Goal: Task Accomplishment & Management: Complete application form

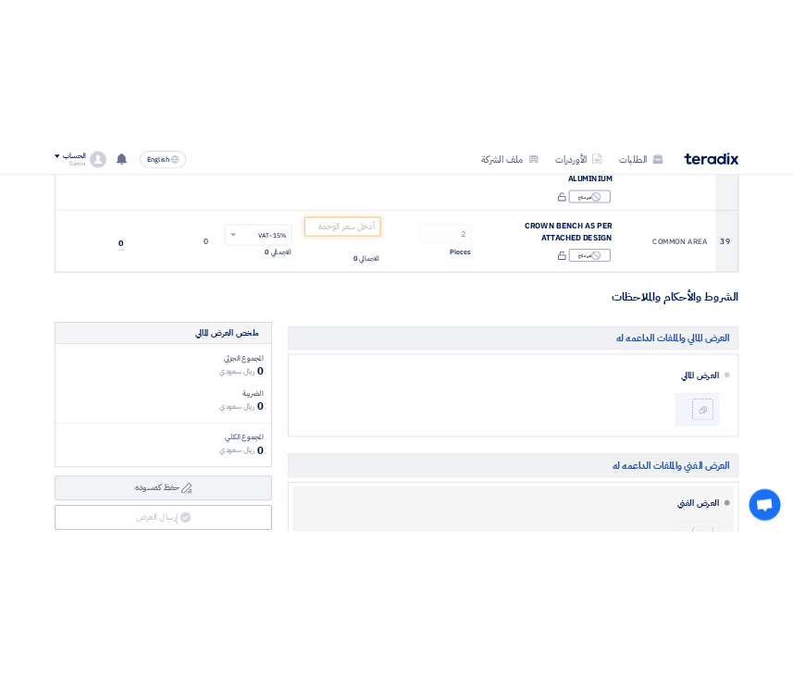
scroll to position [8884, 0]
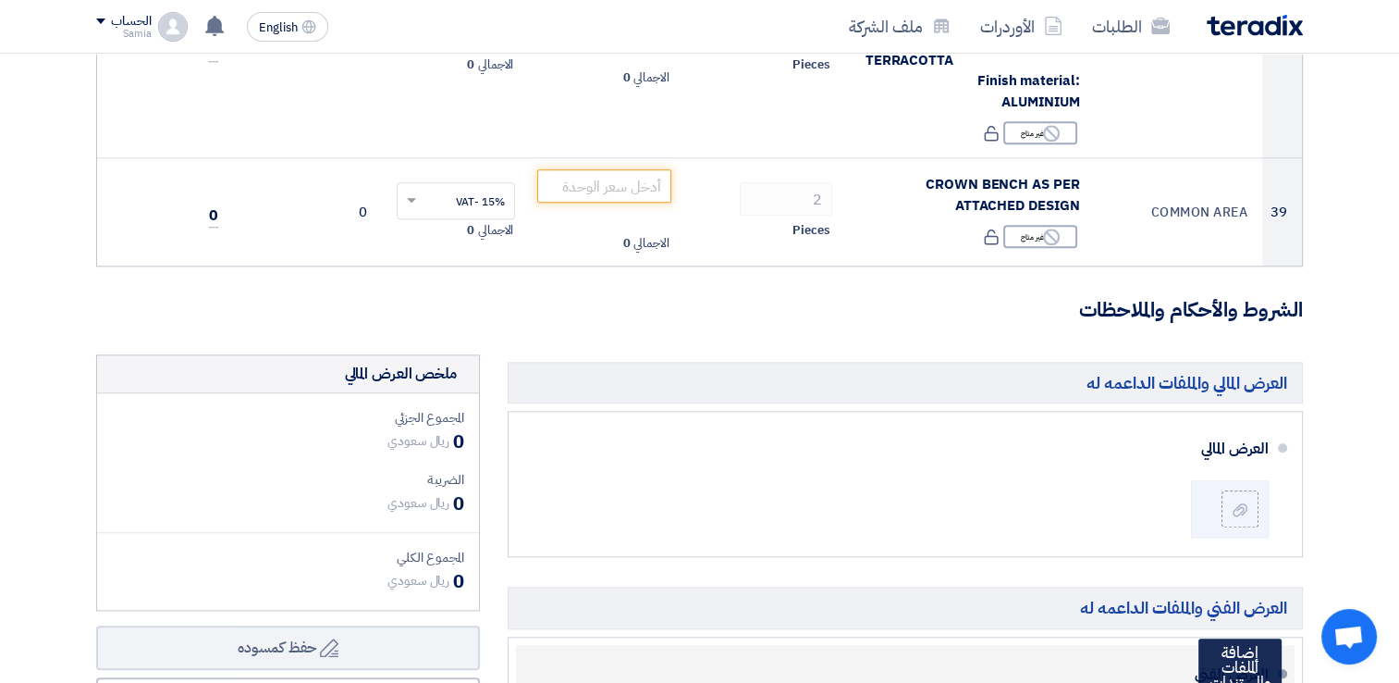
click at [0, 0] on input "file" at bounding box center [0, 0] width 0 height 0
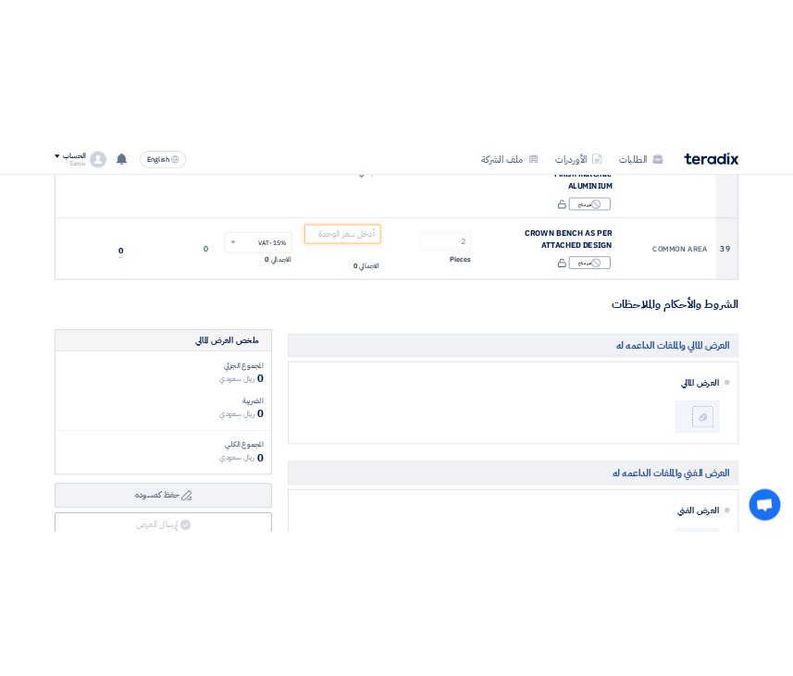
scroll to position [8797, 0]
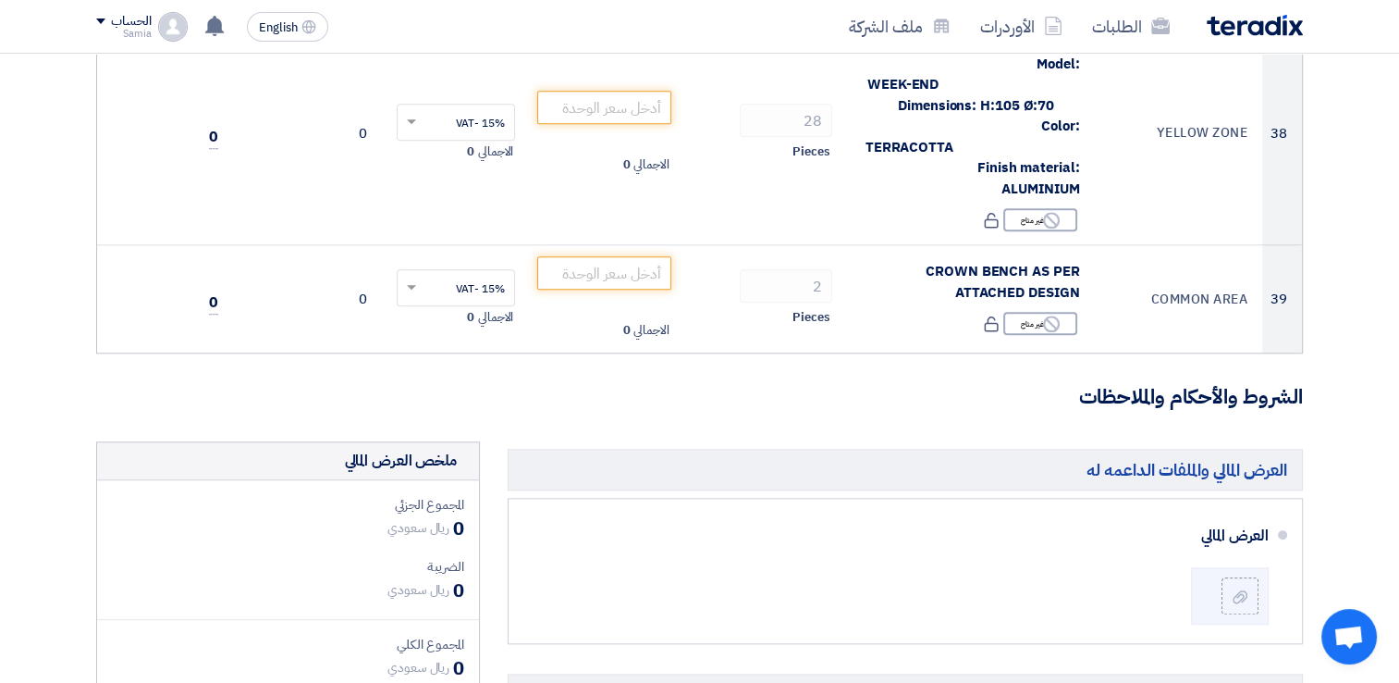
click at [0, 0] on input "file" at bounding box center [0, 0] width 0 height 0
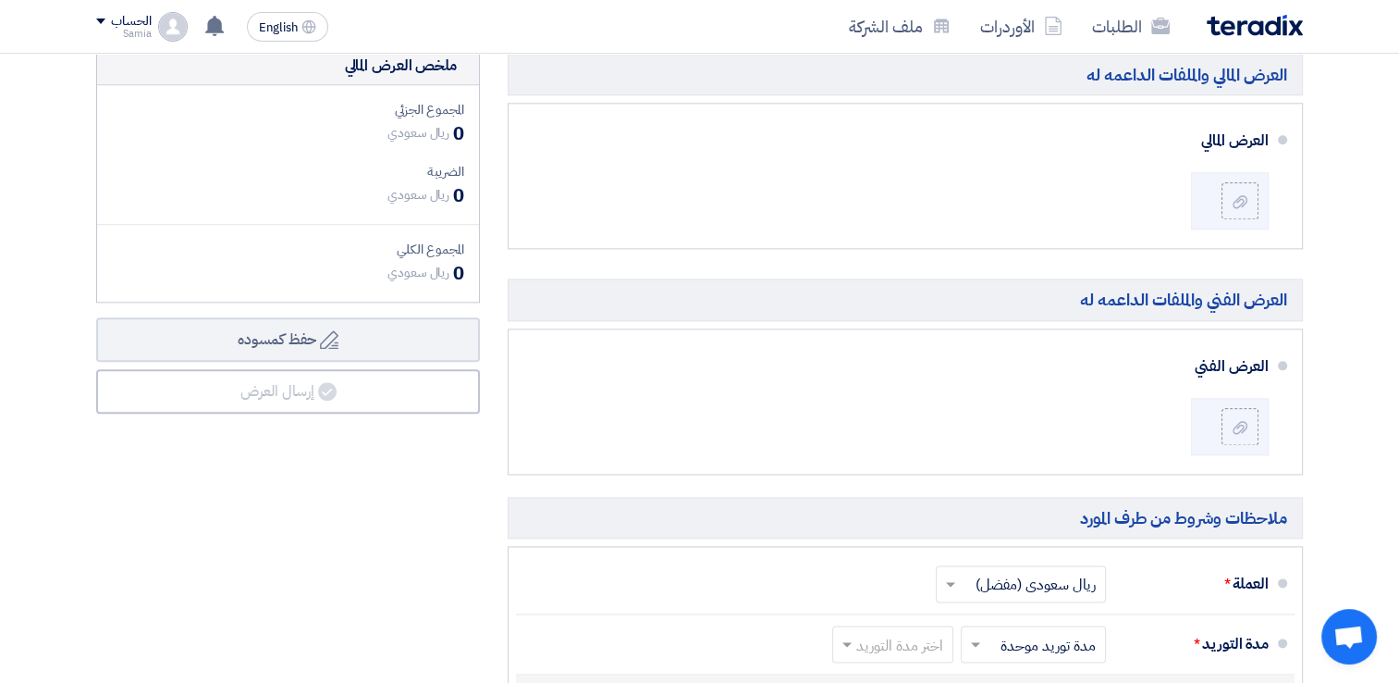
scroll to position [8982, 0]
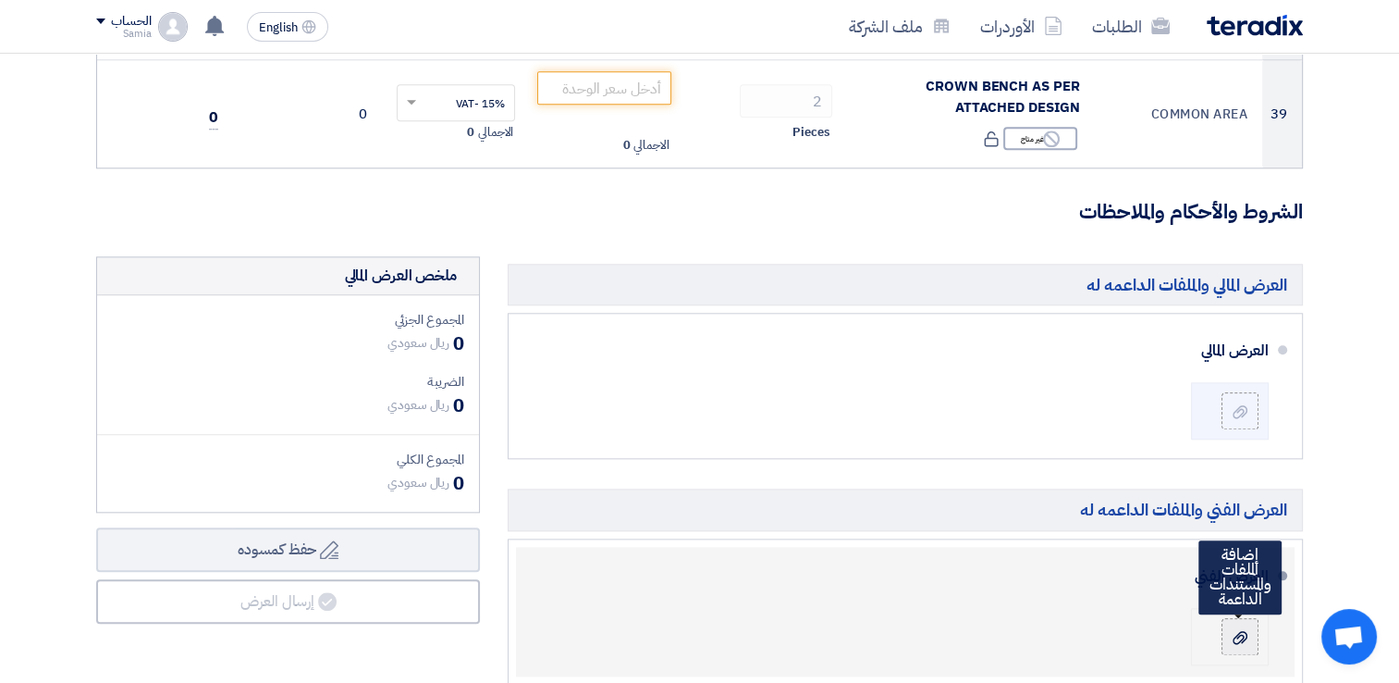
click at [1244, 630] on icon at bounding box center [1240, 637] width 15 height 15
click at [0, 0] on input "file" at bounding box center [0, 0] width 0 height 0
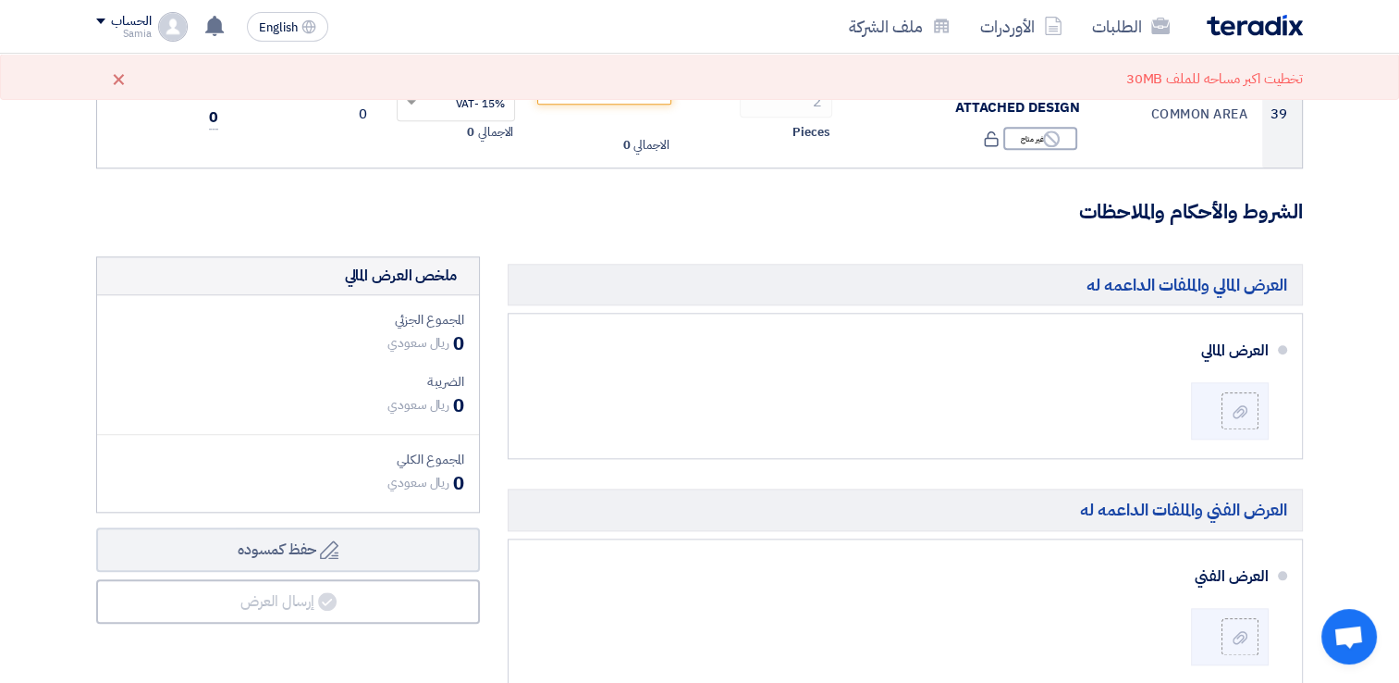
click at [1209, 85] on div "تخطيت اكبر مساحه للملف 30MB" at bounding box center [1215, 78] width 177 height 21
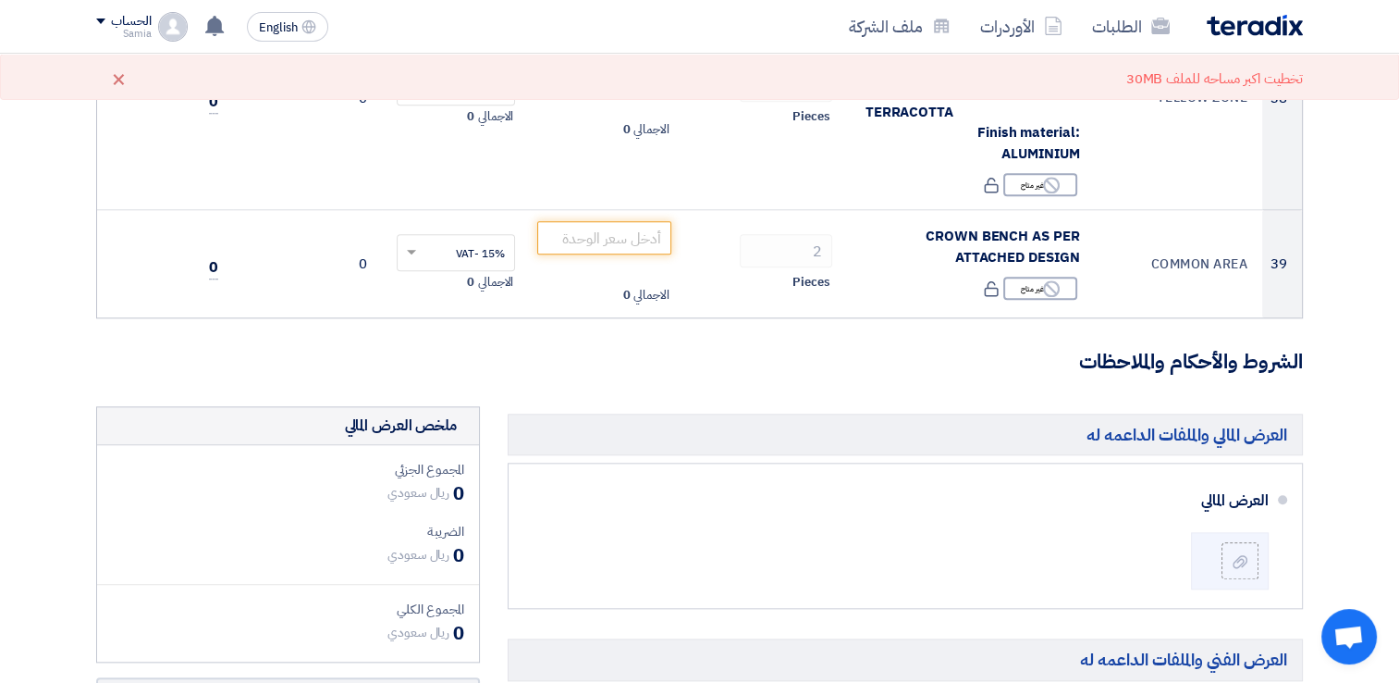
scroll to position [8890, 0]
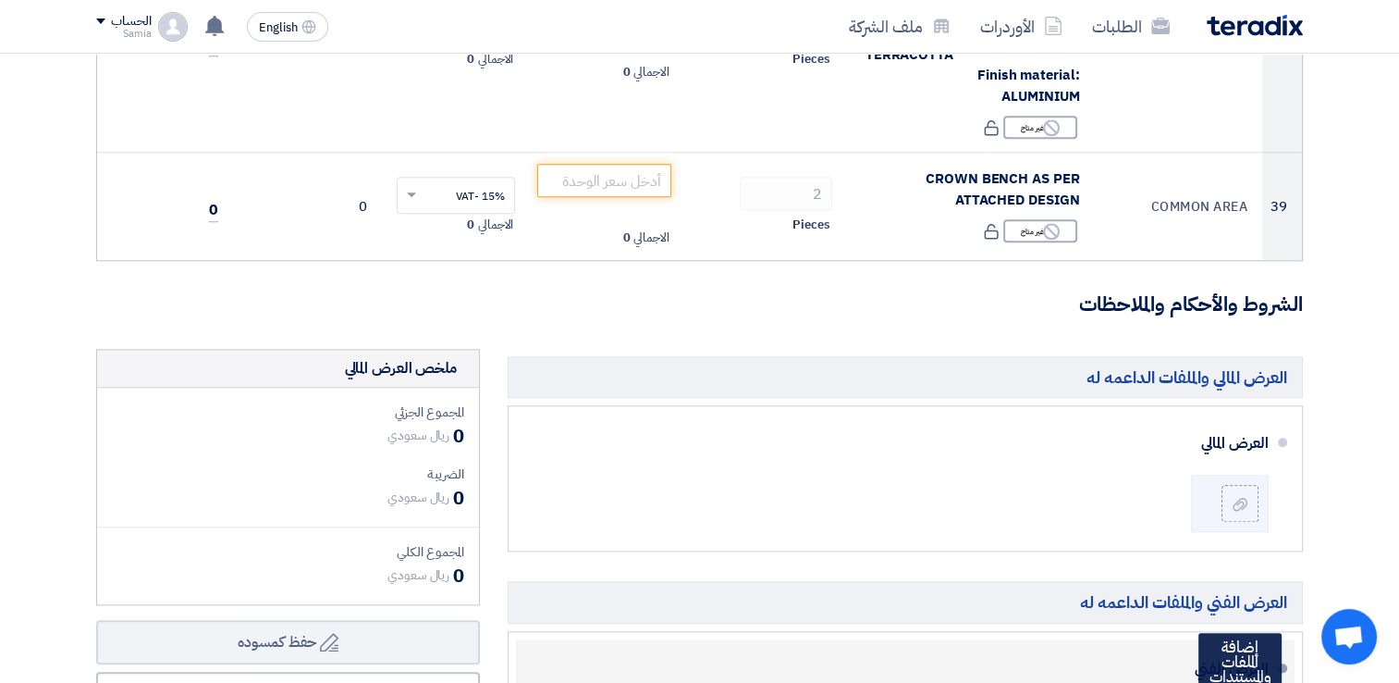
click at [0, 0] on input "file" at bounding box center [0, 0] width 0 height 0
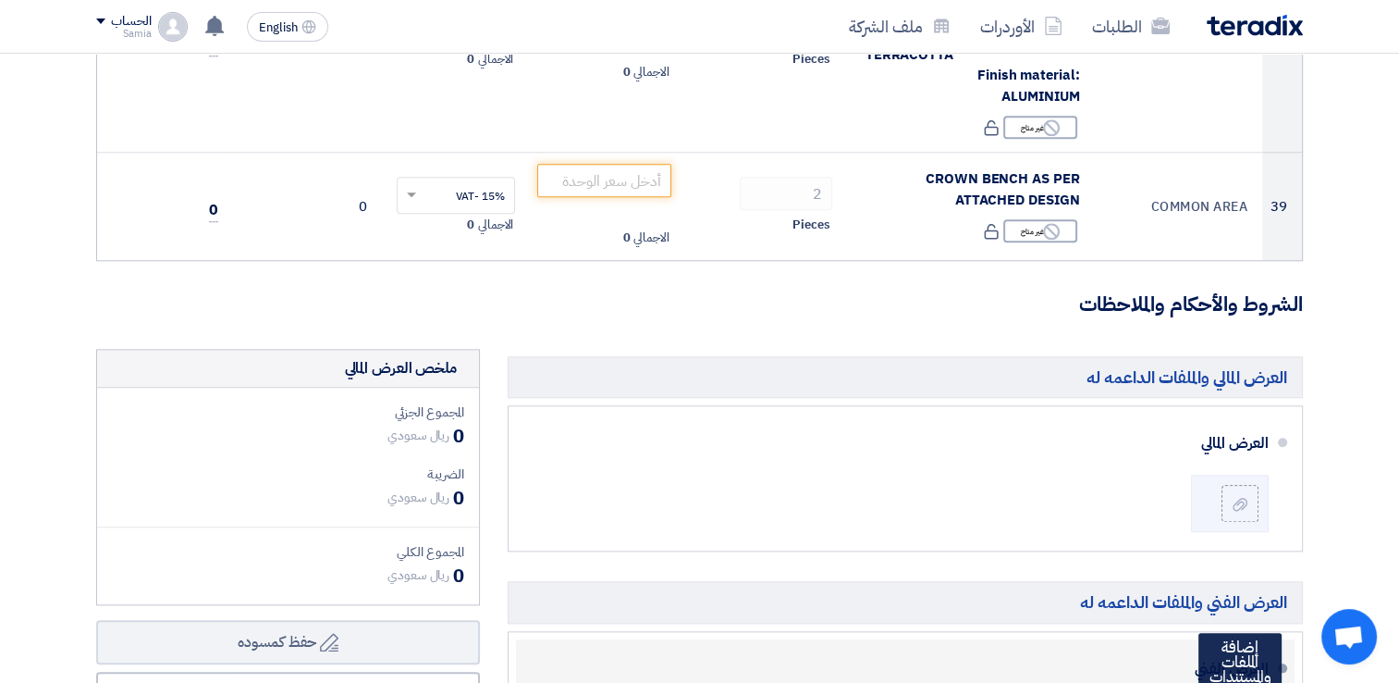
click at [0, 0] on input "file" at bounding box center [0, 0] width 0 height 0
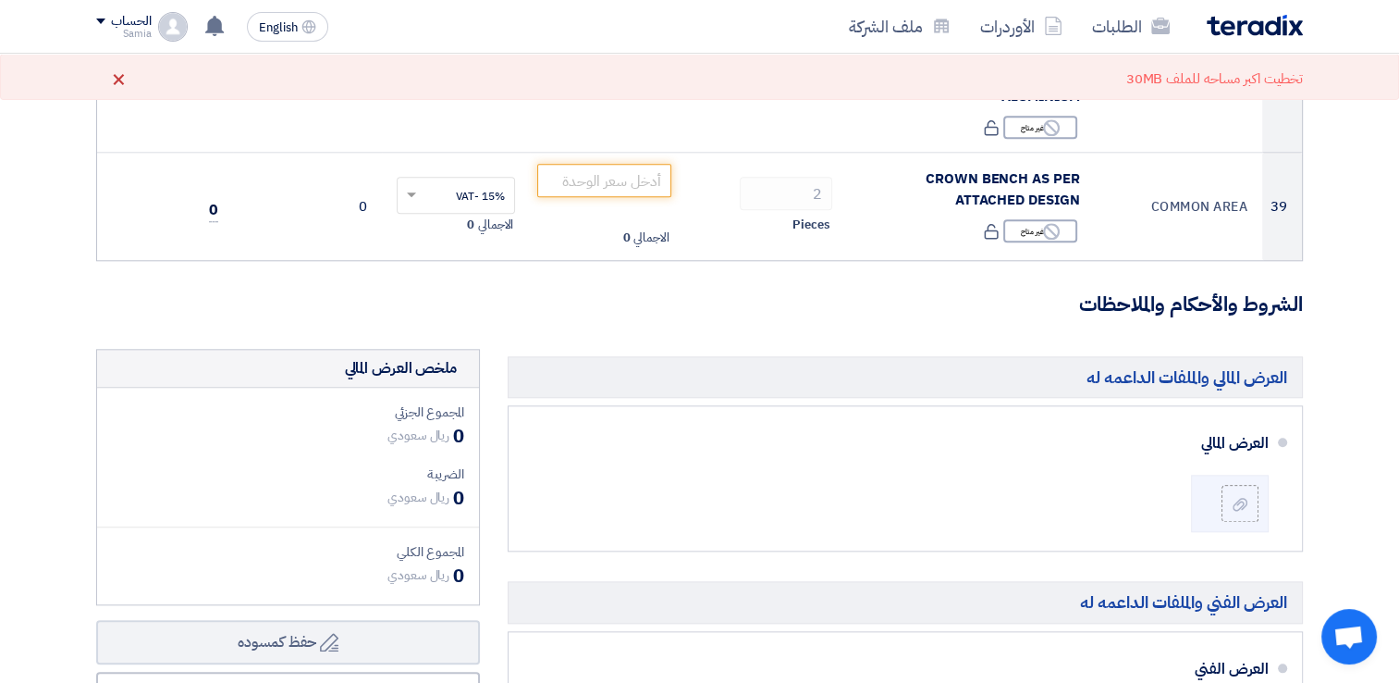
click at [118, 87] on div "×" at bounding box center [119, 79] width 16 height 22
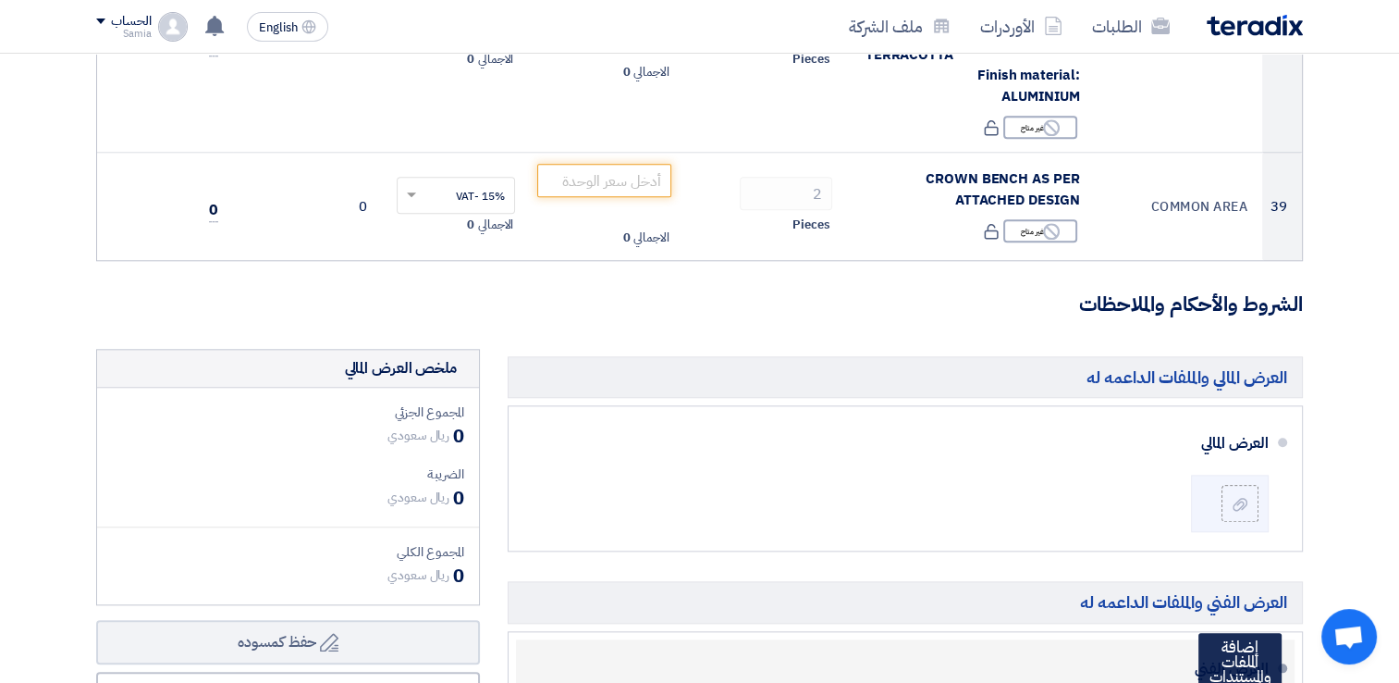
click at [0, 0] on input "file" at bounding box center [0, 0] width 0 height 0
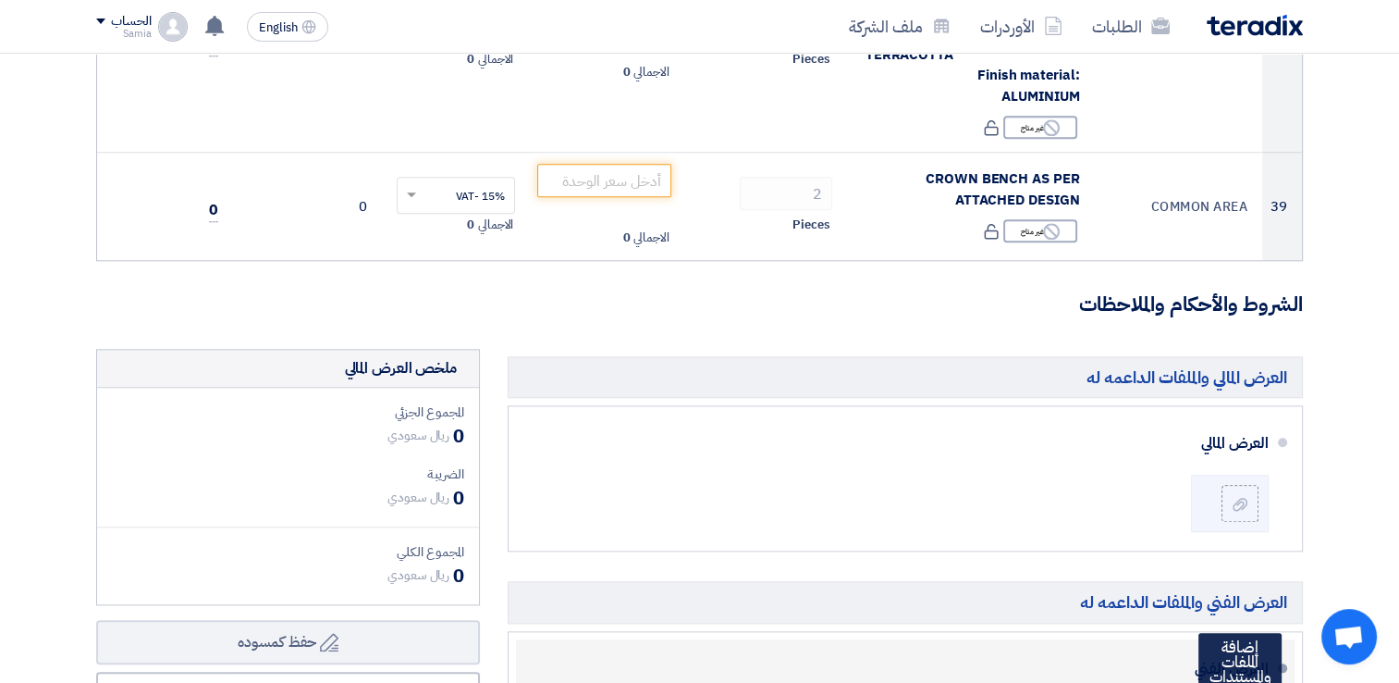
click at [0, 0] on input "file" at bounding box center [0, 0] width 0 height 0
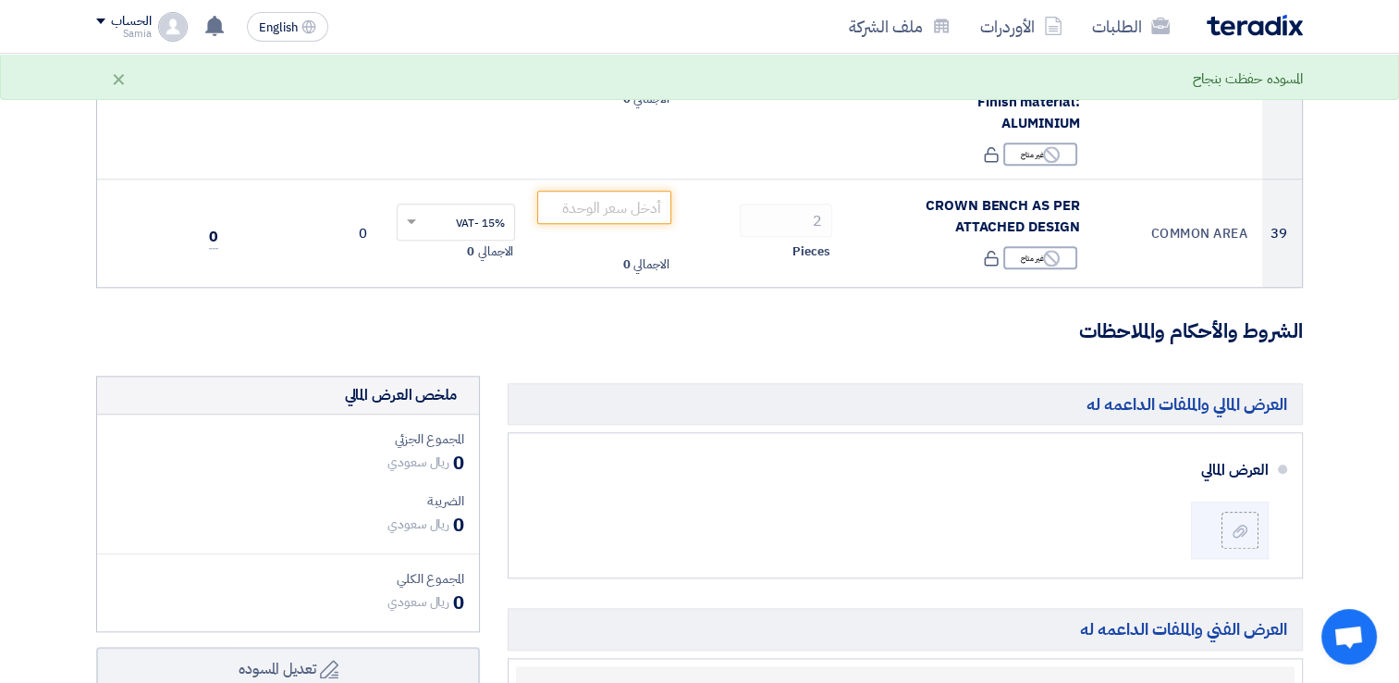
scroll to position [9032, 0]
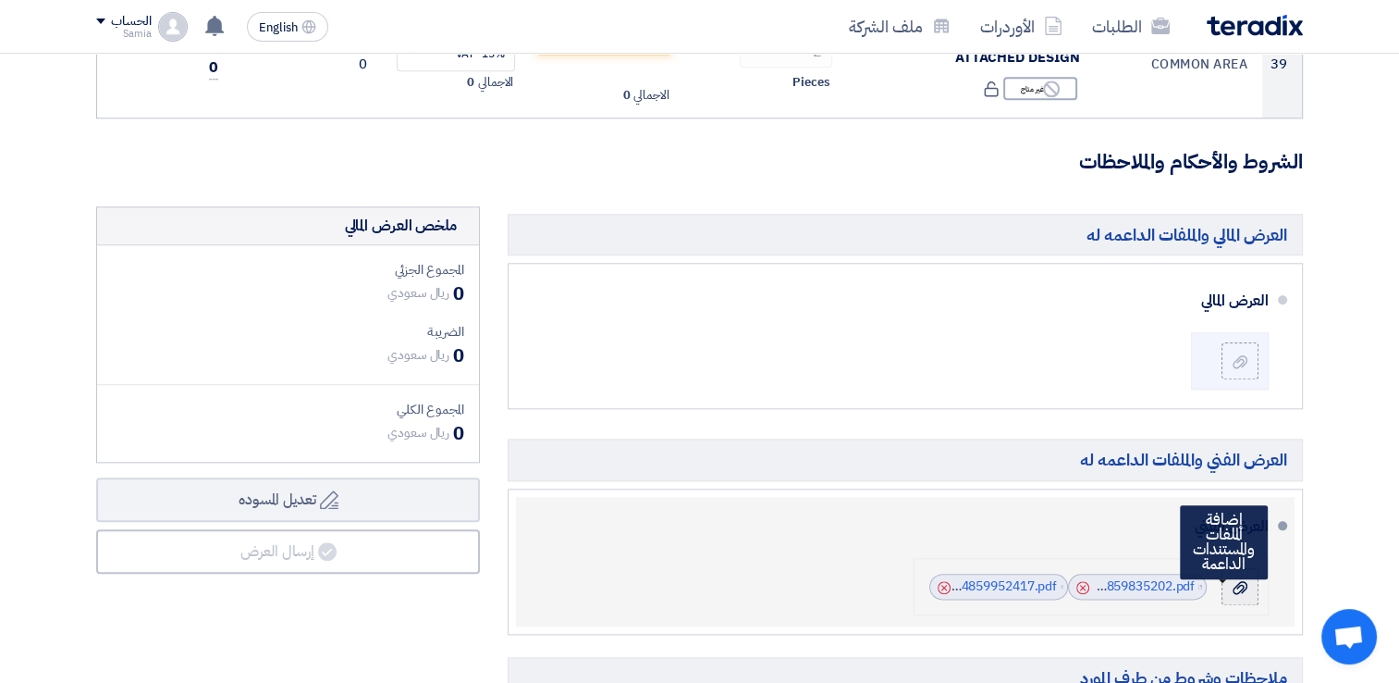
click at [1236, 580] on use at bounding box center [1240, 586] width 15 height 13
click at [0, 0] on input "file" at bounding box center [0, 0] width 0 height 0
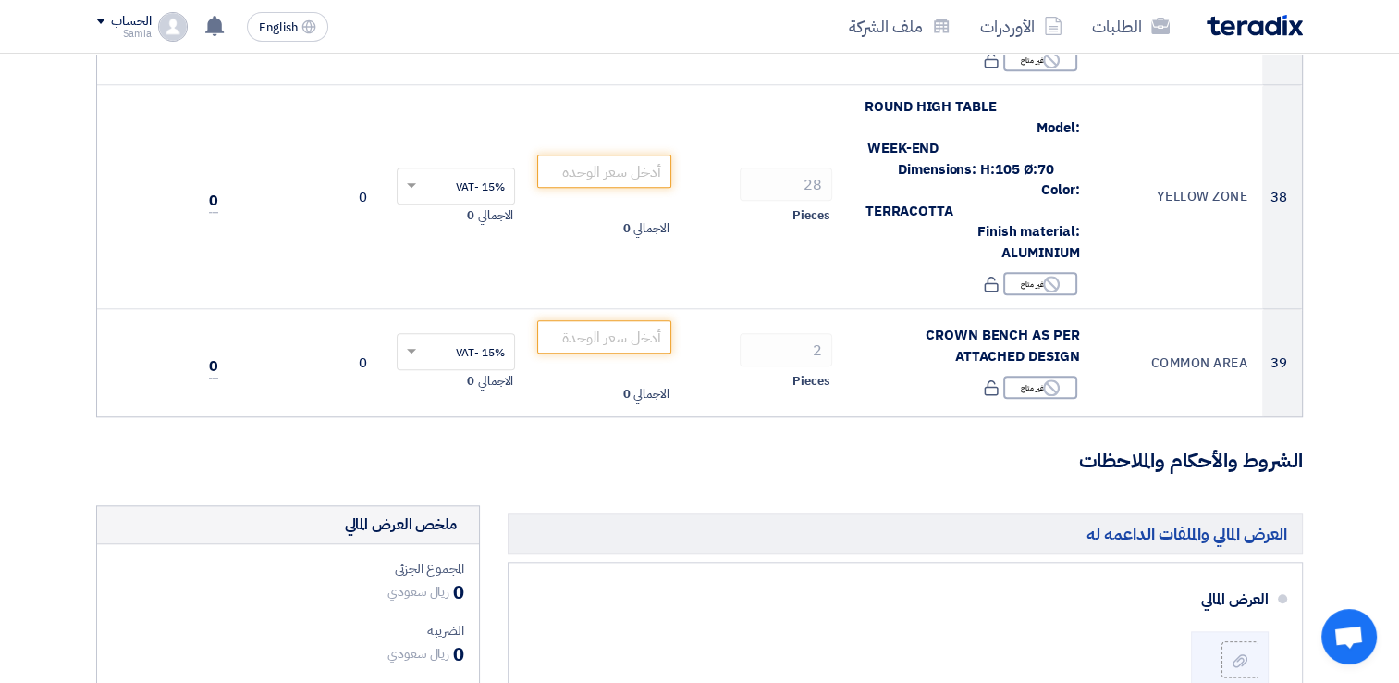
scroll to position [8940, 0]
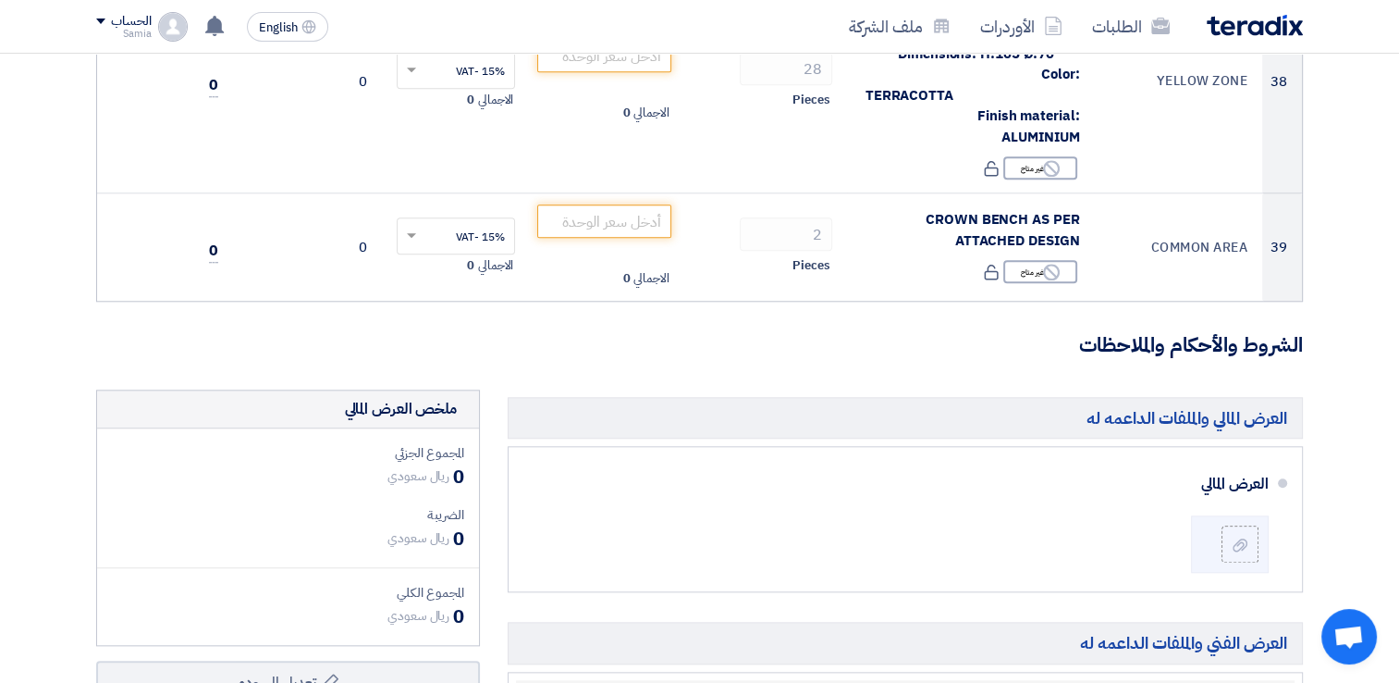
scroll to position [8847, 0]
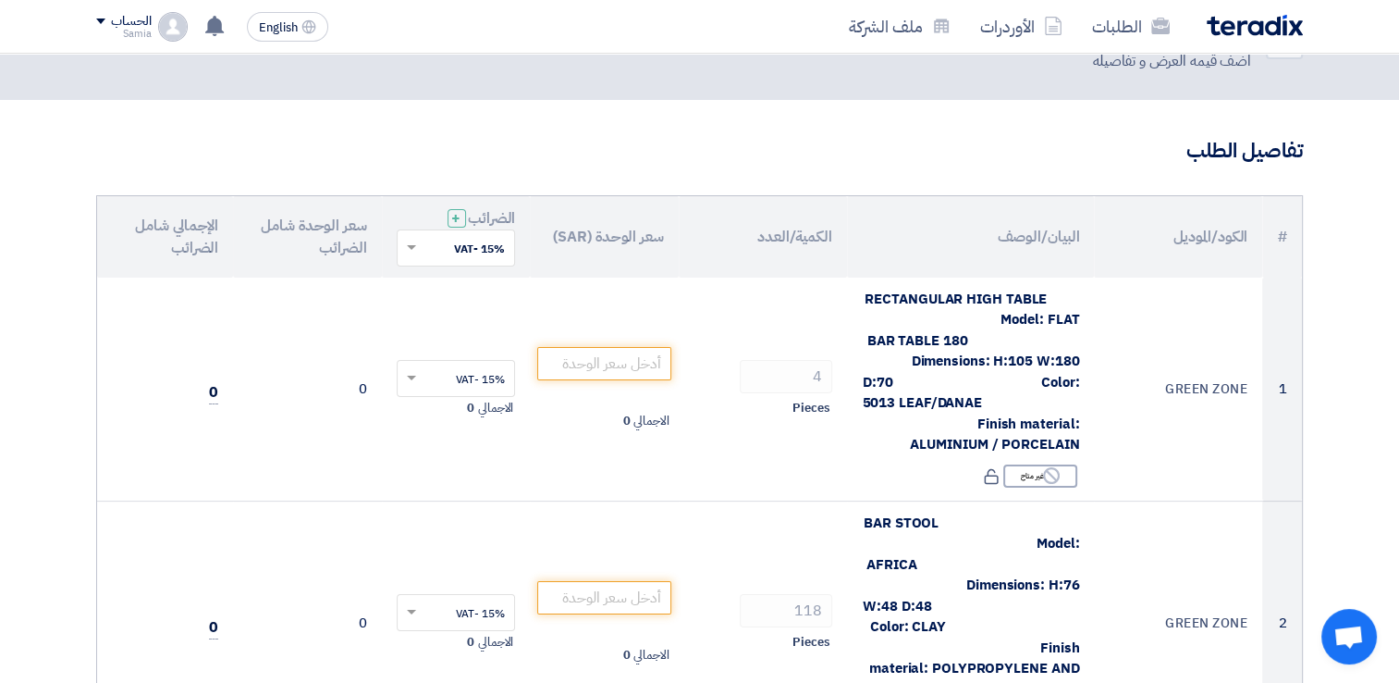
scroll to position [185, 0]
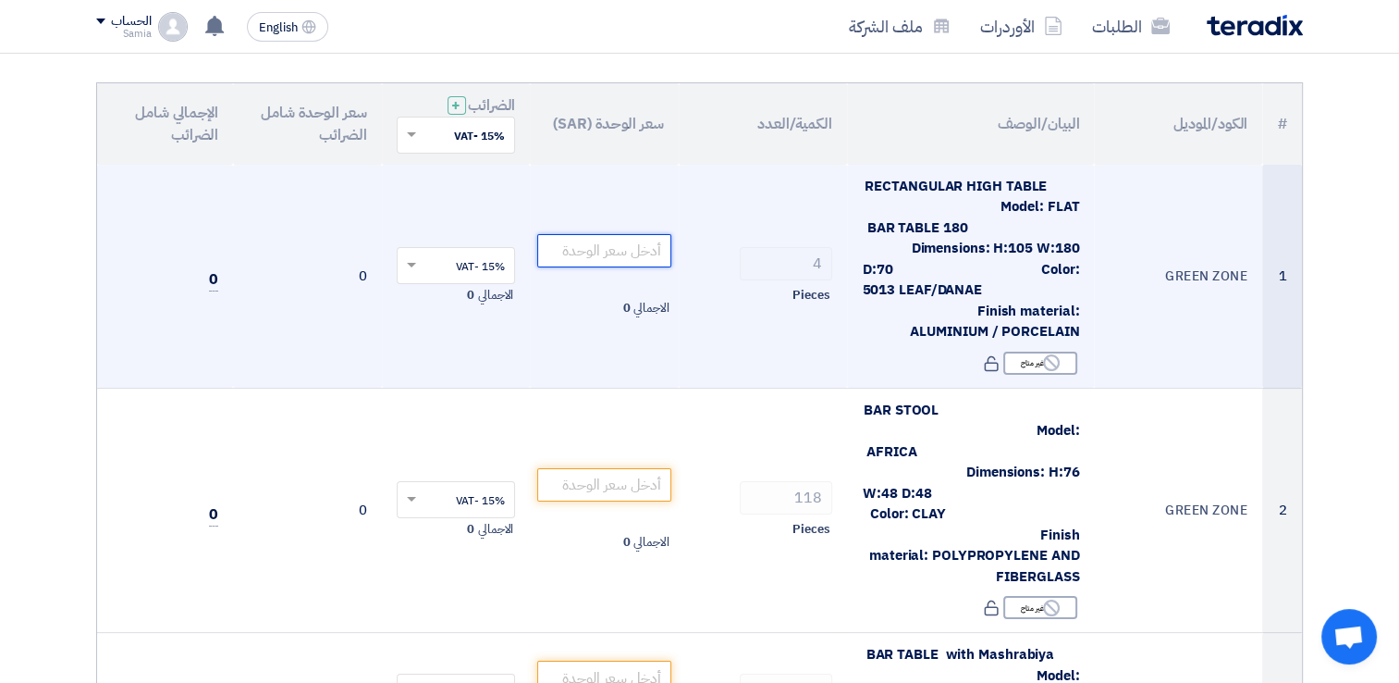
click at [638, 265] on input "number" at bounding box center [604, 250] width 134 height 33
click at [636, 253] on input "number" at bounding box center [604, 250] width 134 height 33
click at [633, 257] on input "1035" at bounding box center [604, 250] width 134 height 33
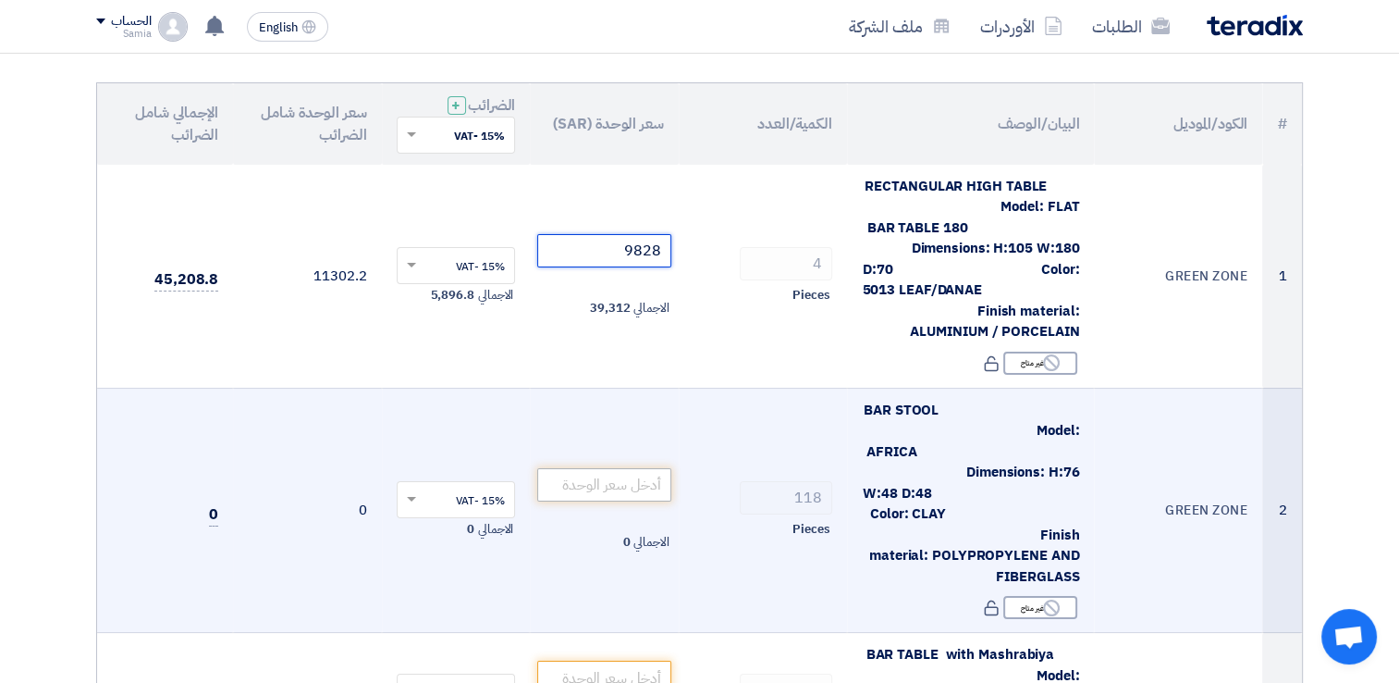
type input "9828"
click at [605, 475] on input "number" at bounding box center [604, 484] width 134 height 33
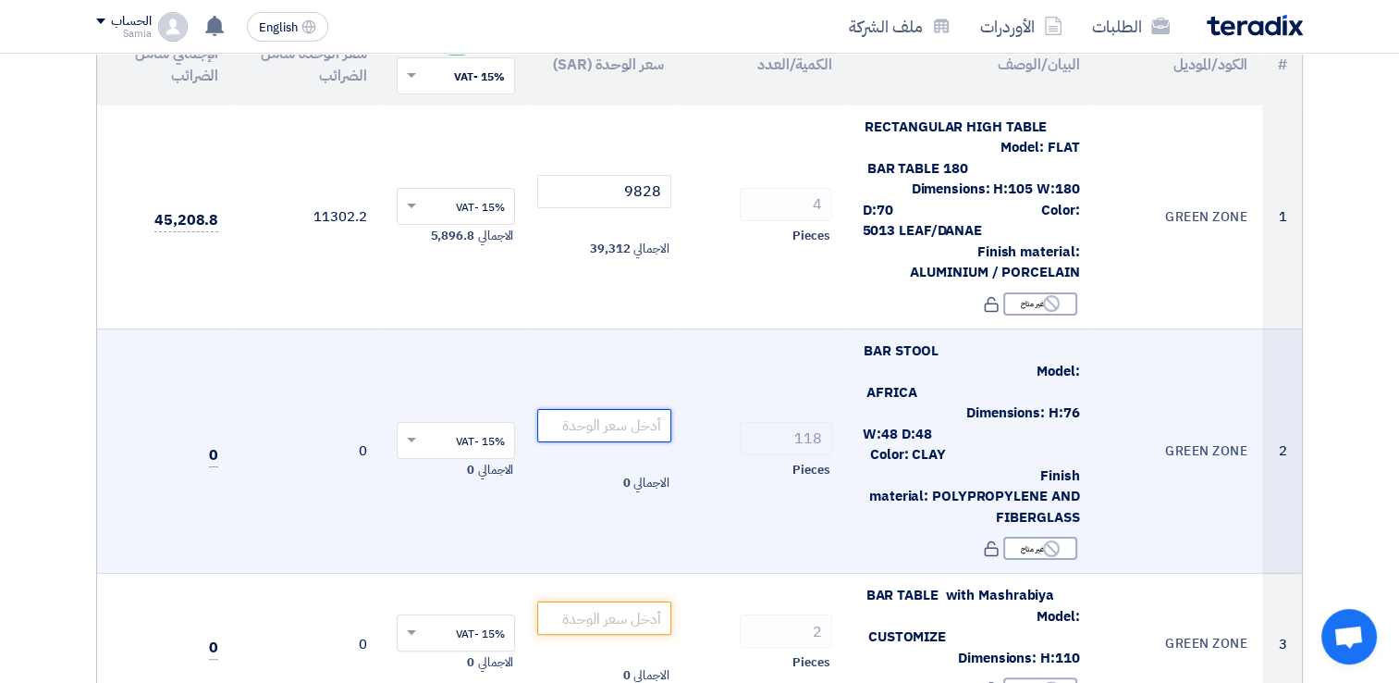
scroll to position [277, 0]
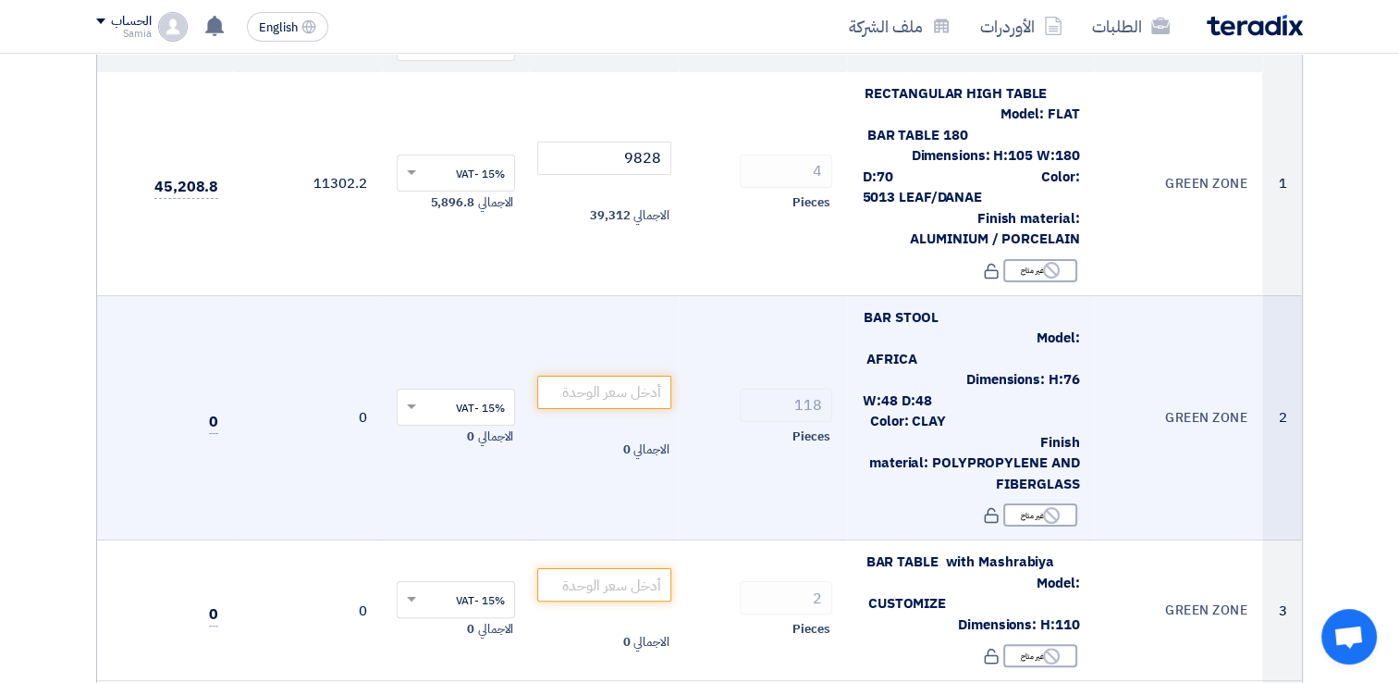
click at [1165, 350] on td "GREEN ZONE" at bounding box center [1178, 417] width 168 height 245
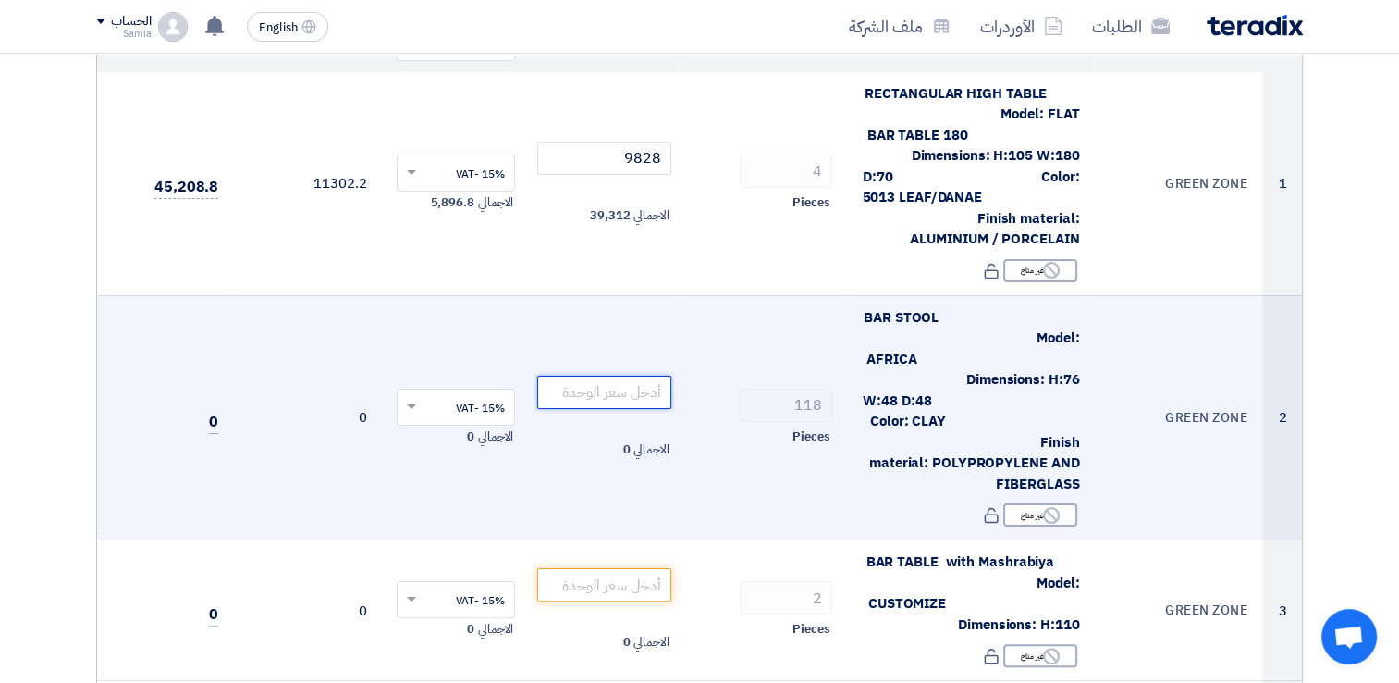
click at [645, 398] on input "number" at bounding box center [604, 392] width 134 height 33
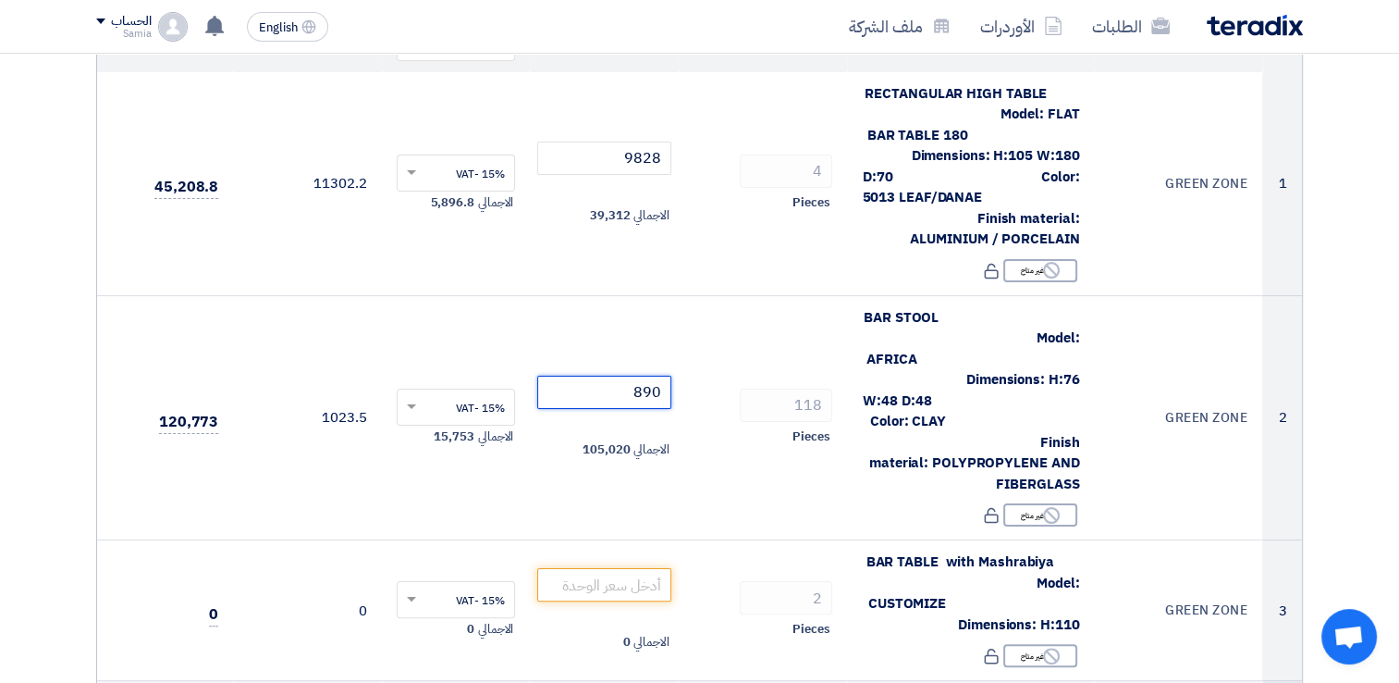
type input "890"
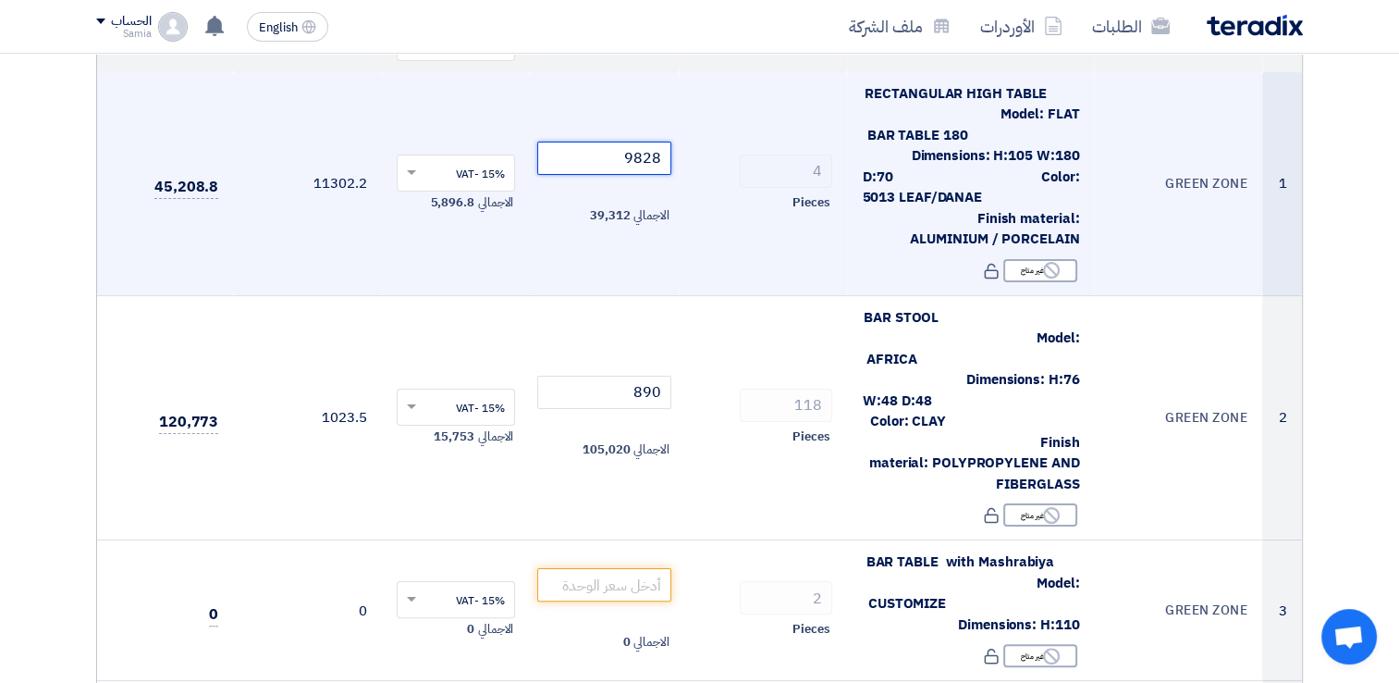
click at [626, 165] on input "9828" at bounding box center [604, 158] width 134 height 33
click at [634, 146] on input "9828" at bounding box center [604, 158] width 134 height 33
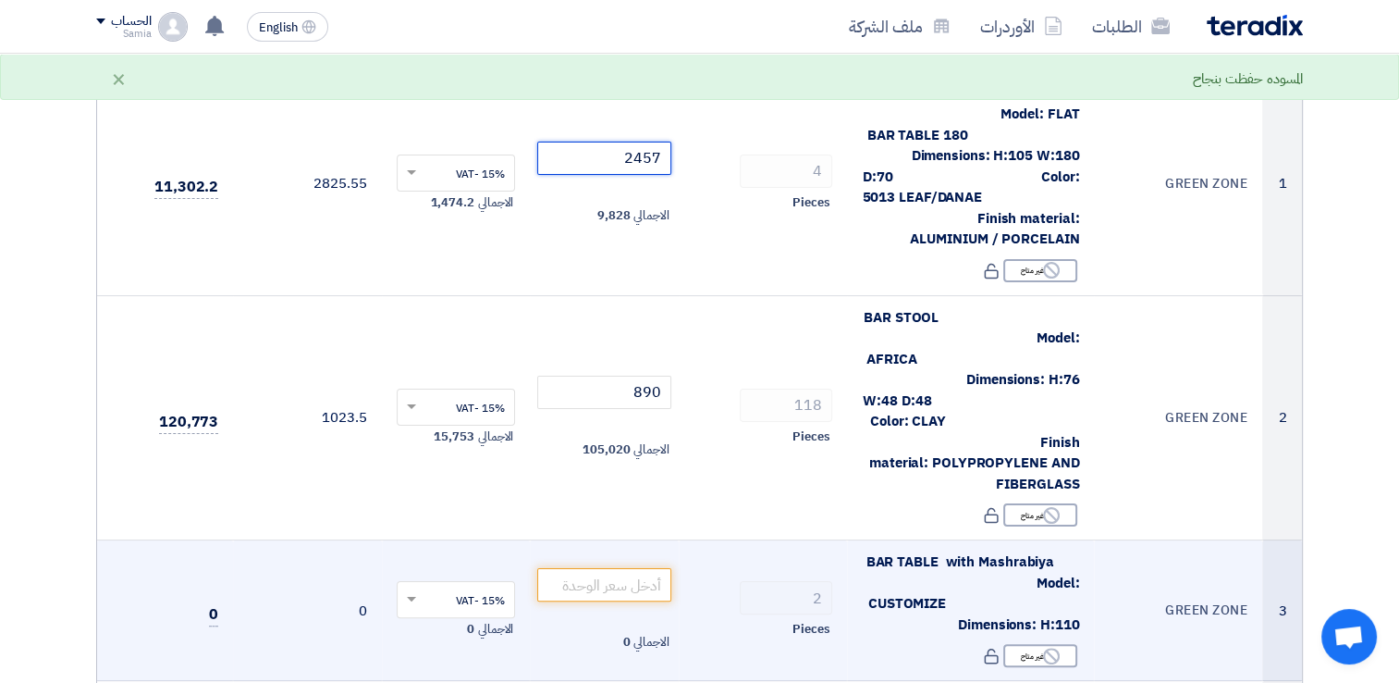
type input "2457"
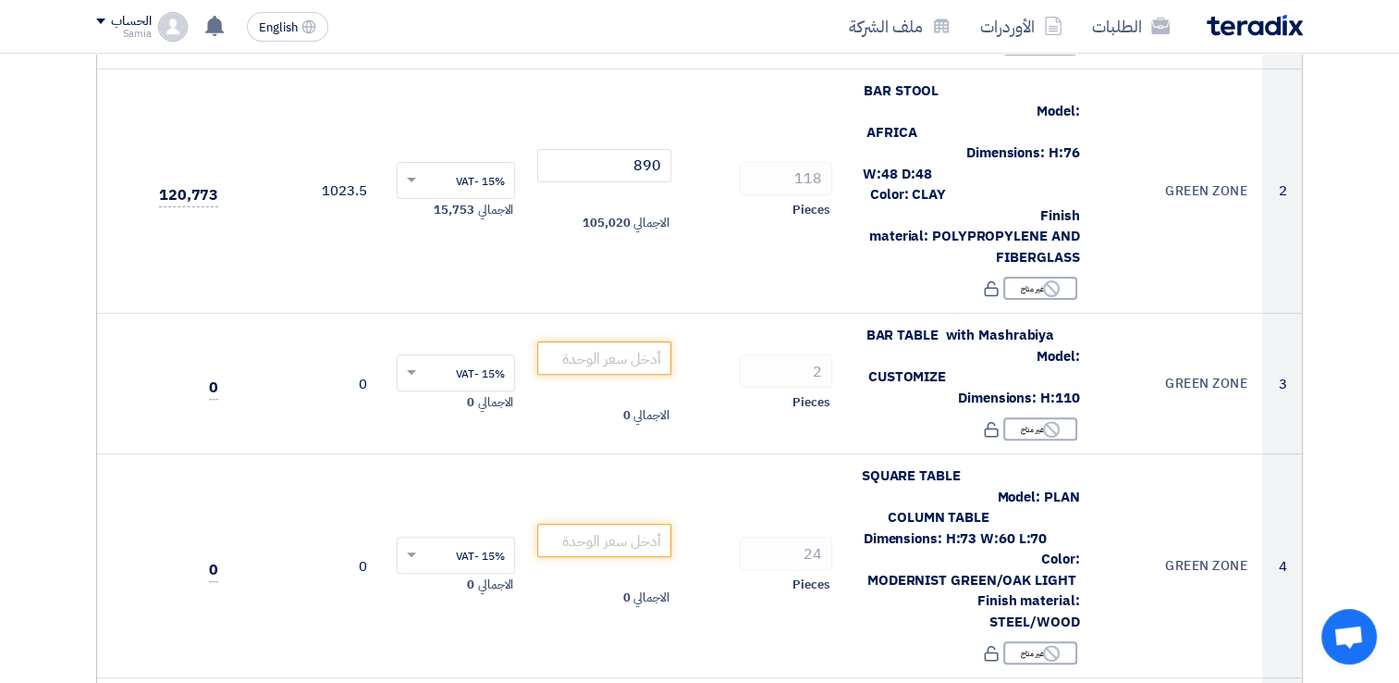
scroll to position [462, 0]
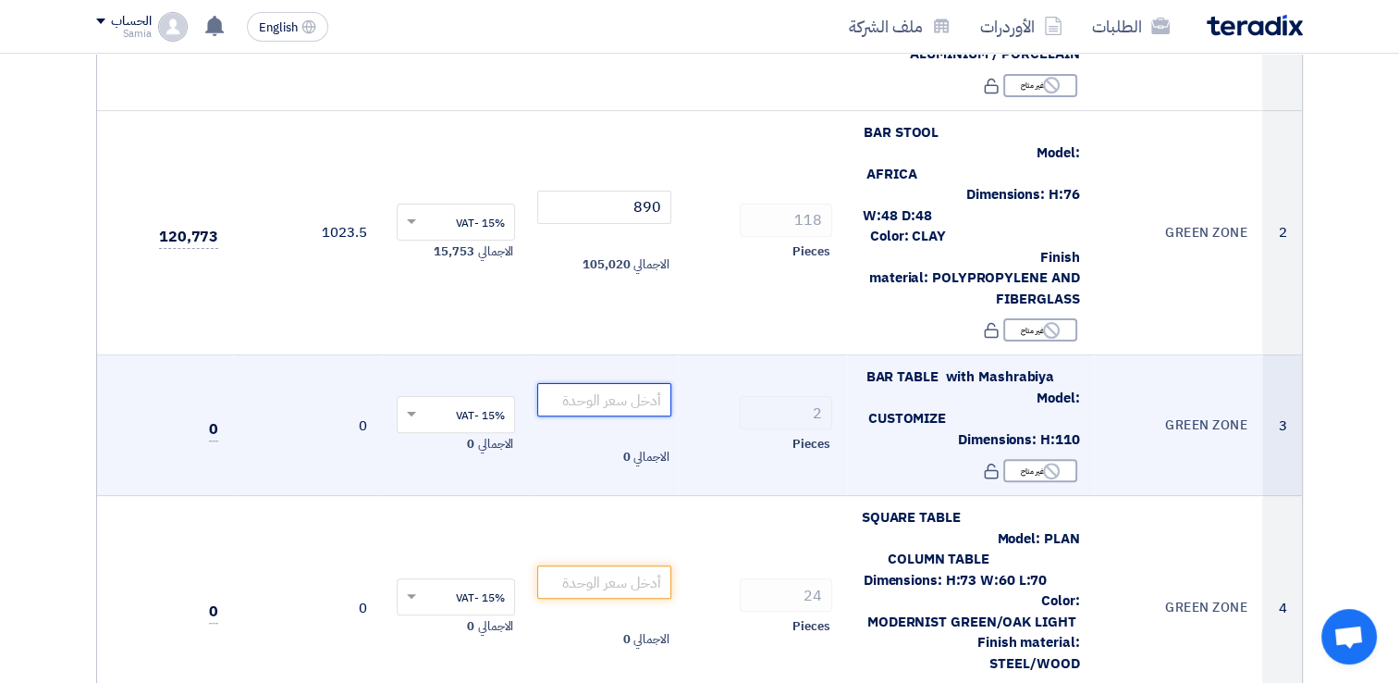
click at [633, 385] on input "number" at bounding box center [604, 399] width 134 height 33
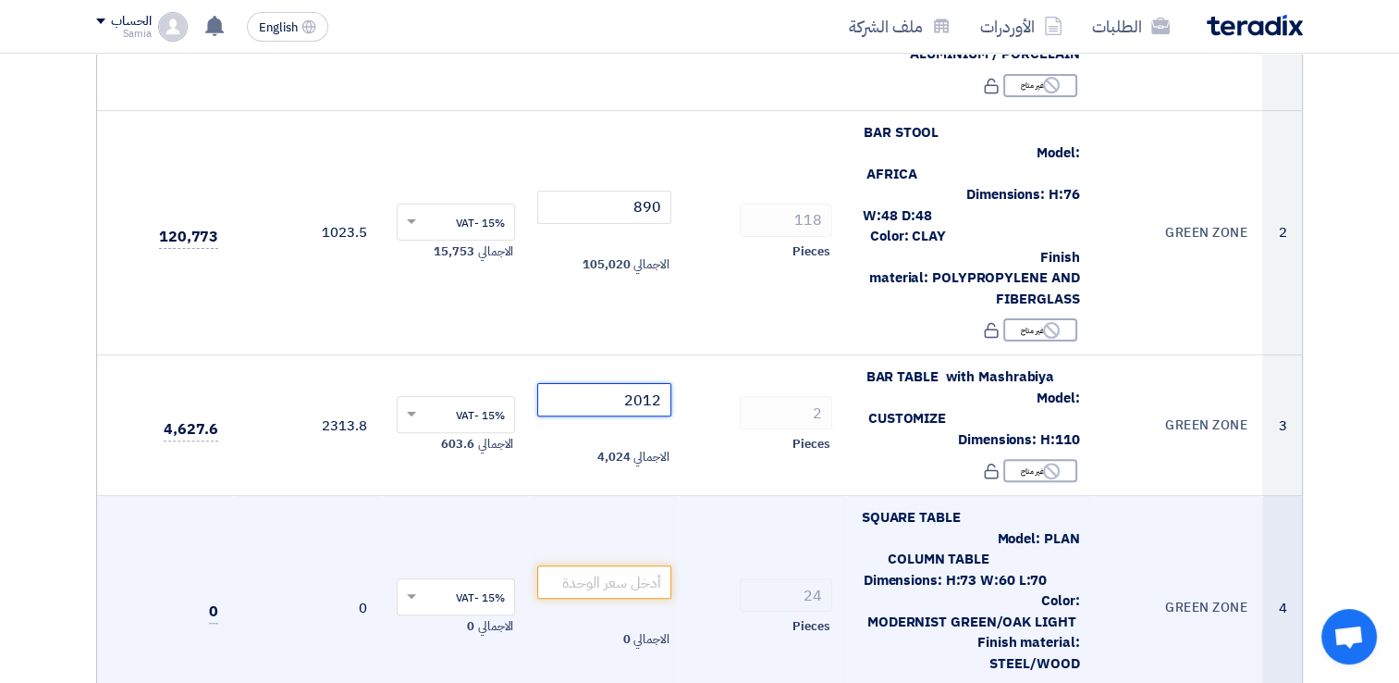
type input "2012"
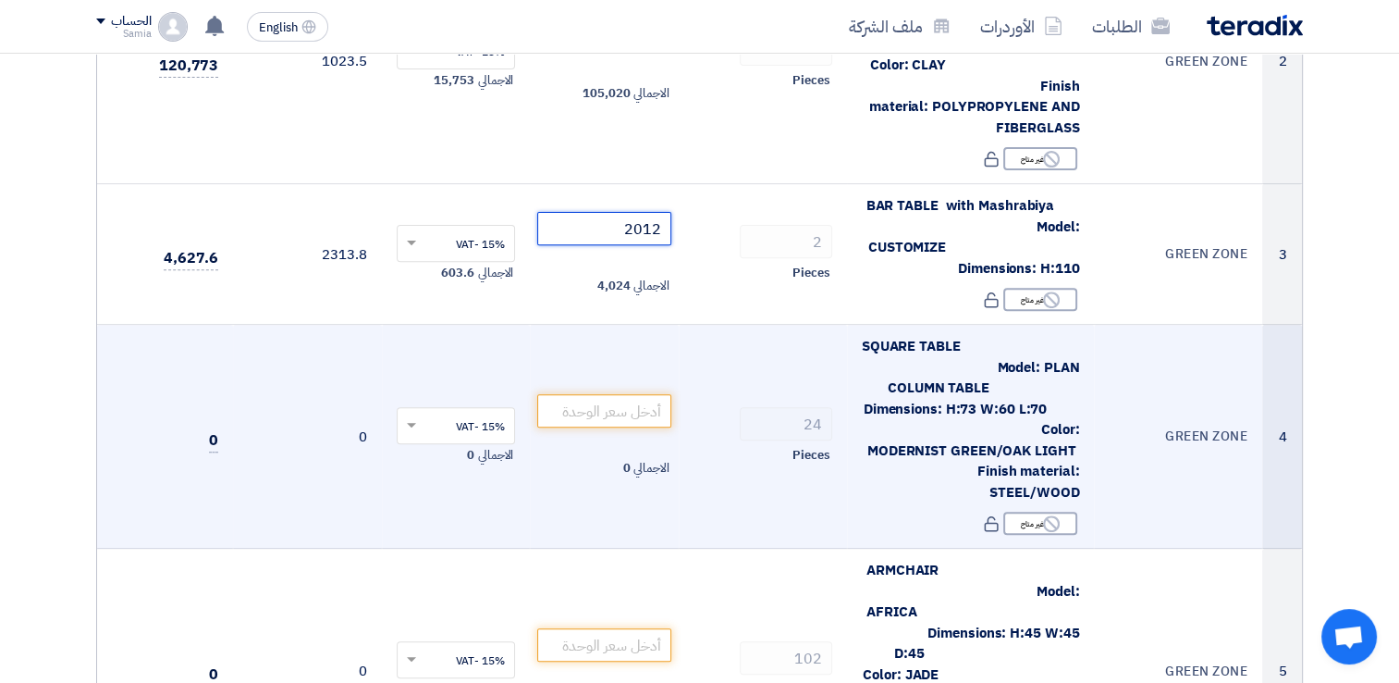
scroll to position [647, 0]
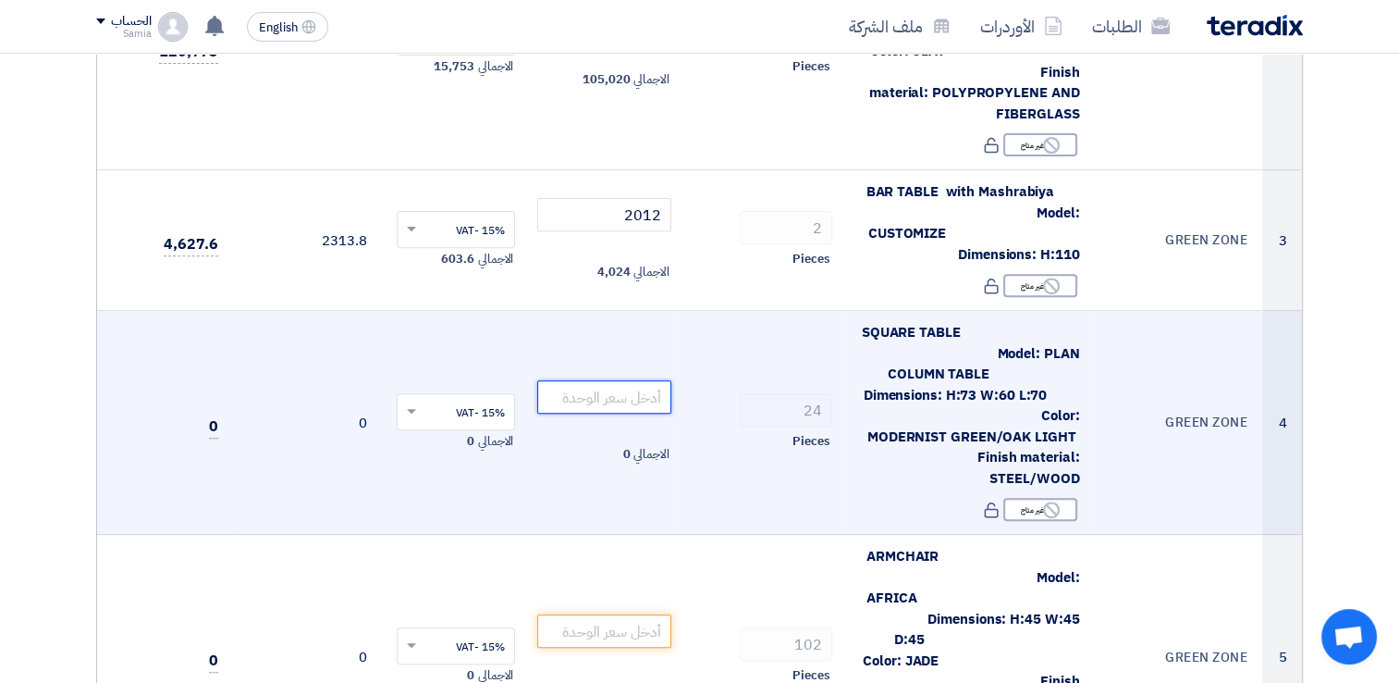
click at [607, 401] on input "number" at bounding box center [604, 396] width 134 height 33
type input "1"
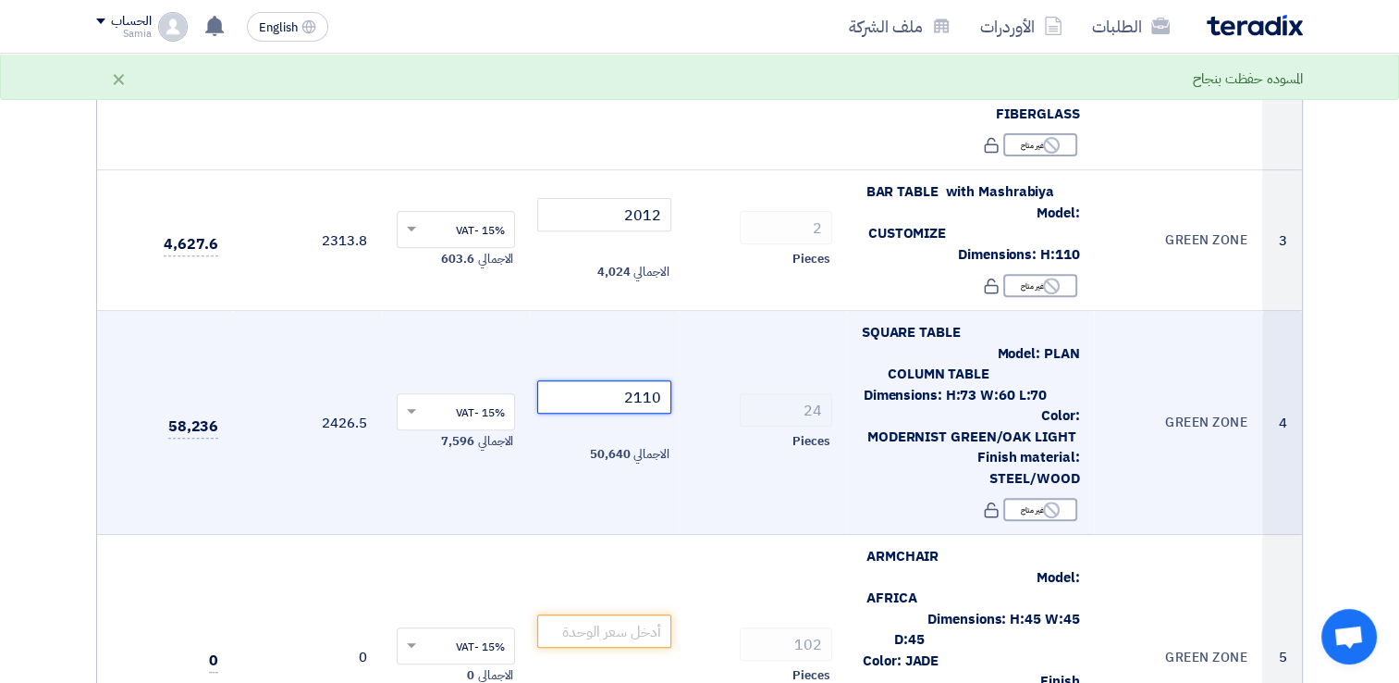
scroll to position [740, 0]
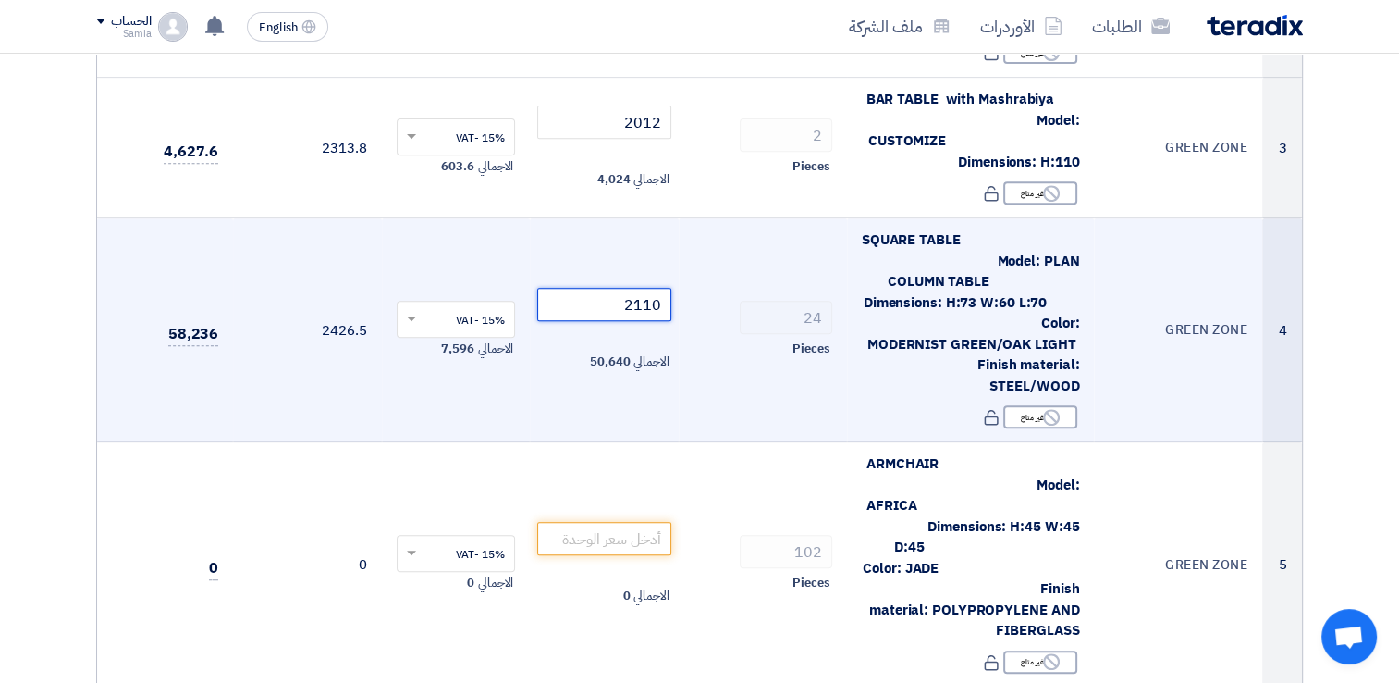
click at [656, 305] on input "2110" at bounding box center [604, 304] width 134 height 33
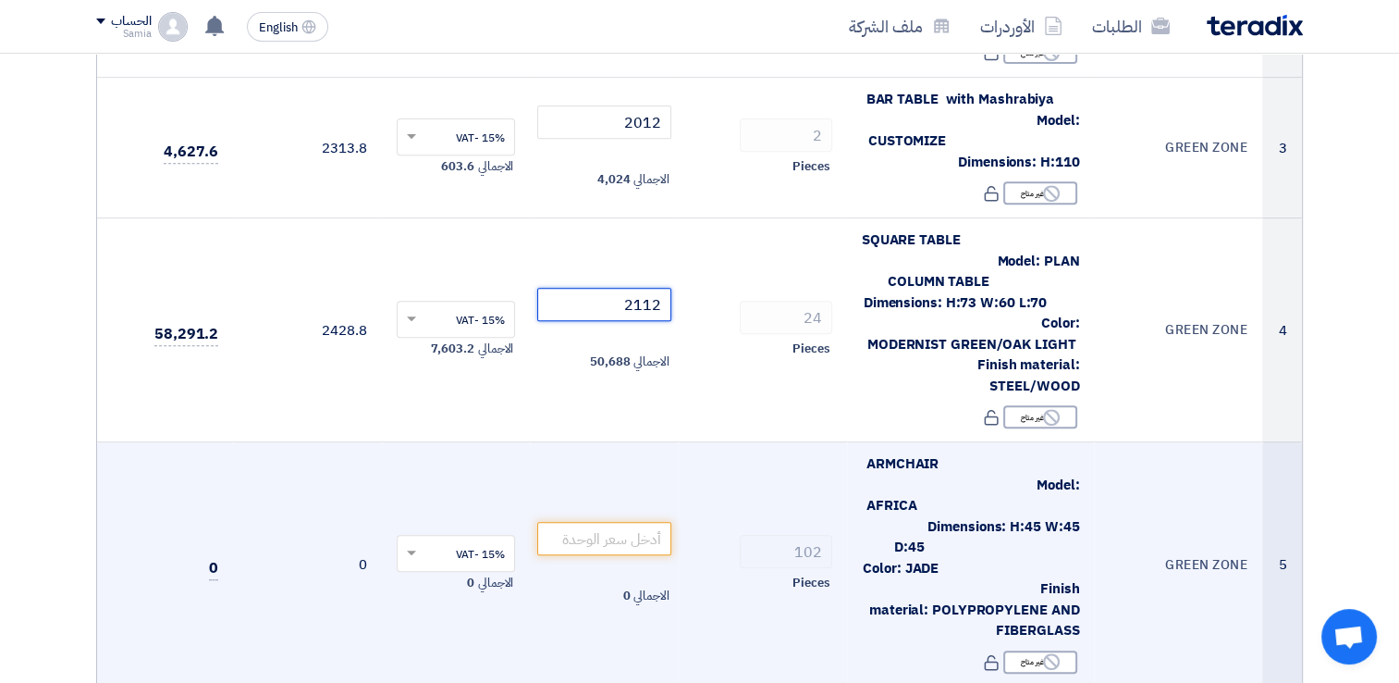
type input "2112"
click at [711, 442] on td "102 Pieces" at bounding box center [763, 564] width 168 height 245
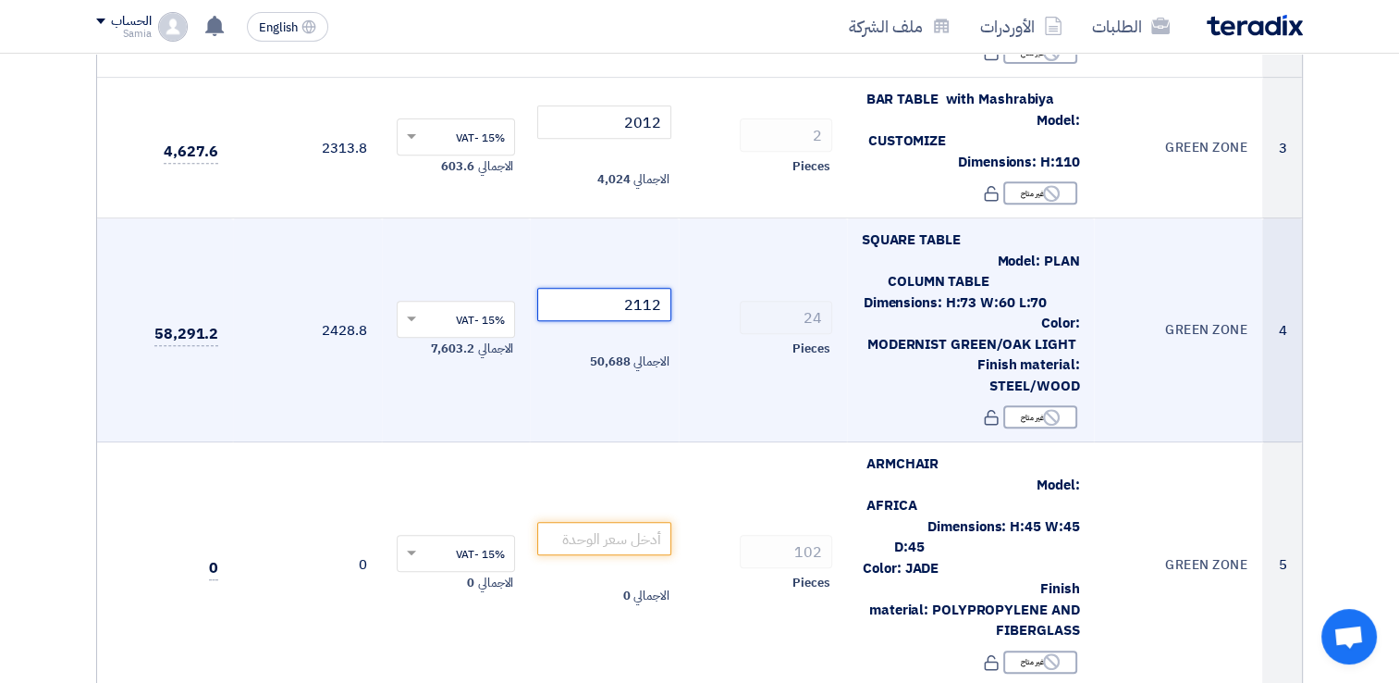
click at [603, 302] on input "2112" at bounding box center [604, 304] width 134 height 33
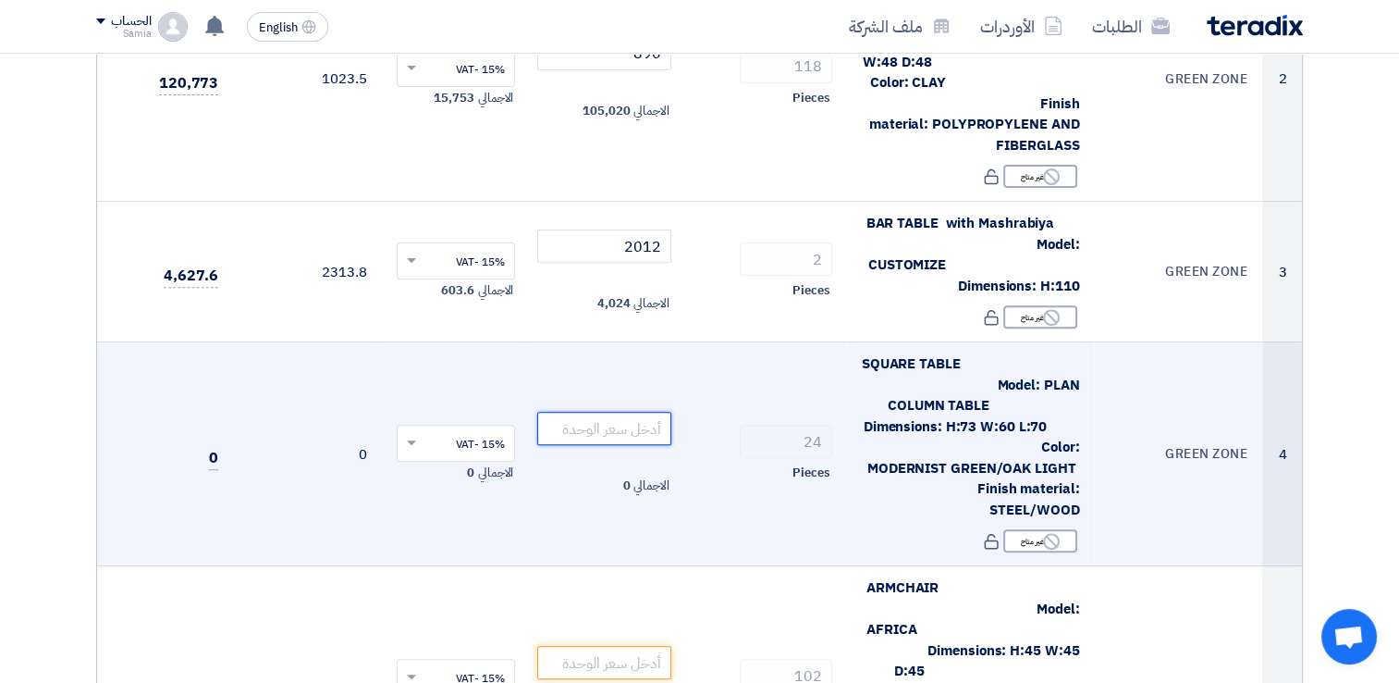
scroll to position [647, 0]
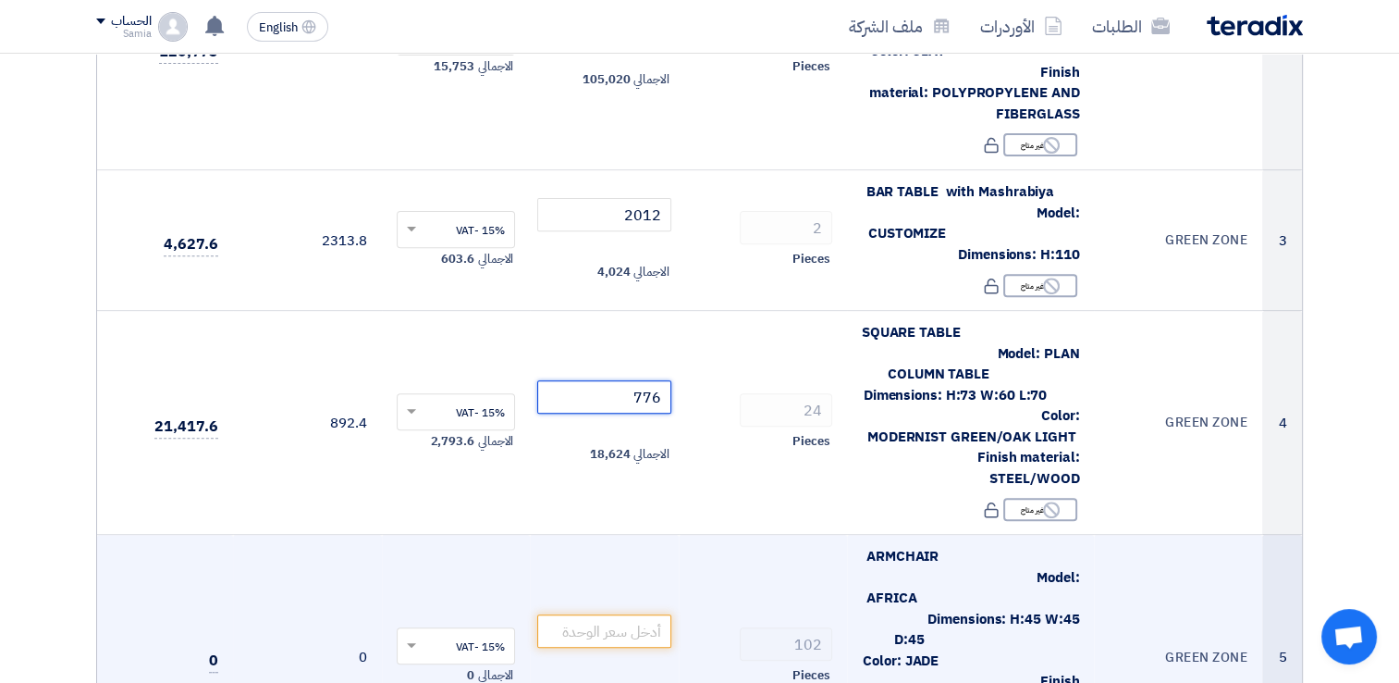
type input "776"
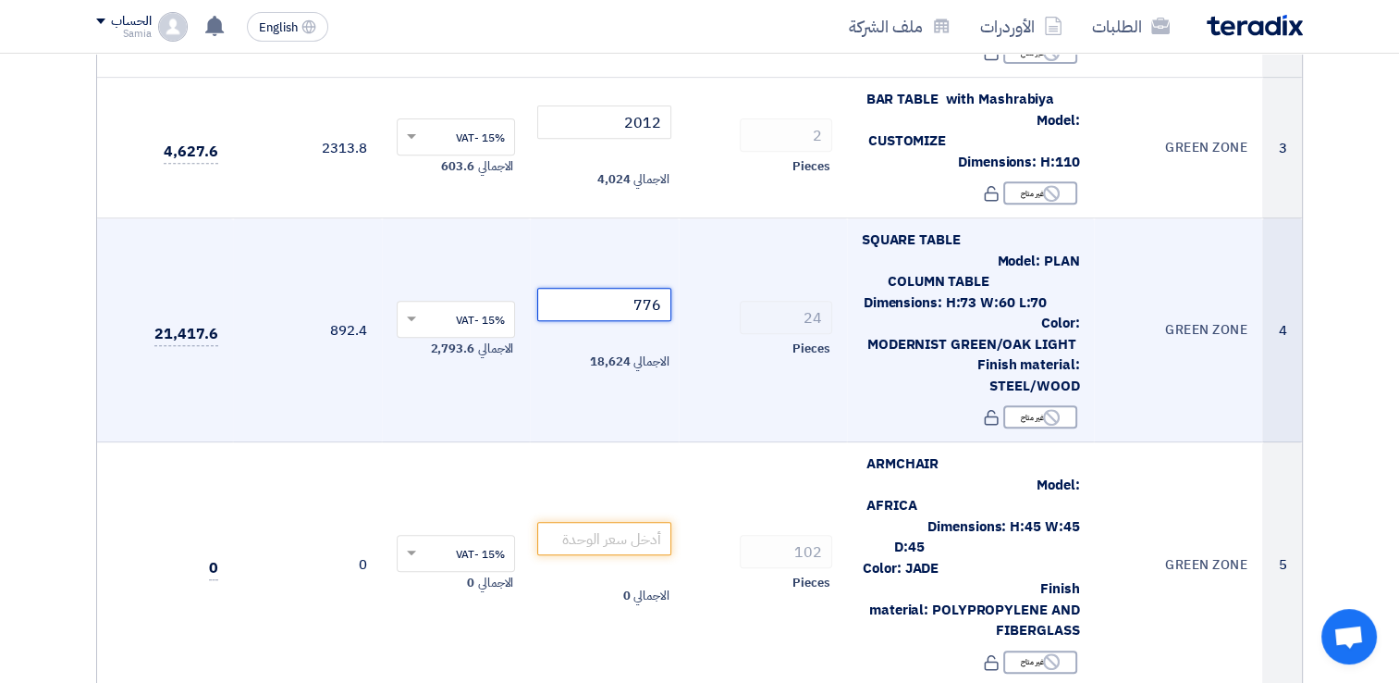
scroll to position [832, 0]
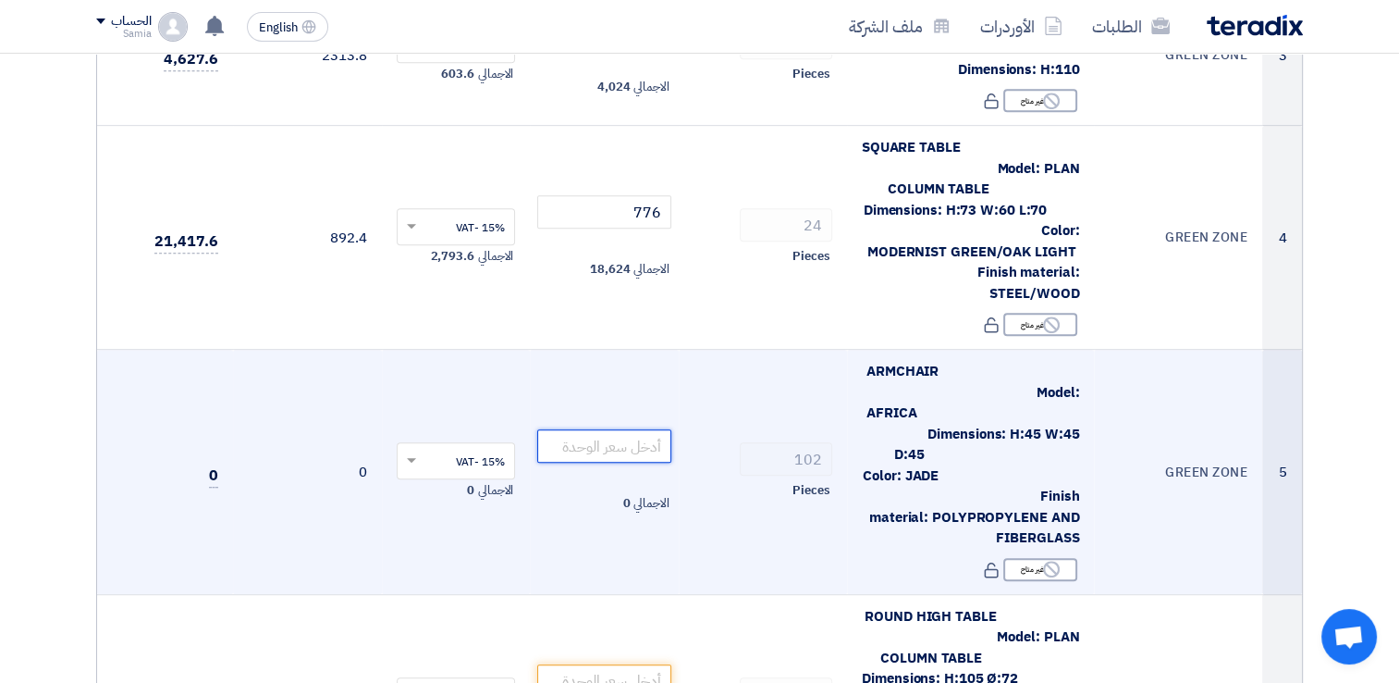
click at [653, 435] on input "number" at bounding box center [604, 445] width 134 height 33
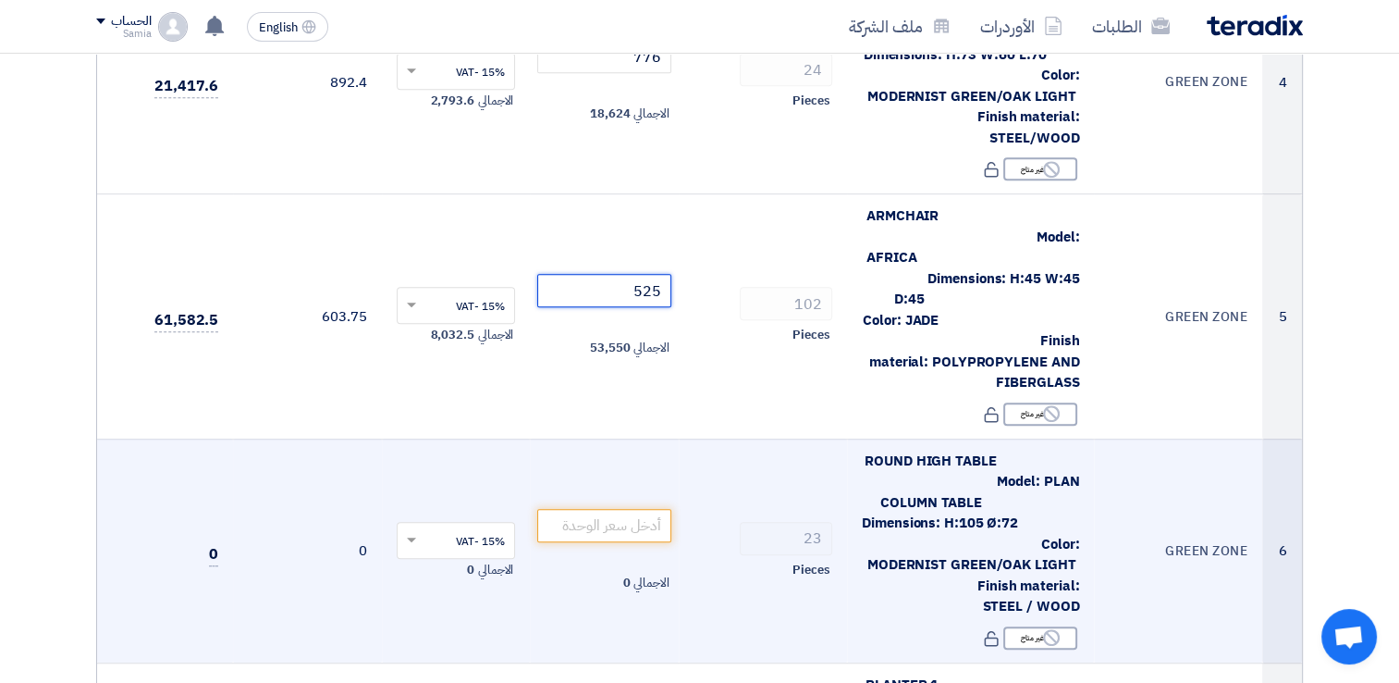
scroll to position [1017, 0]
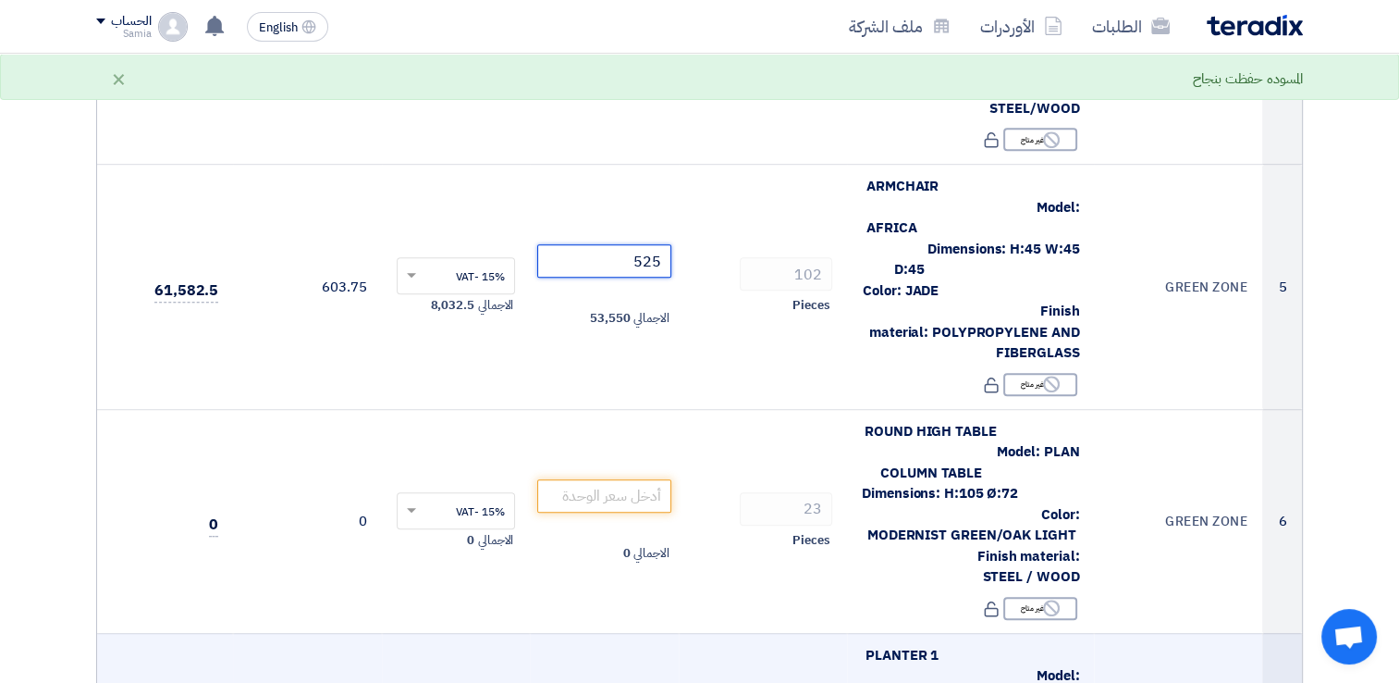
type input "525"
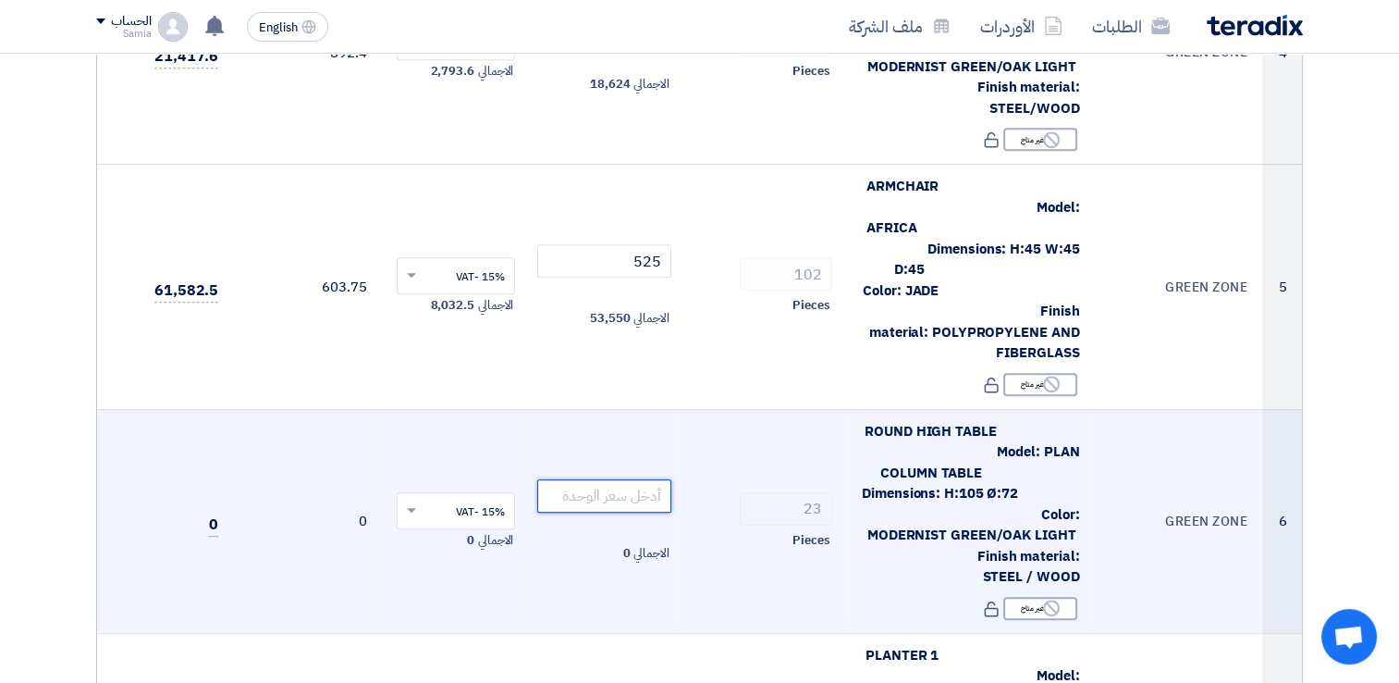
click at [616, 479] on input "number" at bounding box center [604, 495] width 134 height 33
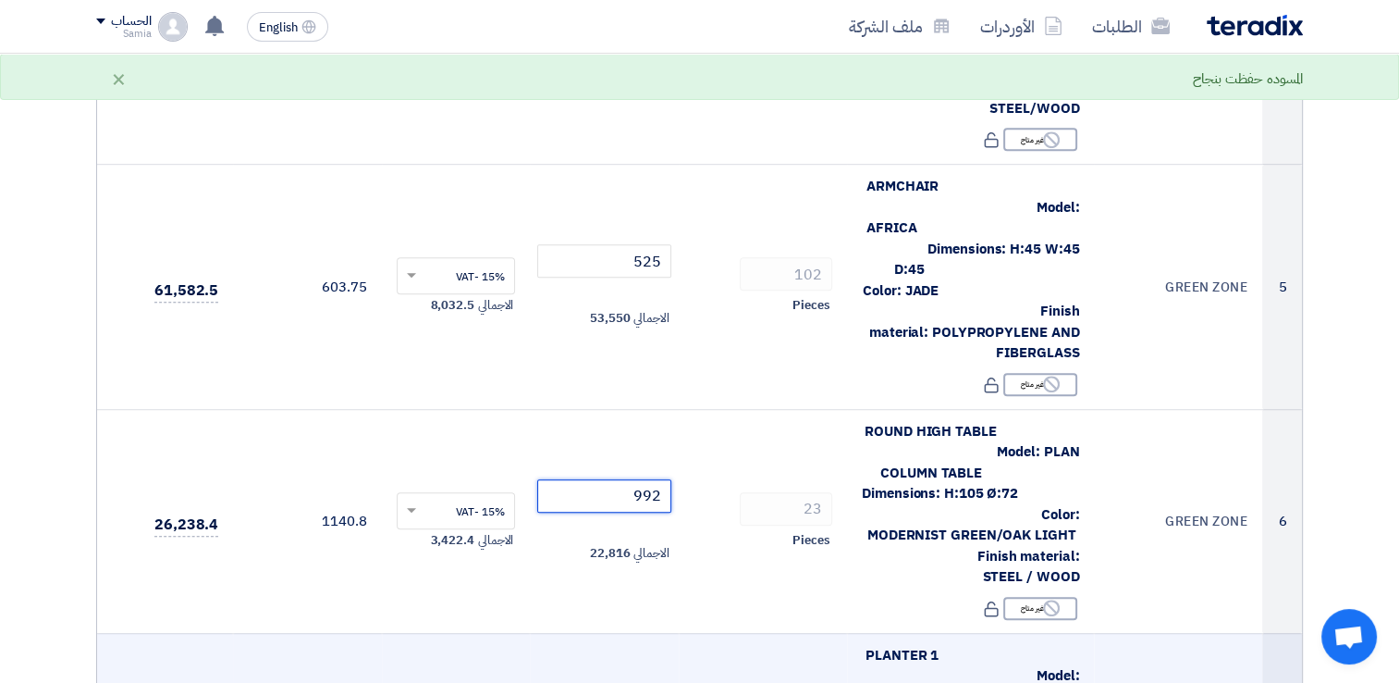
type input "992"
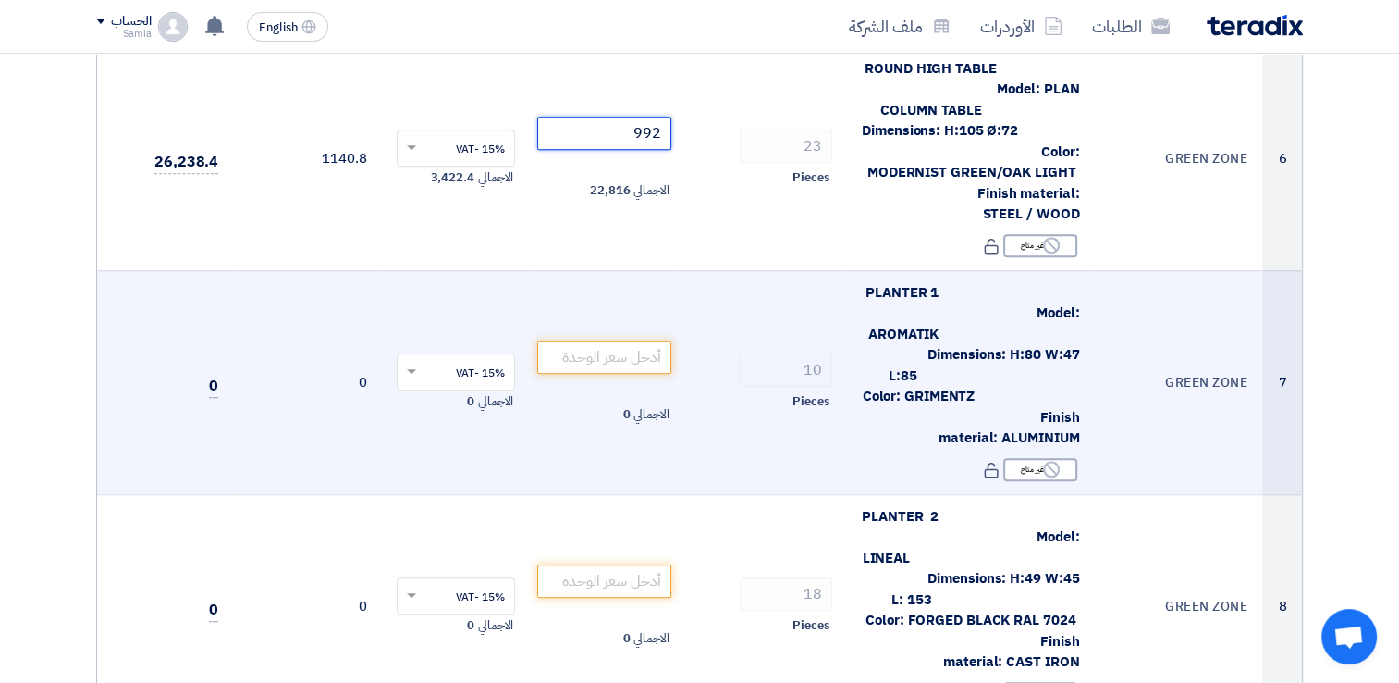
scroll to position [1387, 0]
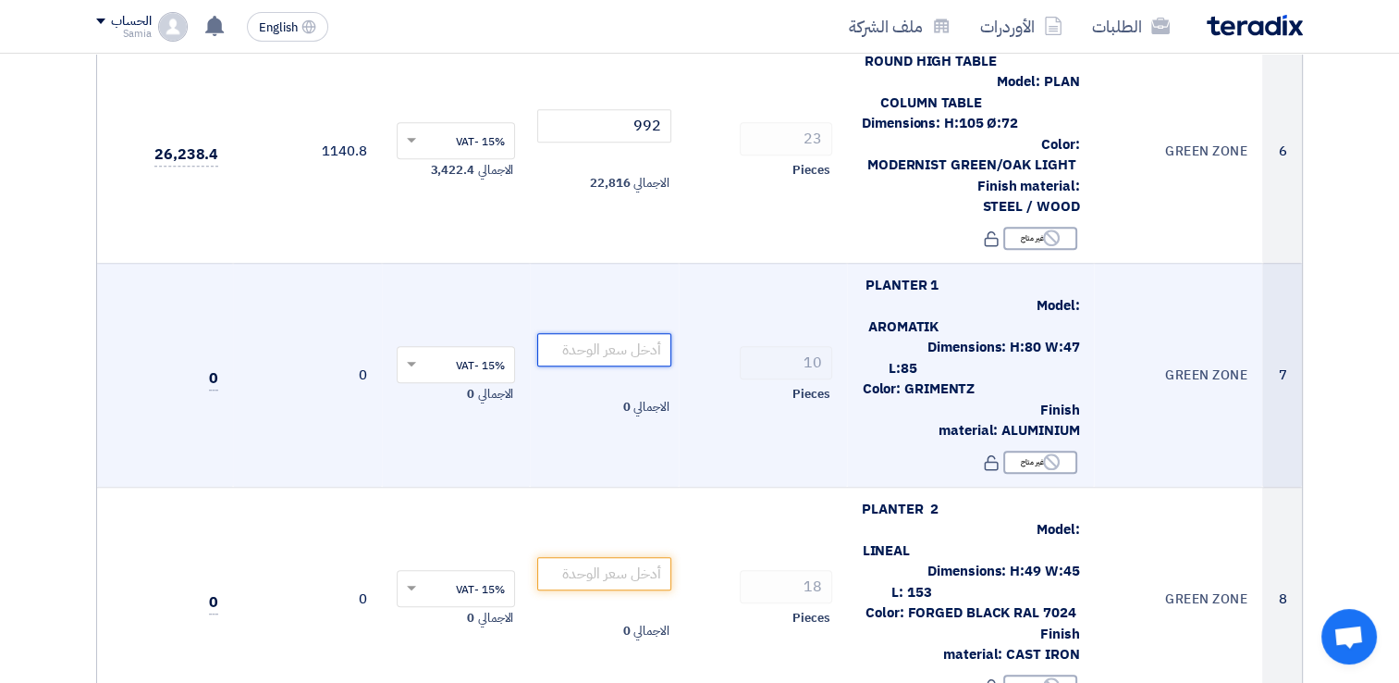
click at [664, 333] on input "number" at bounding box center [604, 349] width 134 height 33
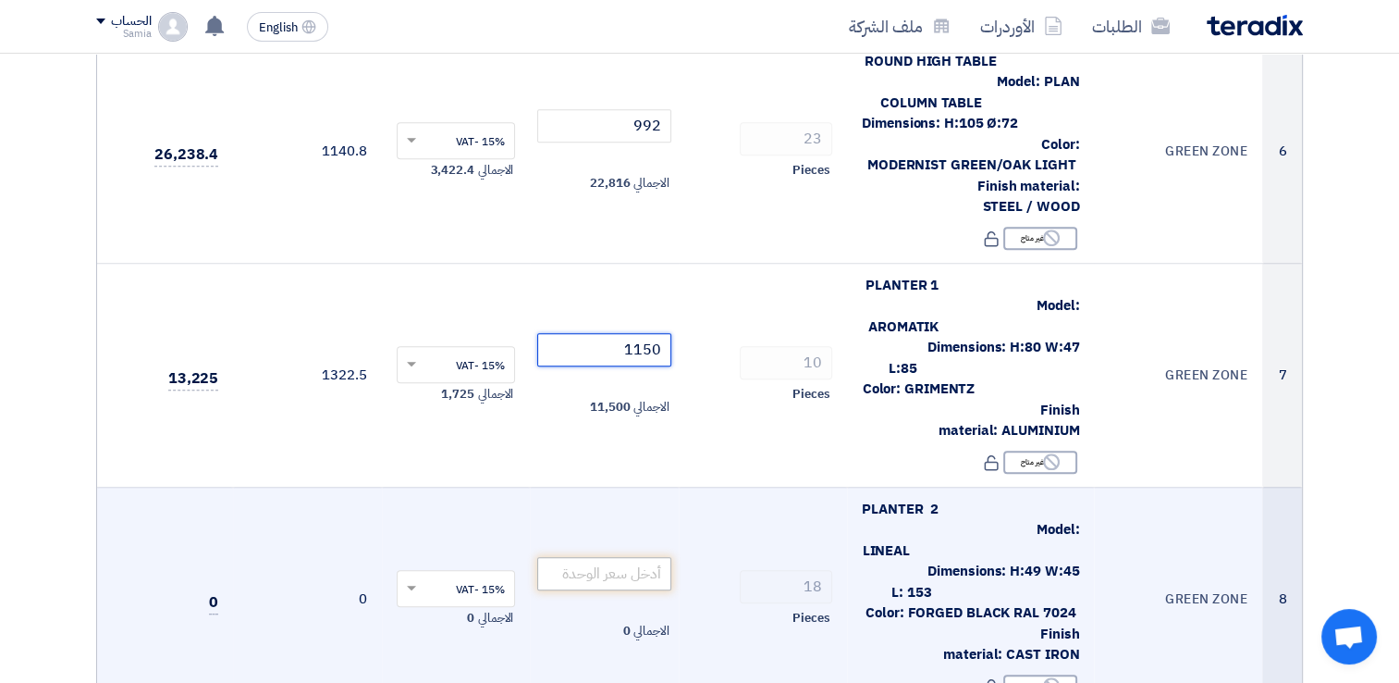
type input "1150"
click at [622, 557] on input "number" at bounding box center [604, 573] width 134 height 33
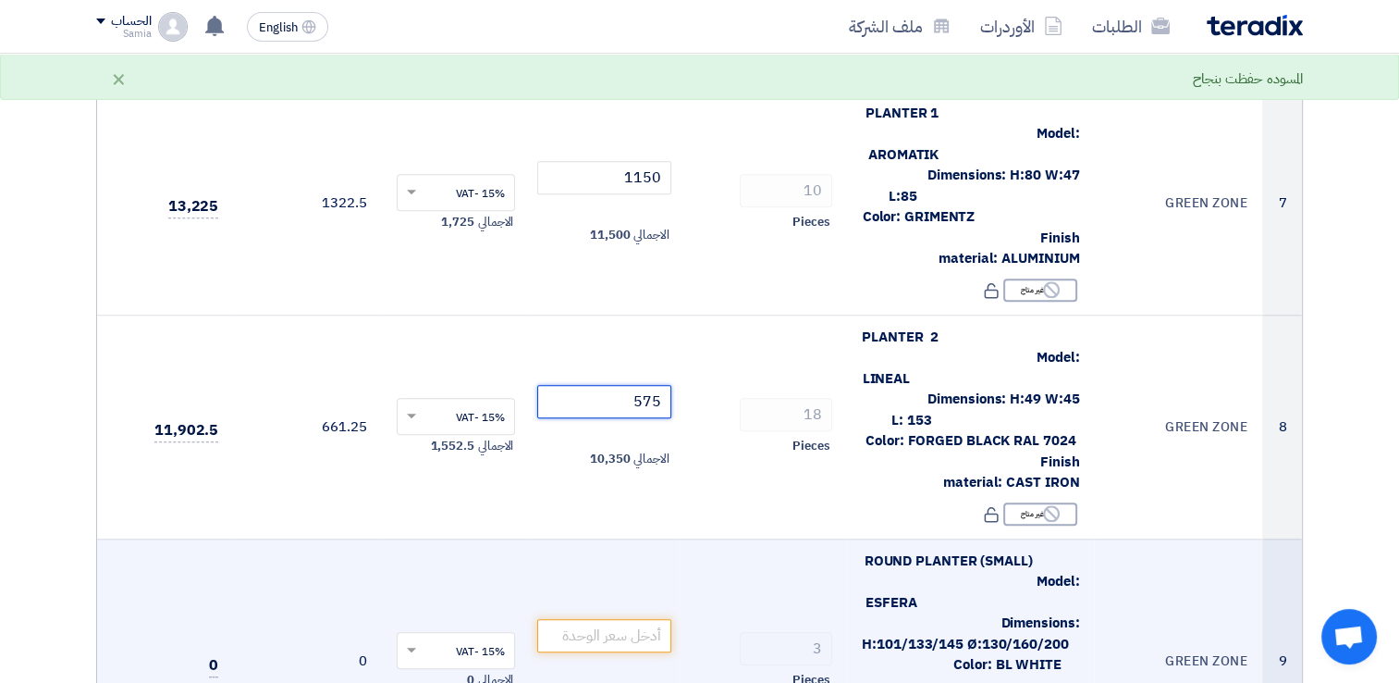
scroll to position [1572, 0]
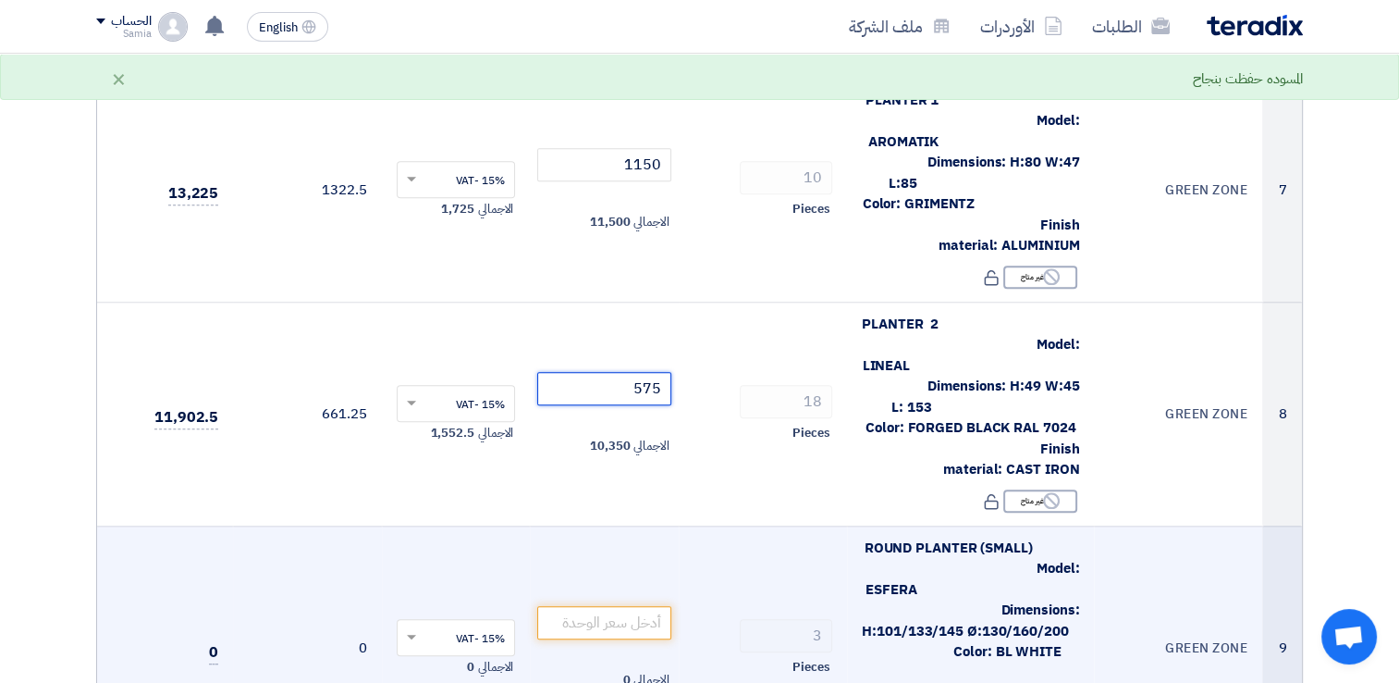
type input "575"
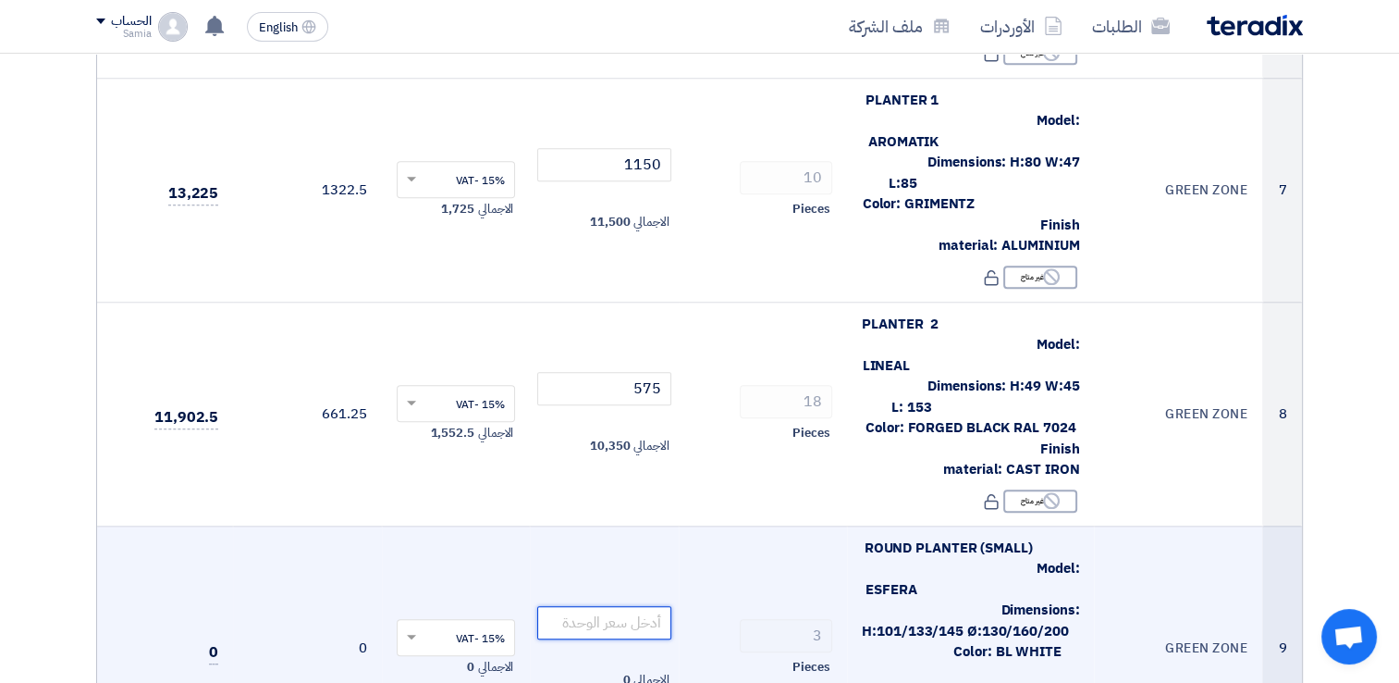
click at [640, 606] on input "number" at bounding box center [604, 622] width 134 height 33
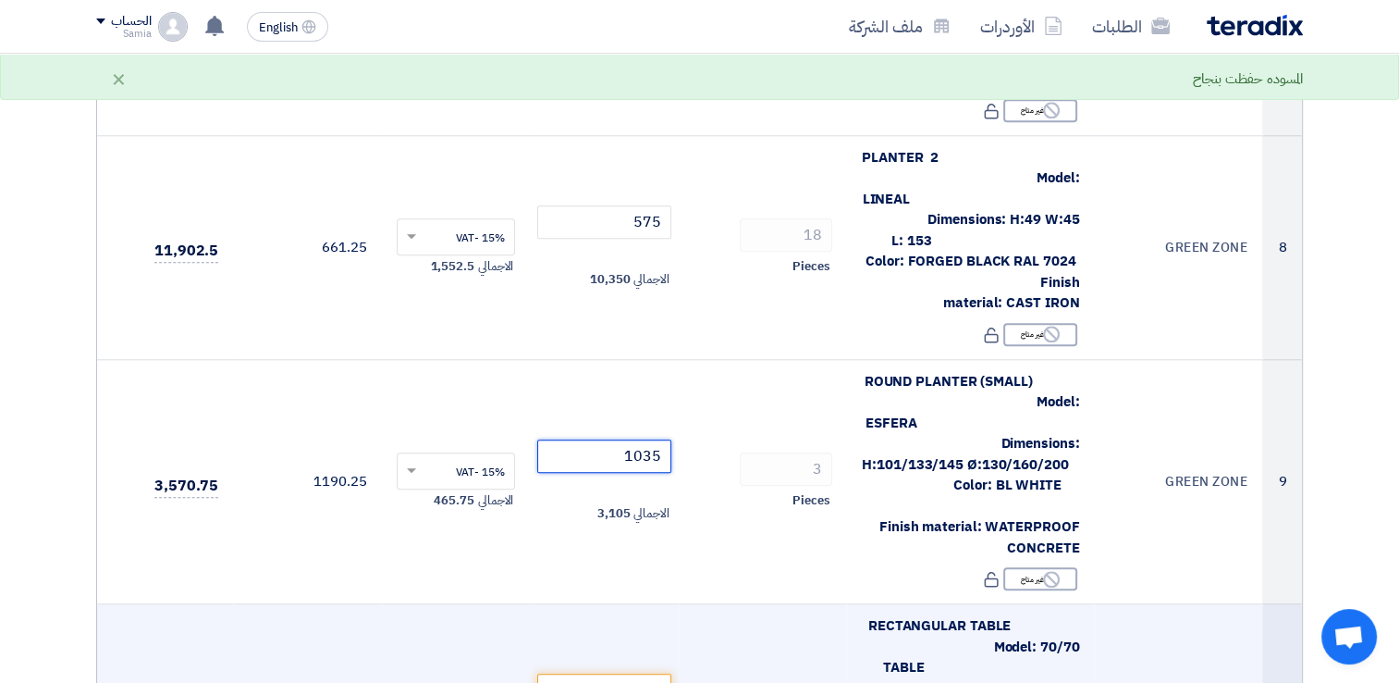
scroll to position [1757, 0]
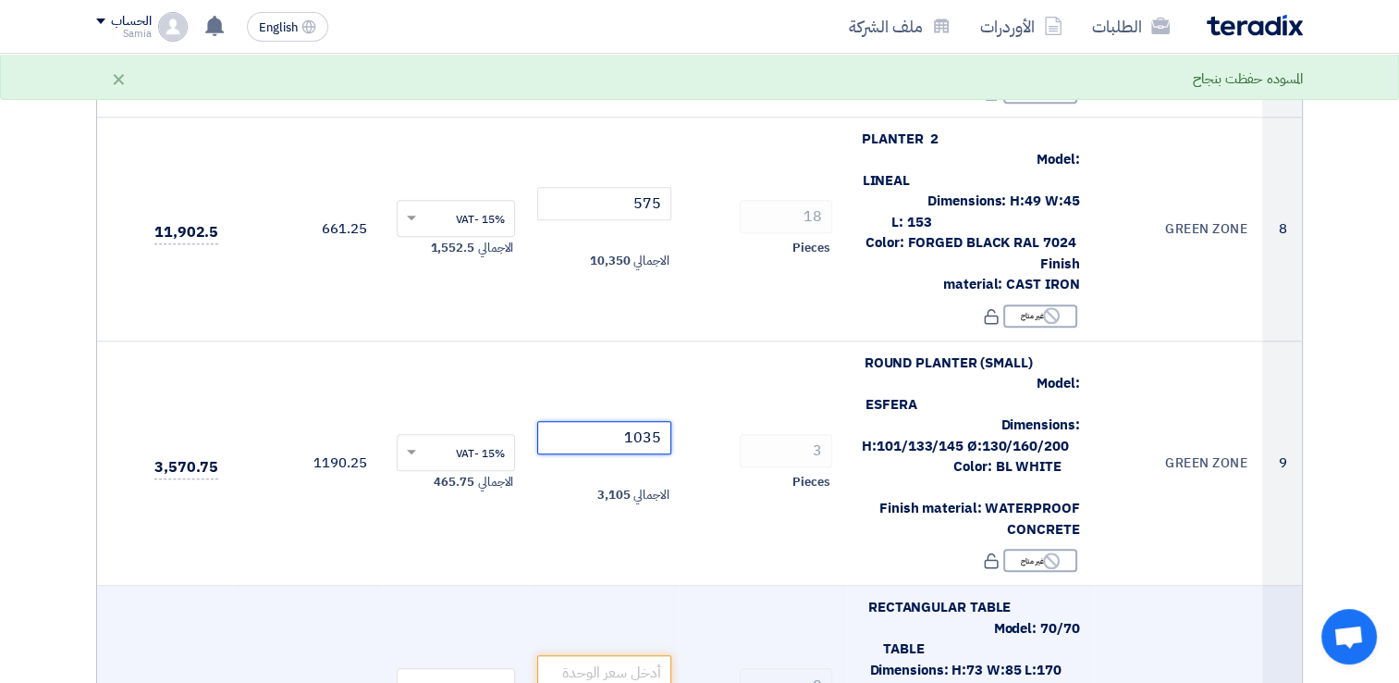
type input "1035"
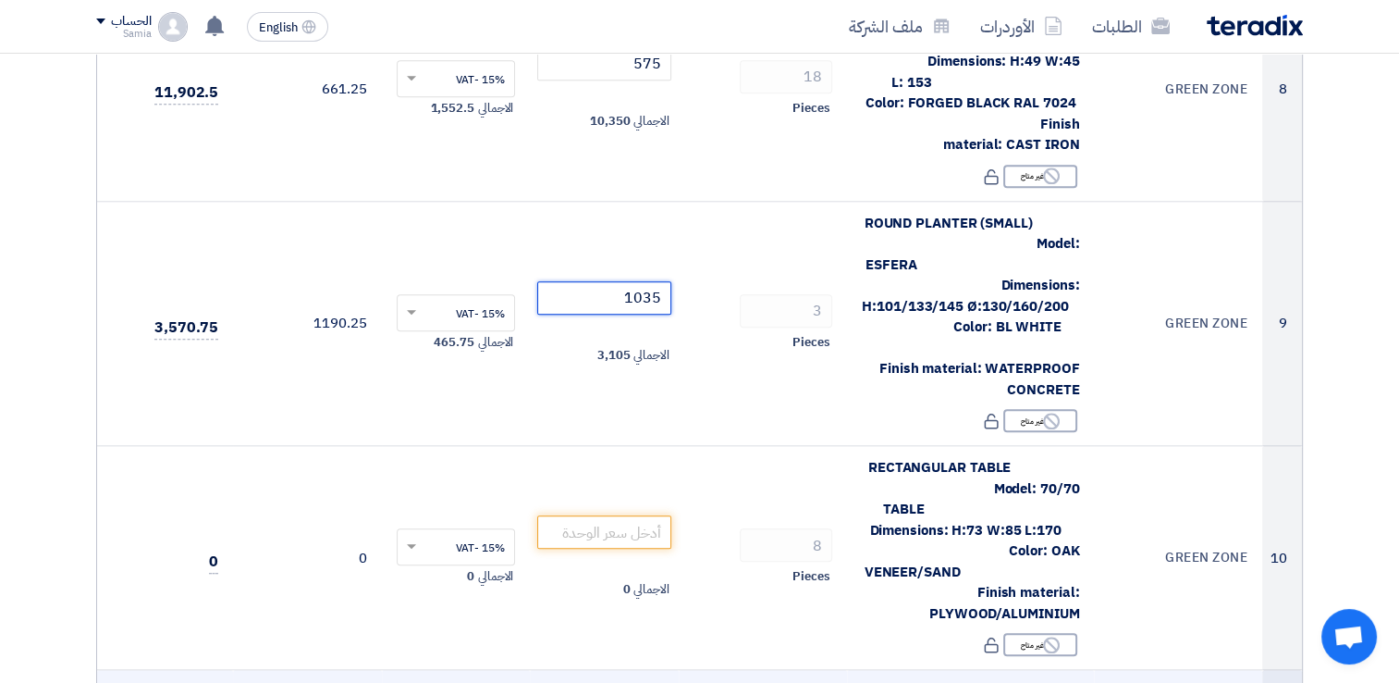
scroll to position [1942, 0]
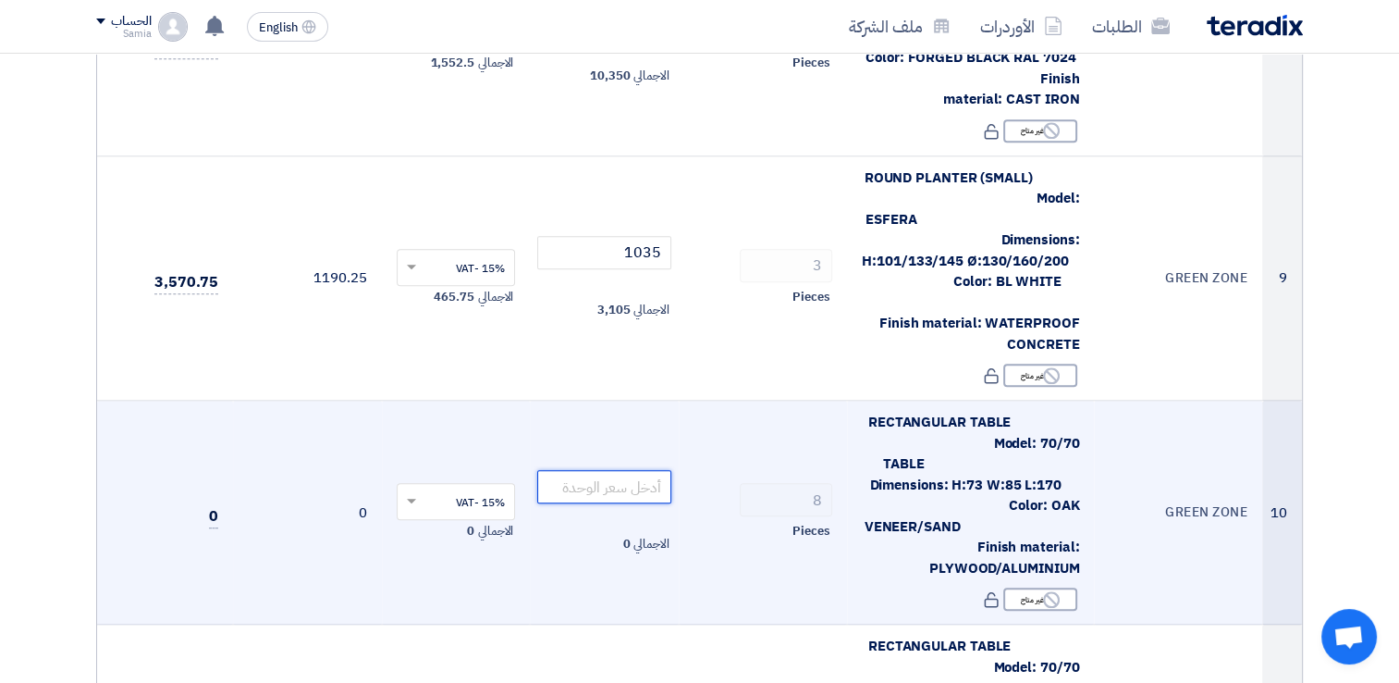
click at [598, 470] on input "number" at bounding box center [604, 486] width 134 height 33
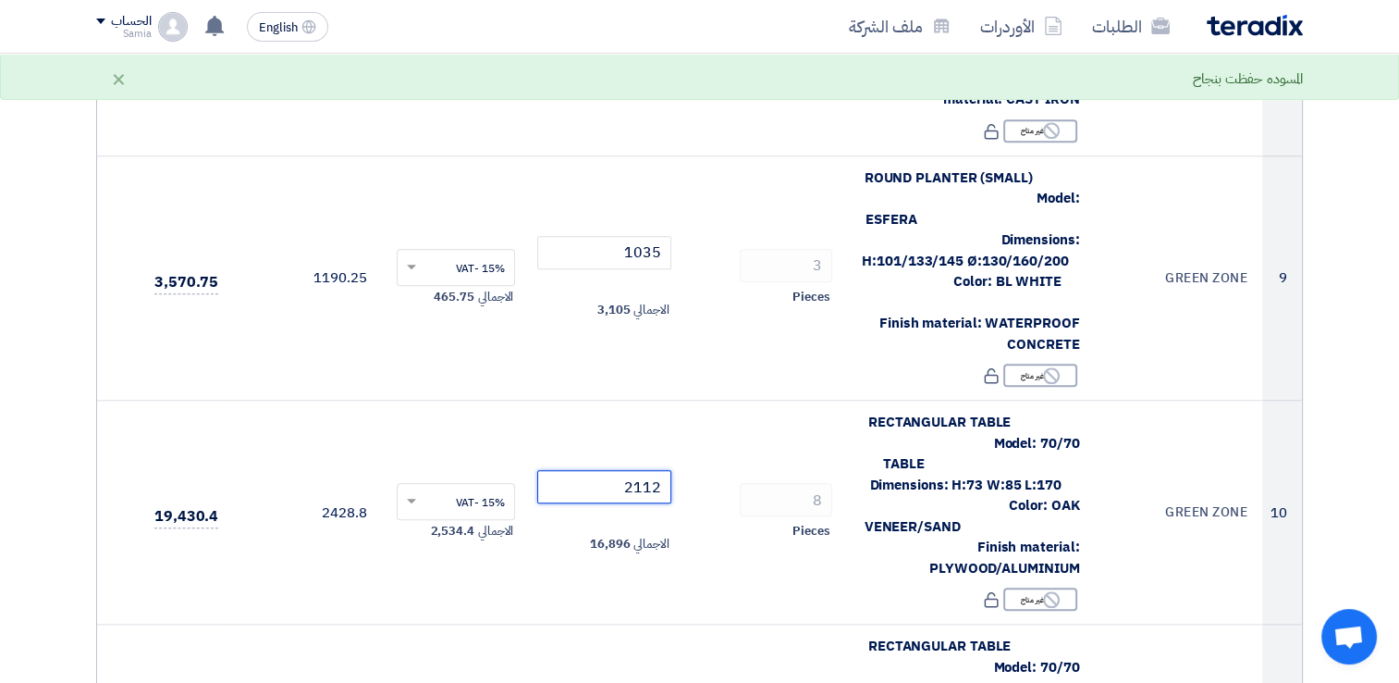
type input "2112"
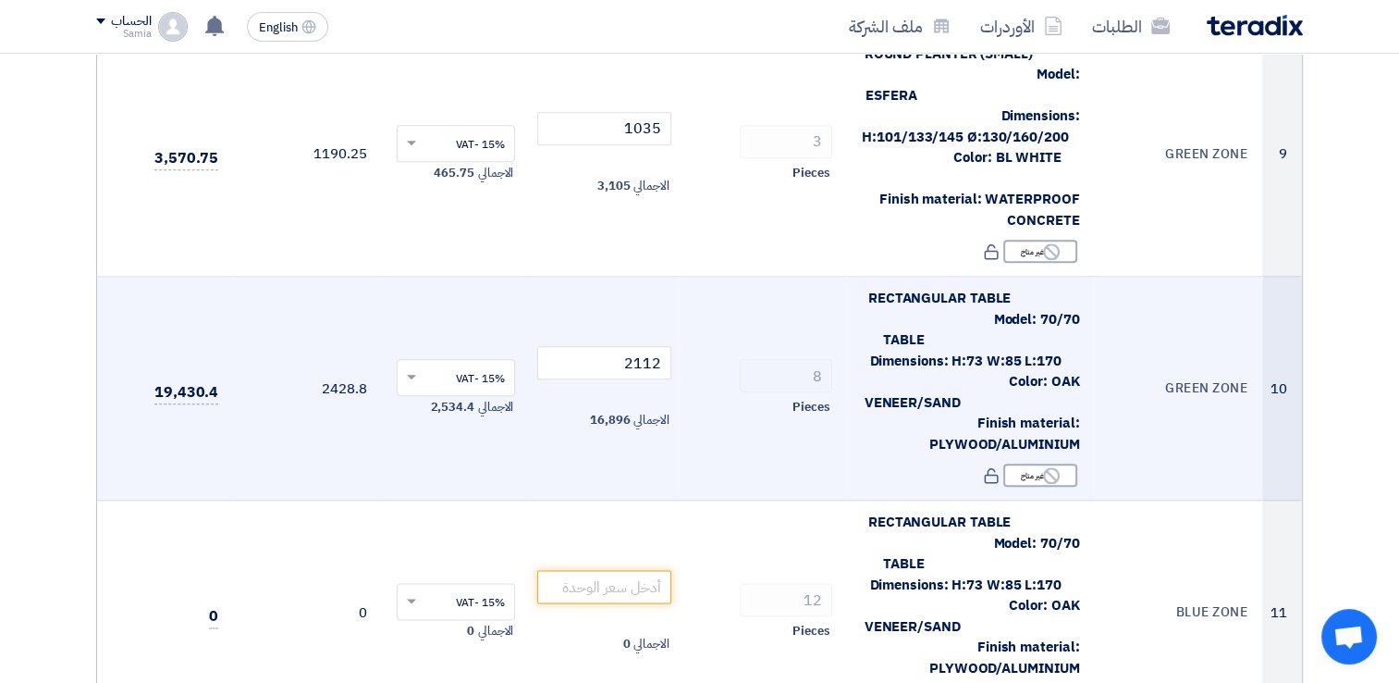
scroll to position [2035, 0]
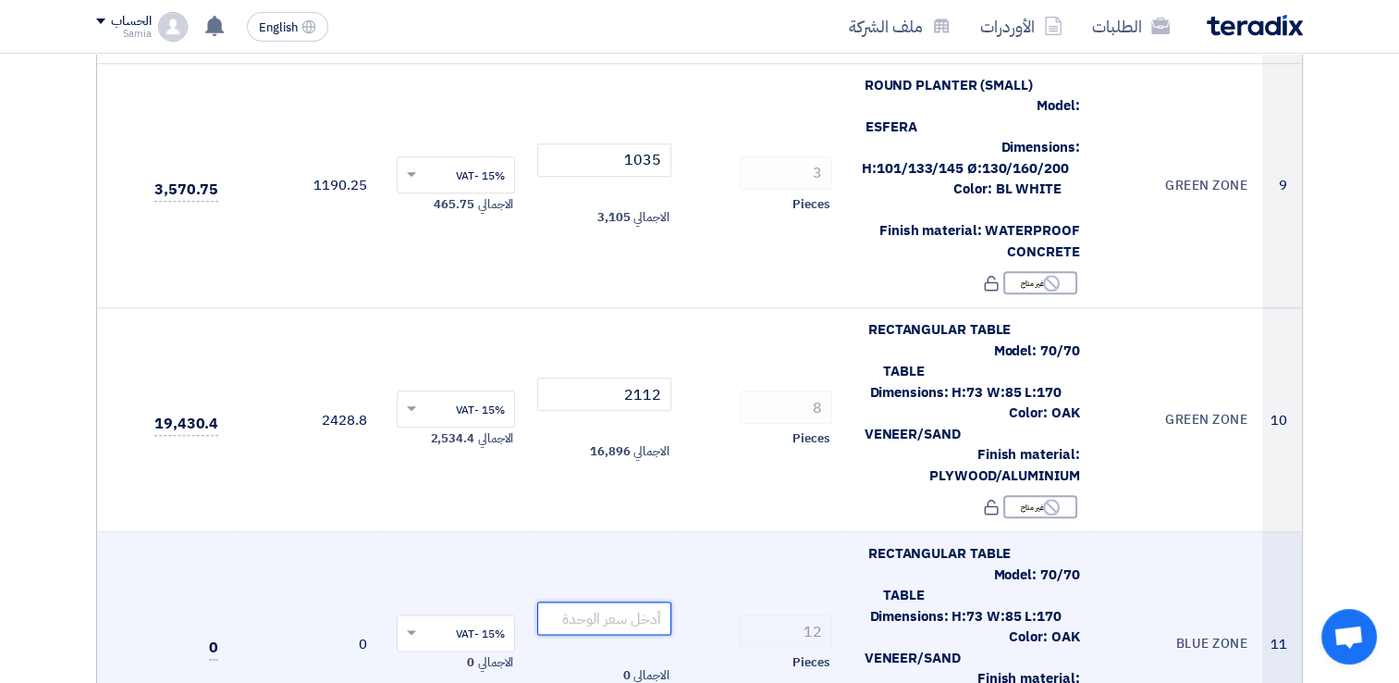
click at [581, 601] on input "number" at bounding box center [604, 617] width 134 height 33
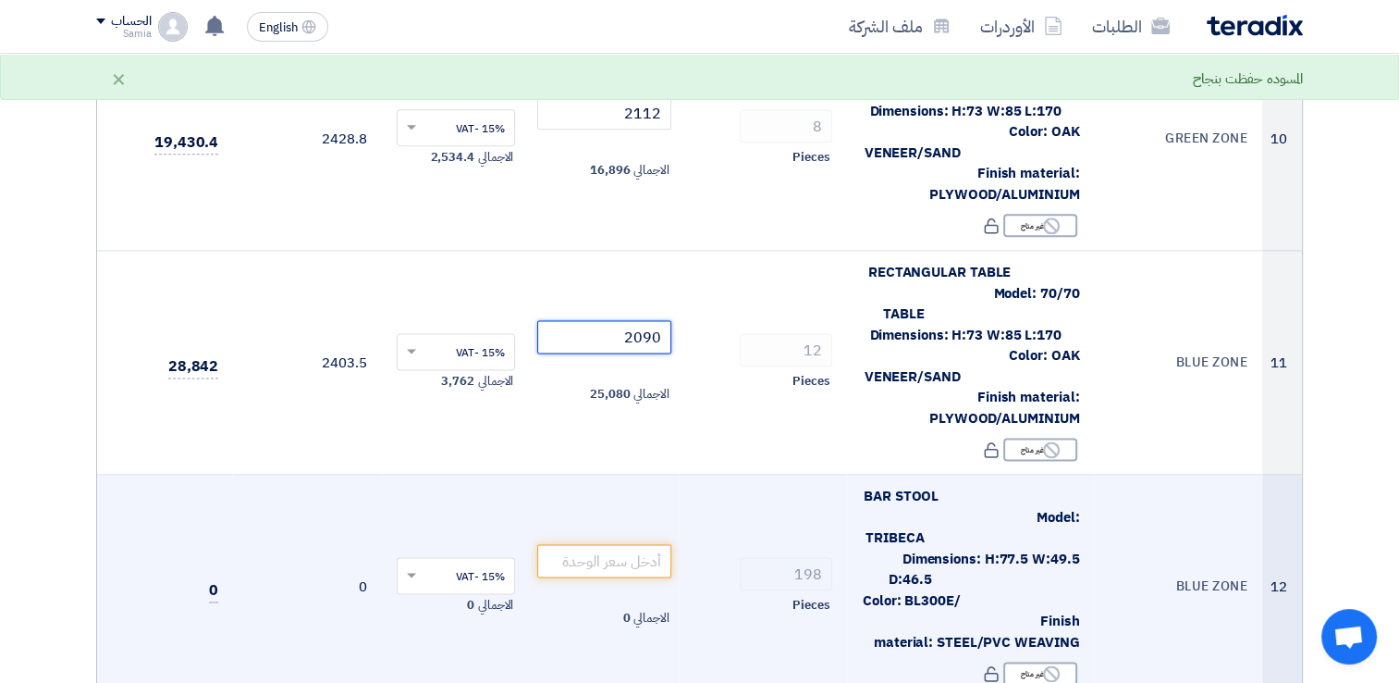
scroll to position [2405, 0]
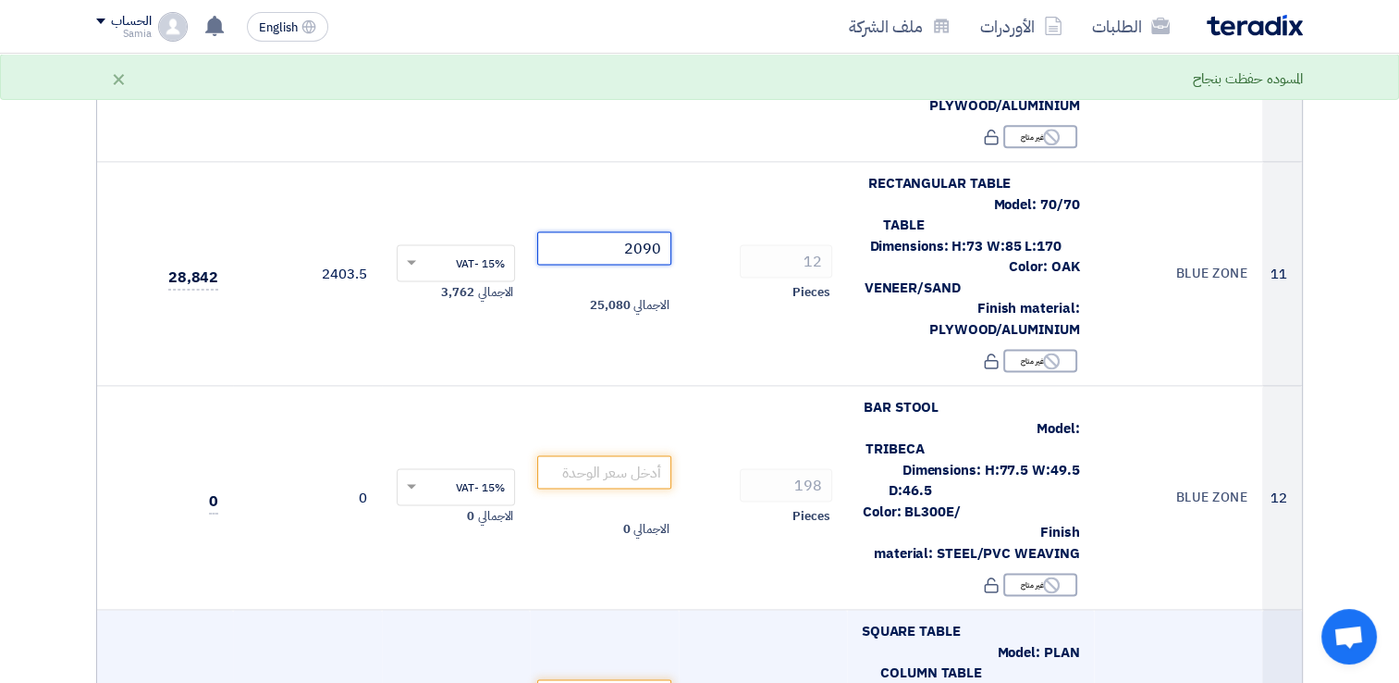
type input "2090"
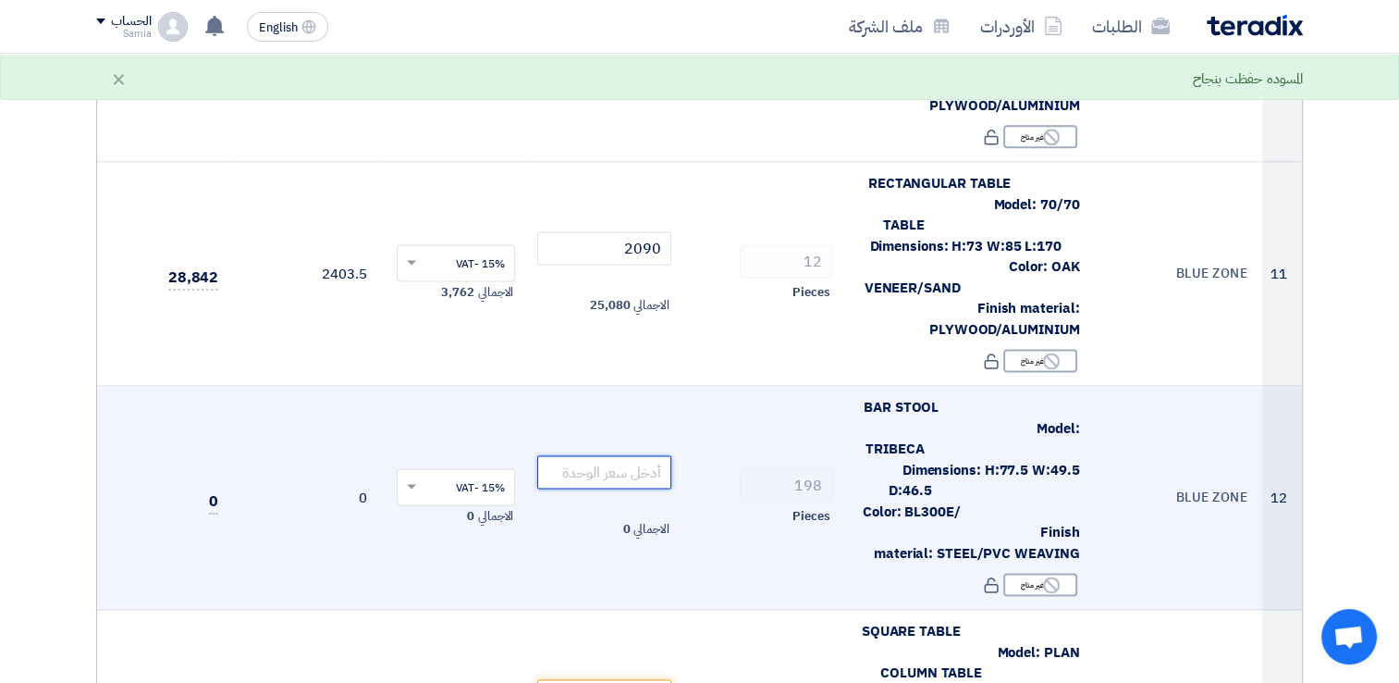
click at [626, 455] on input "number" at bounding box center [604, 471] width 134 height 33
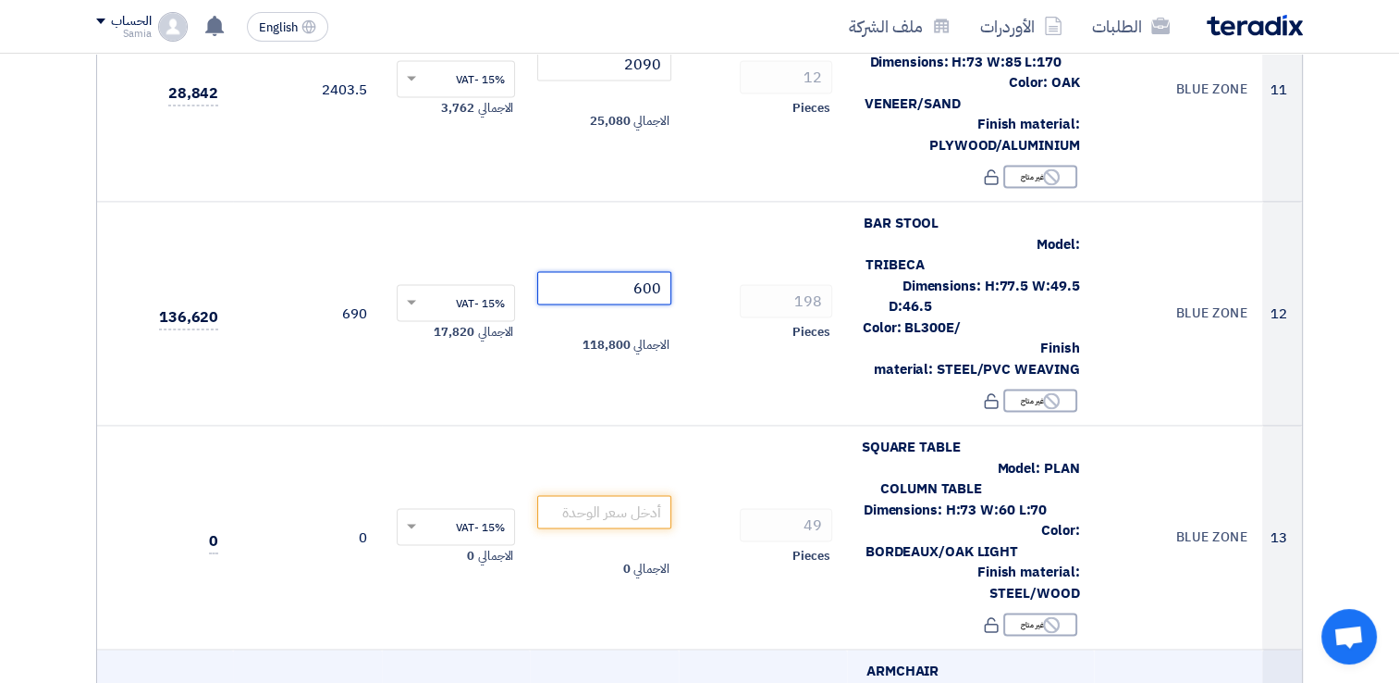
scroll to position [2590, 0]
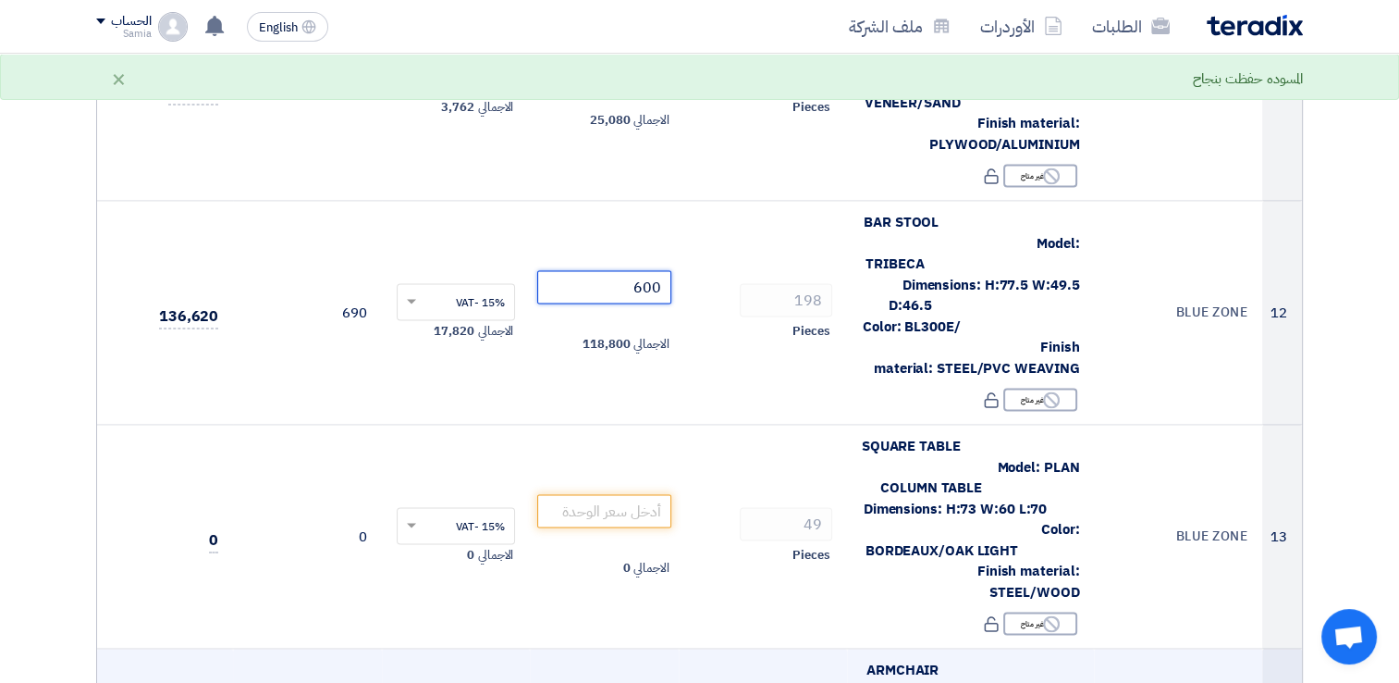
type input "600"
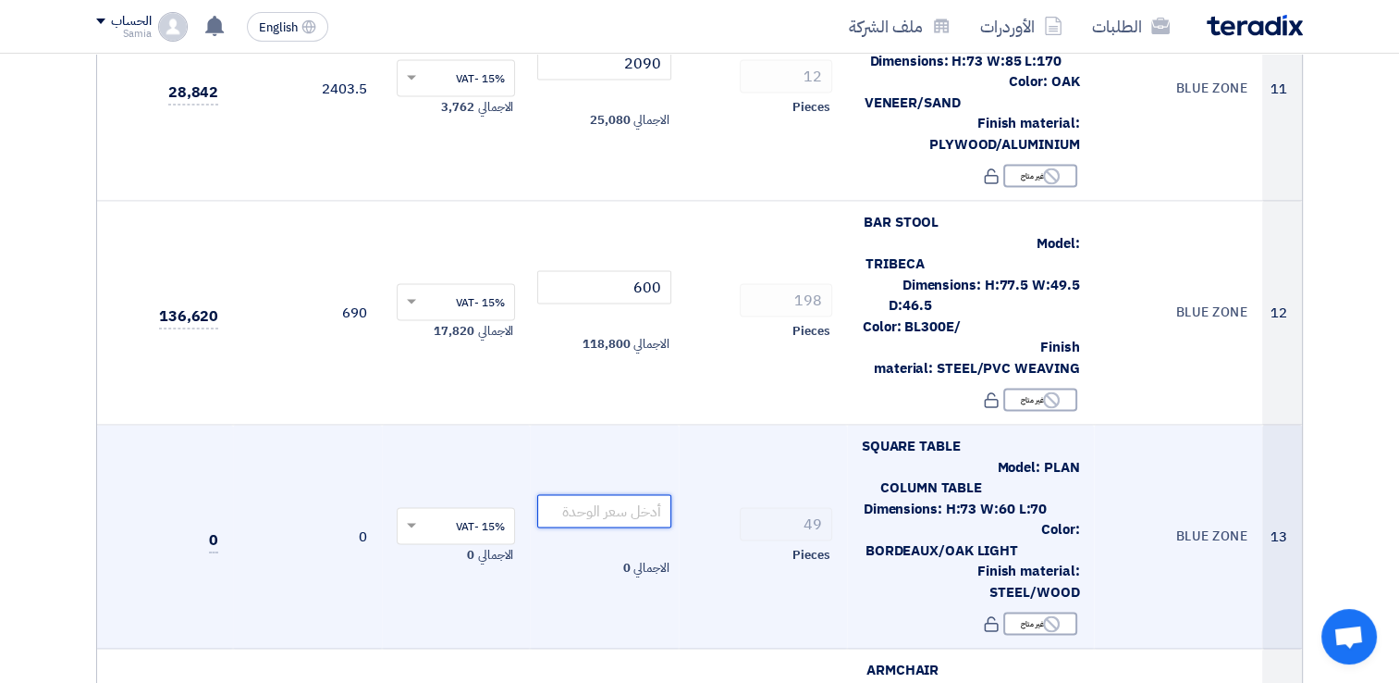
click at [607, 494] on input "number" at bounding box center [604, 510] width 134 height 33
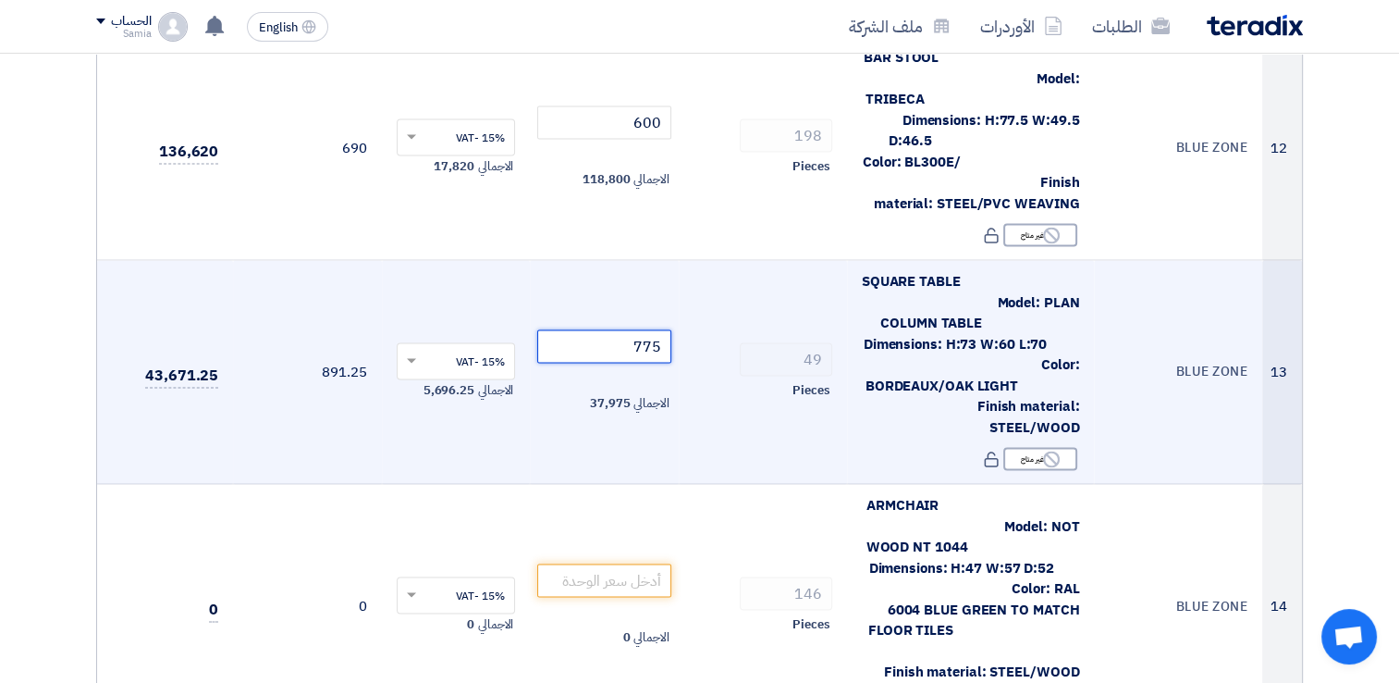
scroll to position [2775, 0]
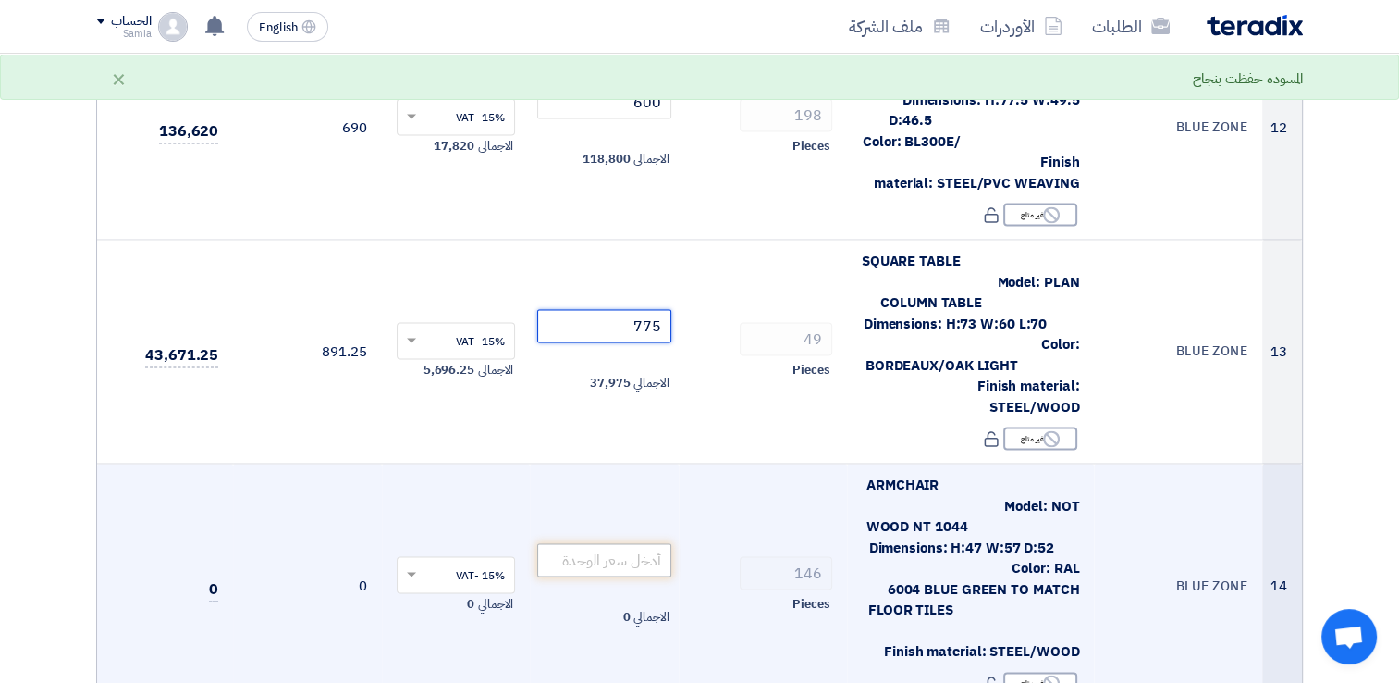
type input "775"
click at [656, 543] on input "number" at bounding box center [604, 559] width 134 height 33
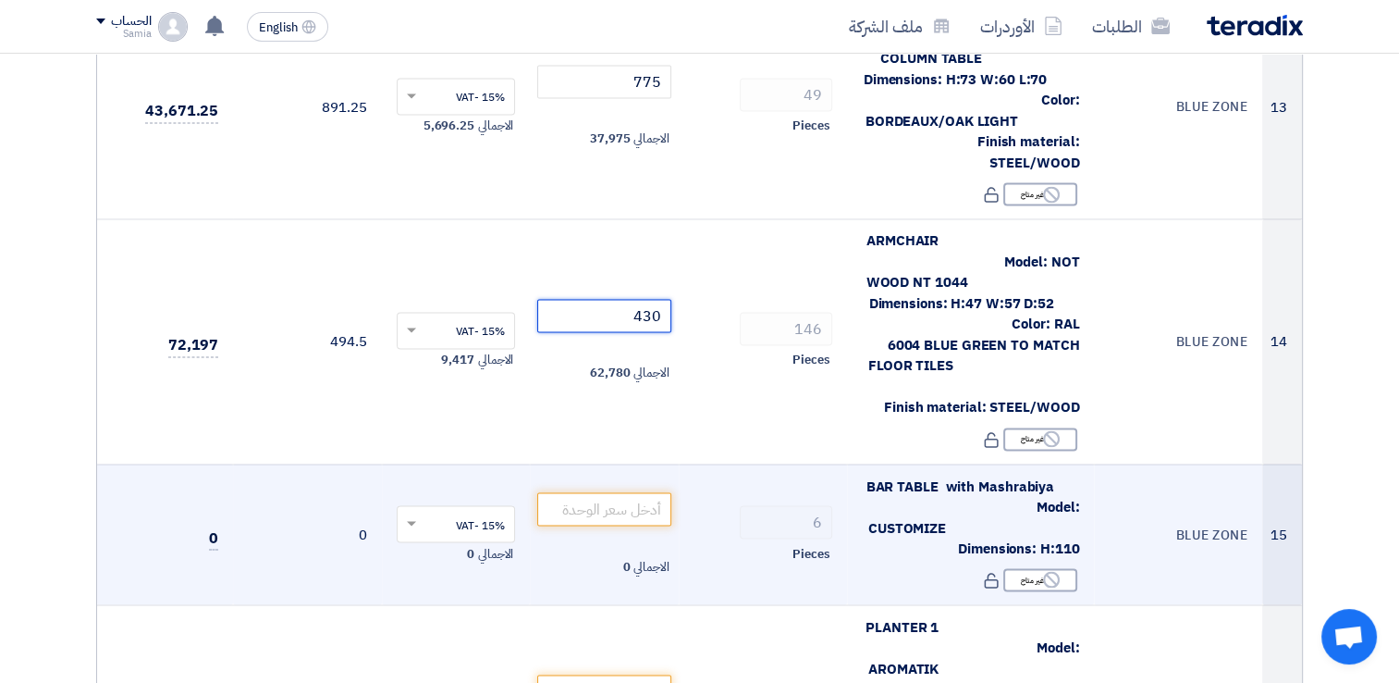
scroll to position [3052, 0]
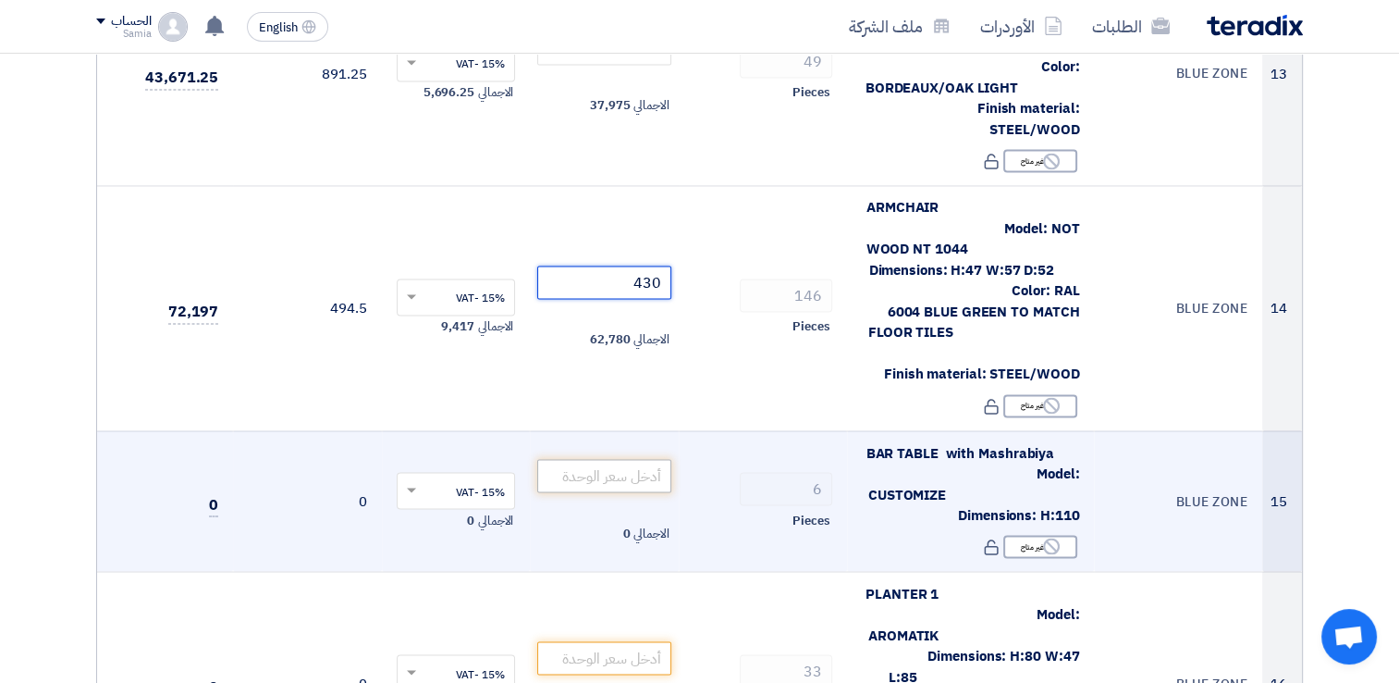
type input "430"
click at [630, 459] on input "number" at bounding box center [604, 475] width 134 height 33
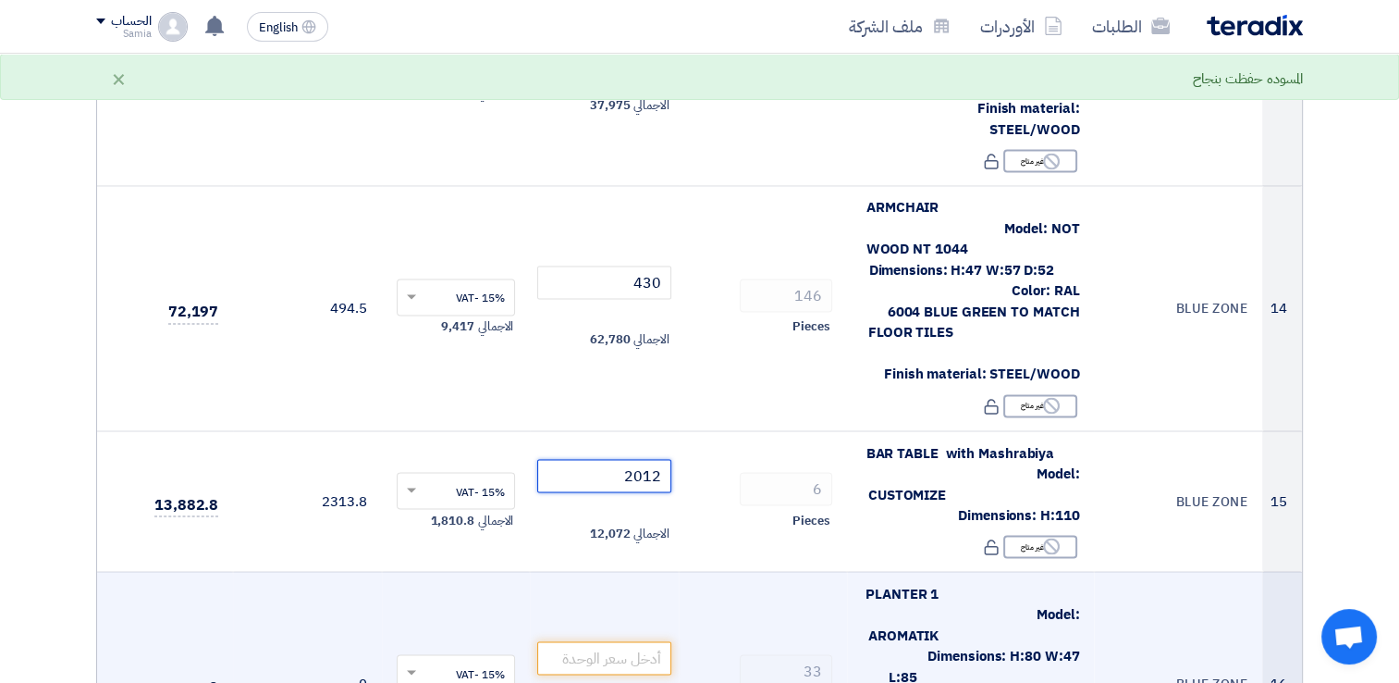
type input "2012"
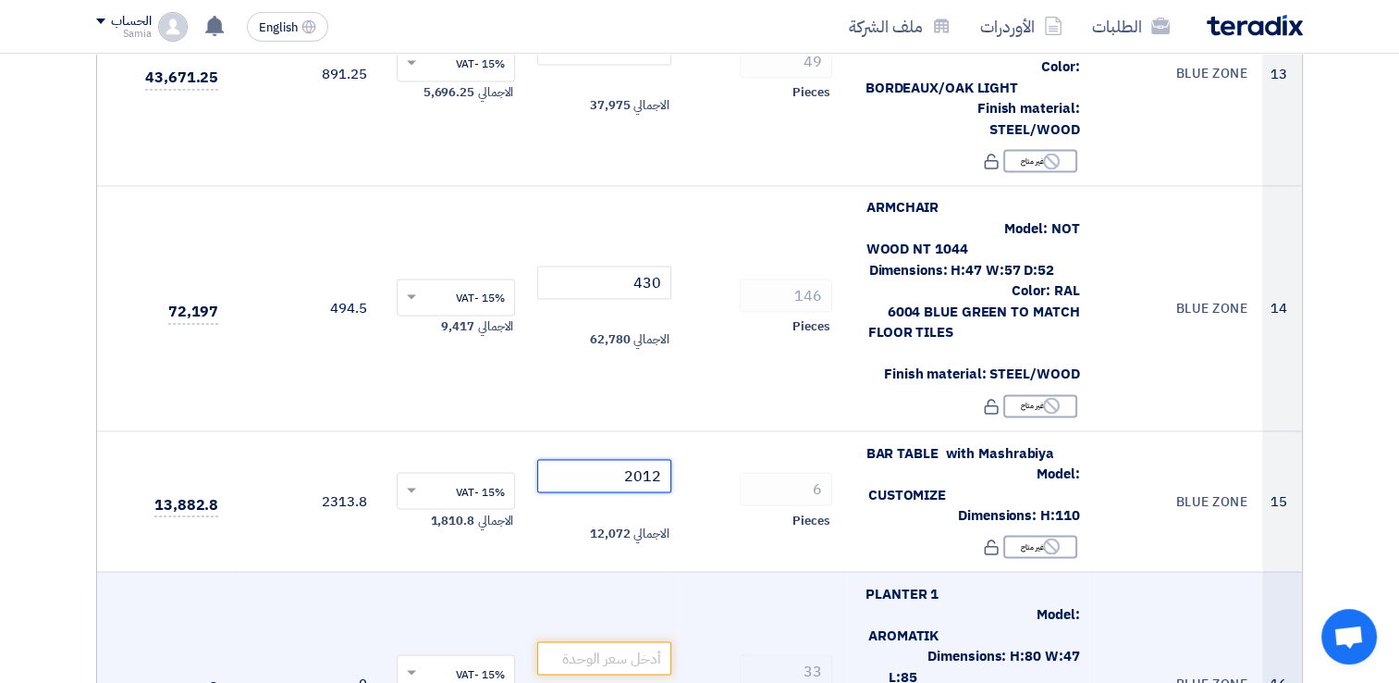
scroll to position [3145, 0]
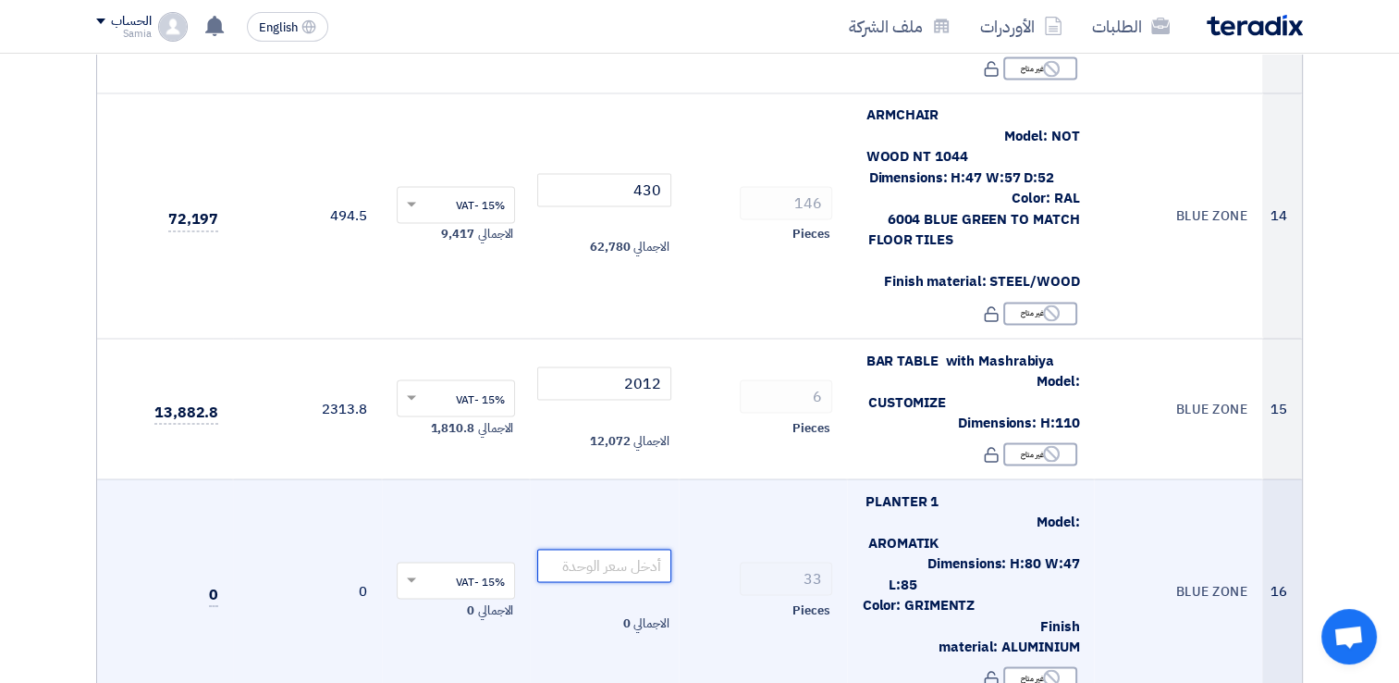
click at [604, 549] on input "number" at bounding box center [604, 565] width 134 height 33
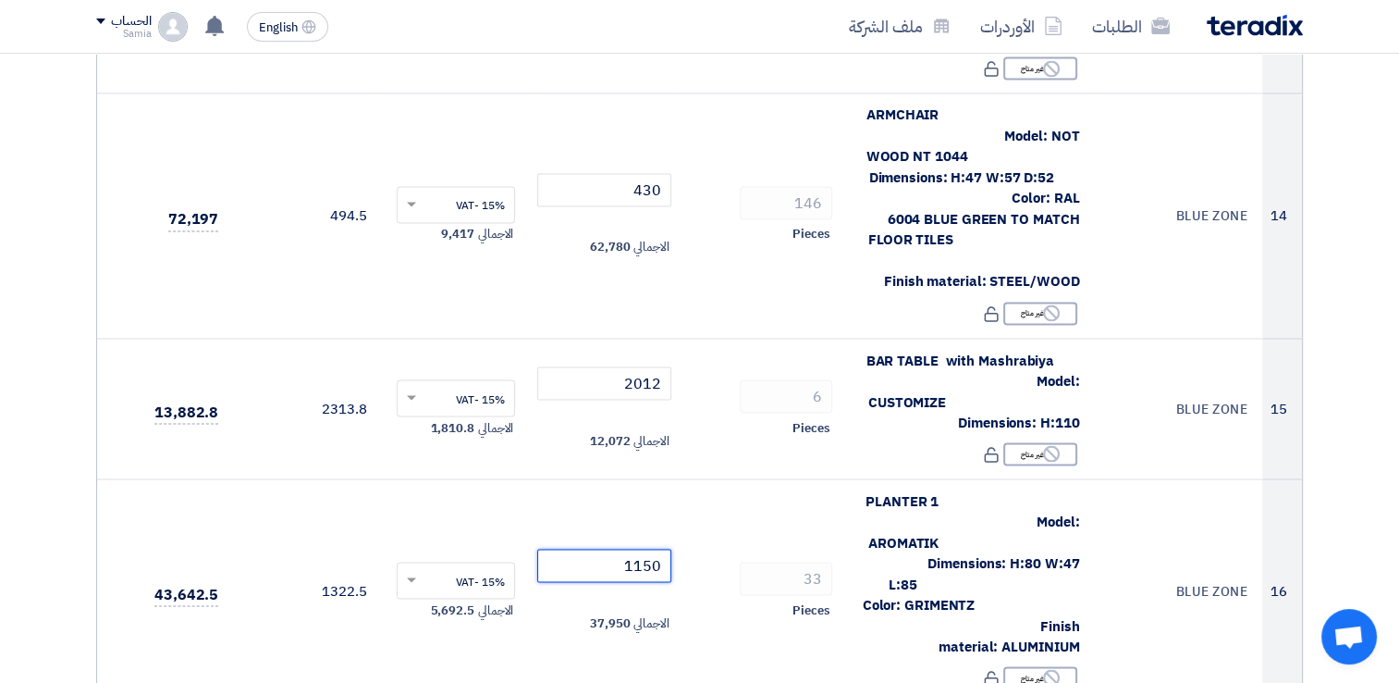
type input "1150"
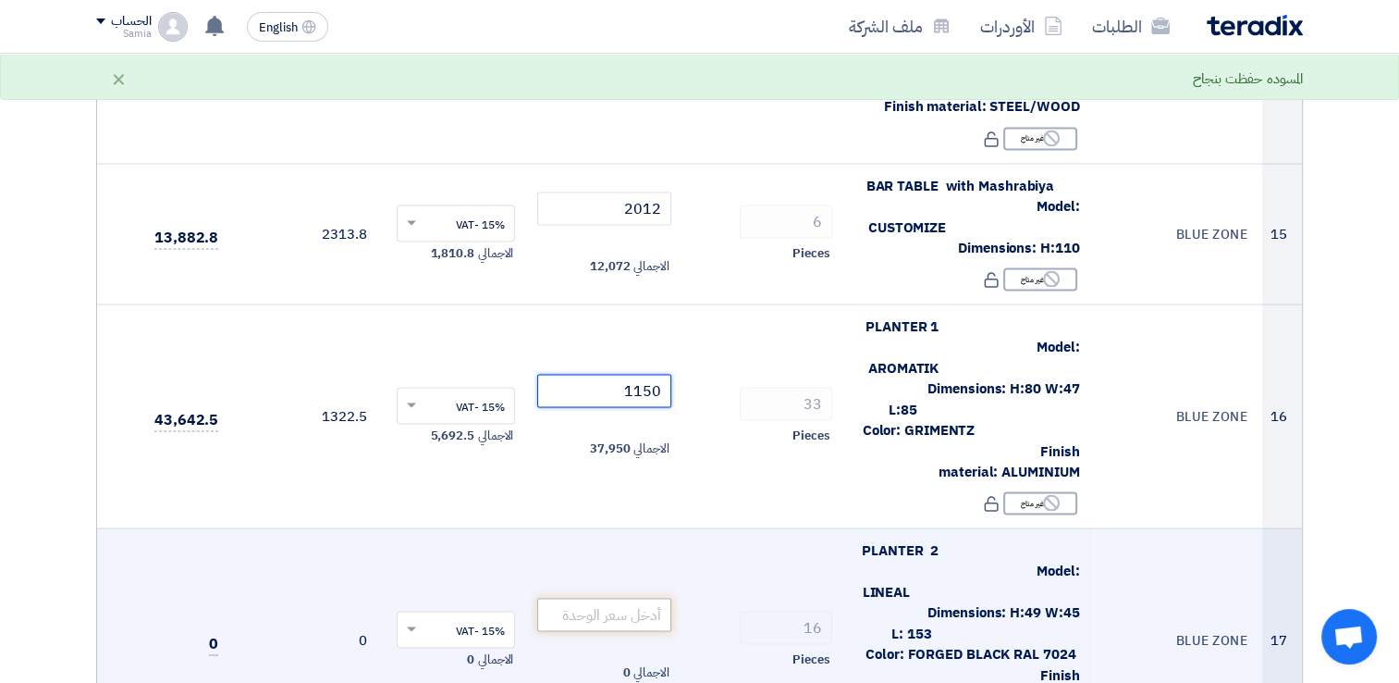
scroll to position [3330, 0]
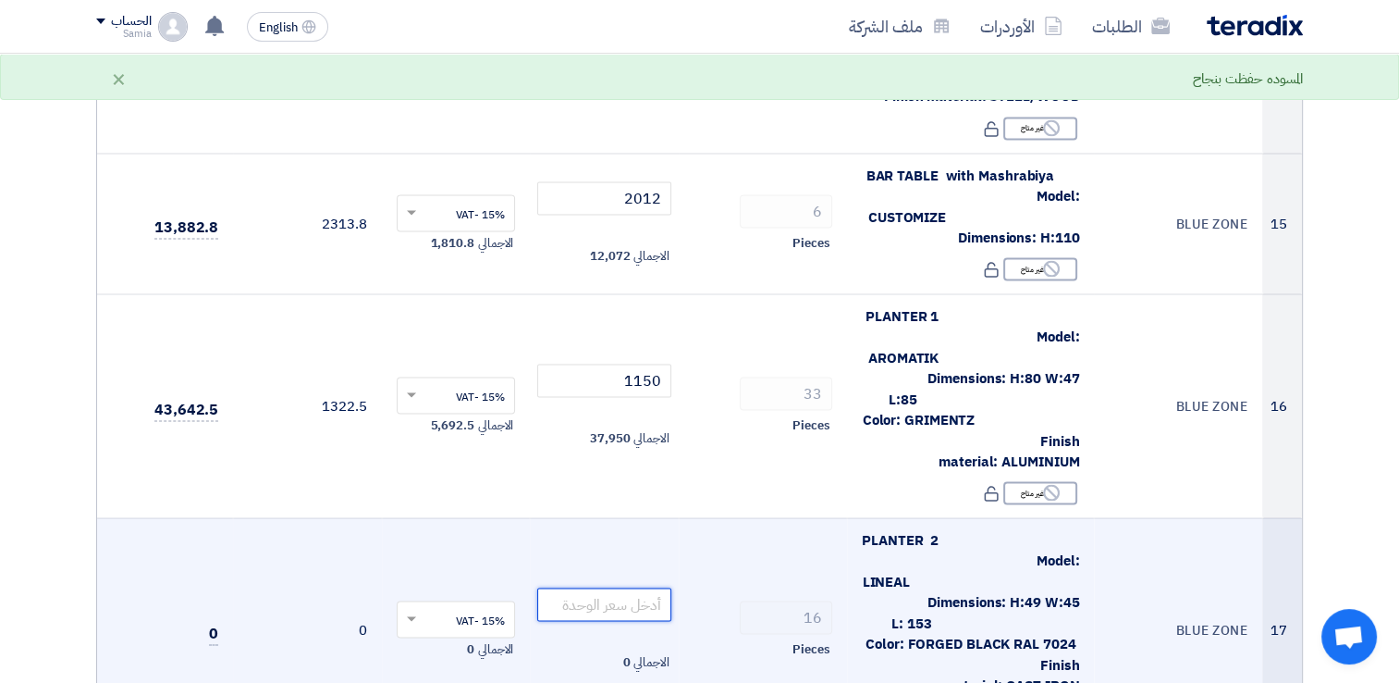
click at [610, 587] on input "number" at bounding box center [604, 603] width 134 height 33
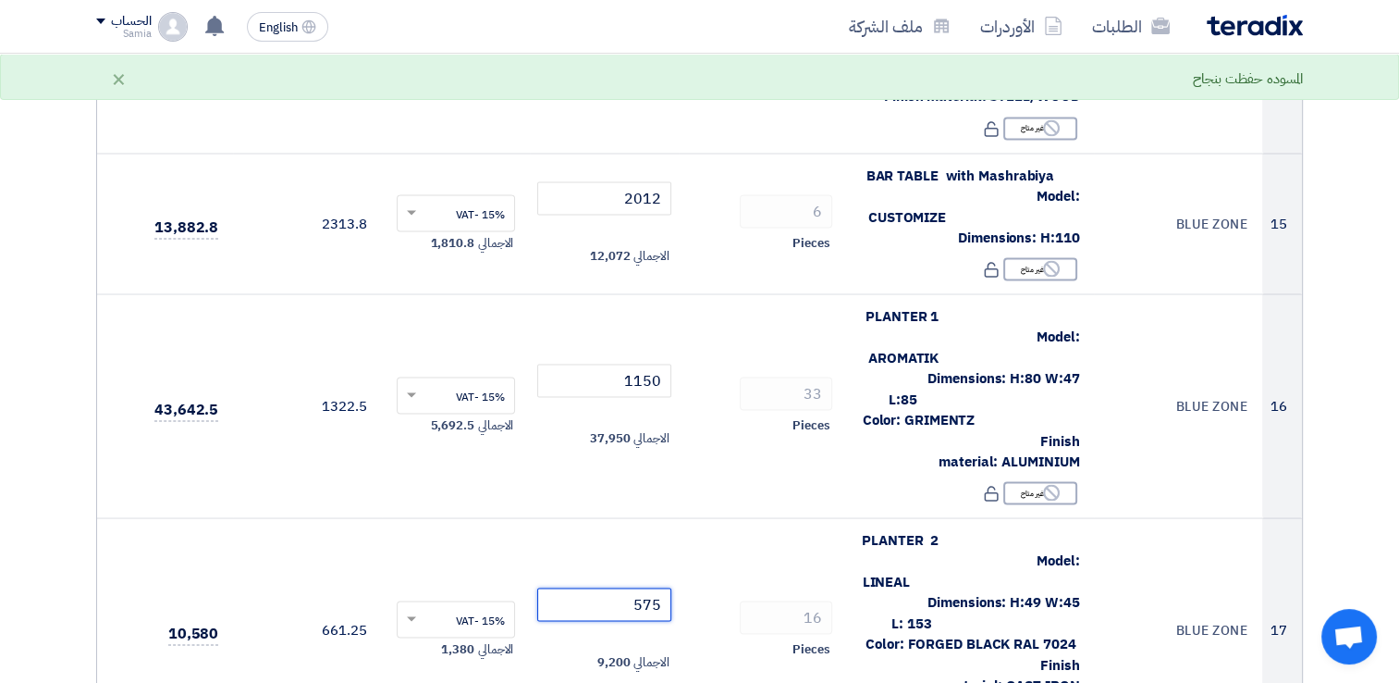
type input "575"
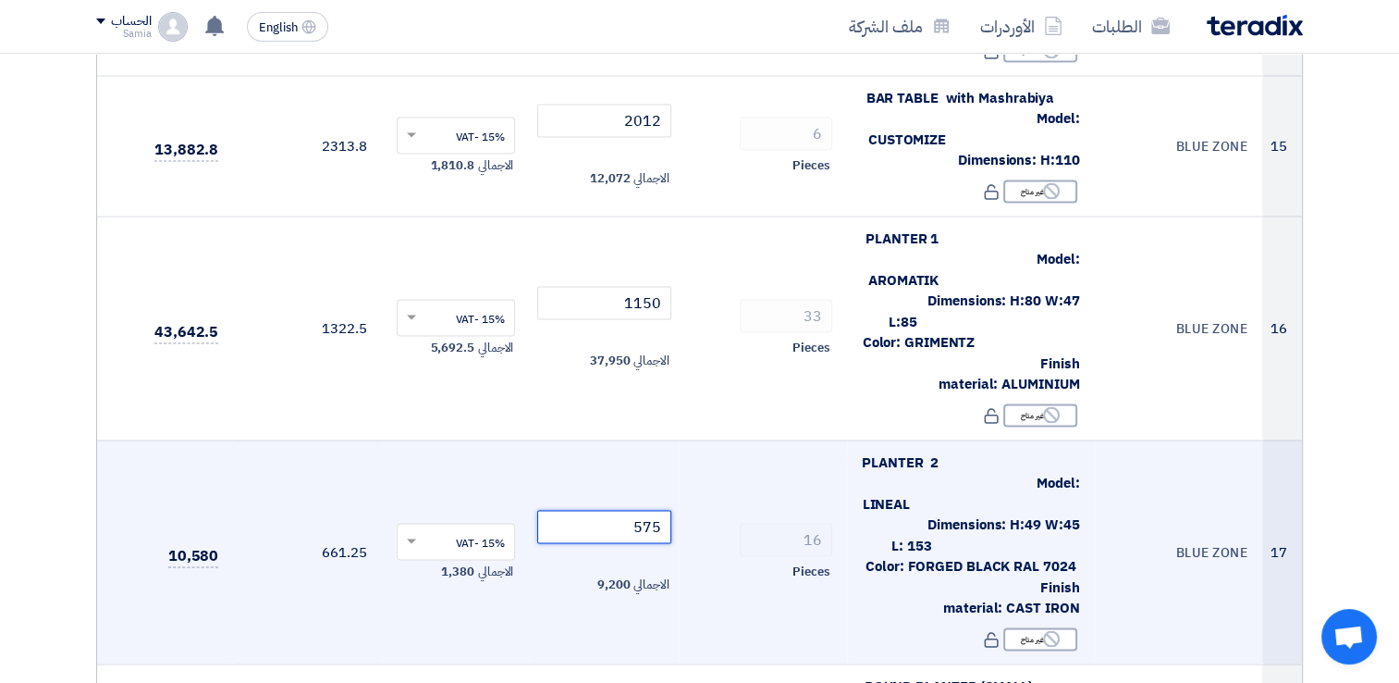
scroll to position [3515, 0]
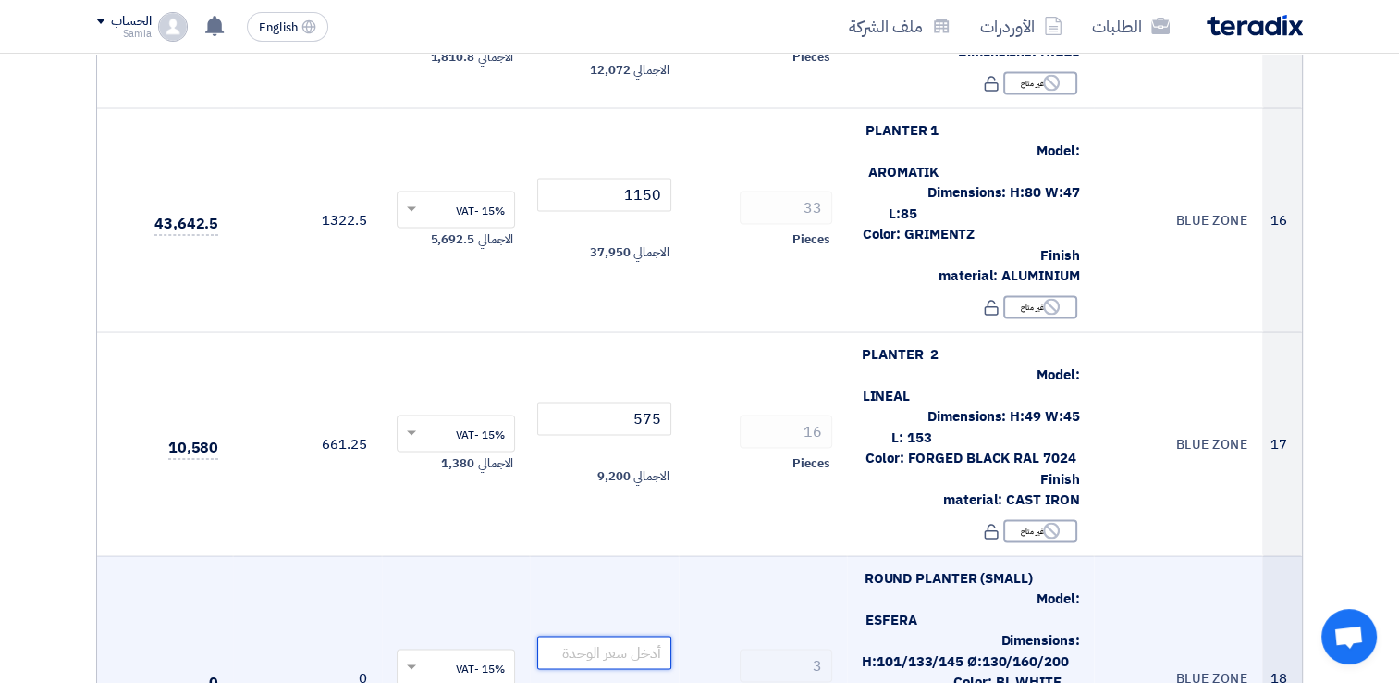
click at [622, 636] on input "number" at bounding box center [604, 652] width 134 height 33
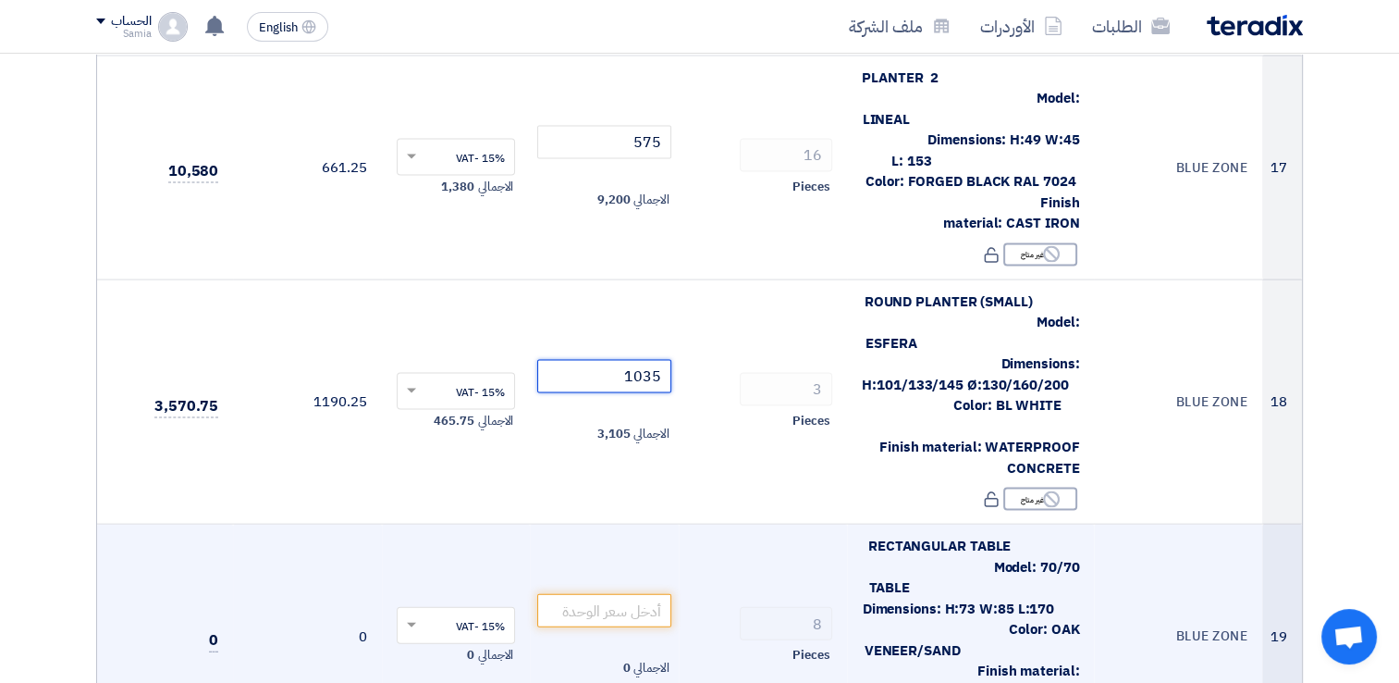
scroll to position [3792, 0]
type input "1035"
click at [647, 593] on input "number" at bounding box center [604, 609] width 134 height 33
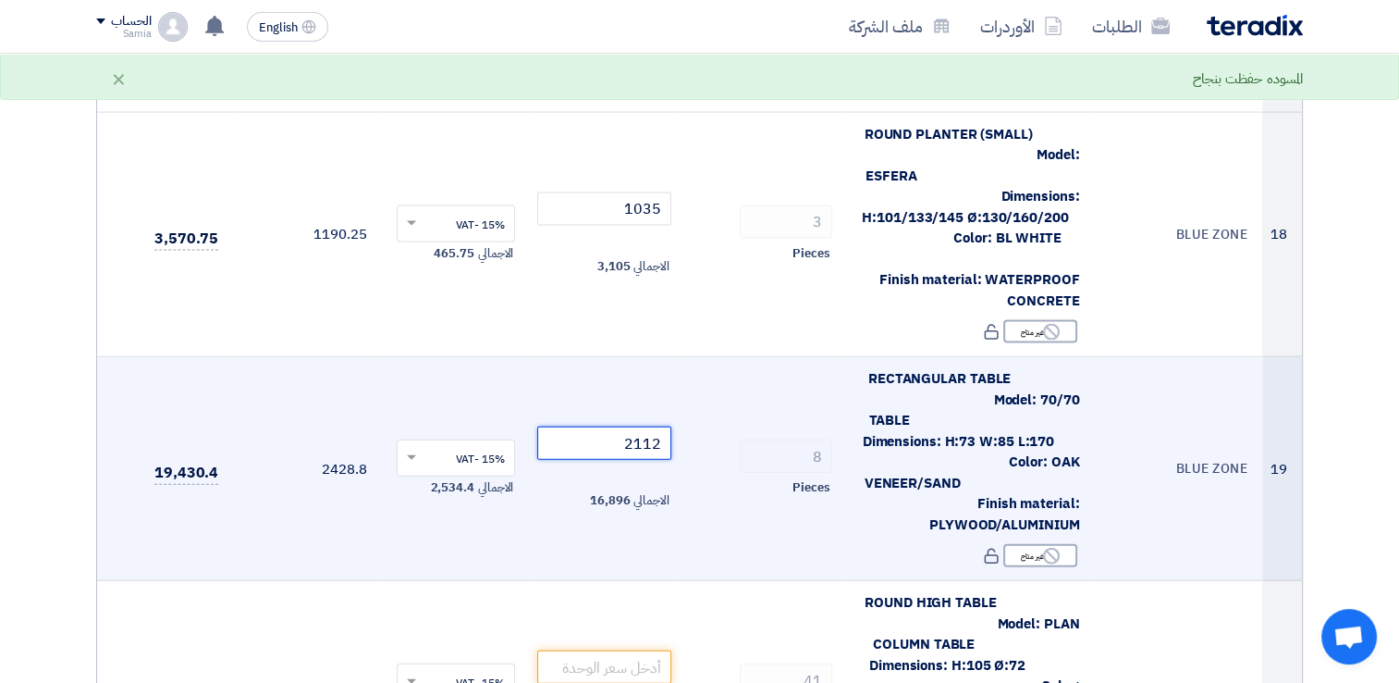
scroll to position [3977, 0]
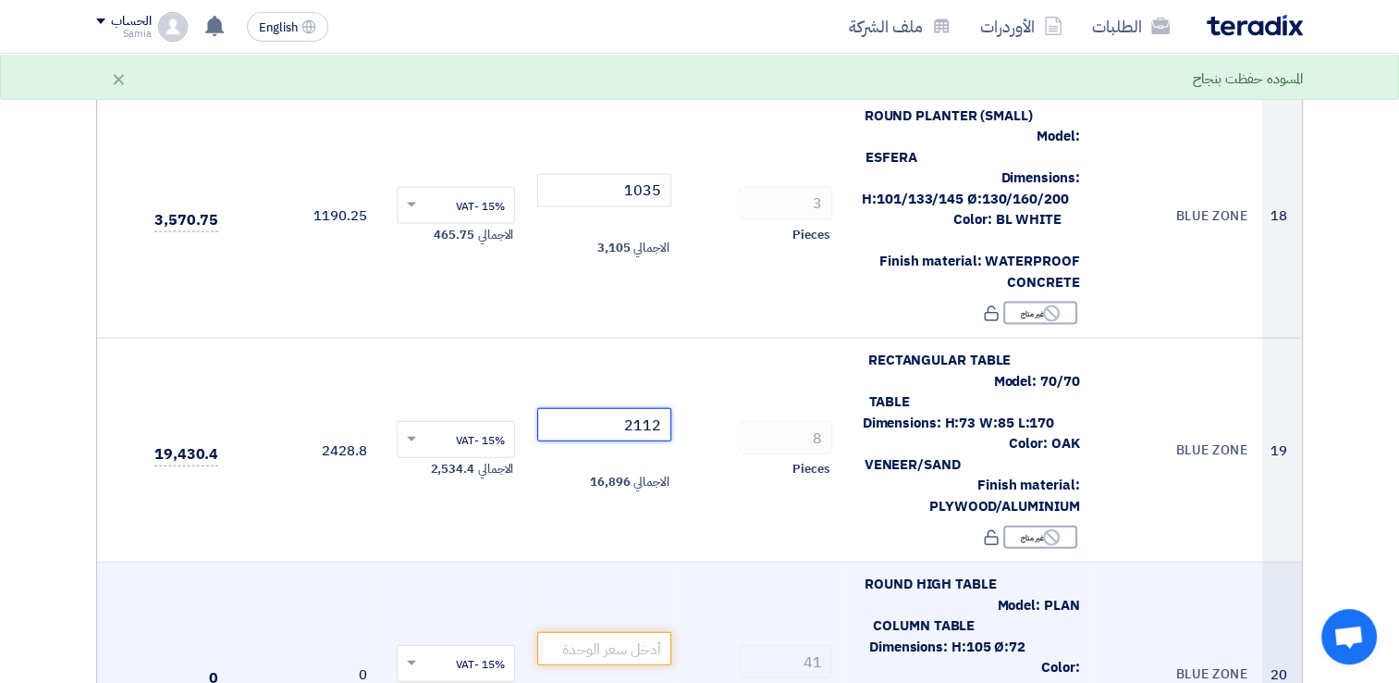
type input "2112"
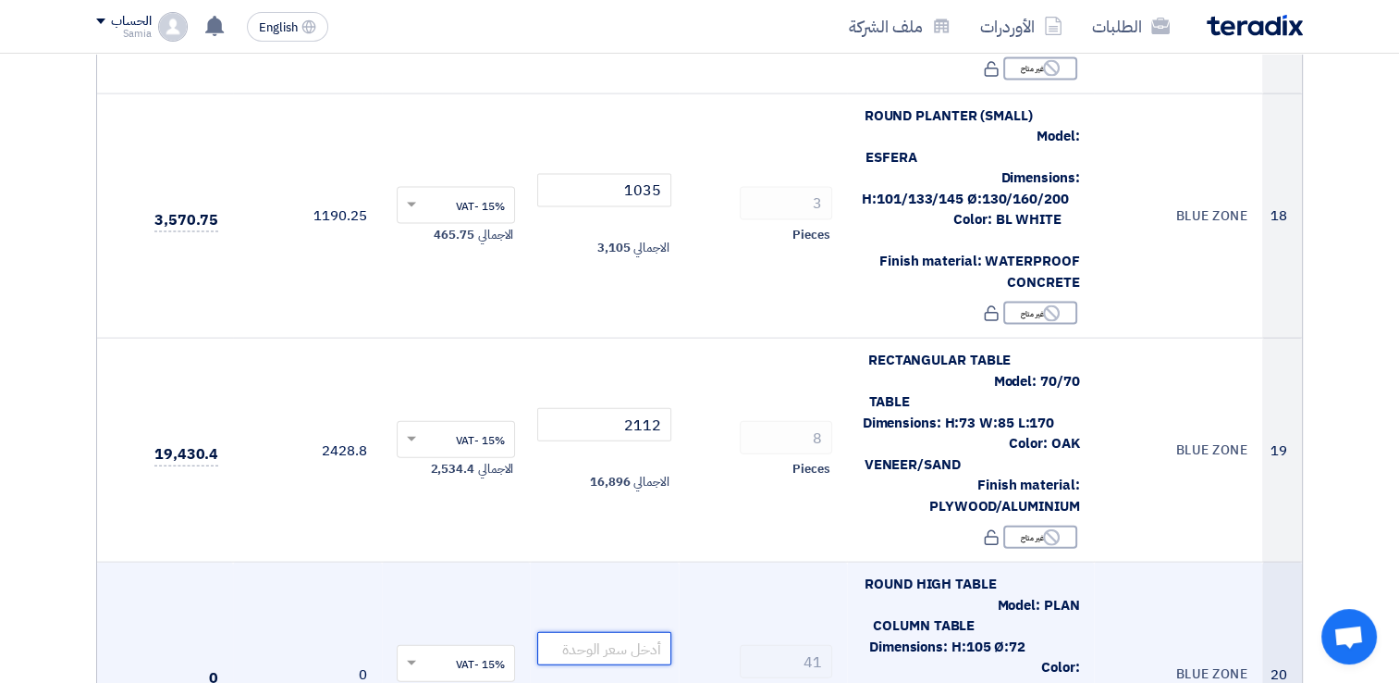
click at [620, 632] on input "number" at bounding box center [604, 648] width 134 height 33
type input "968"
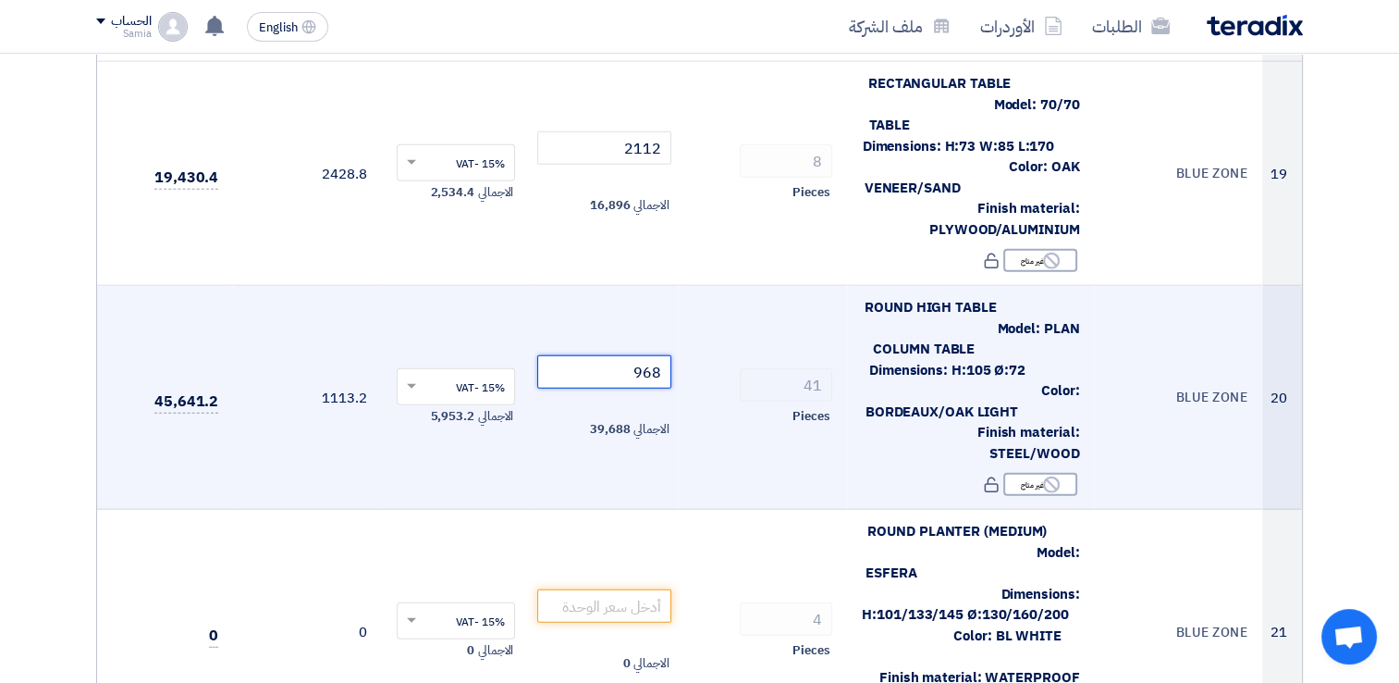
scroll to position [4347, 0]
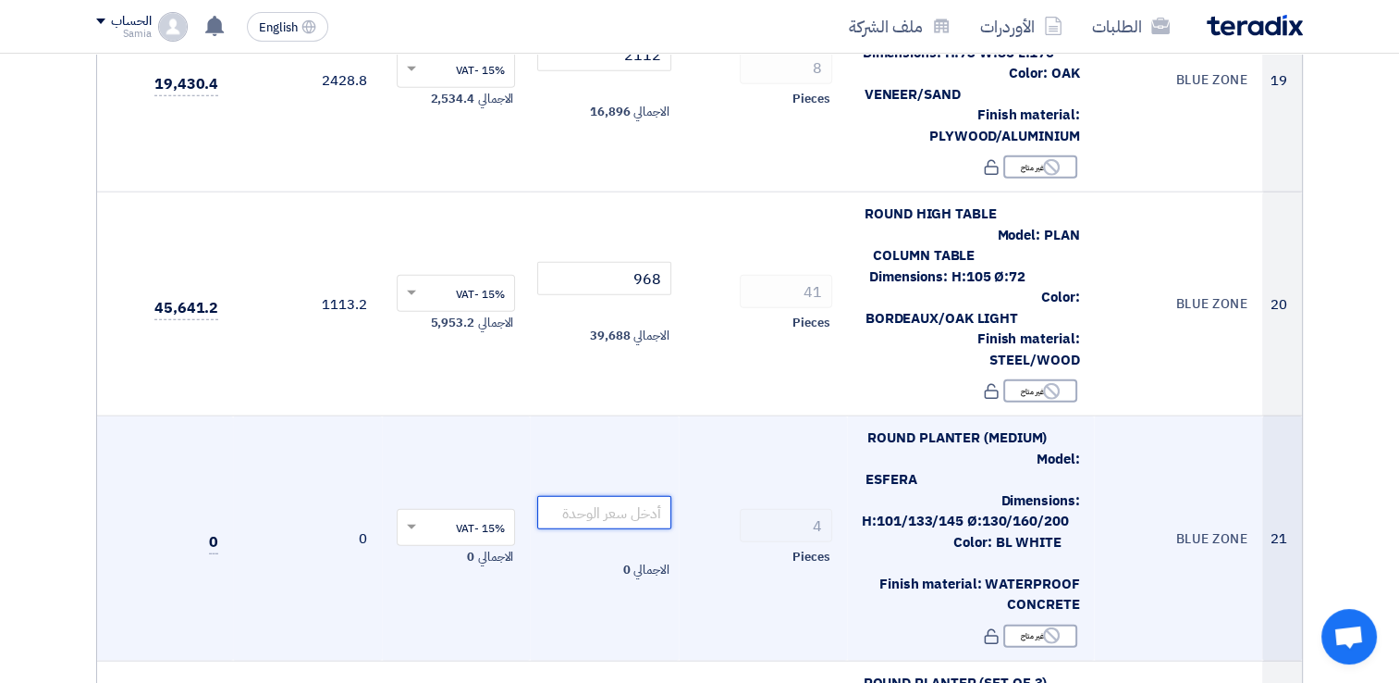
click at [667, 496] on input "number" at bounding box center [604, 512] width 134 height 33
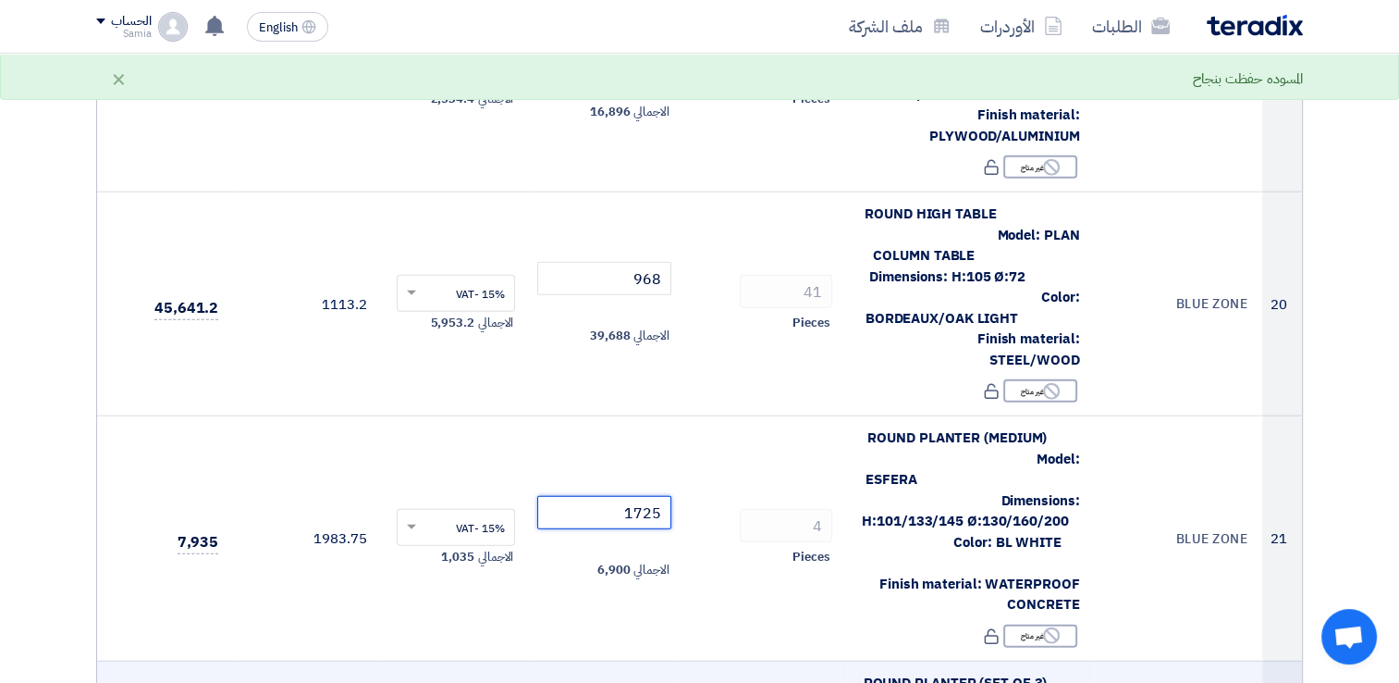
type input "1725"
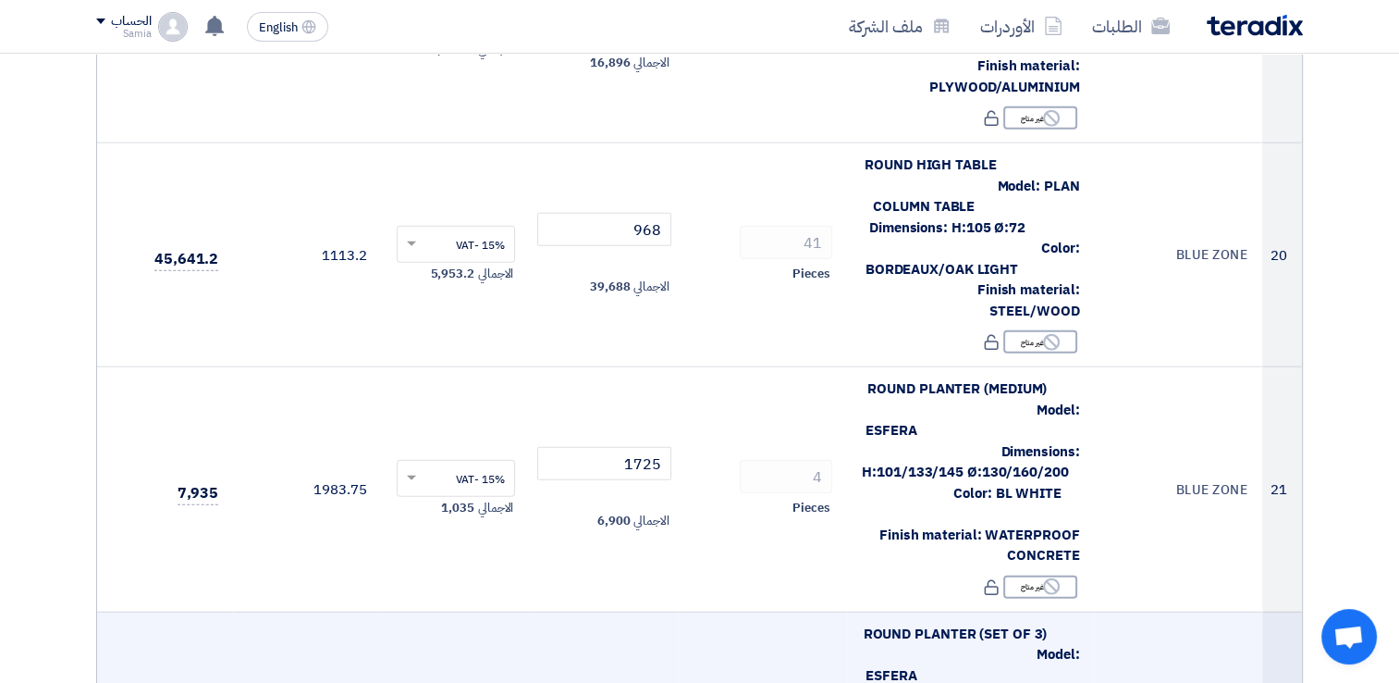
scroll to position [4440, 0]
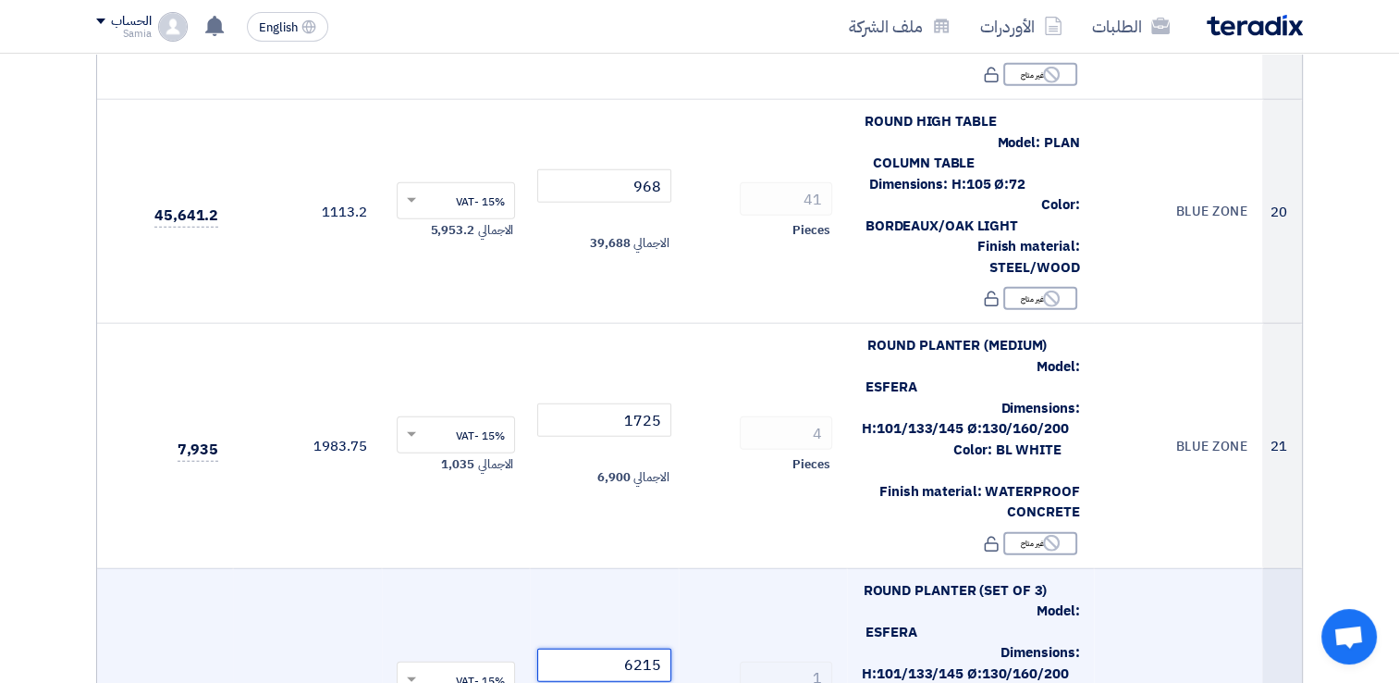
type input "6215"
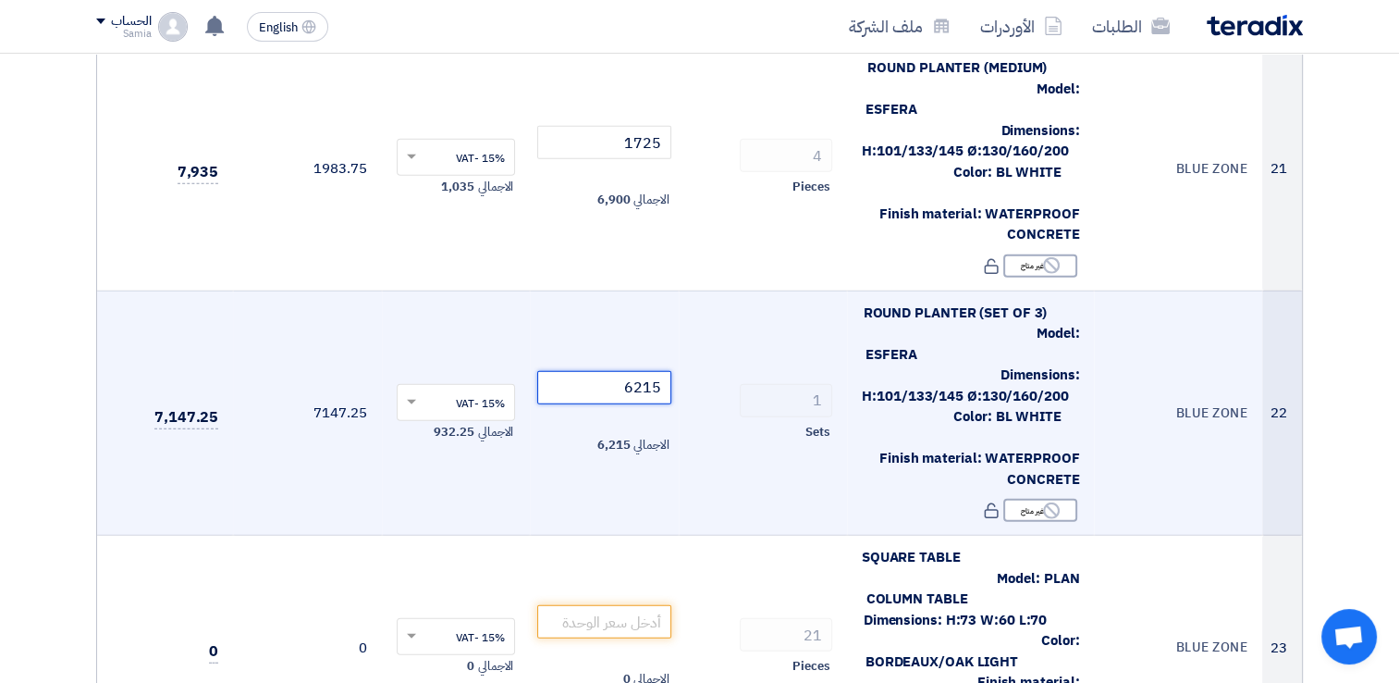
scroll to position [4810, 0]
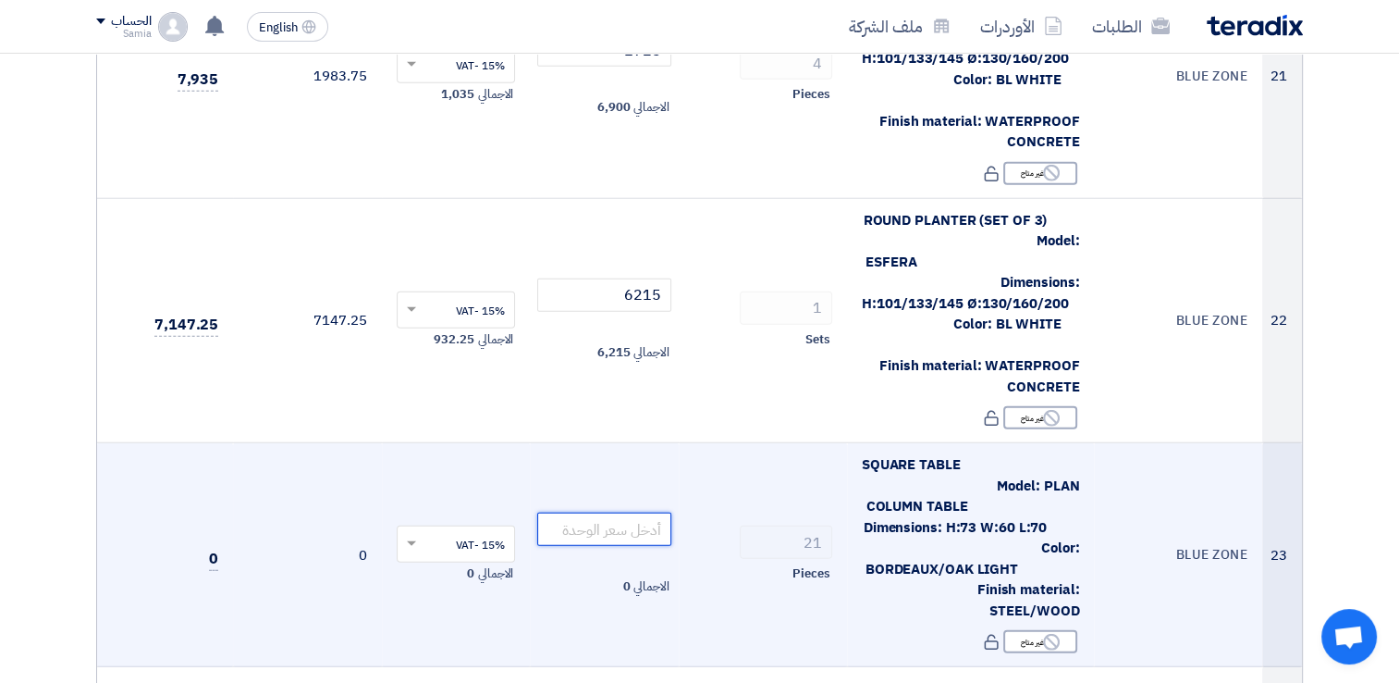
click at [622, 512] on input "number" at bounding box center [604, 528] width 134 height 33
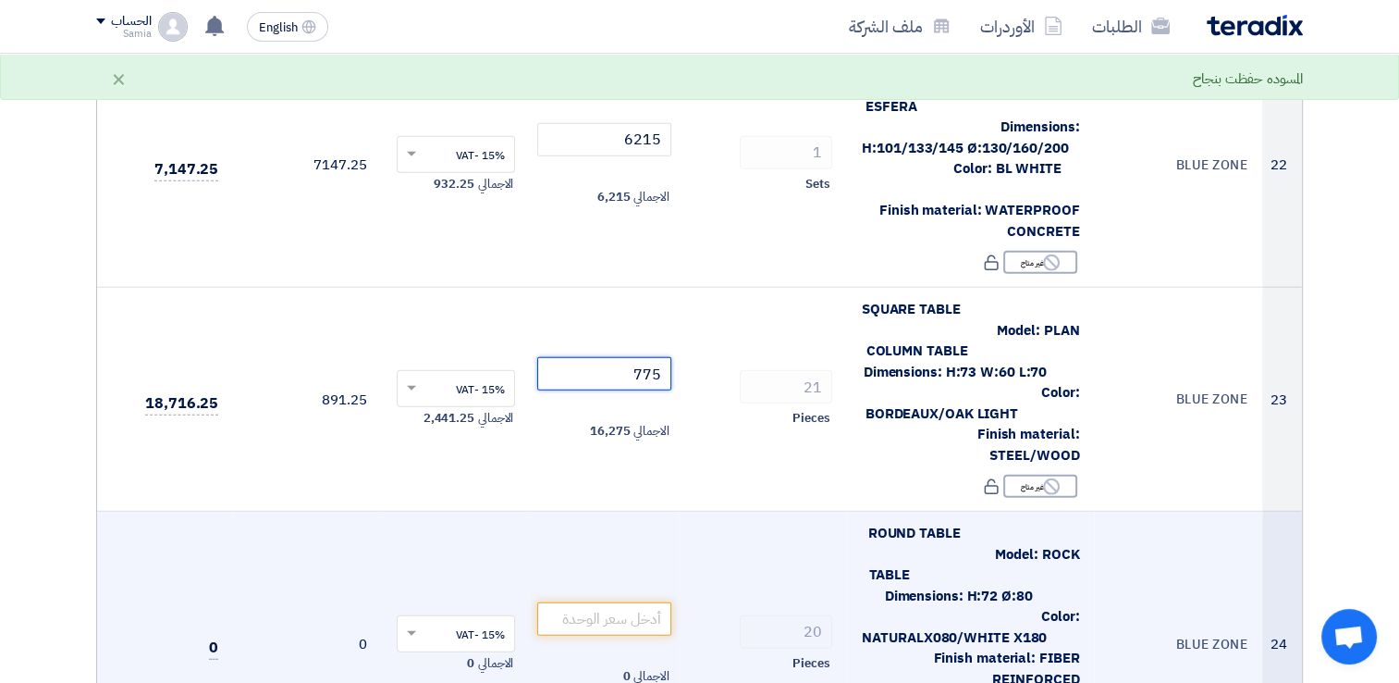
scroll to position [4995, 0]
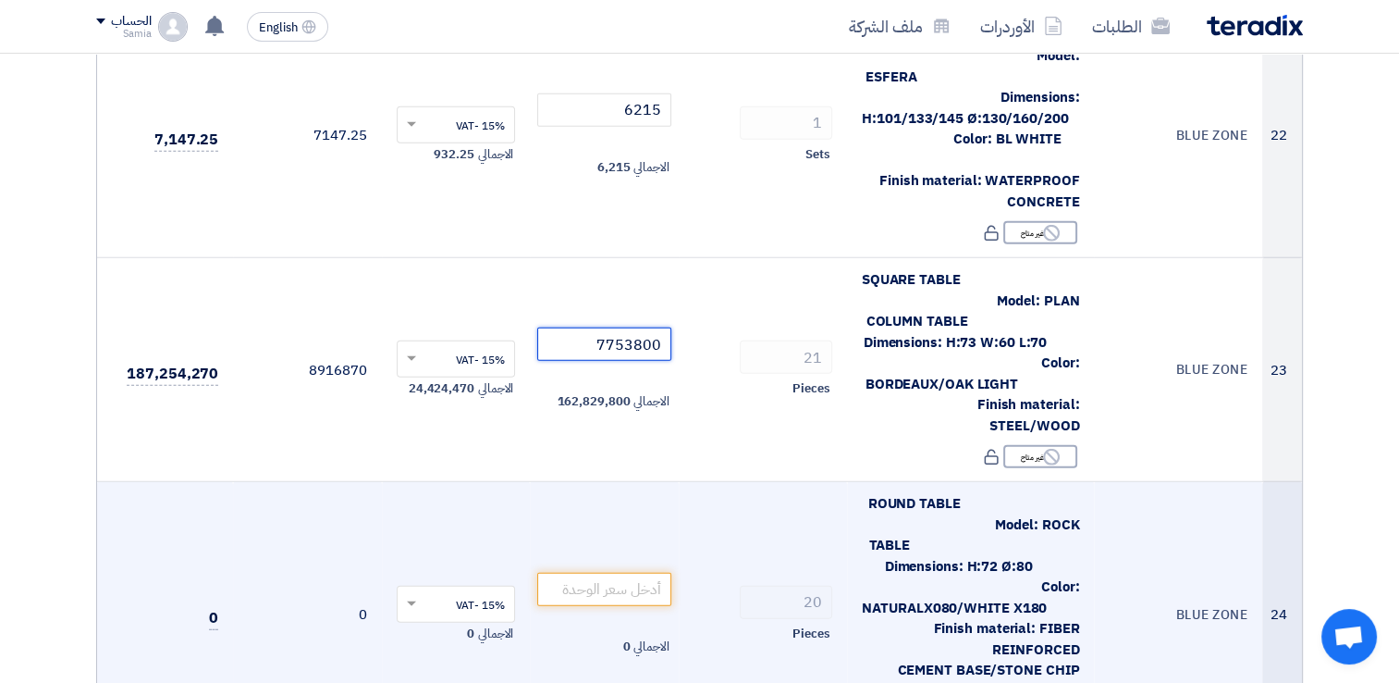
type input "775"
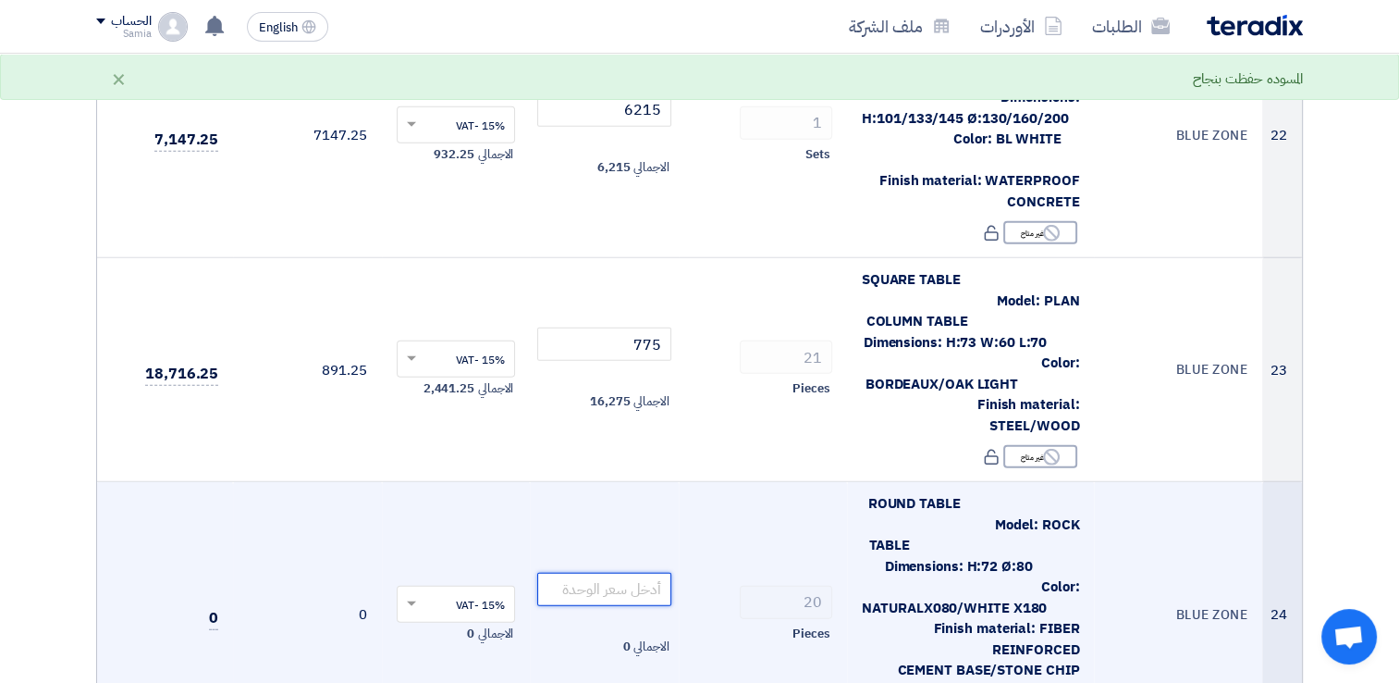
click at [585, 573] on input "number" at bounding box center [604, 589] width 134 height 33
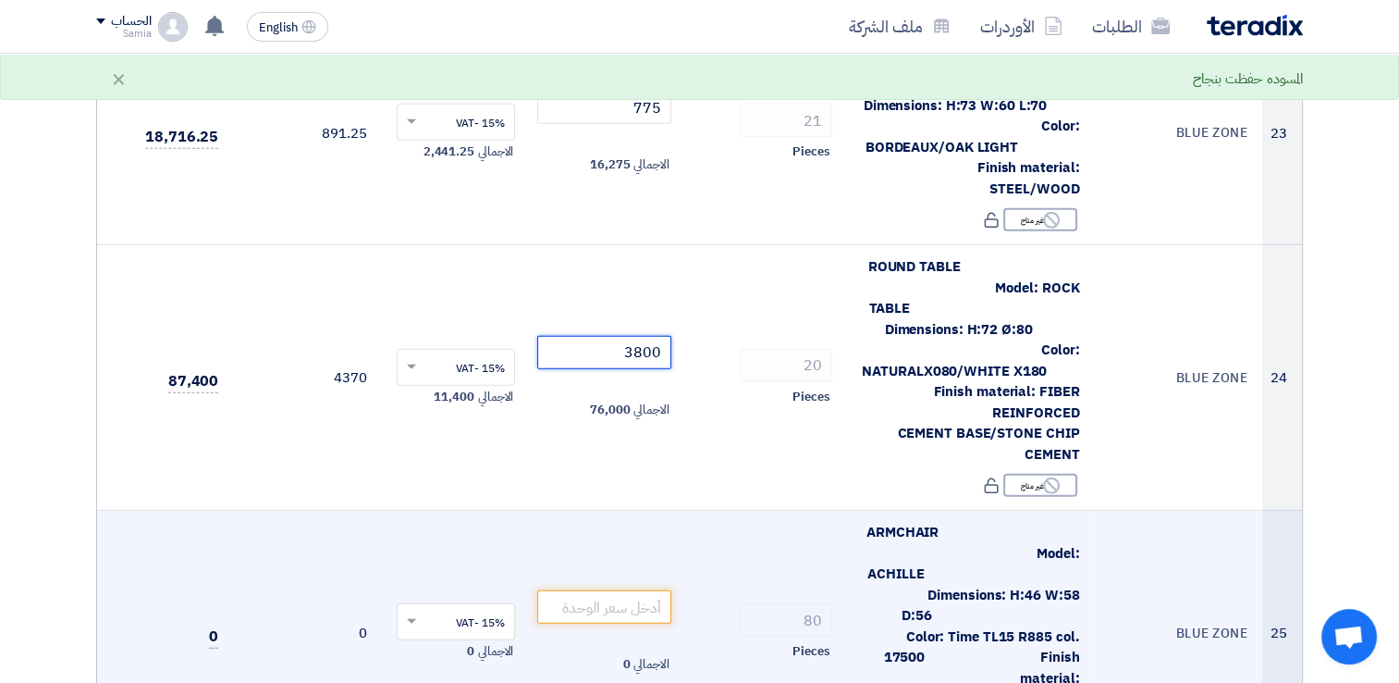
scroll to position [5272, 0]
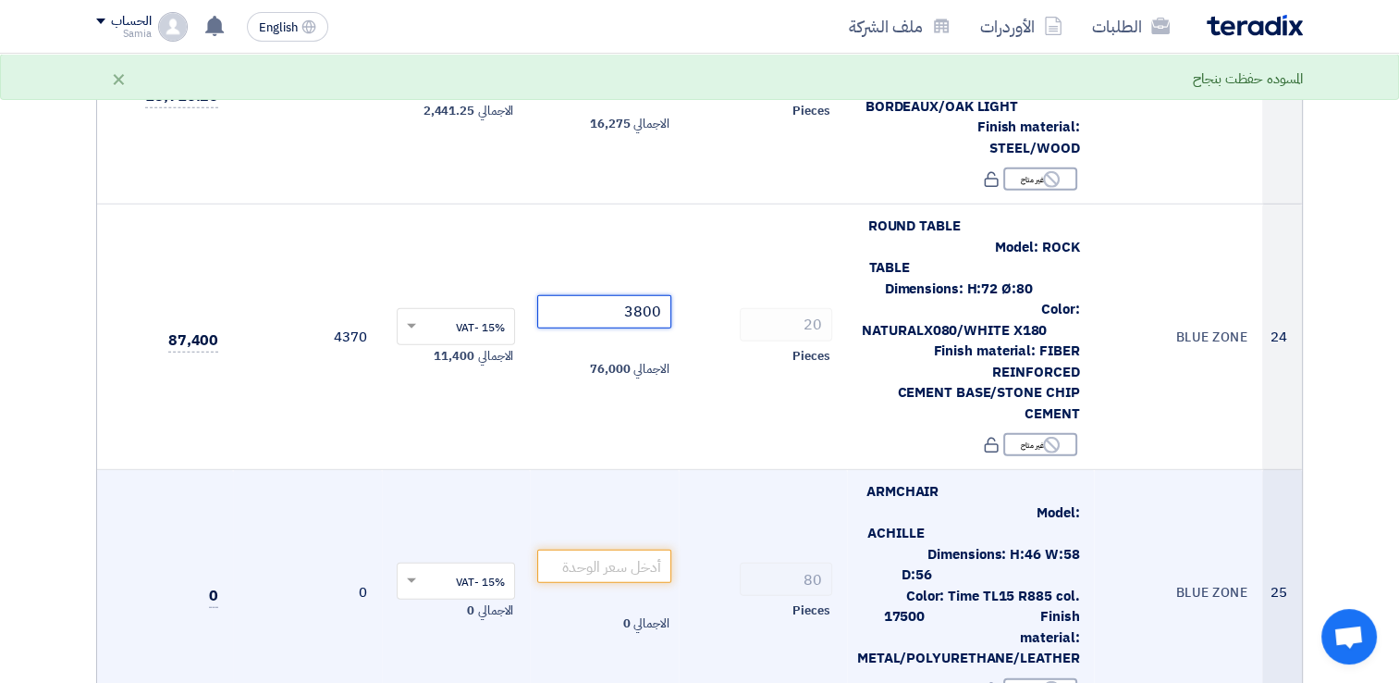
type input "3800"
click at [647, 470] on td "الاجمالي 0" at bounding box center [604, 592] width 149 height 245
click at [645, 549] on input "number" at bounding box center [604, 565] width 134 height 33
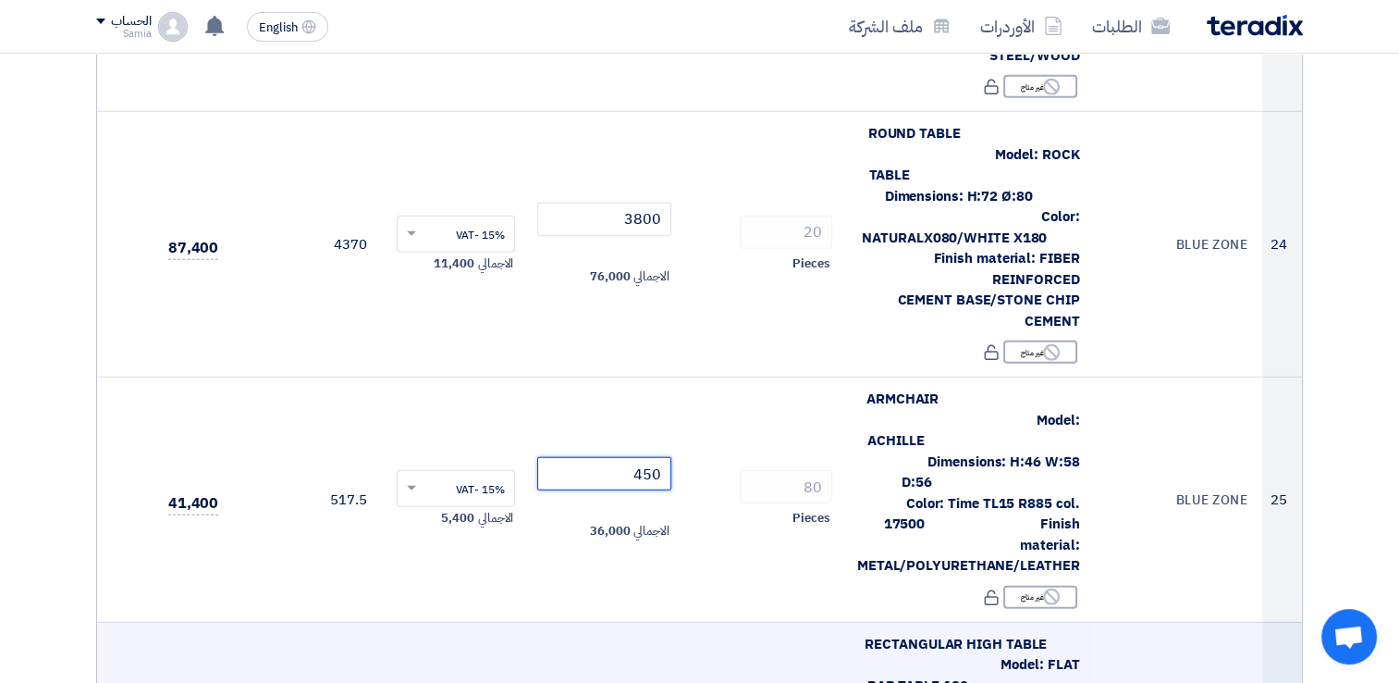
type input "450"
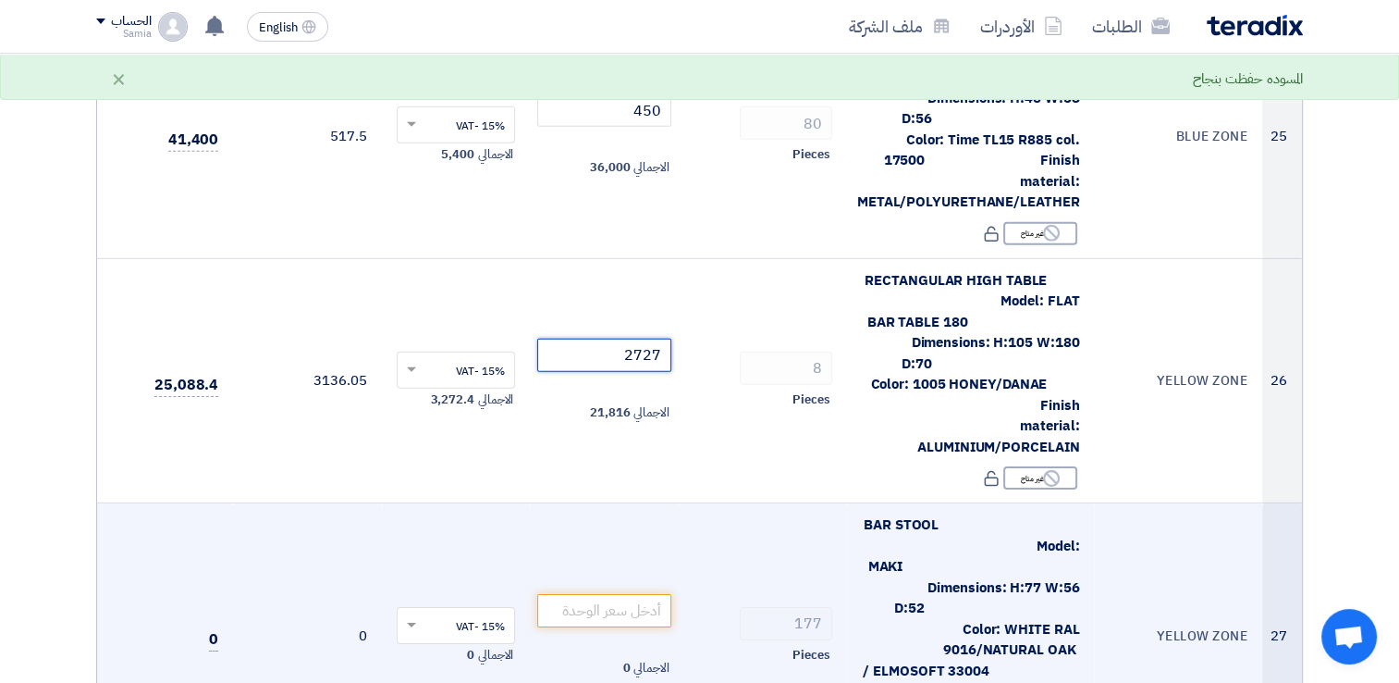
scroll to position [5735, 0]
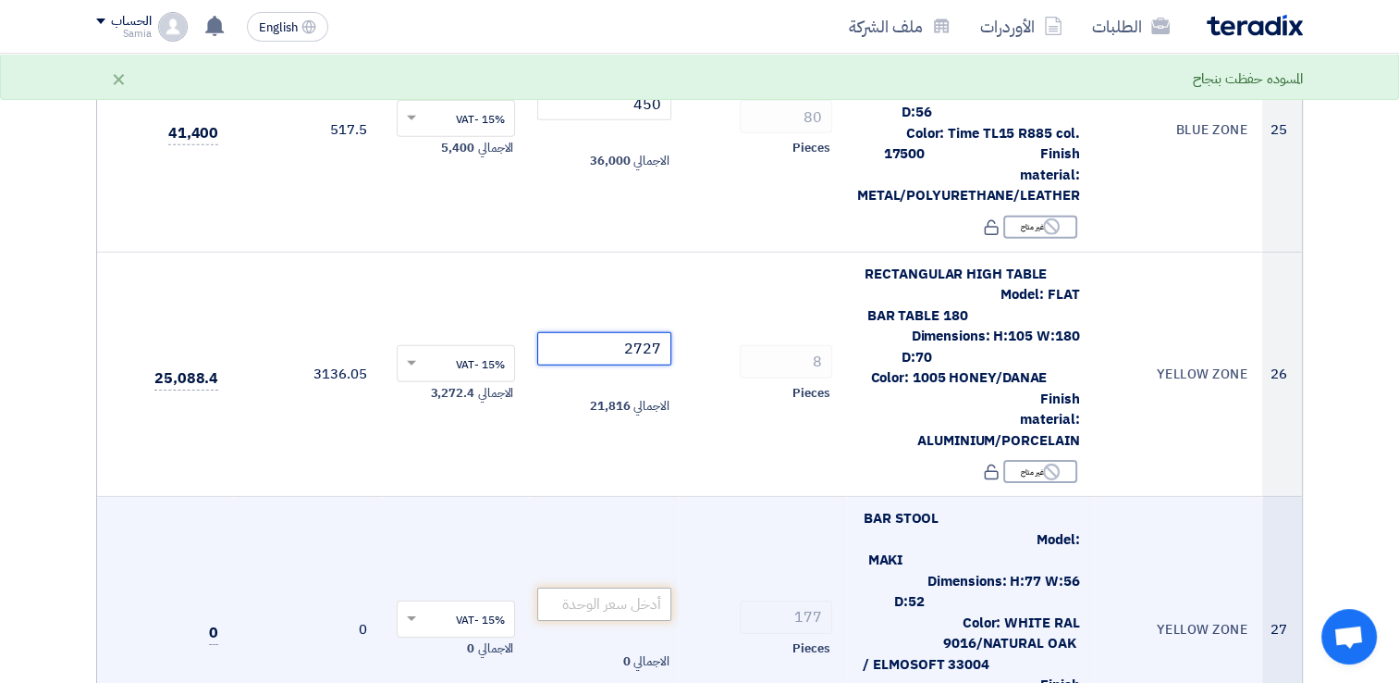
type input "2727"
click at [633, 587] on input "number" at bounding box center [604, 603] width 134 height 33
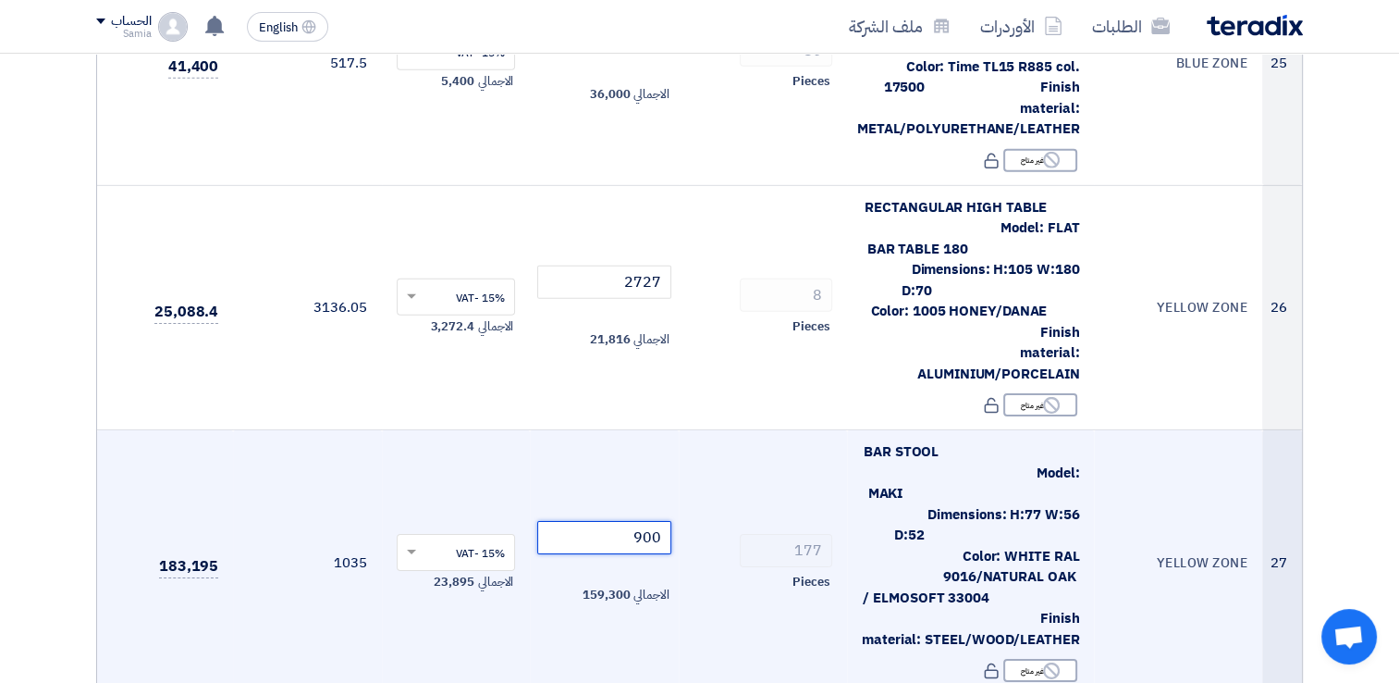
scroll to position [5920, 0]
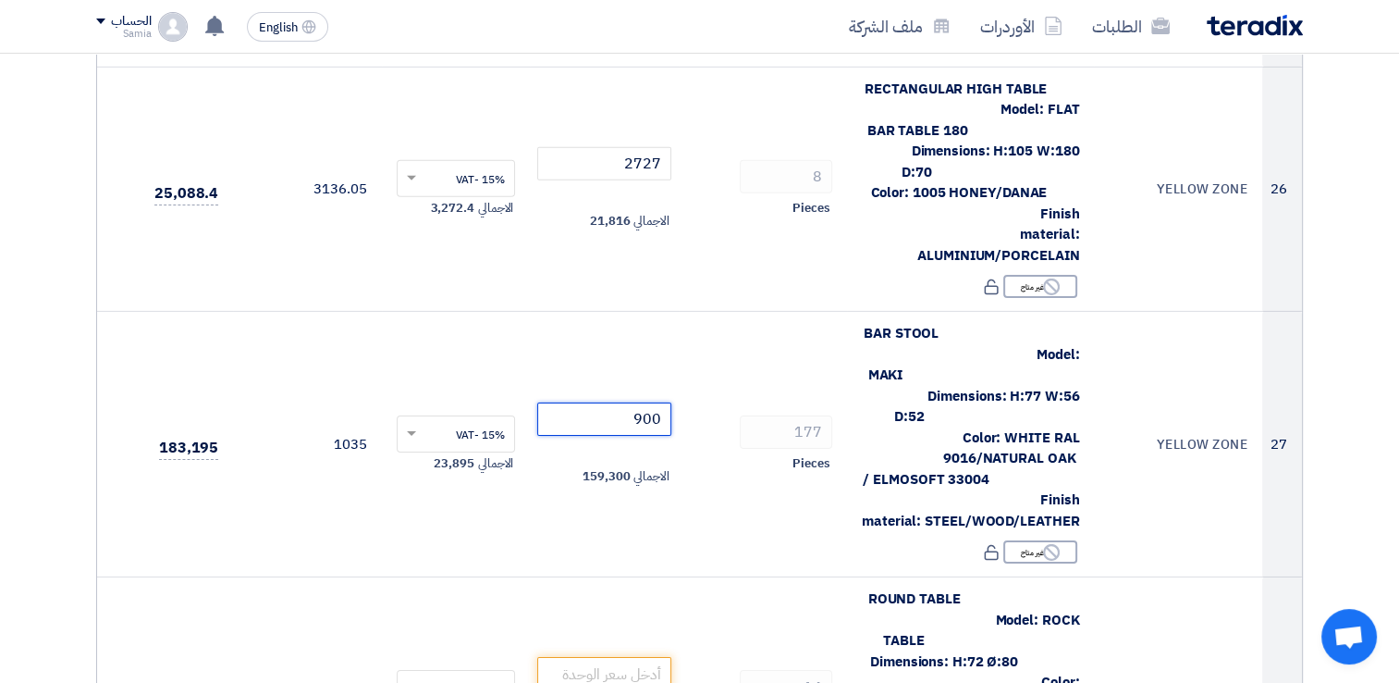
type input "900"
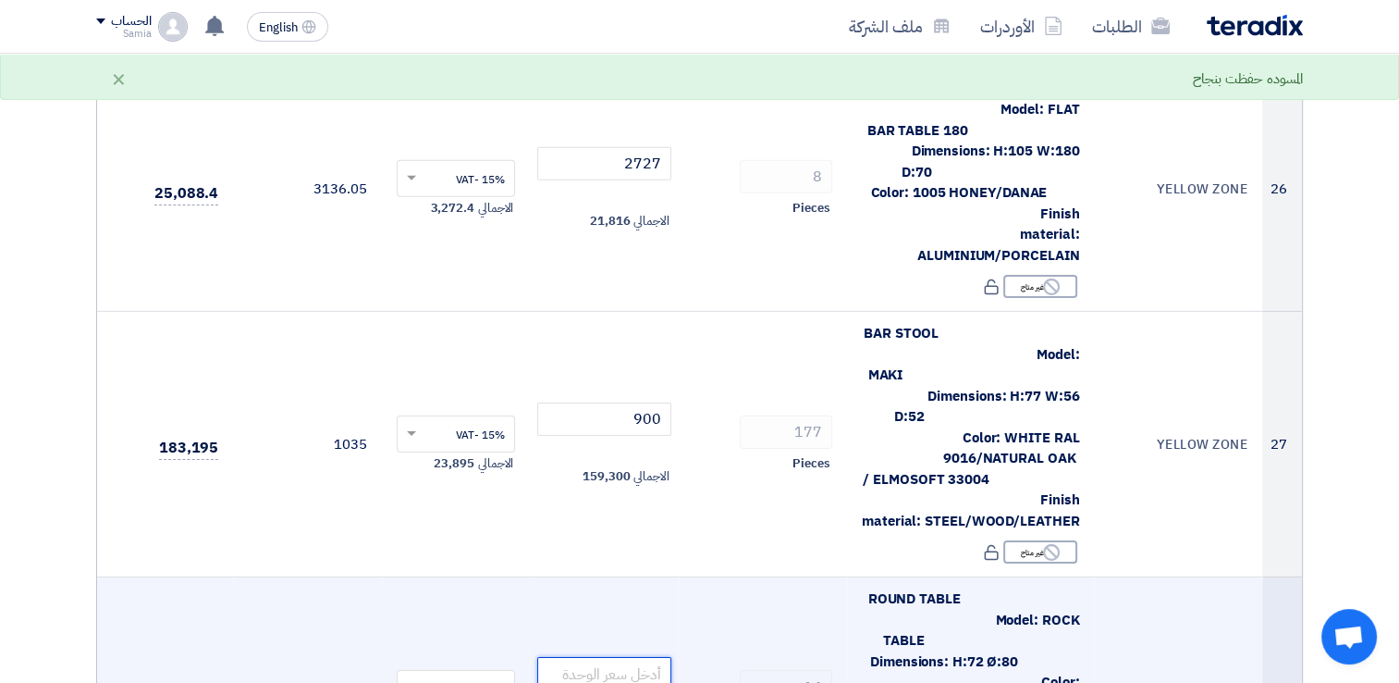
click at [596, 657] on input "number" at bounding box center [604, 673] width 134 height 33
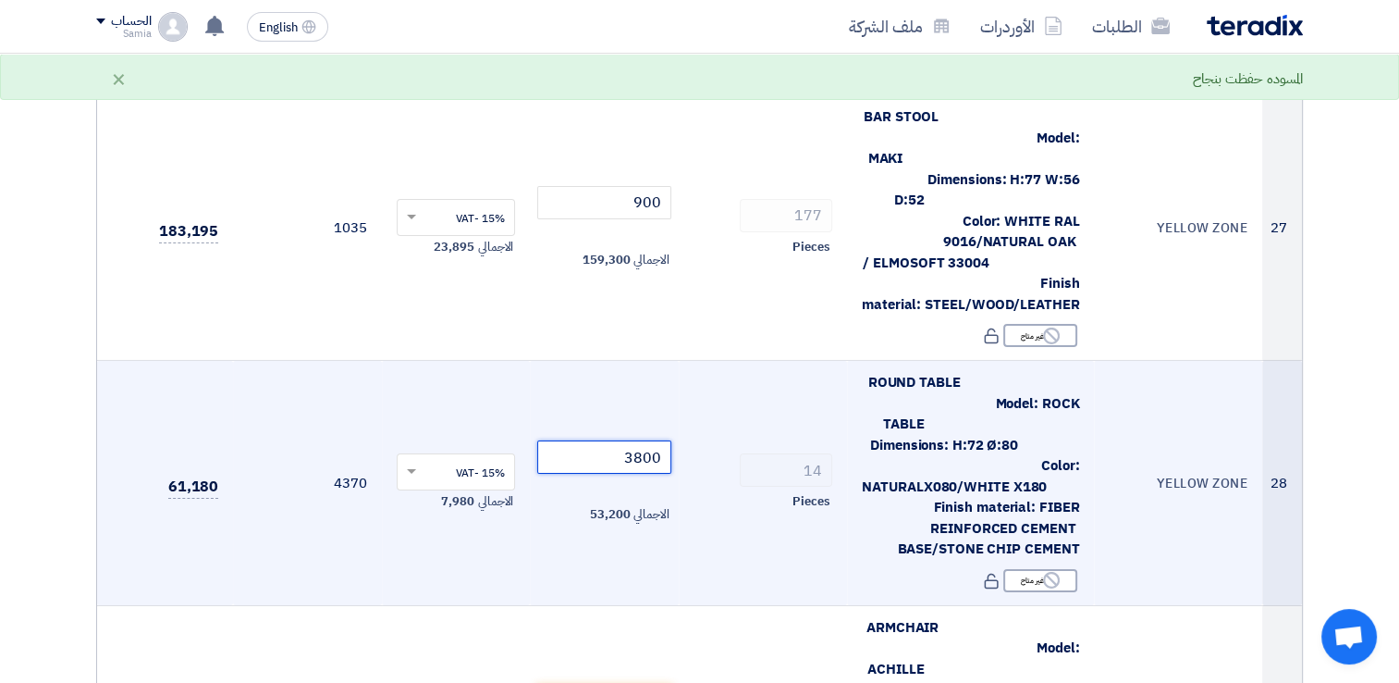
scroll to position [6197, 0]
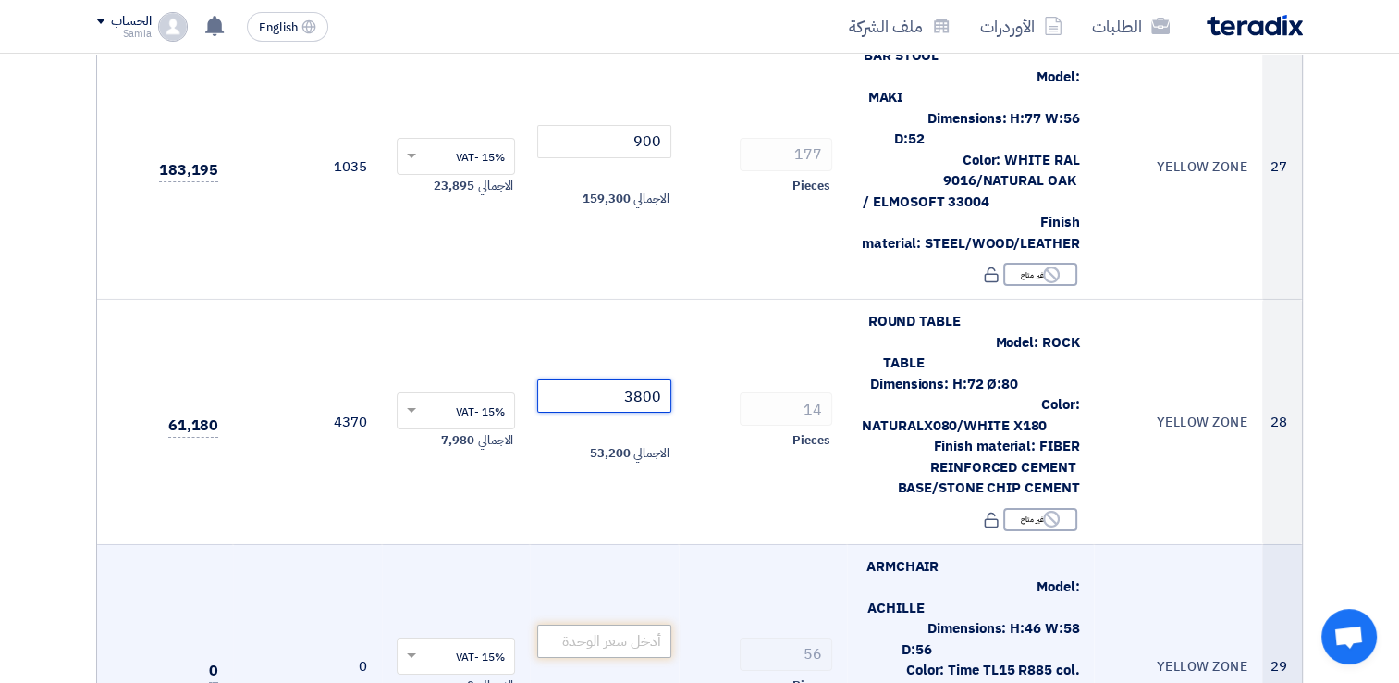
type input "3800"
click at [664, 624] on input "number" at bounding box center [604, 640] width 134 height 33
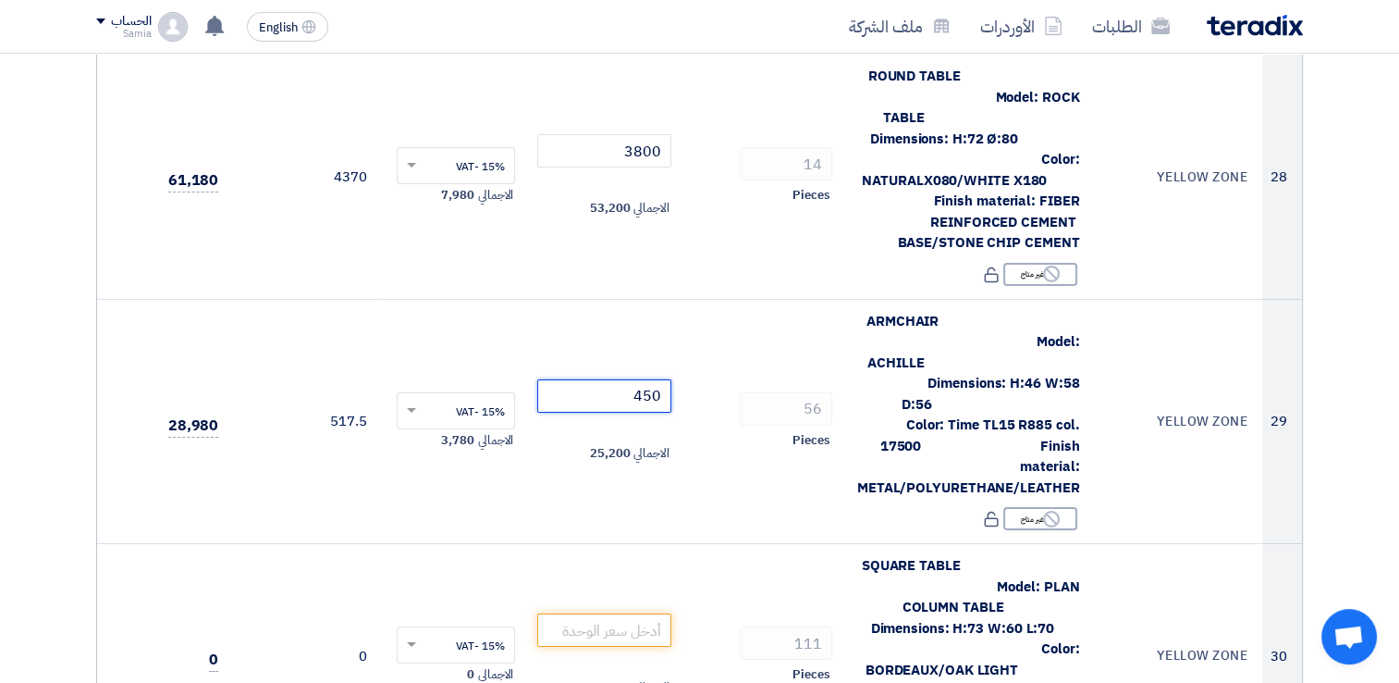
scroll to position [6475, 0]
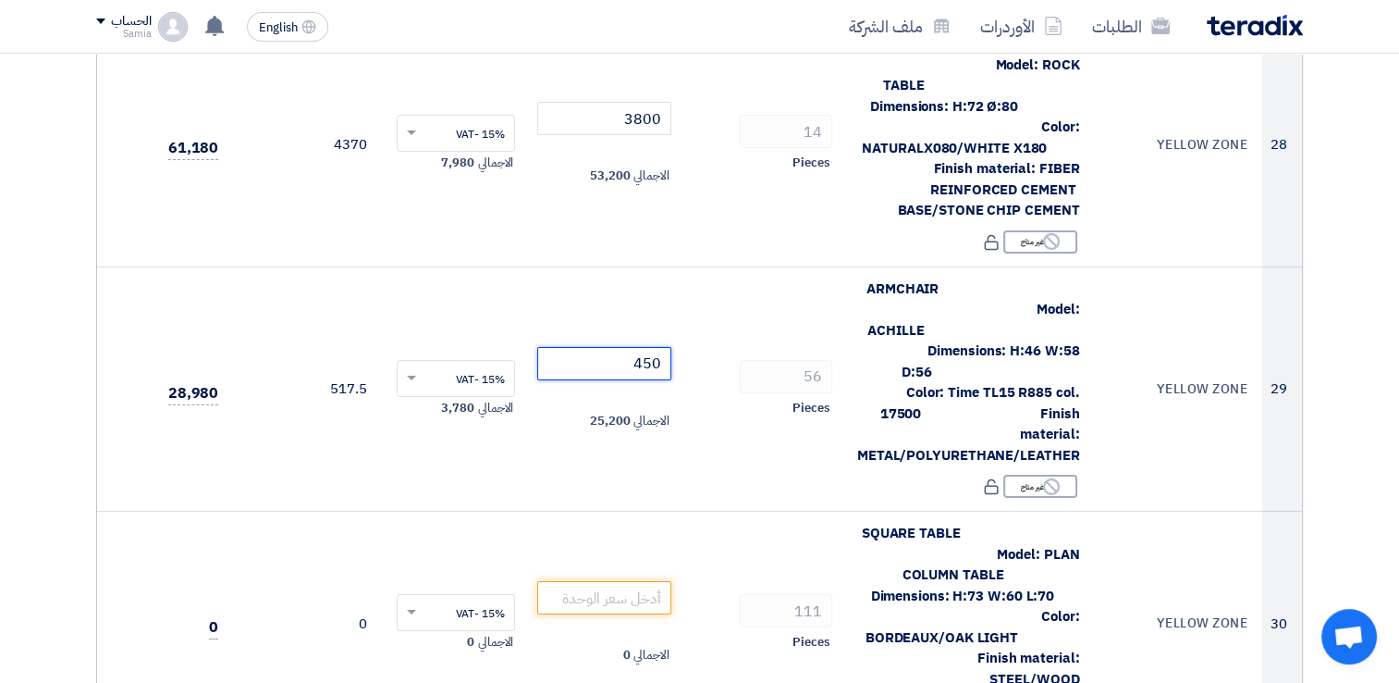
type input "450"
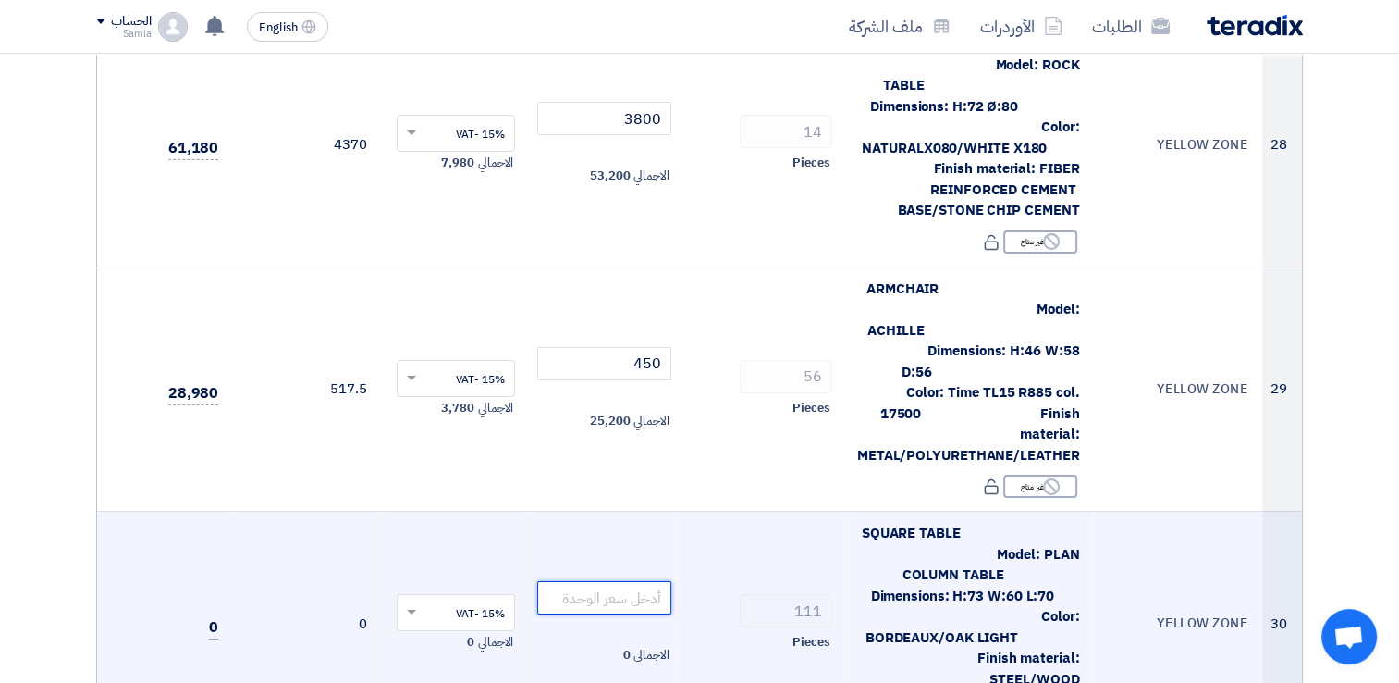
click at [637, 581] on input "number" at bounding box center [604, 597] width 134 height 33
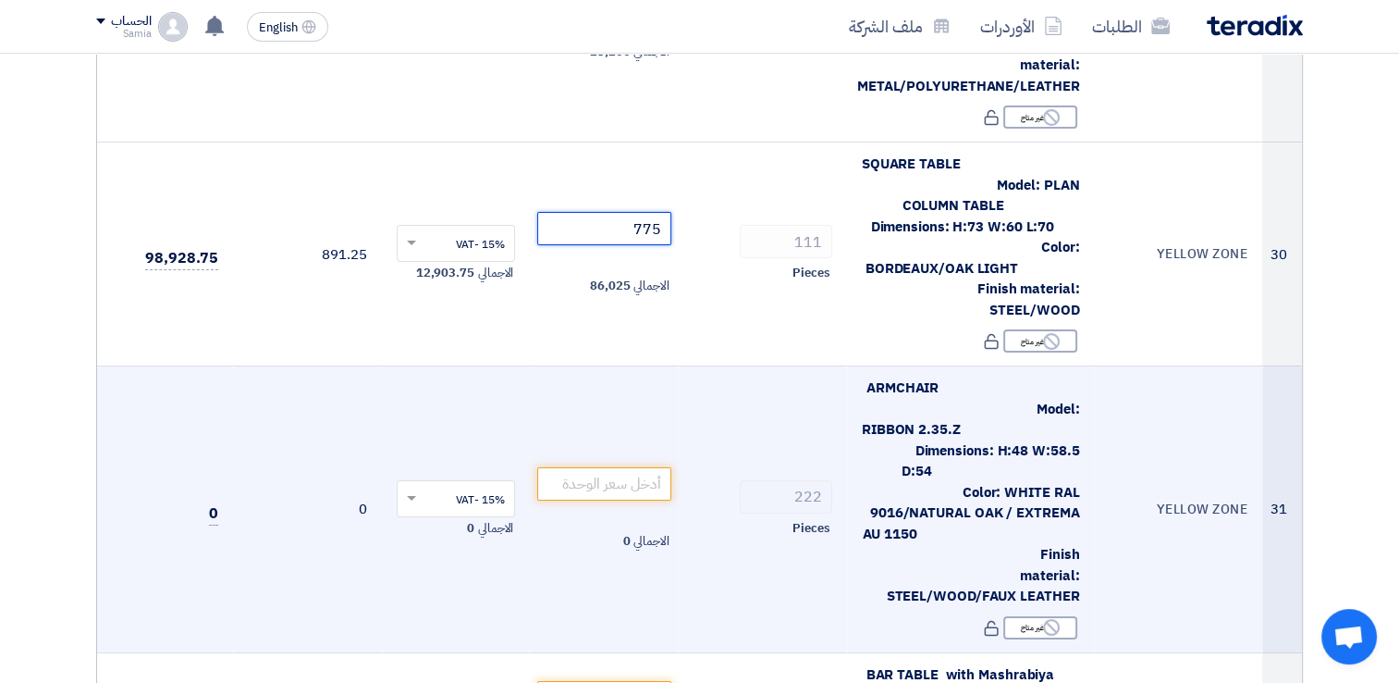
scroll to position [6845, 0]
type input "775"
click at [581, 466] on input "number" at bounding box center [604, 482] width 134 height 33
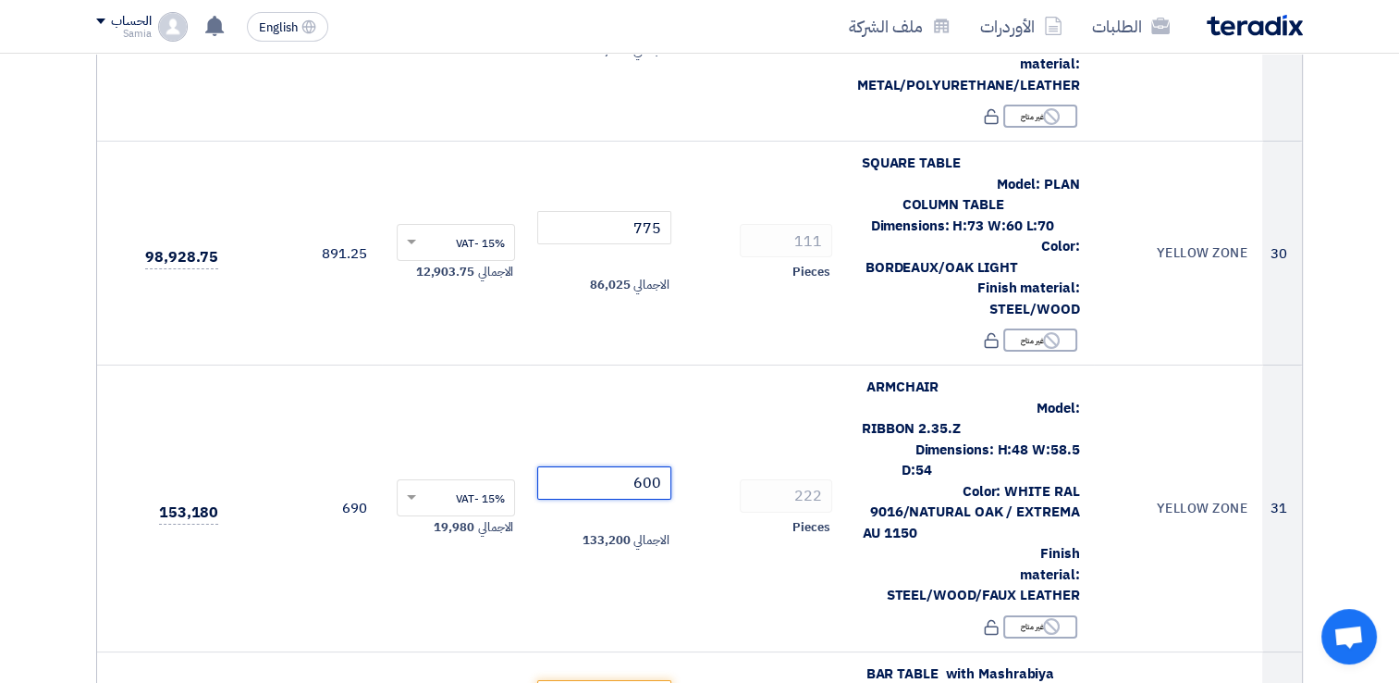
type input "600"
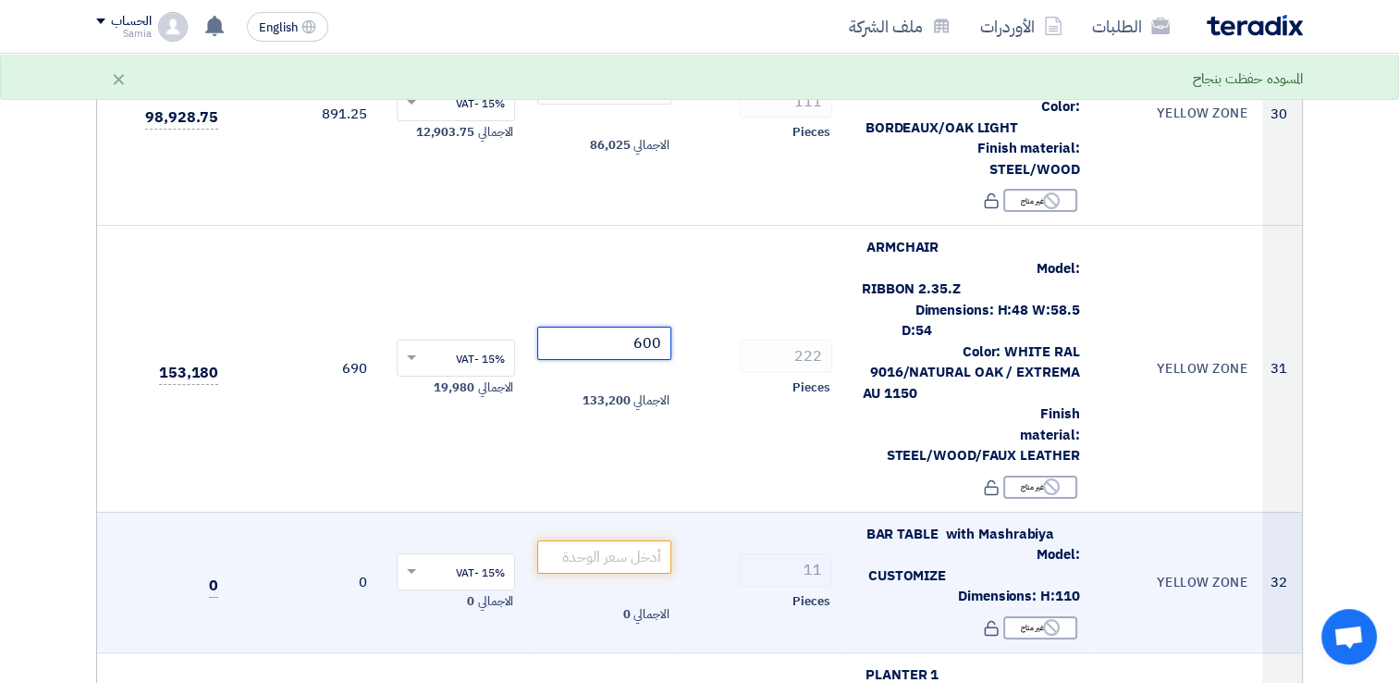
scroll to position [7030, 0]
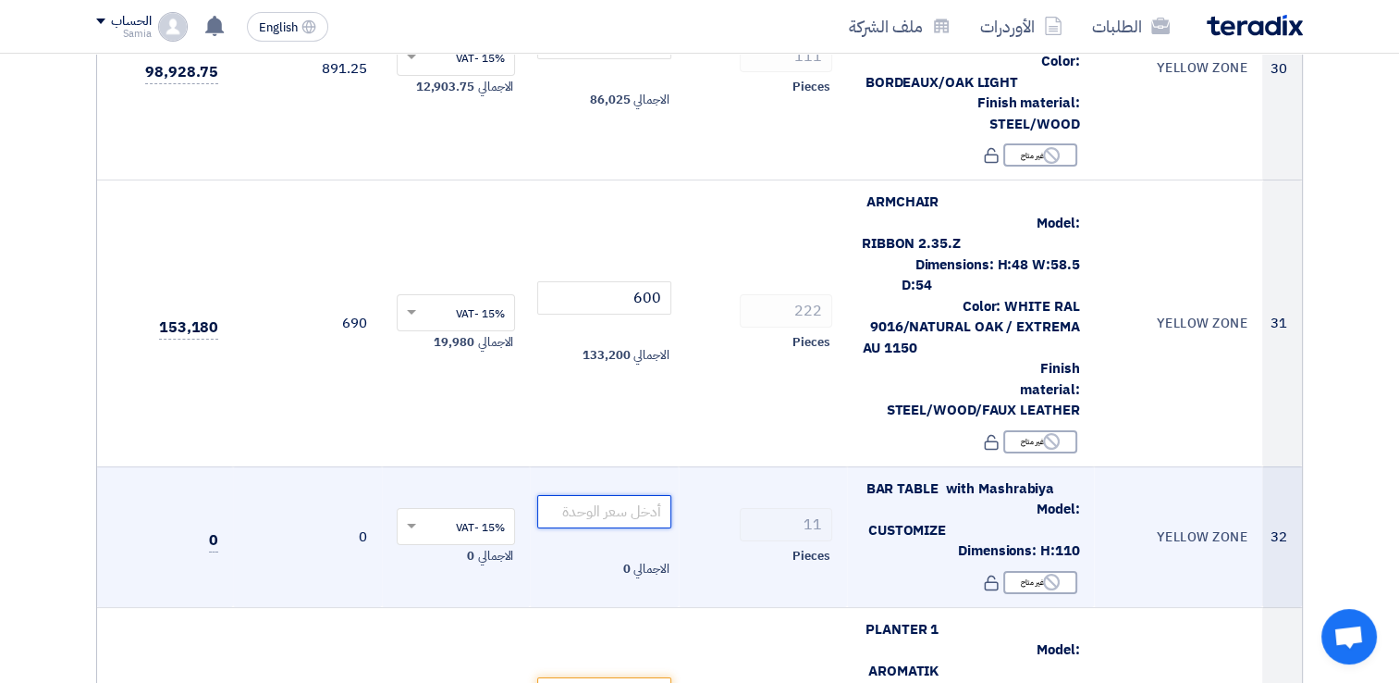
click at [634, 495] on input "number" at bounding box center [604, 511] width 134 height 33
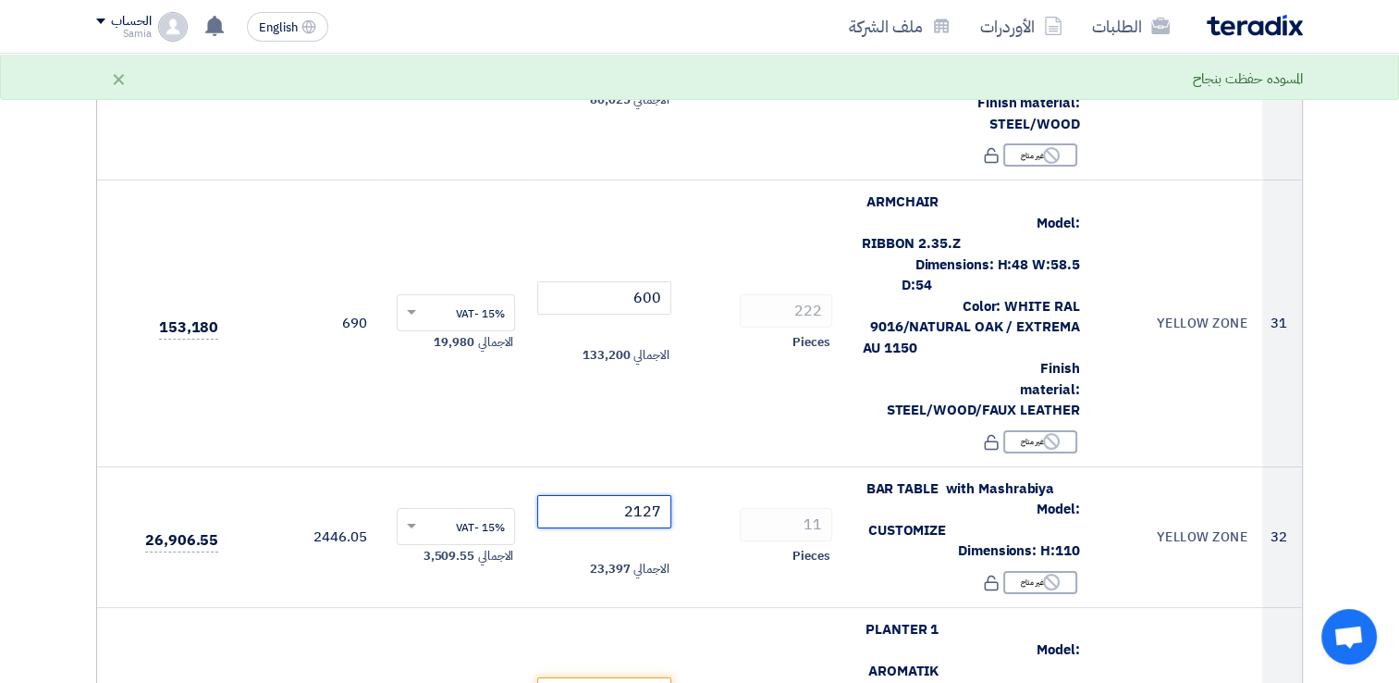
type input "2127"
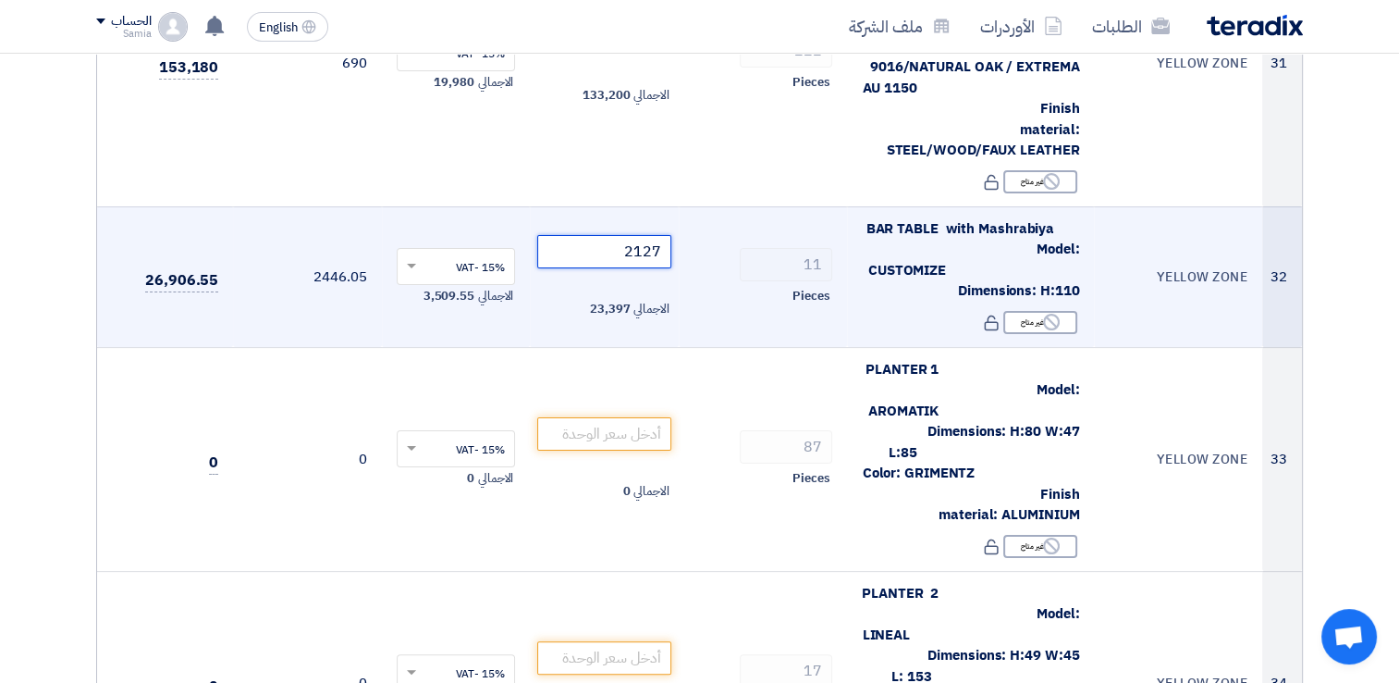
scroll to position [7307, 0]
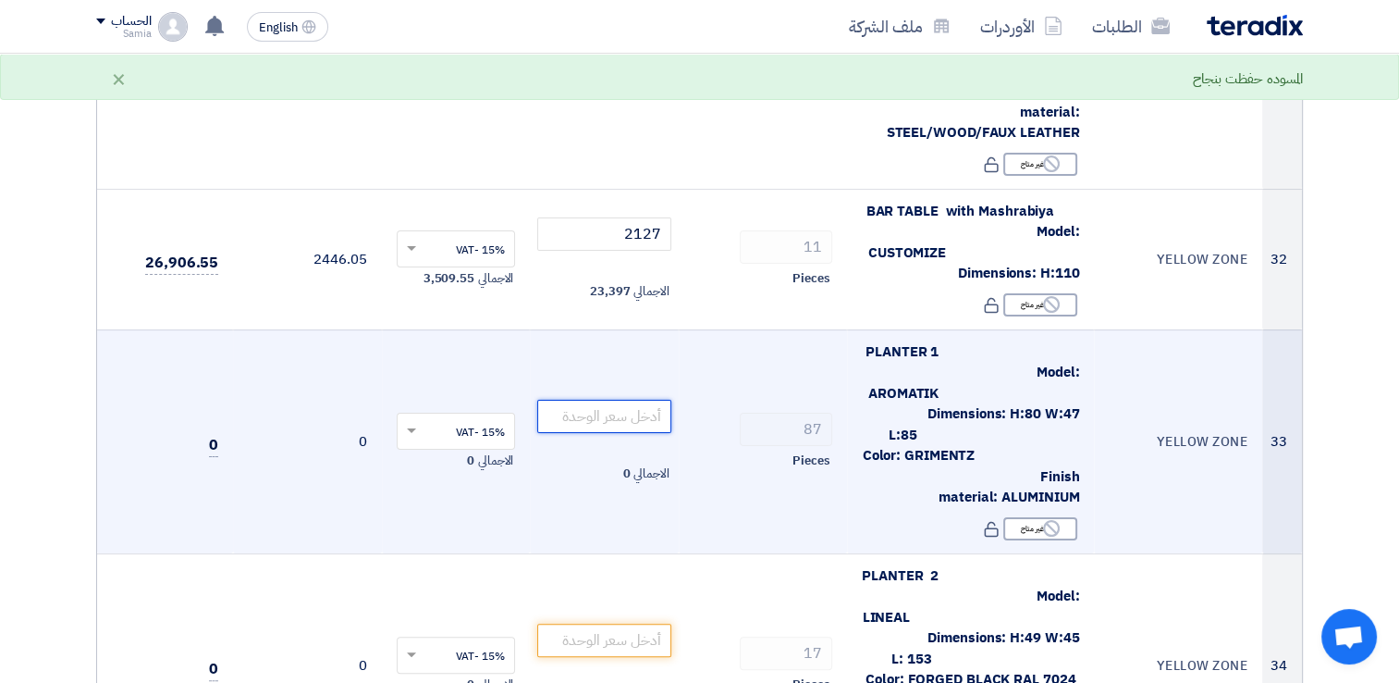
click at [581, 400] on input "number" at bounding box center [604, 416] width 134 height 33
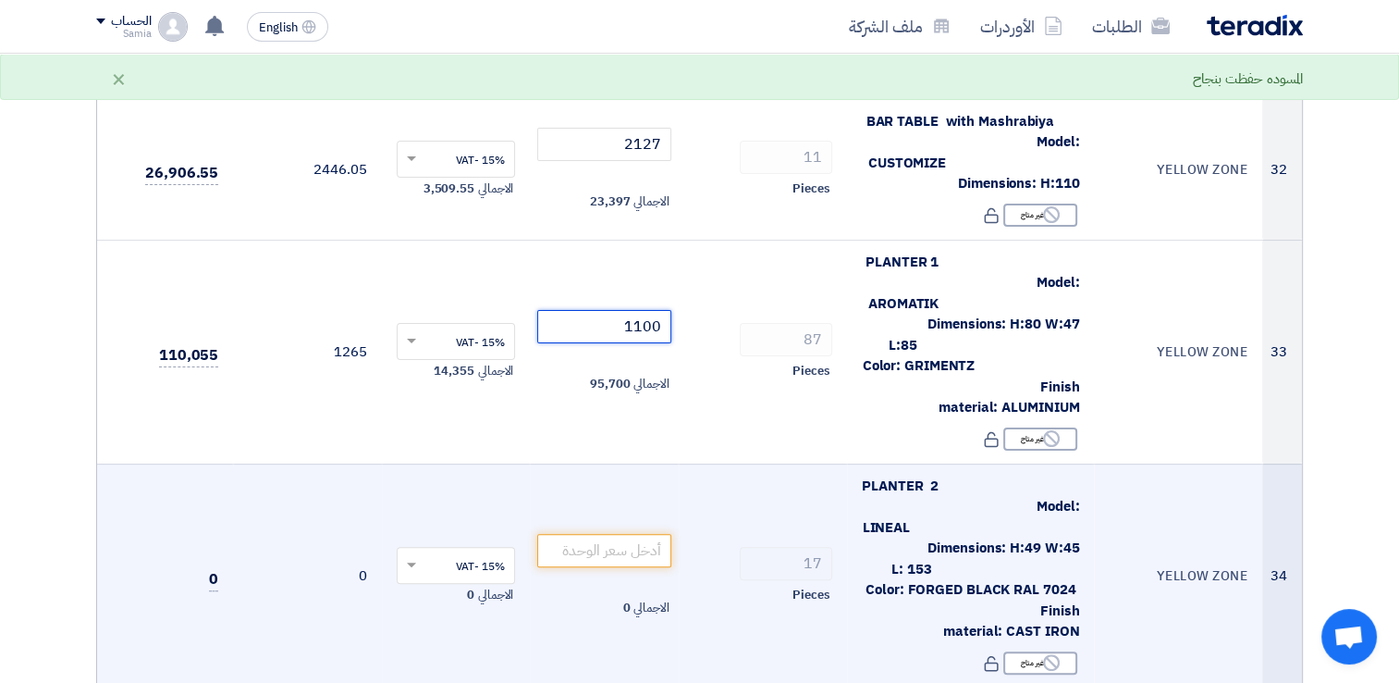
scroll to position [7400, 0]
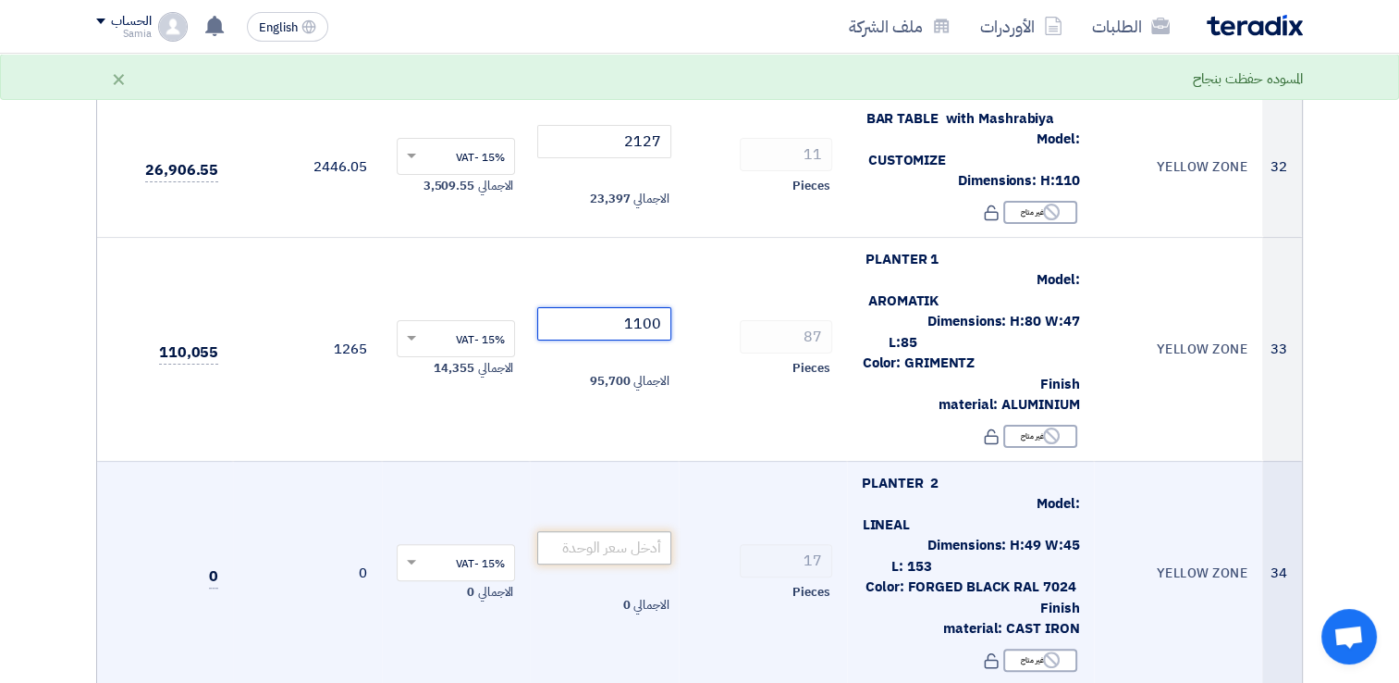
type input "1100"
click at [610, 531] on input "number" at bounding box center [604, 547] width 134 height 33
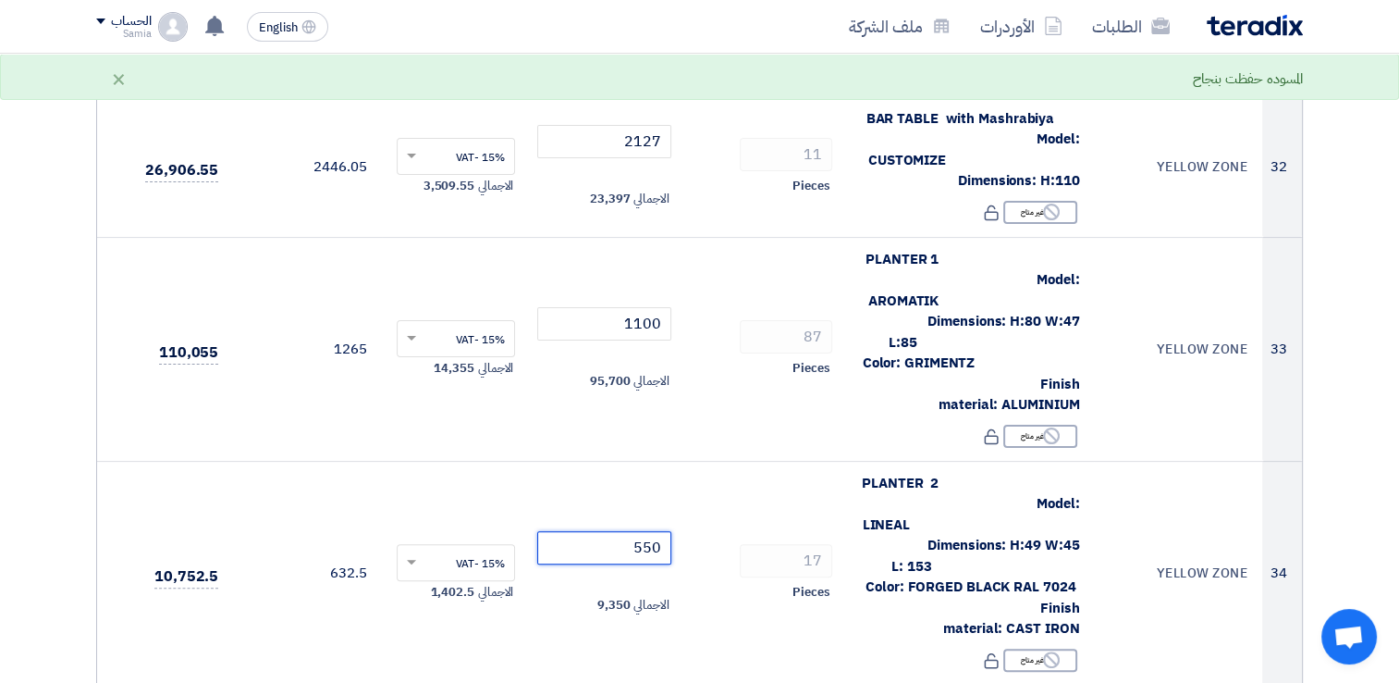
type input "550"
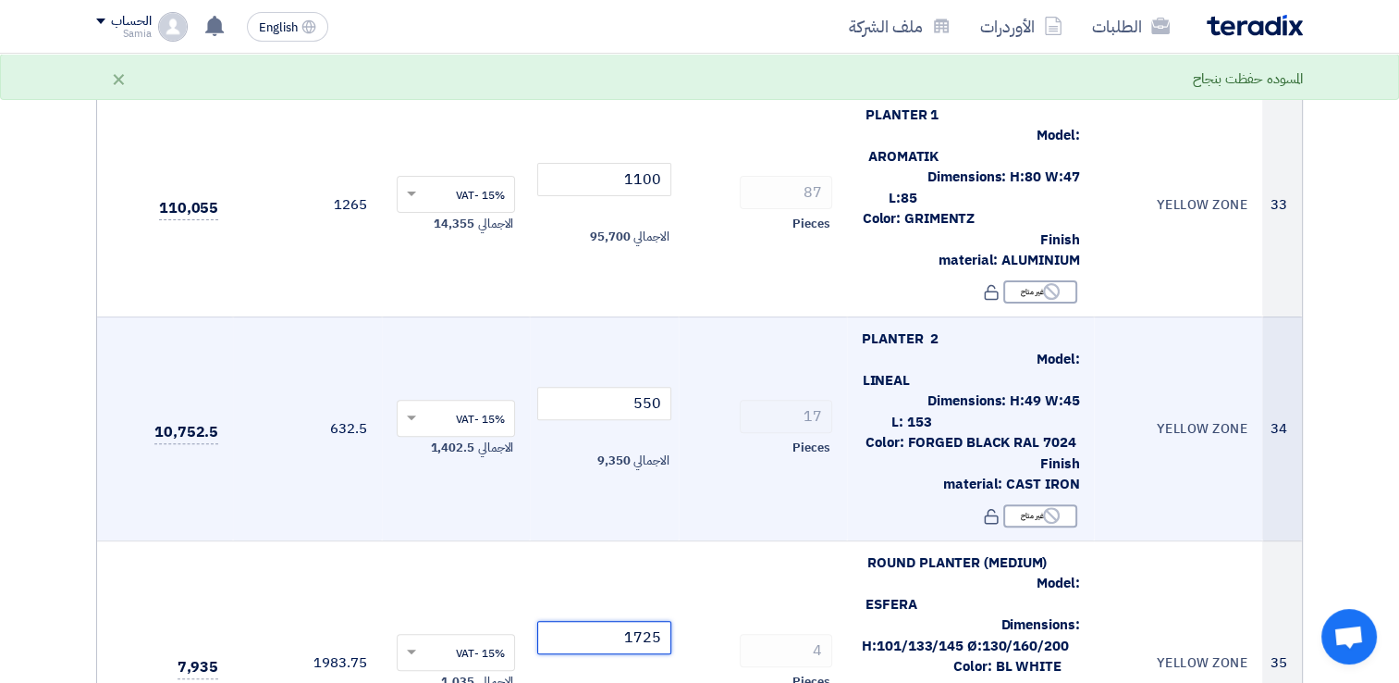
scroll to position [7585, 0]
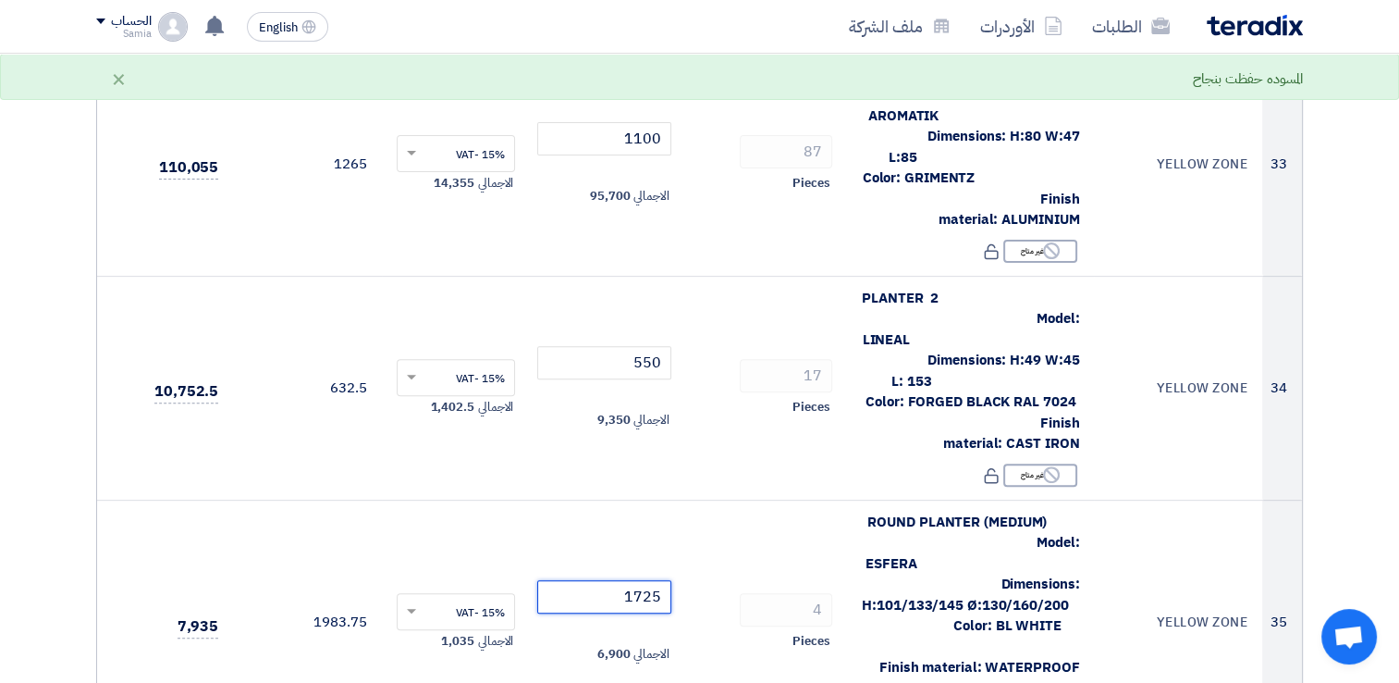
type input "1725"
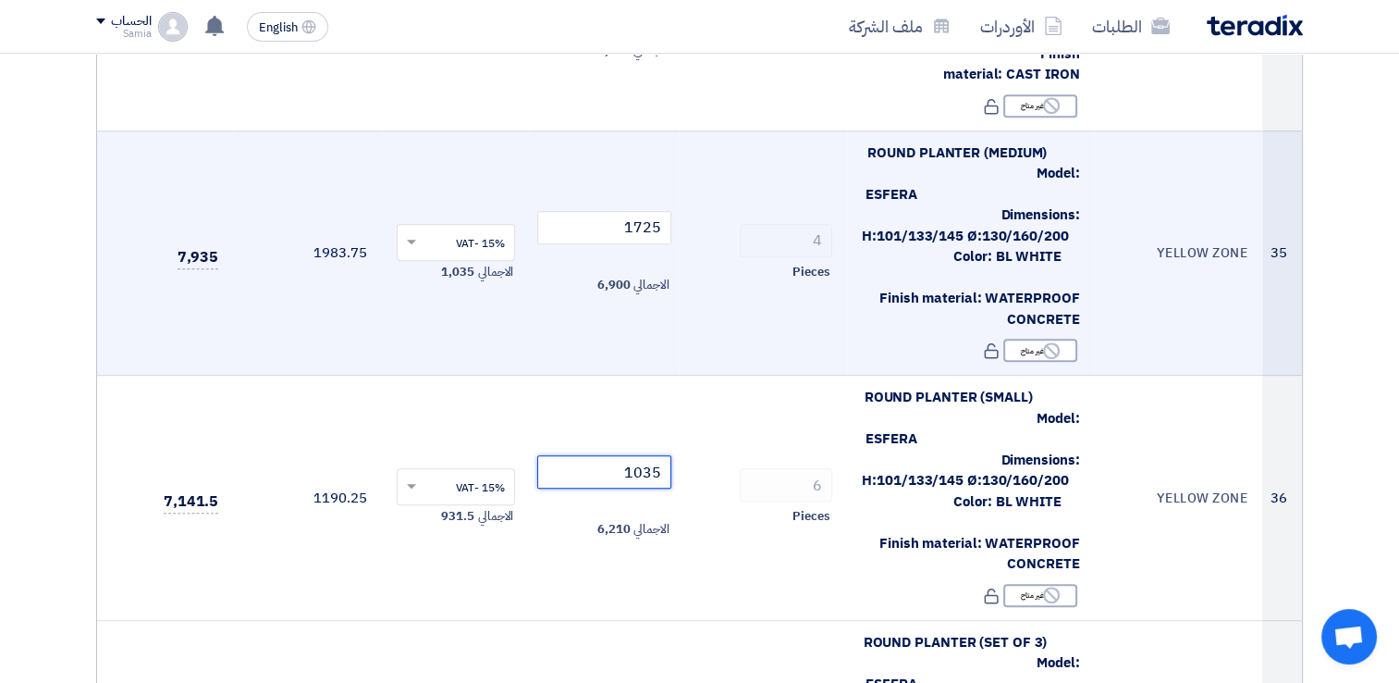
scroll to position [7955, 0]
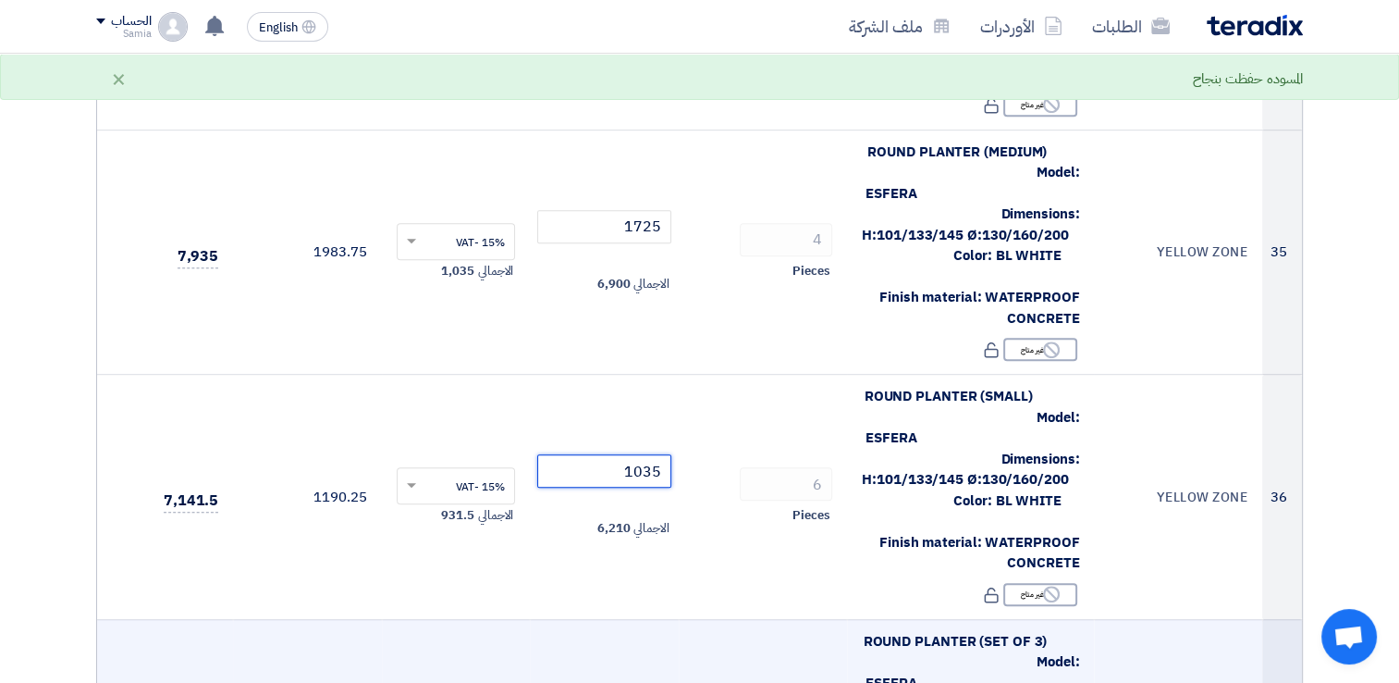
type input "1035"
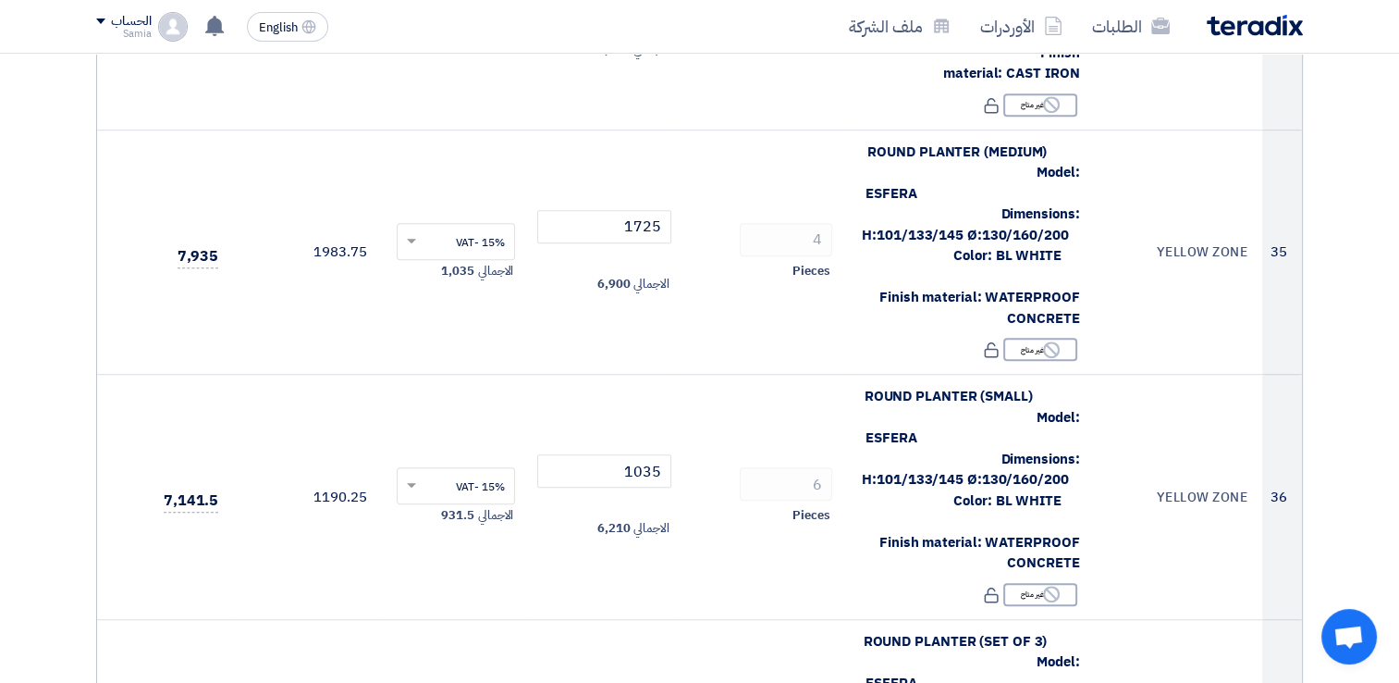
type input "6"
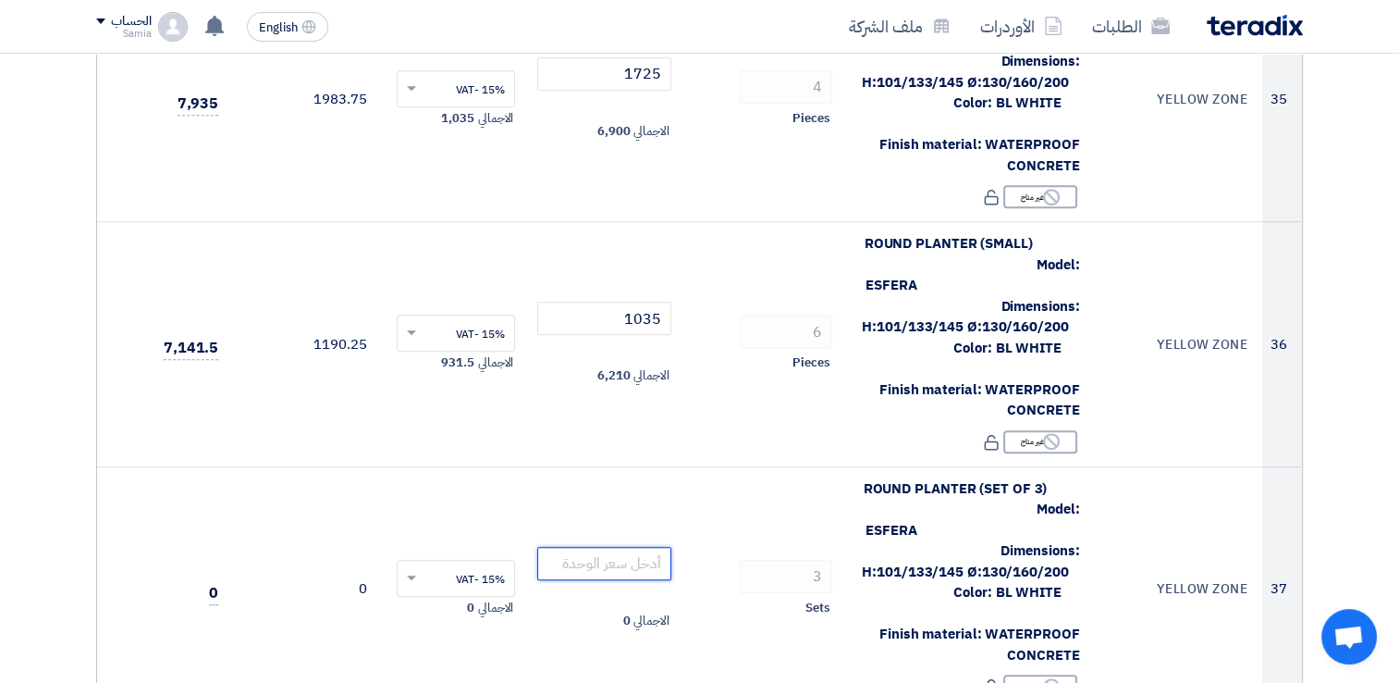
scroll to position [8140, 0]
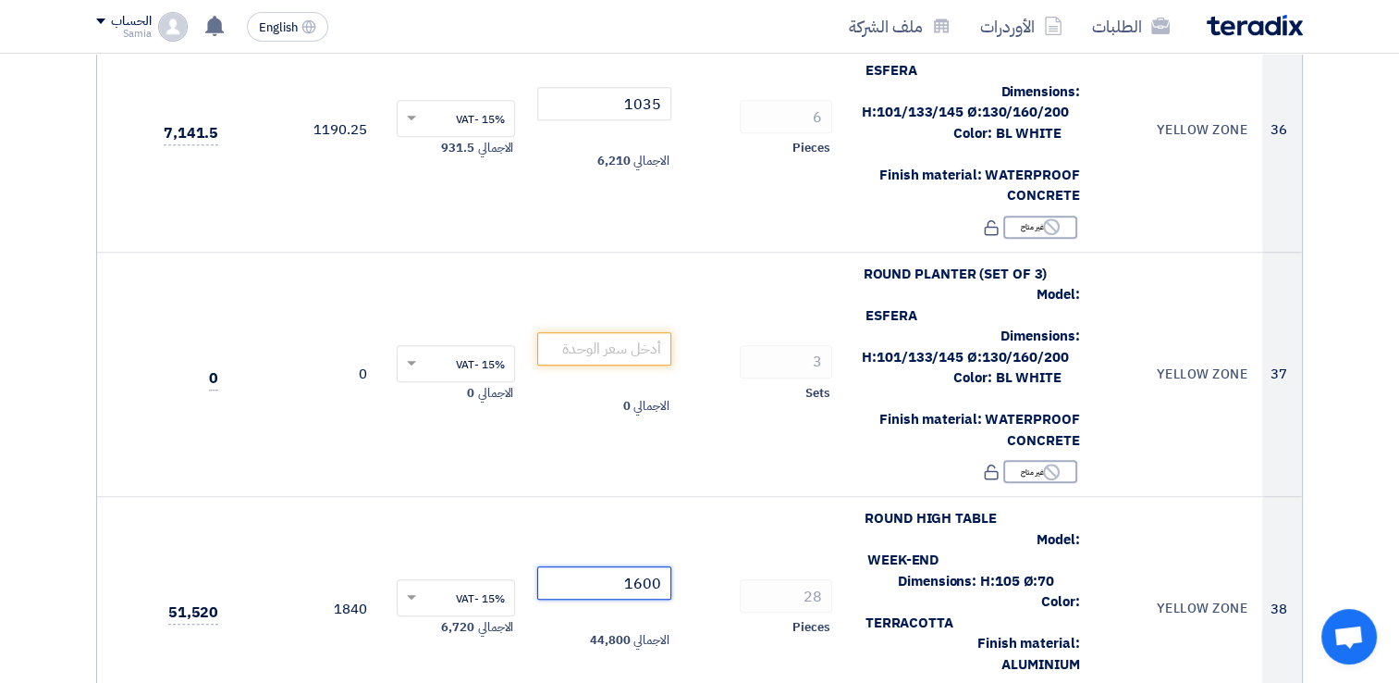
scroll to position [8325, 0]
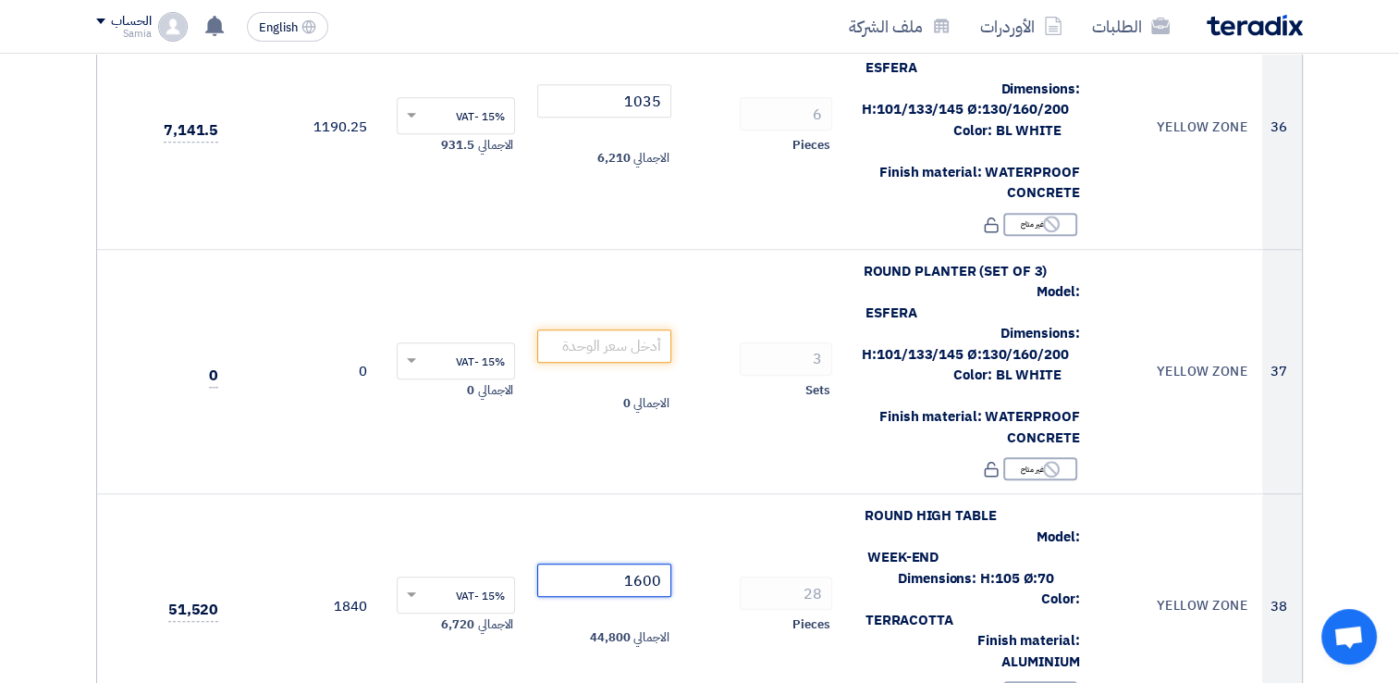
type input "1600"
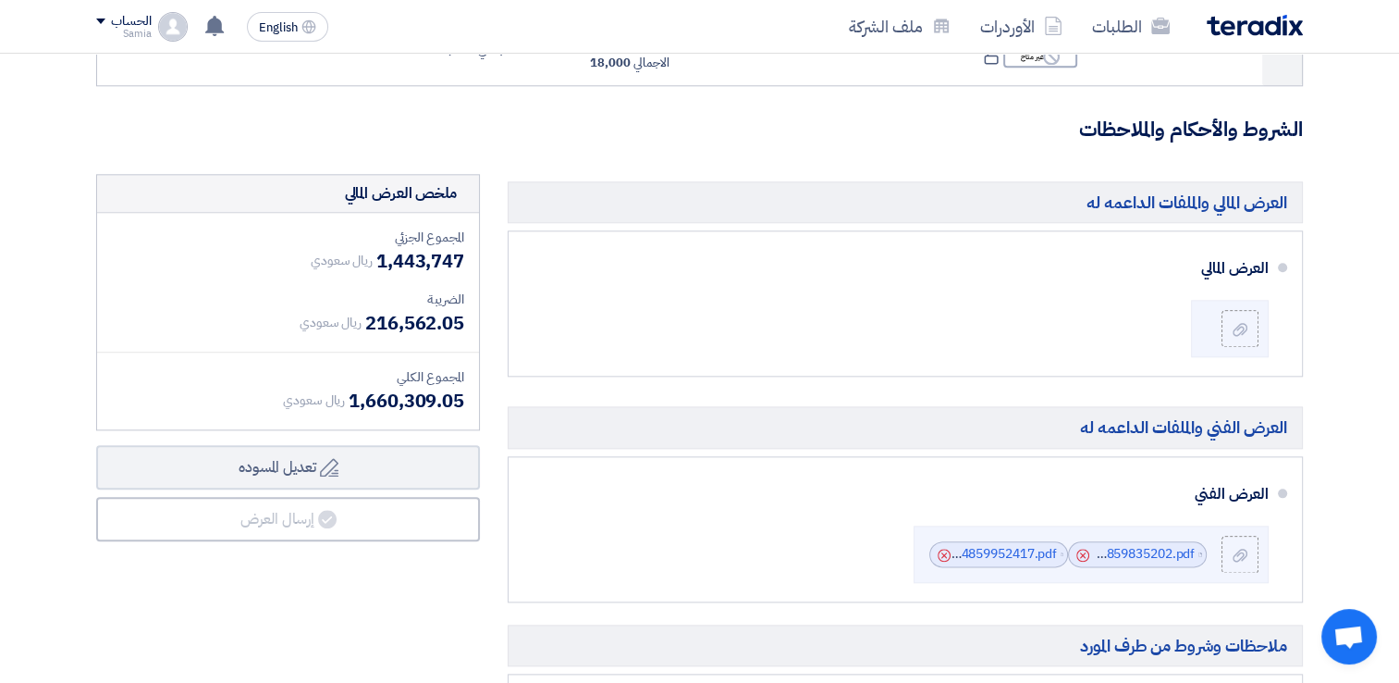
scroll to position [9250, 0]
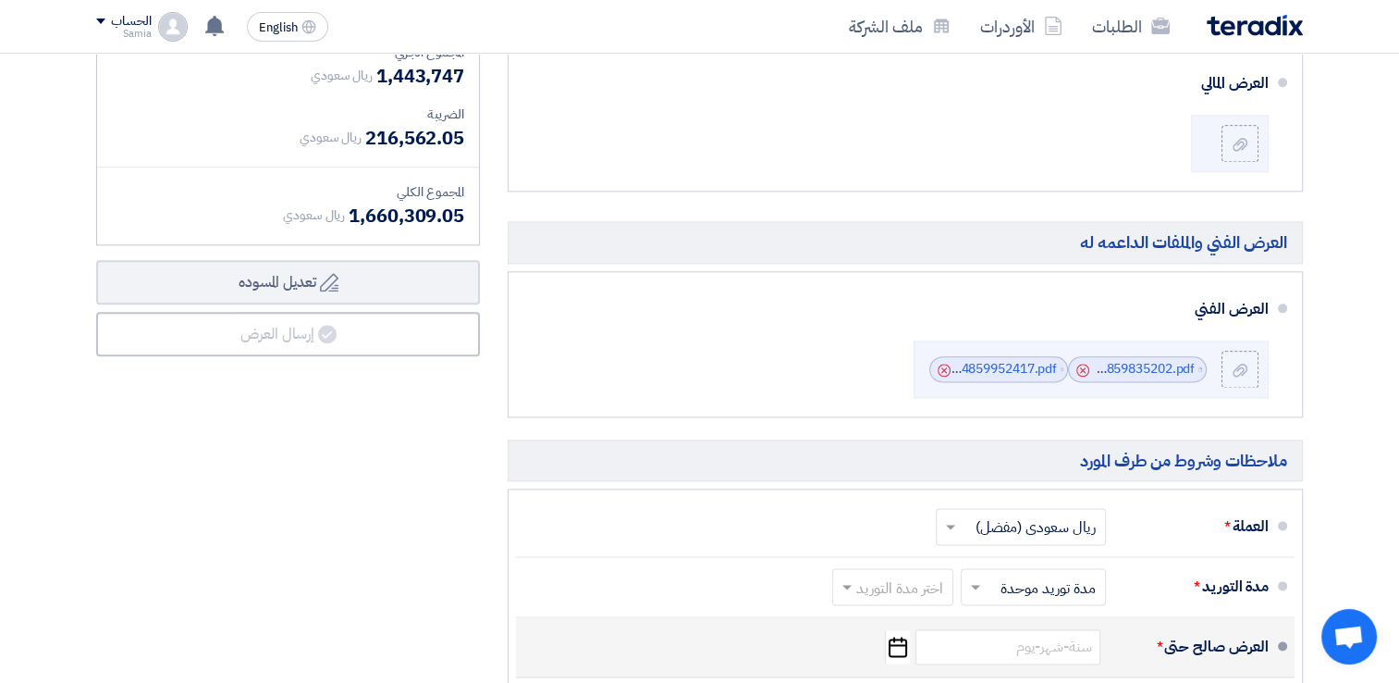
click at [880, 574] on input "text" at bounding box center [889, 587] width 112 height 27
type input "9000"
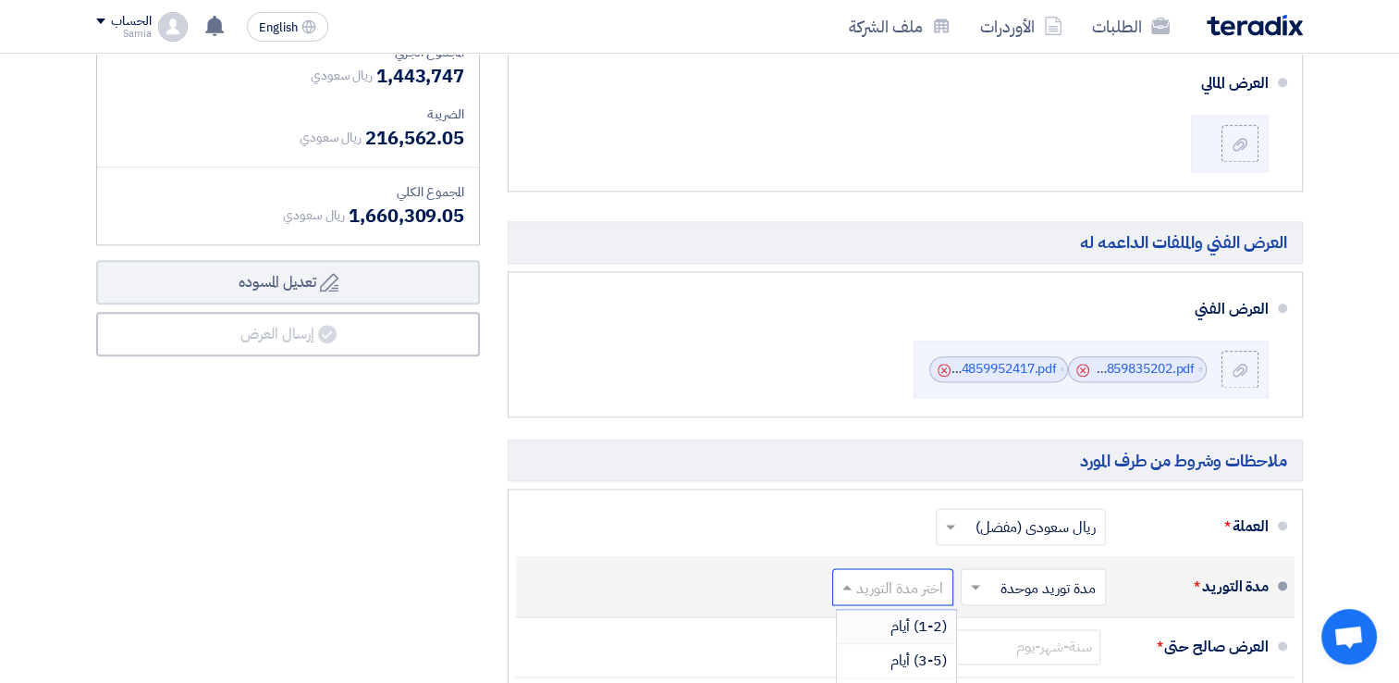
click at [1006, 574] on input "text" at bounding box center [1030, 587] width 136 height 27
click at [909, 574] on input "text" at bounding box center [889, 587] width 112 height 27
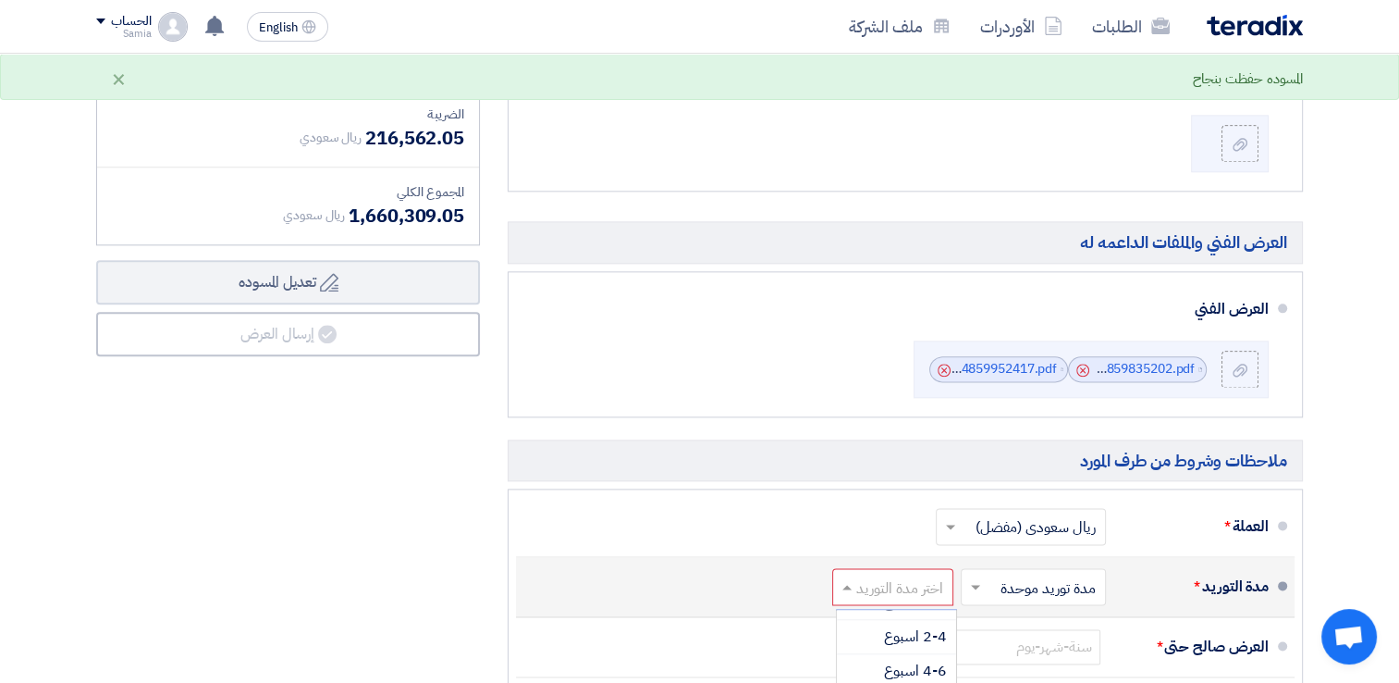
scroll to position [152, 0]
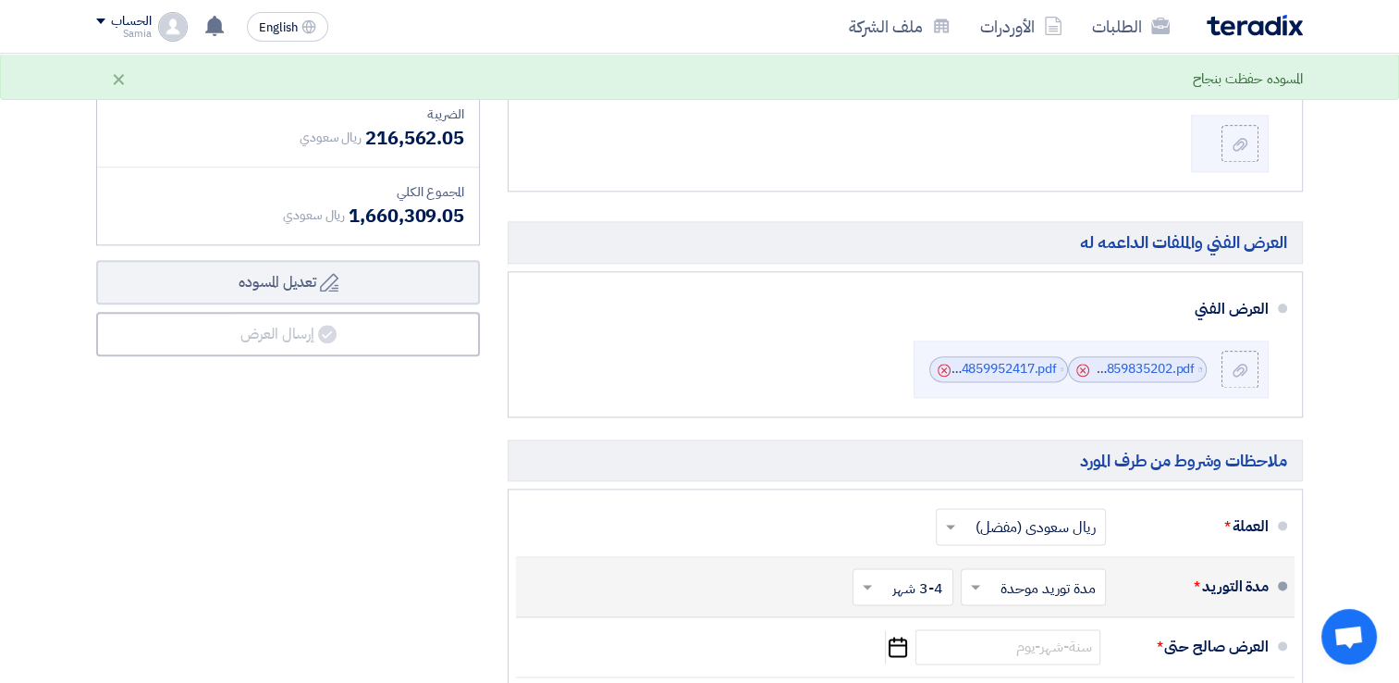
click at [883, 574] on input "text" at bounding box center [900, 587] width 92 height 27
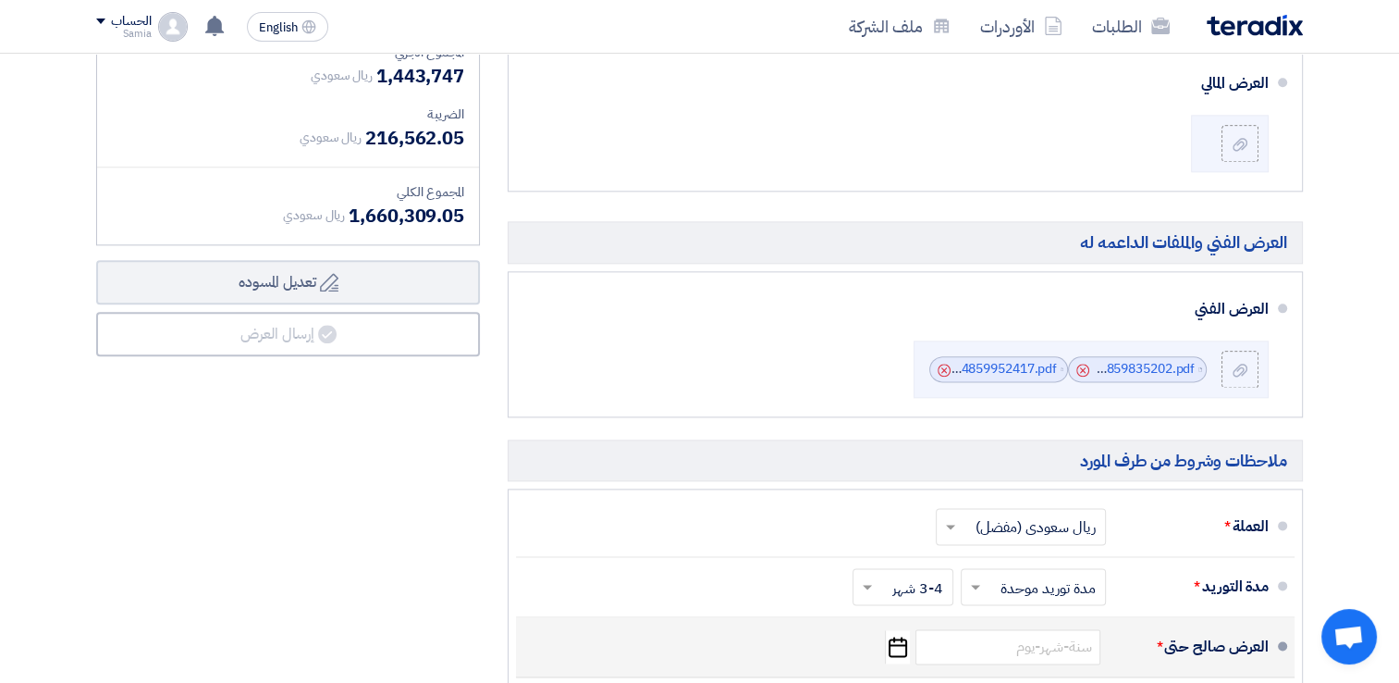
click at [900, 630] on icon "Pick a date" at bounding box center [897, 646] width 25 height 33
click at [955, 675] on select "Aug Sep Oct Nov Dec" at bounding box center [937, 687] width 66 height 24
select select "9"
click at [904, 675] on select "Aug Sep Oct Nov Dec" at bounding box center [937, 687] width 66 height 24
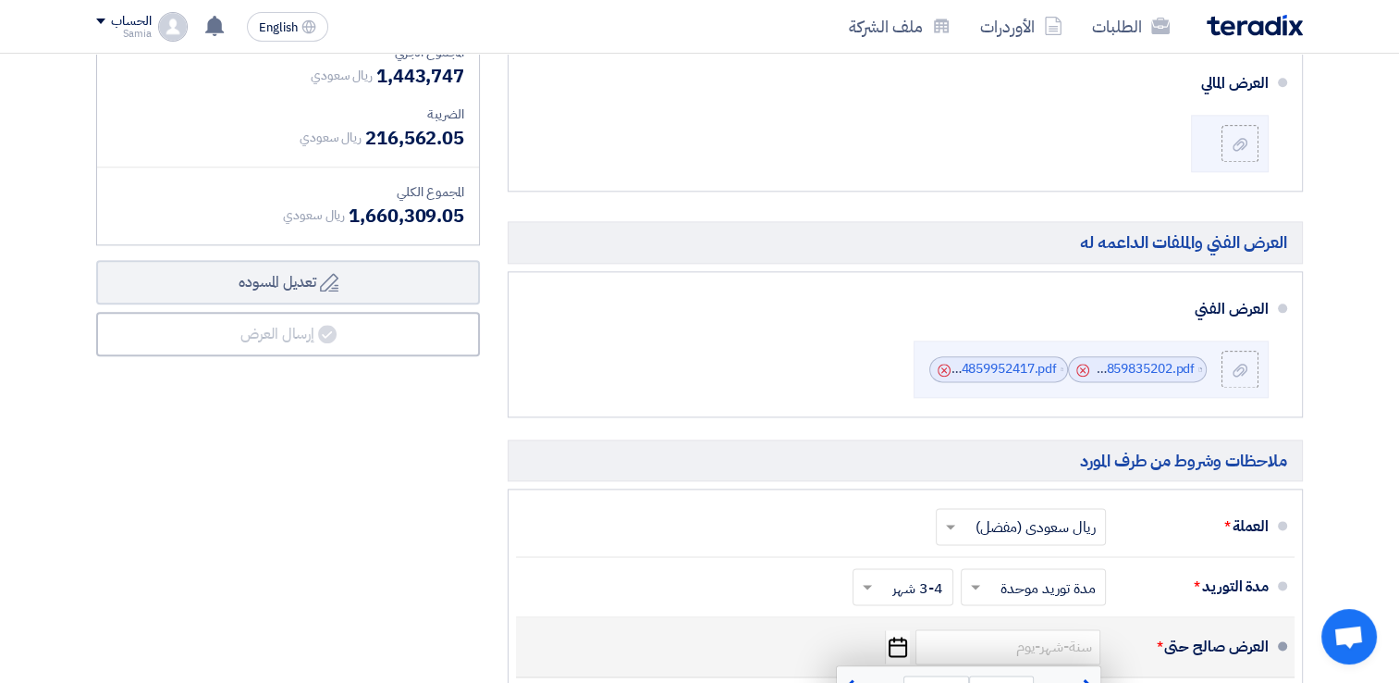
type input "[DATE]"
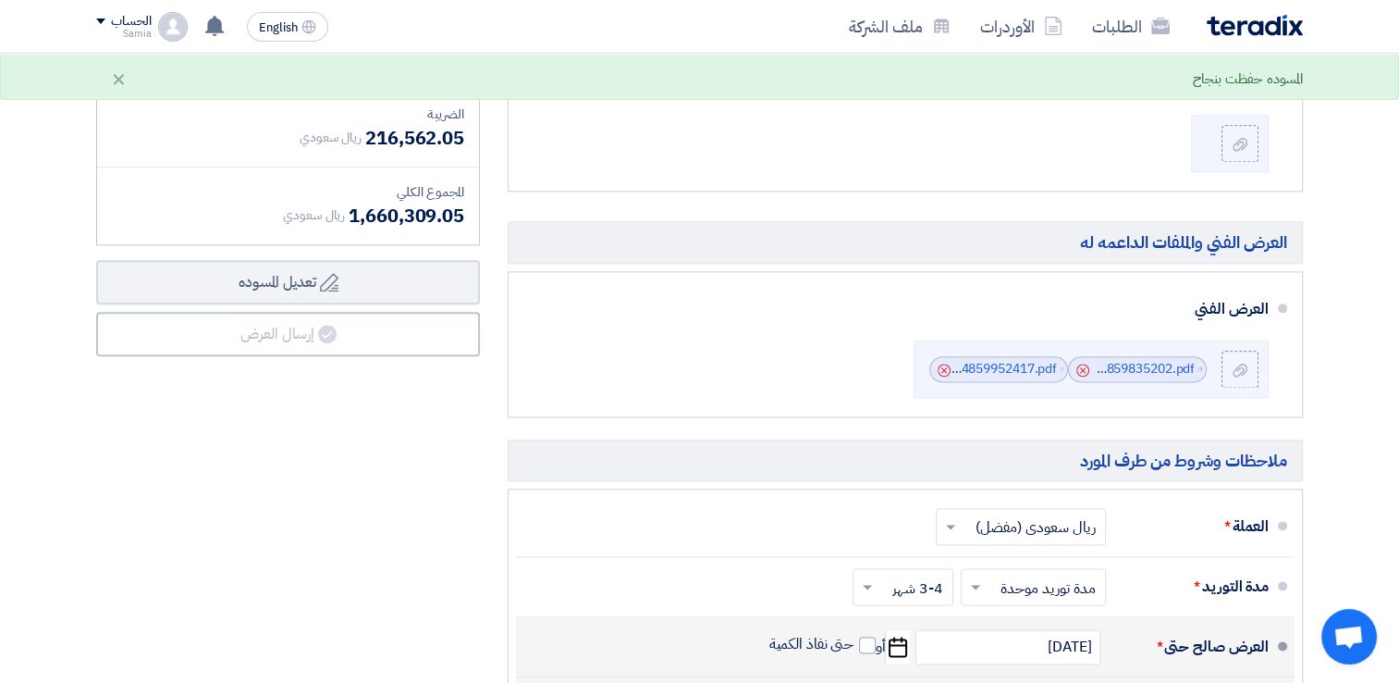
type input "50"
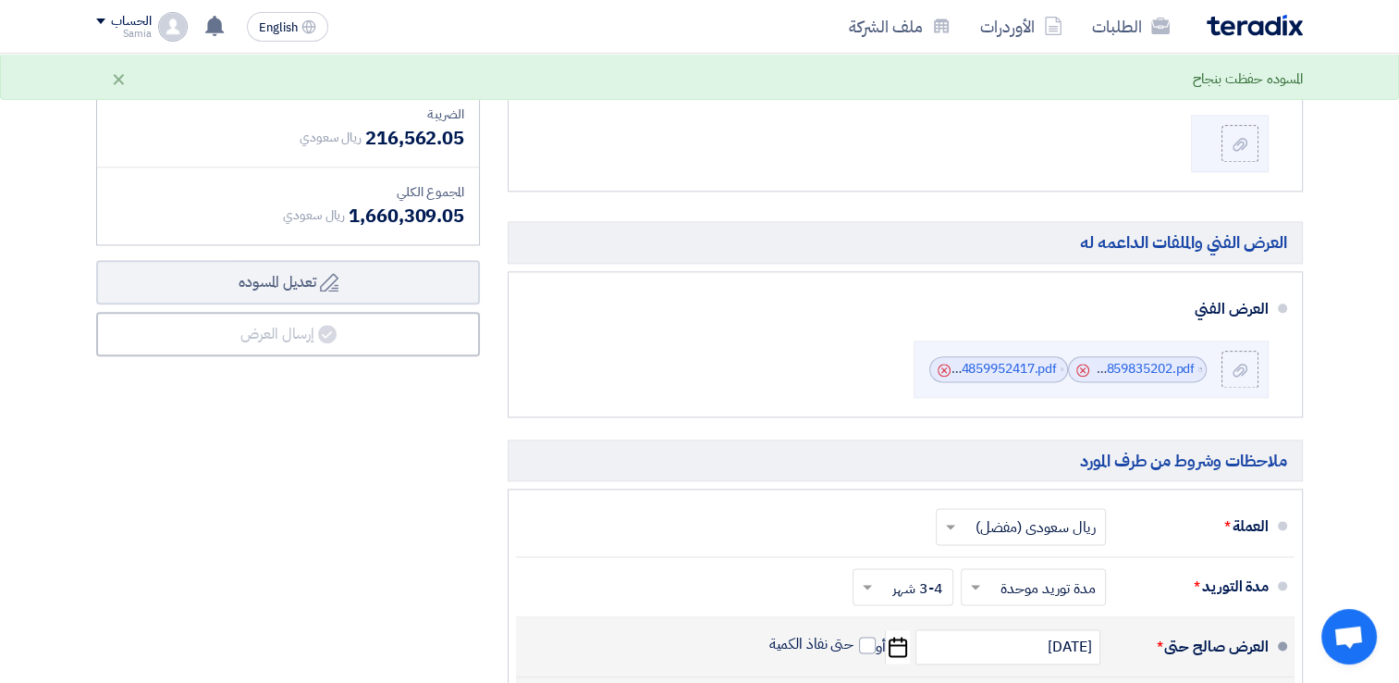
type input "50"
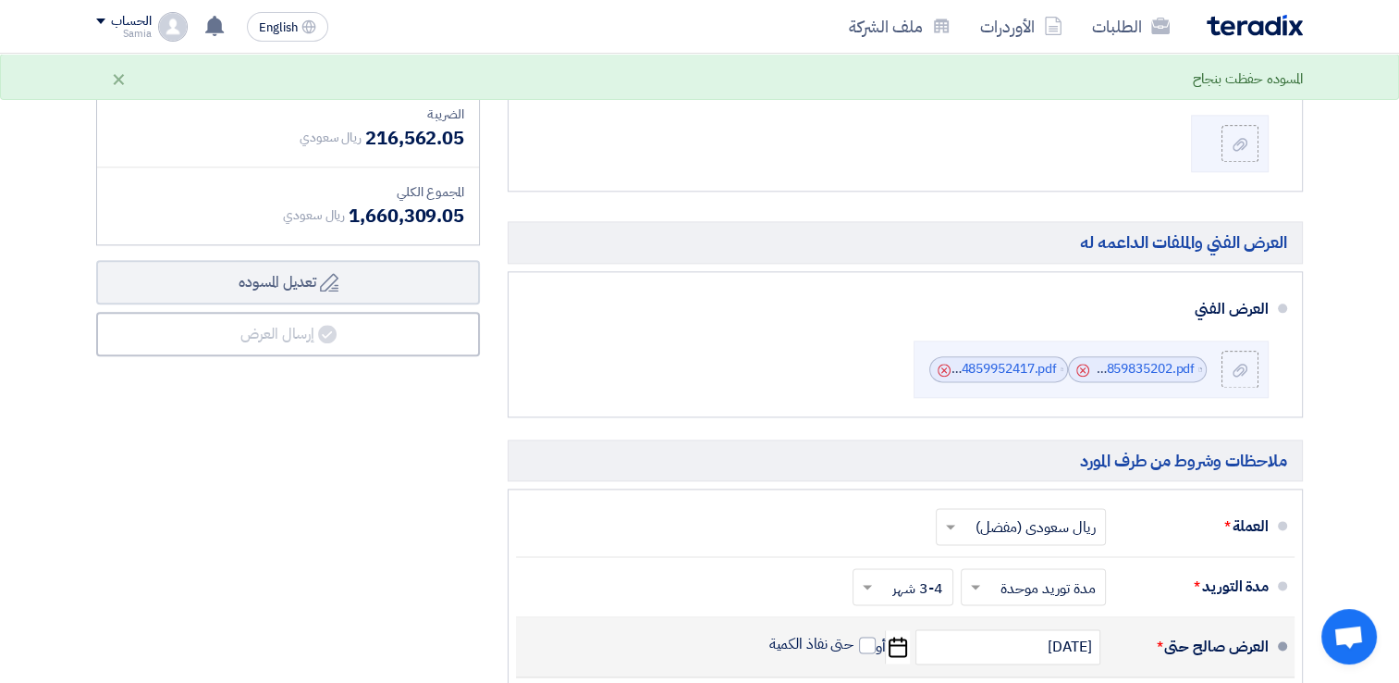
type input "7"
click at [1313, 464] on div "العرض المالي والملفات الداعمه له العرض المالي" at bounding box center [905, 466] width 823 height 955
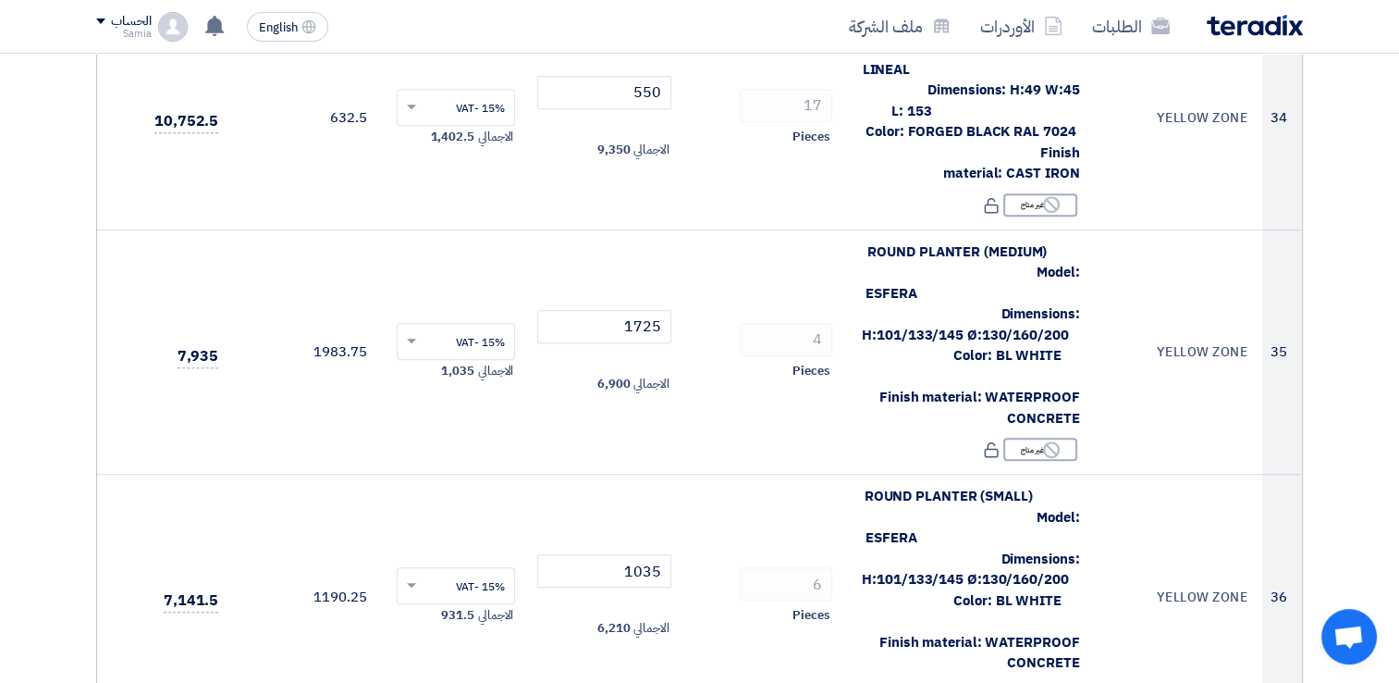
scroll to position [7955, 0]
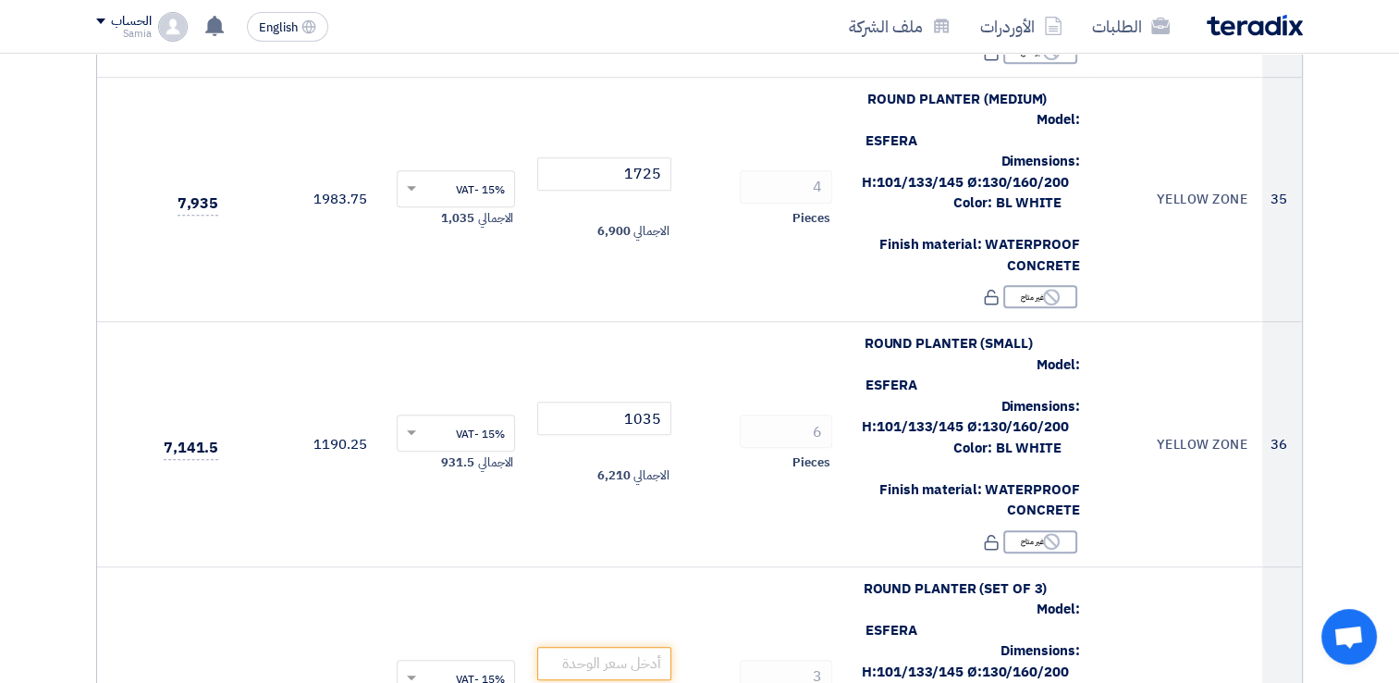
scroll to position [7995, 0]
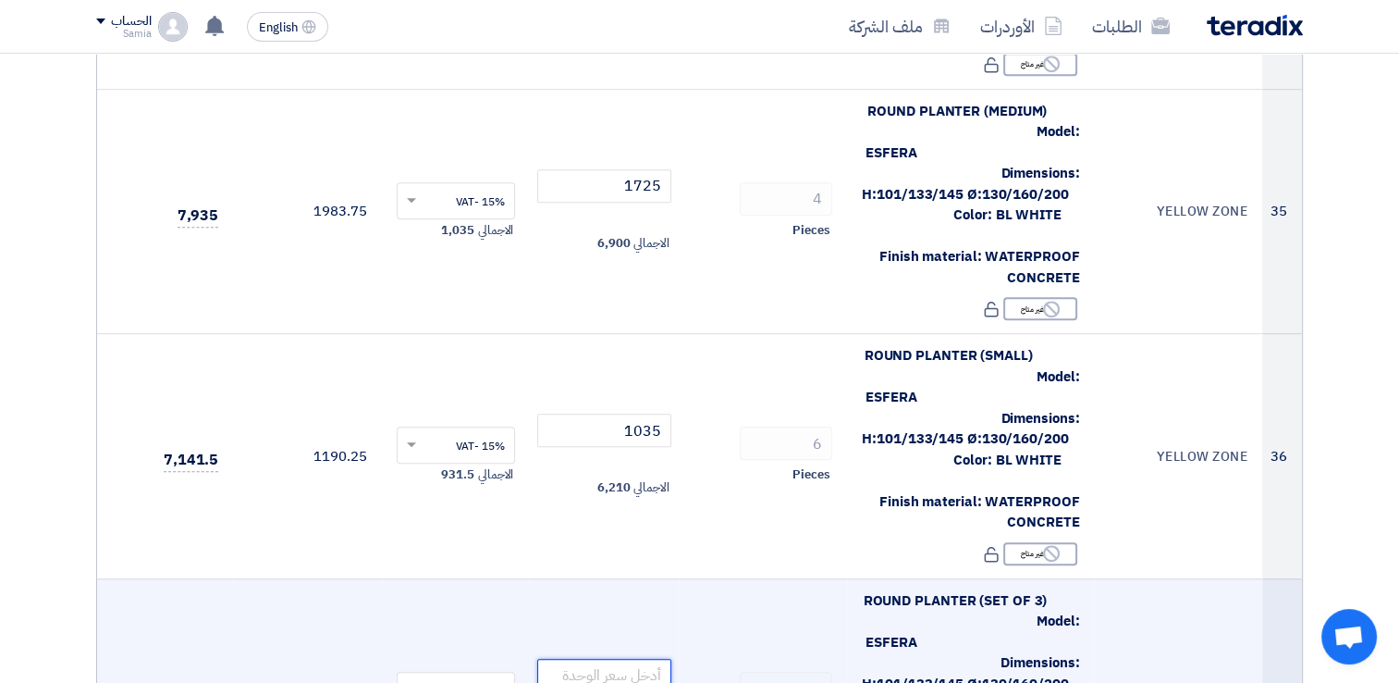
click at [566, 659] on input "number" at bounding box center [604, 675] width 134 height 33
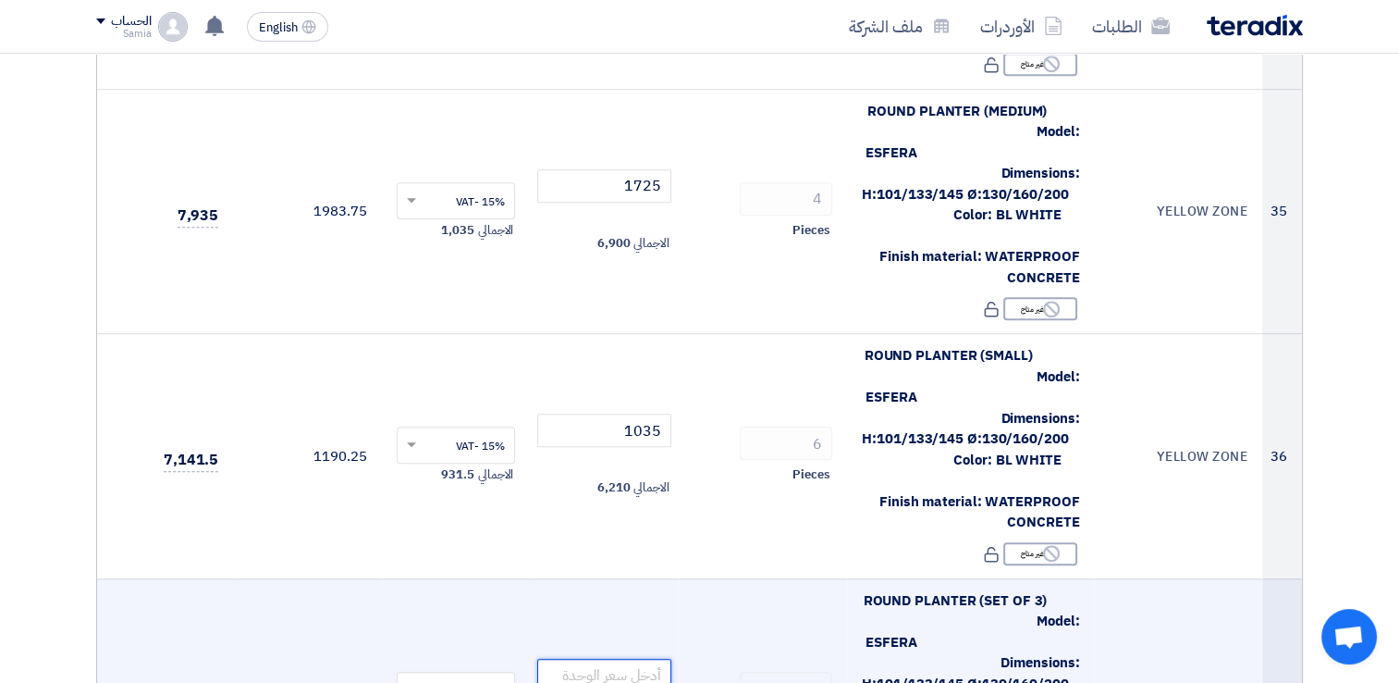
click at [647, 659] on input "number" at bounding box center [604, 675] width 134 height 33
click at [629, 659] on input "number" at bounding box center [604, 675] width 134 height 33
click at [635, 659] on input "number" at bounding box center [604, 675] width 134 height 33
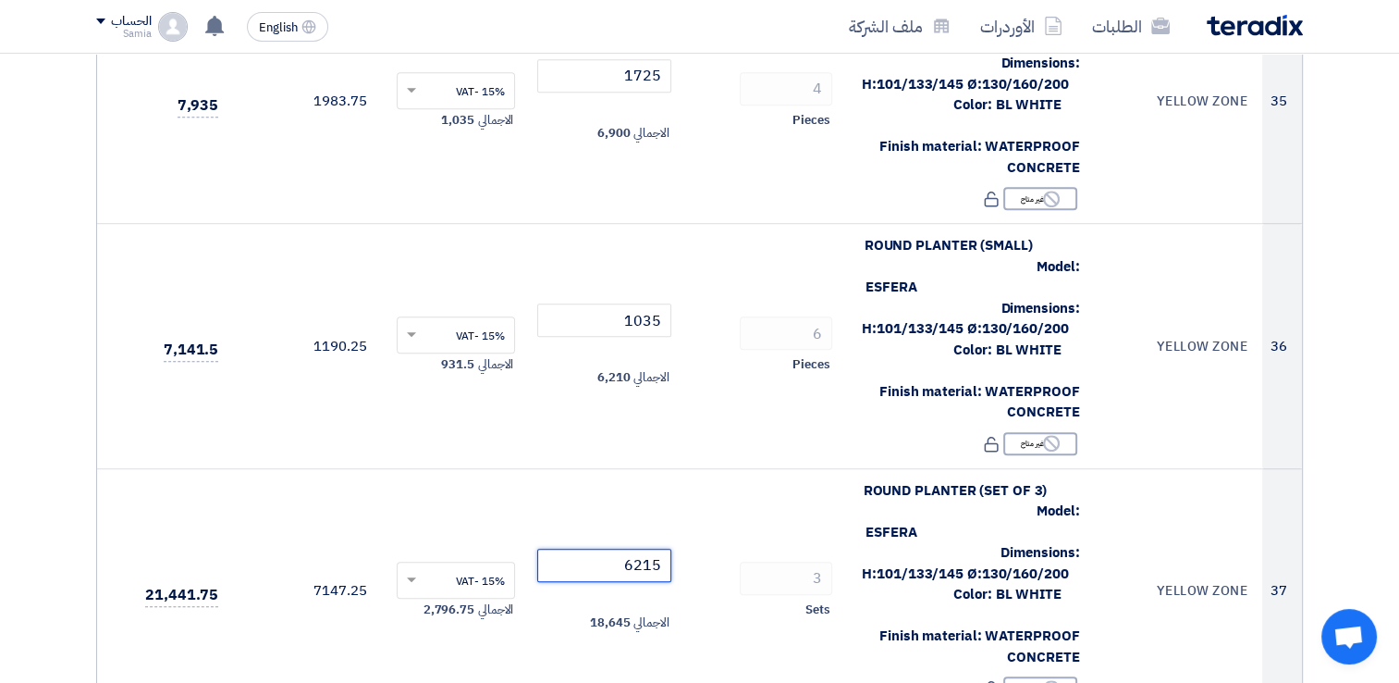
scroll to position [8092, 0]
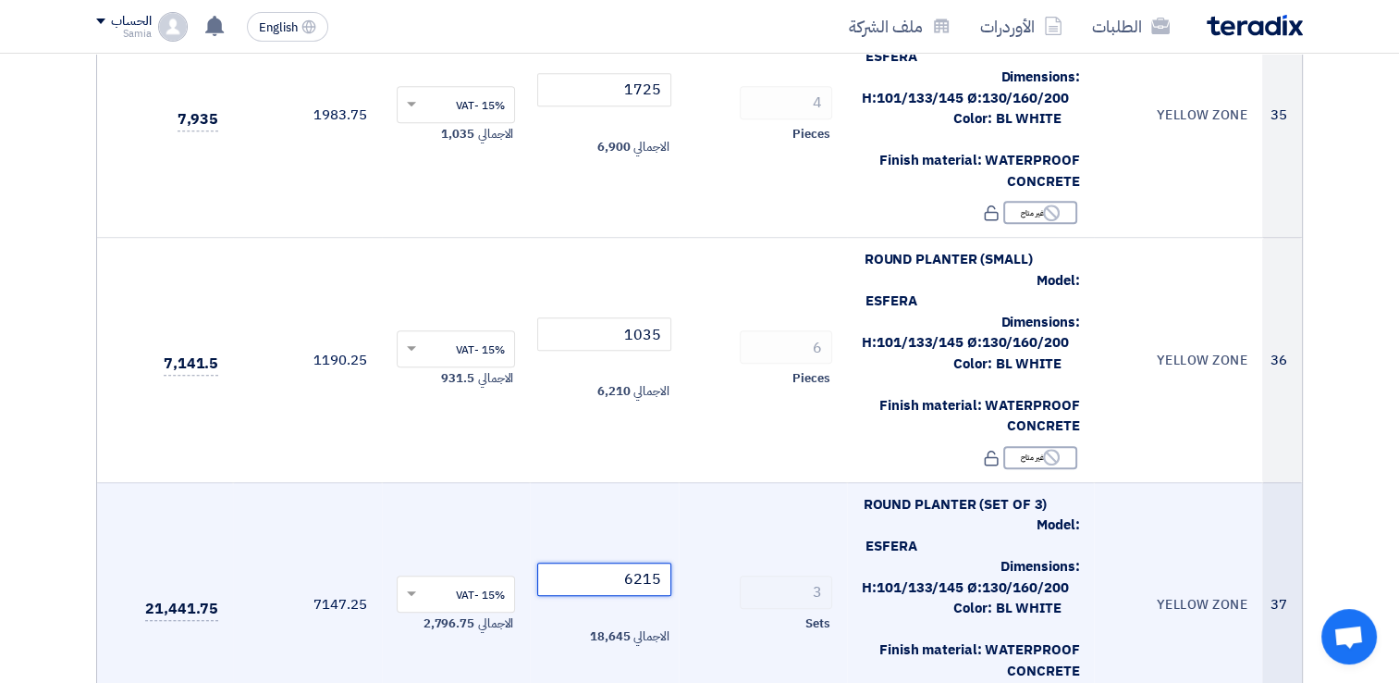
type input "6215"
click at [733, 482] on td "3 Sets" at bounding box center [763, 604] width 168 height 245
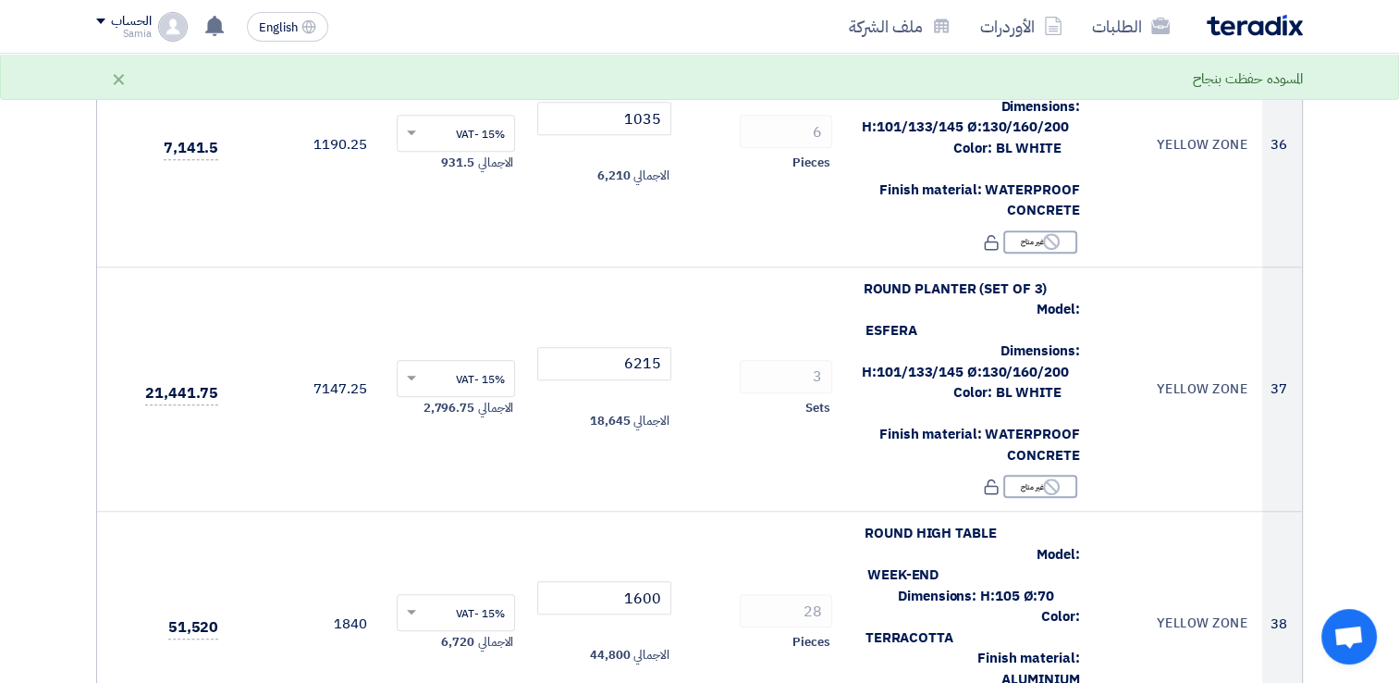
scroll to position [8162, 0]
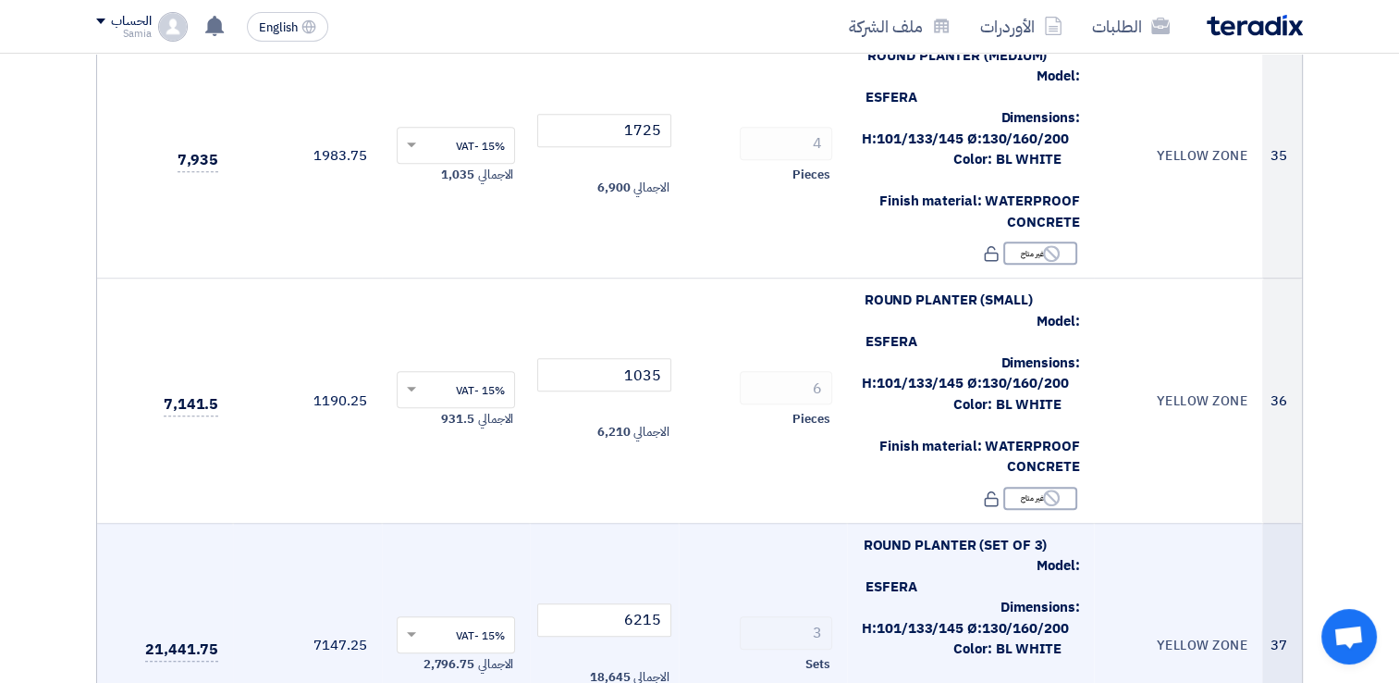
scroll to position [8026, 0]
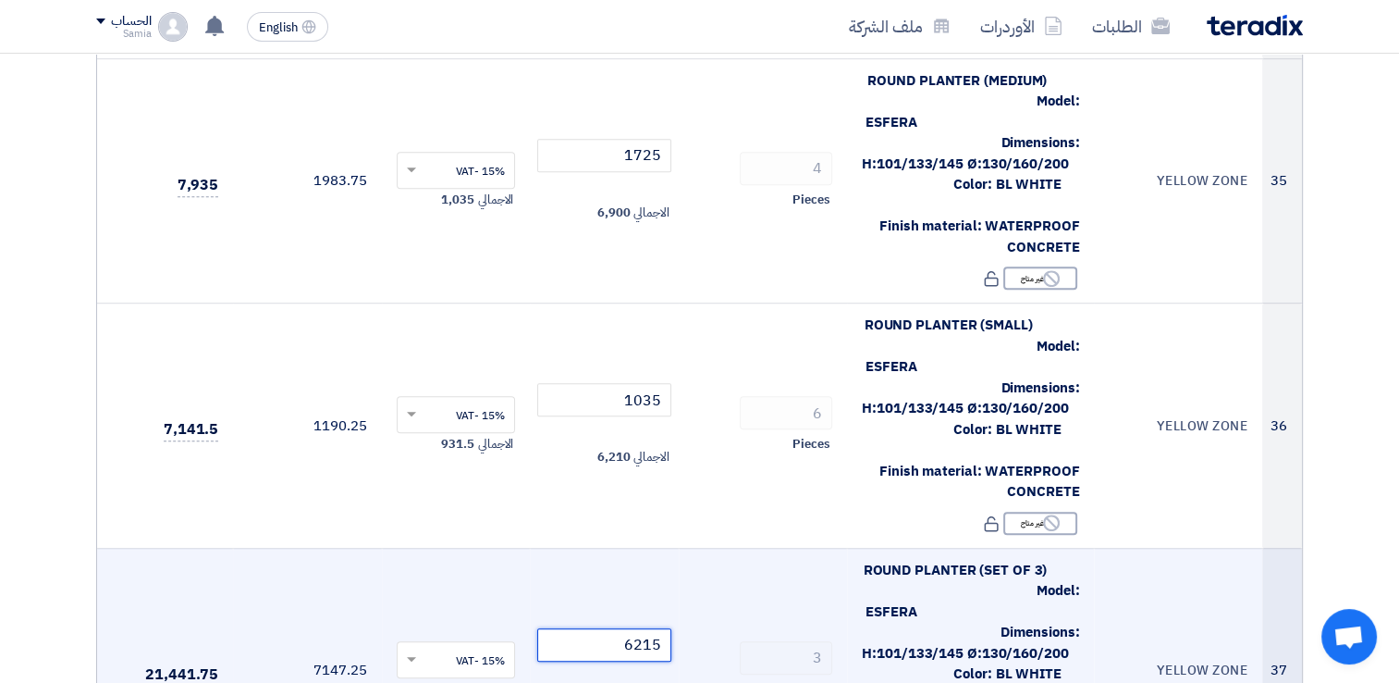
click at [640, 628] on input "6215" at bounding box center [604, 644] width 134 height 33
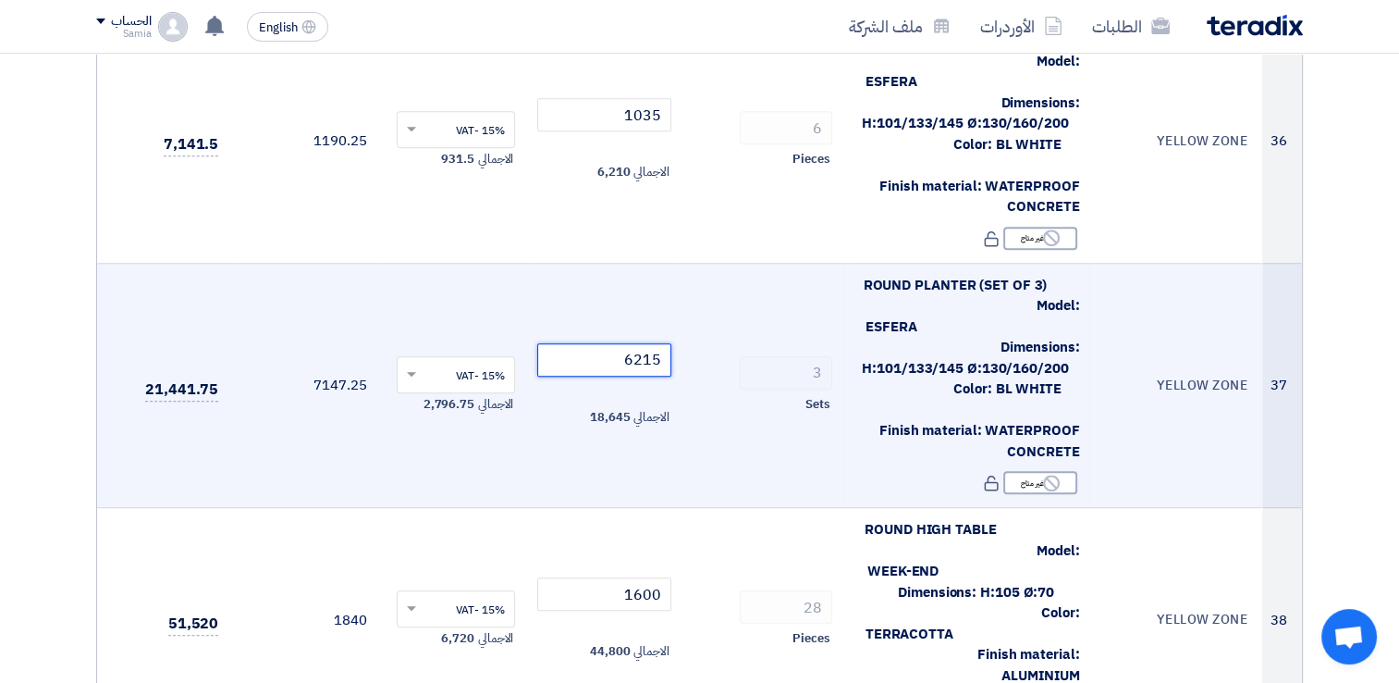
scroll to position [8274, 0]
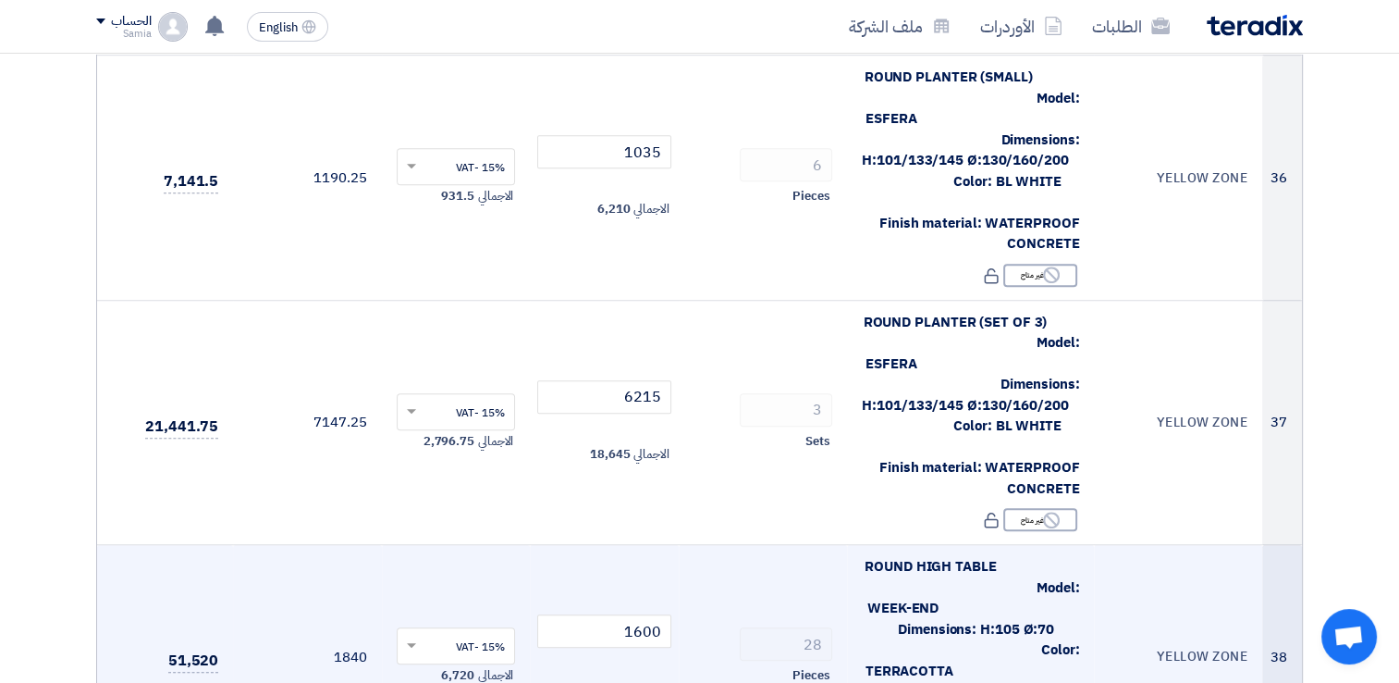
click at [1160, 545] on td "YELLOW ZONE" at bounding box center [1178, 657] width 168 height 224
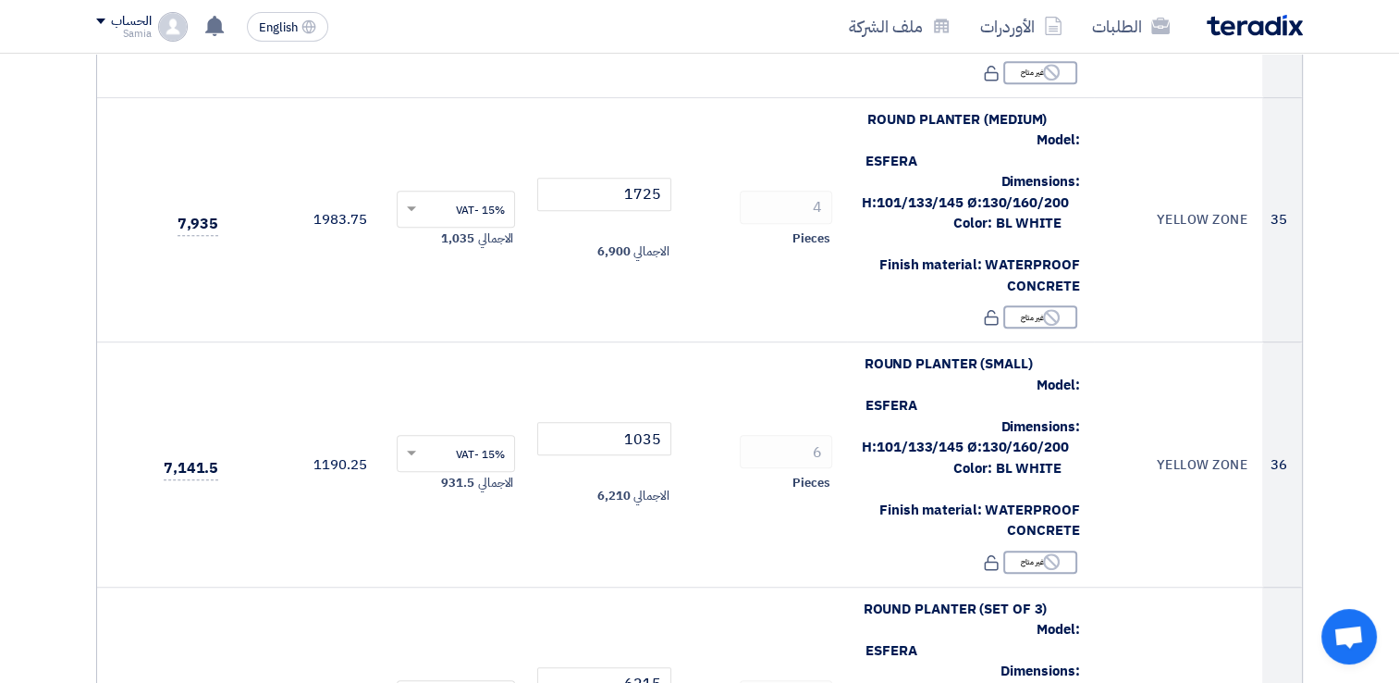
click at [1160, 342] on td "YELLOW ZONE" at bounding box center [1178, 464] width 168 height 245
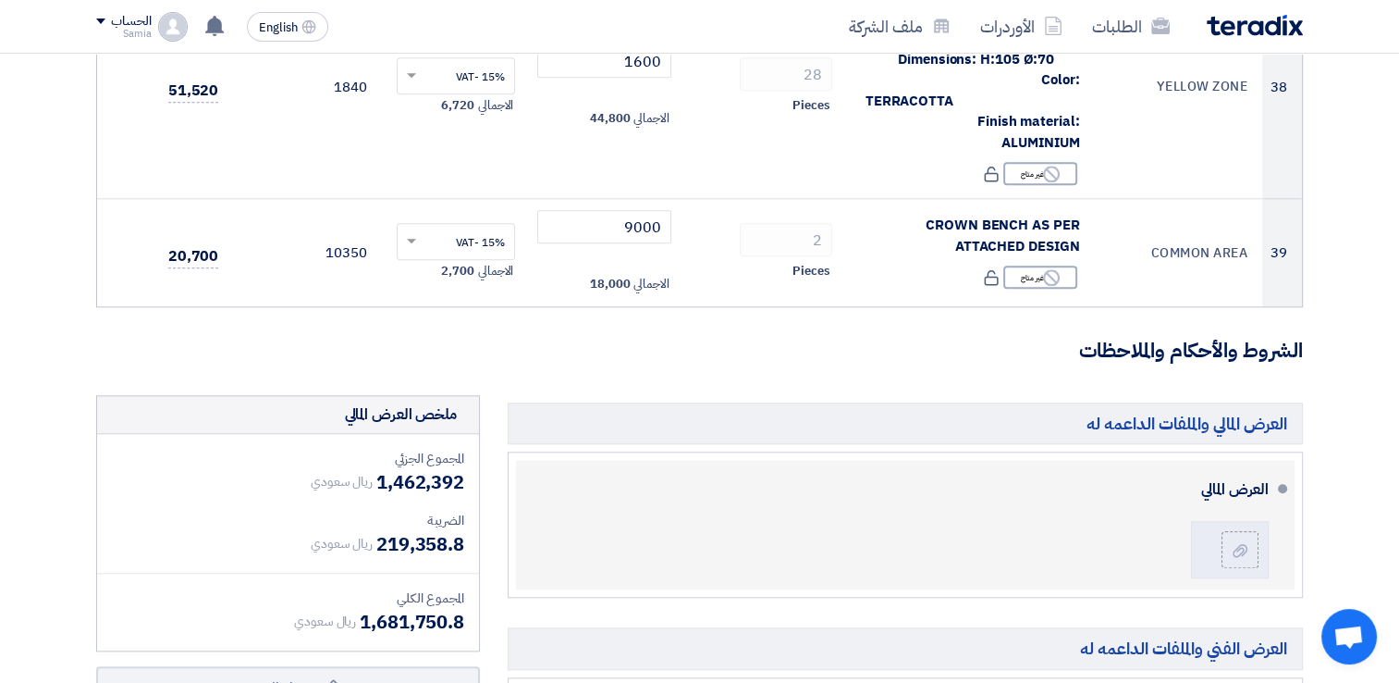
scroll to position [8846, 0]
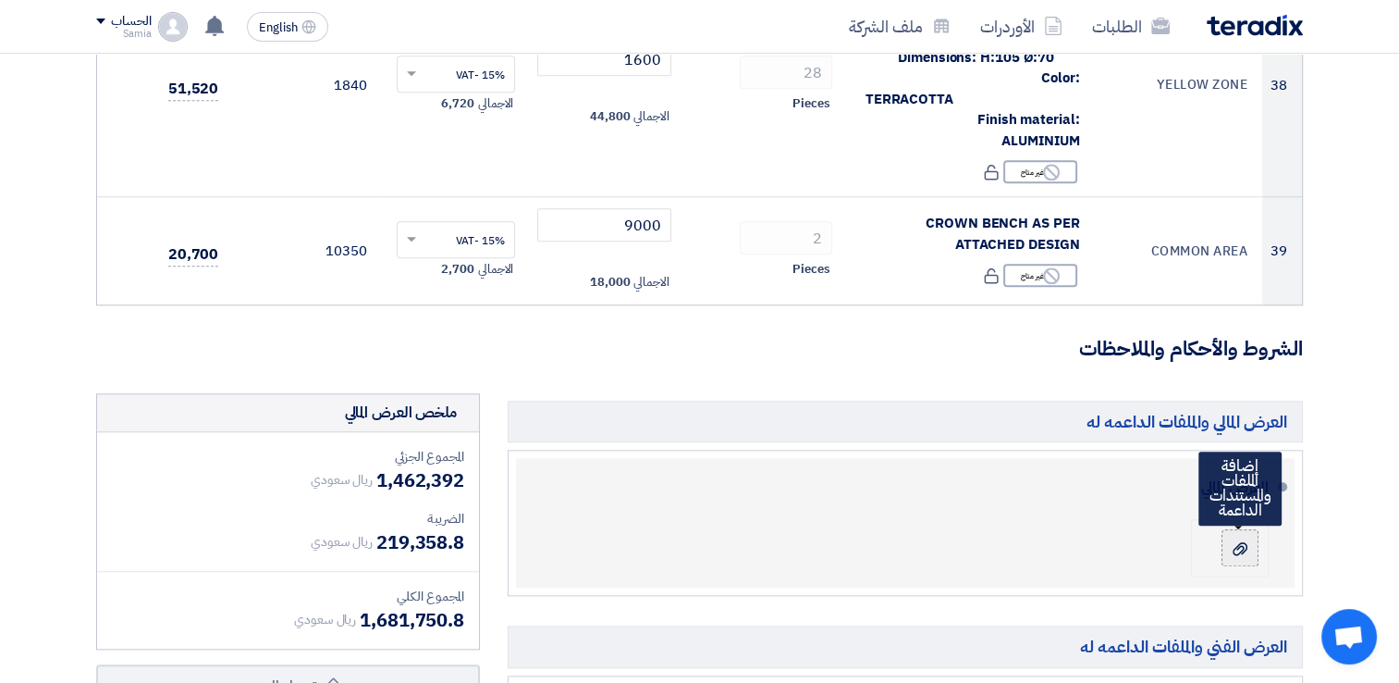
click at [1241, 541] on icon at bounding box center [1240, 548] width 15 height 15
click at [0, 0] on input "file" at bounding box center [0, 0] width 0 height 0
click at [1248, 538] on div at bounding box center [1240, 547] width 22 height 18
click at [0, 0] on input "file" at bounding box center [0, 0] width 0 height 0
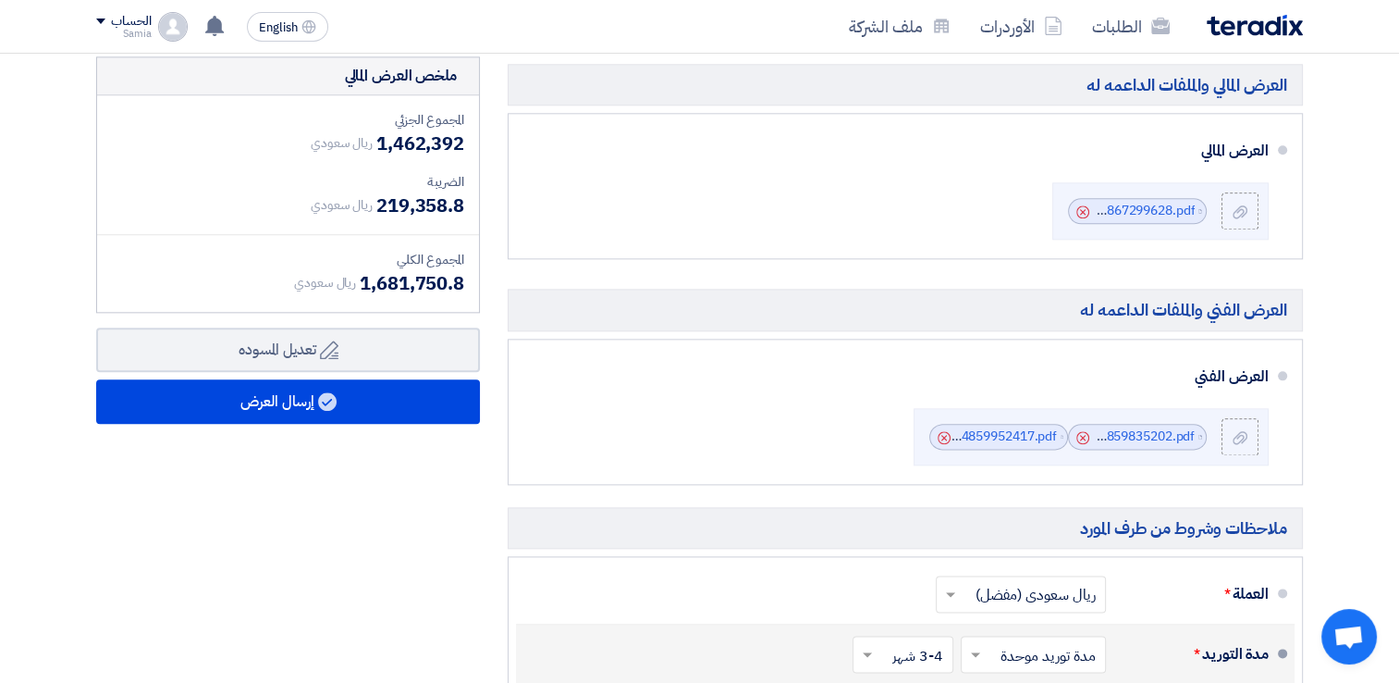
scroll to position [9195, 0]
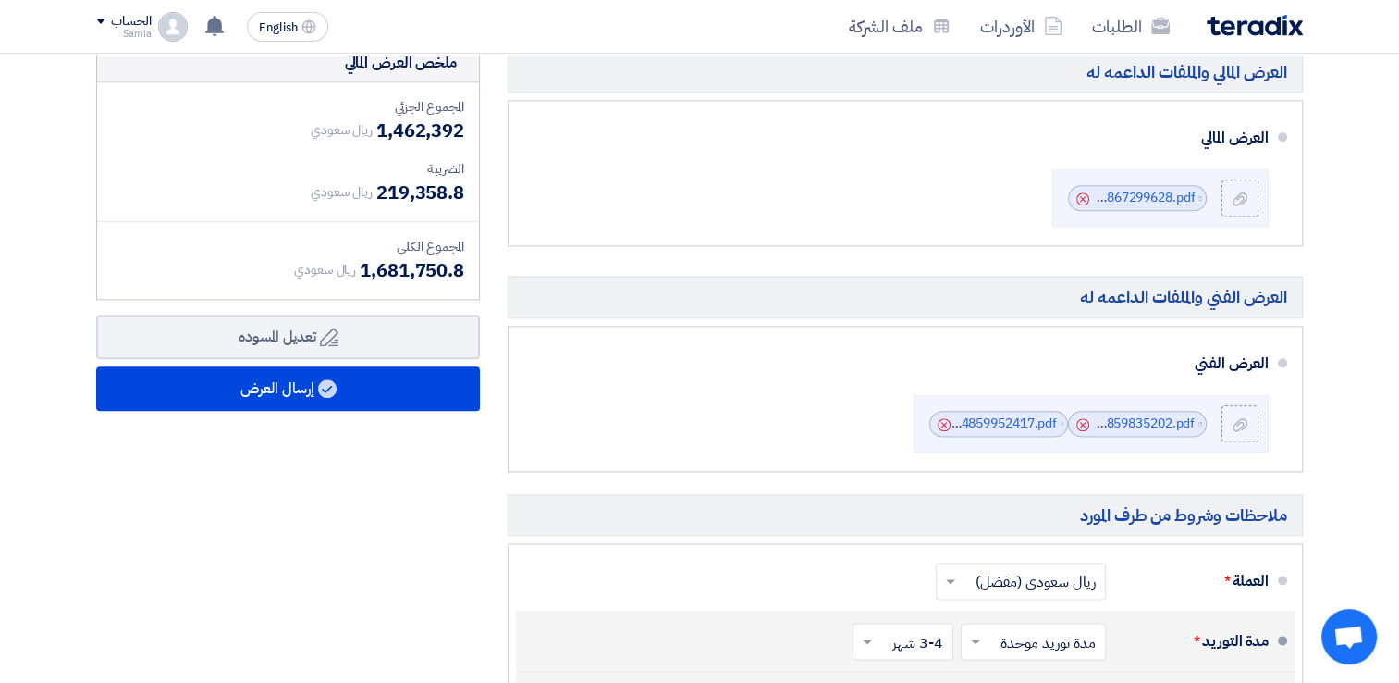
click at [877, 632] on span at bounding box center [865, 641] width 23 height 18
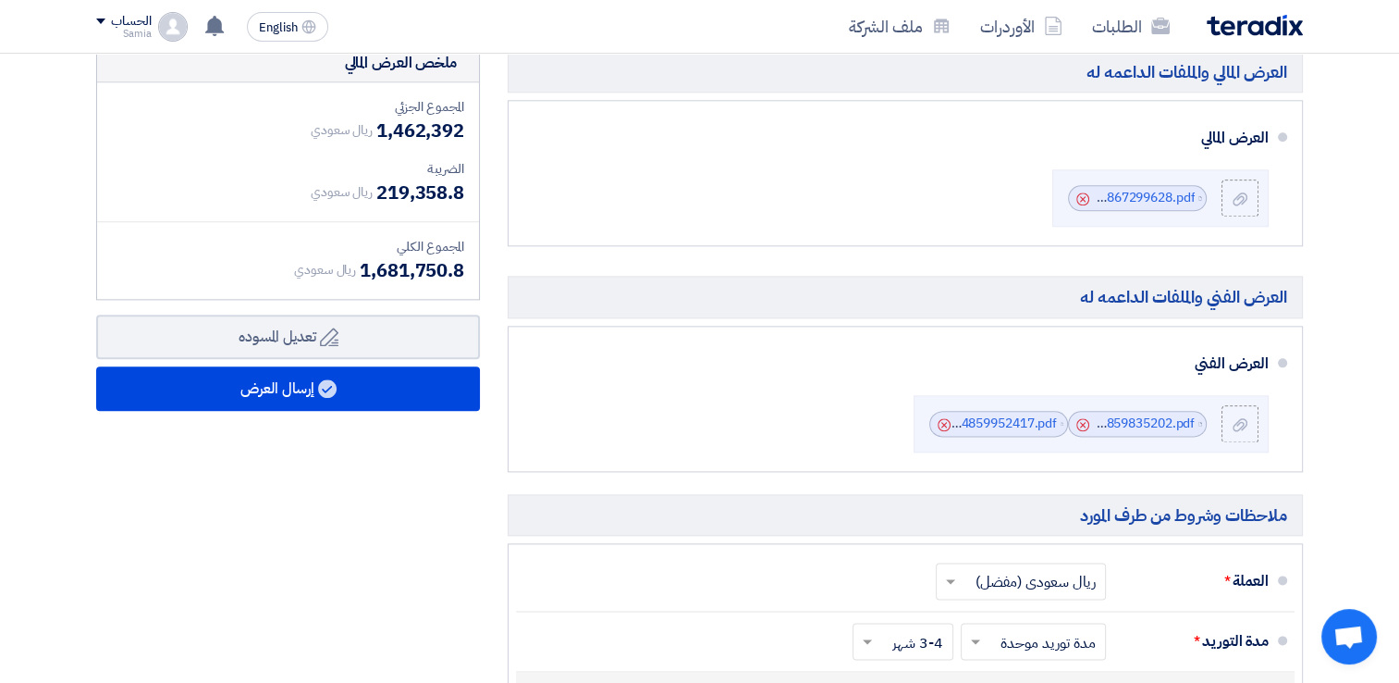
click at [398, 420] on div "ملخص العرض المالي المجموع الجزئي ريال سعودي 1,462,392 الضريبة ريال سعودي" at bounding box center [288, 520] width 412 height 955
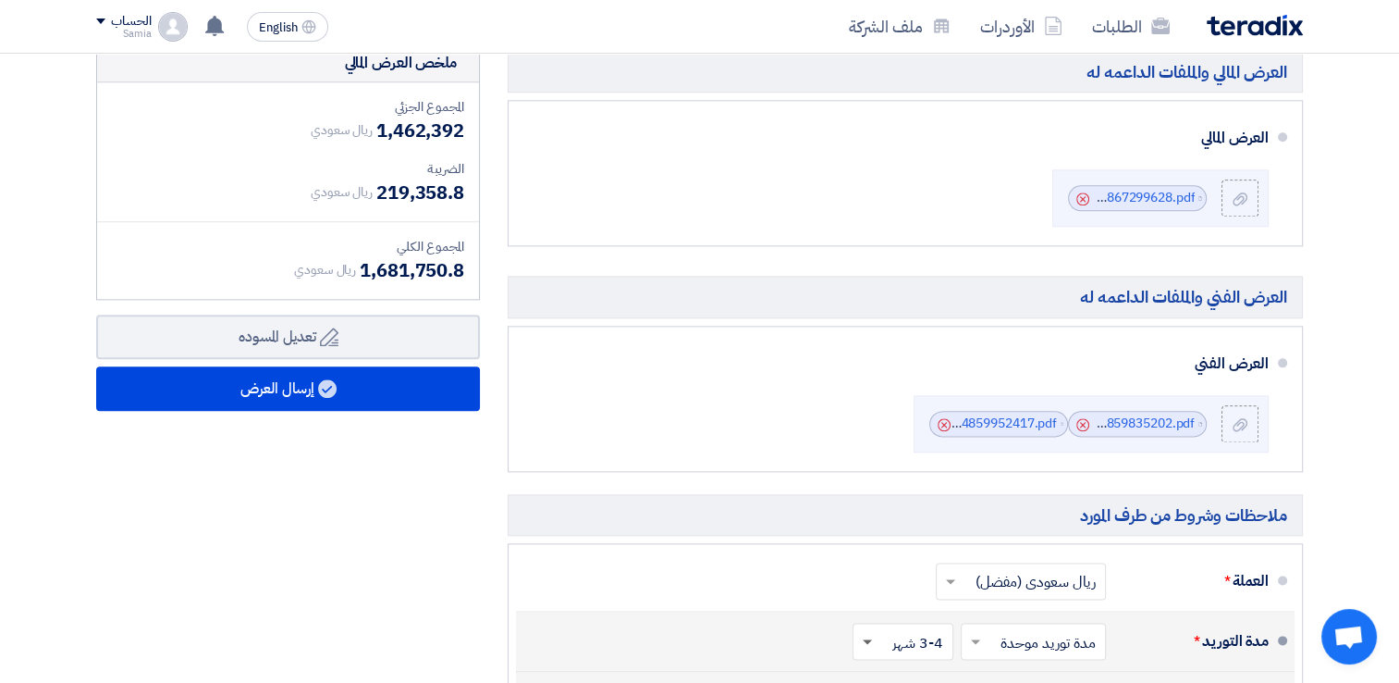
click at [869, 639] on span at bounding box center [867, 642] width 9 height 6
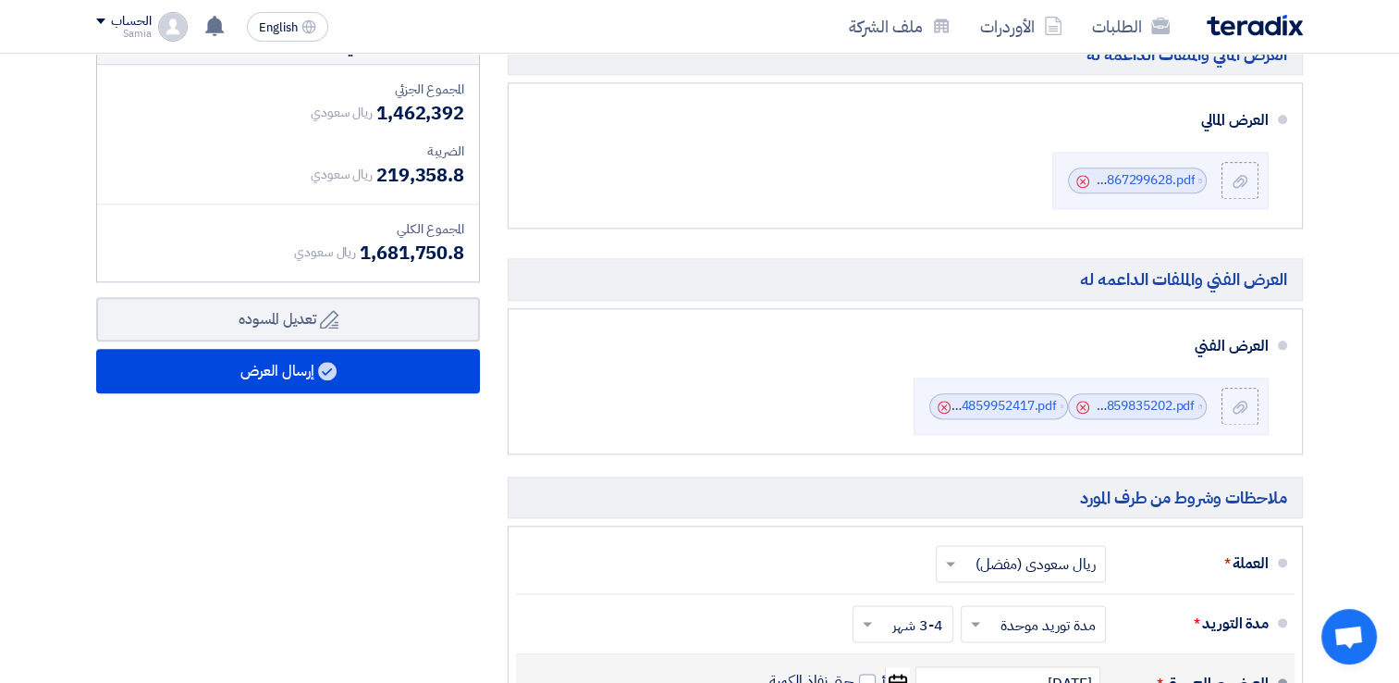
scroll to position [9209, 0]
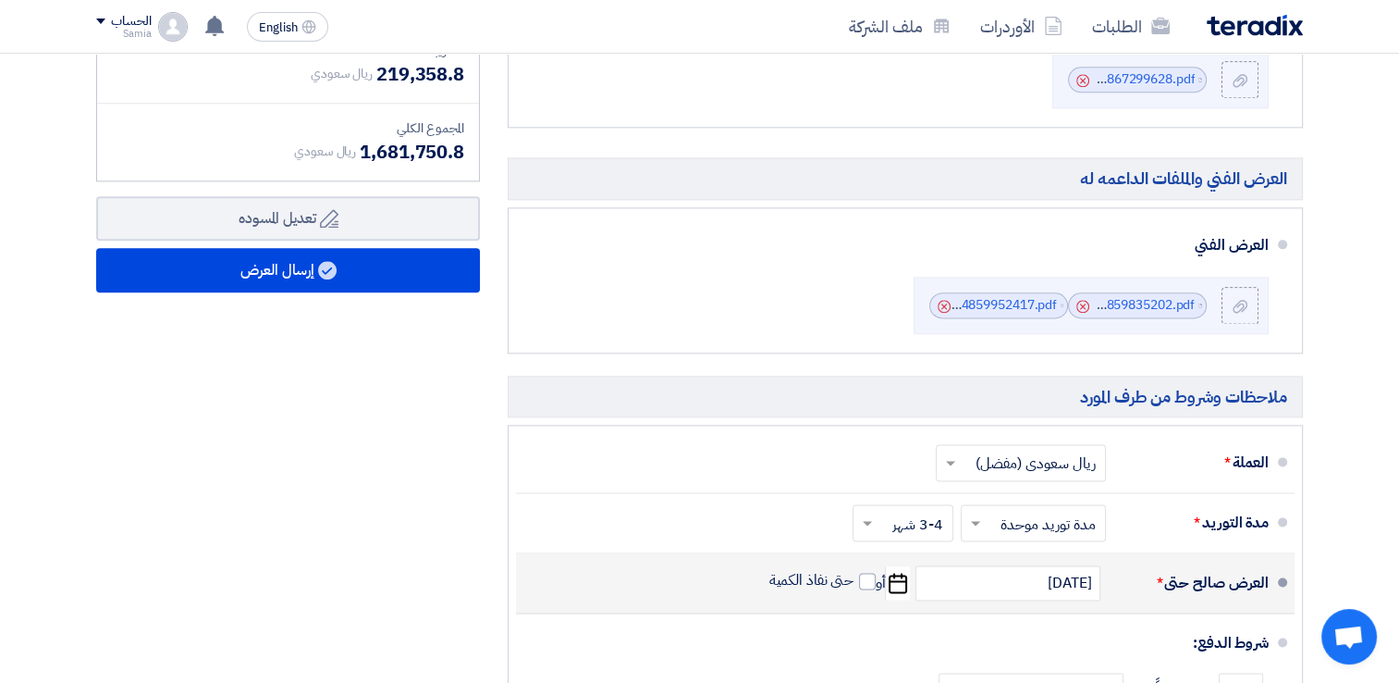
scroll to position [9352, 0]
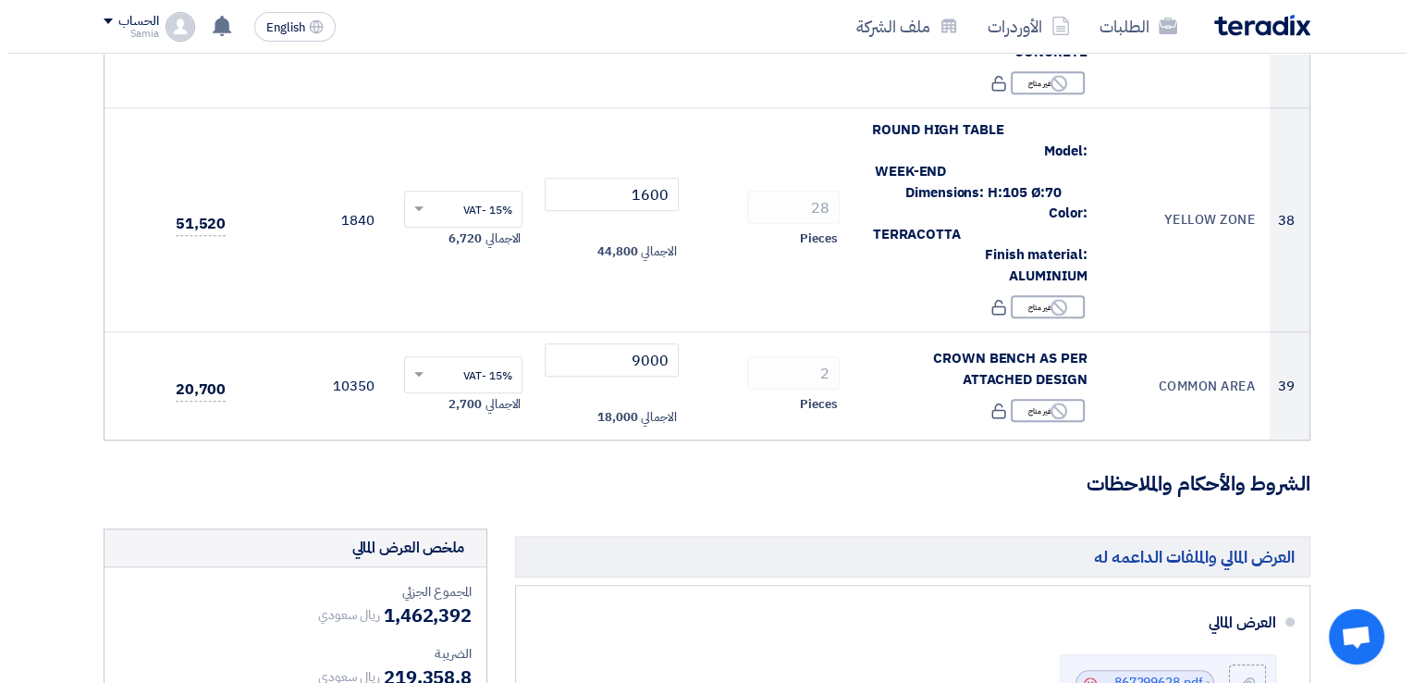
scroll to position [8736, 0]
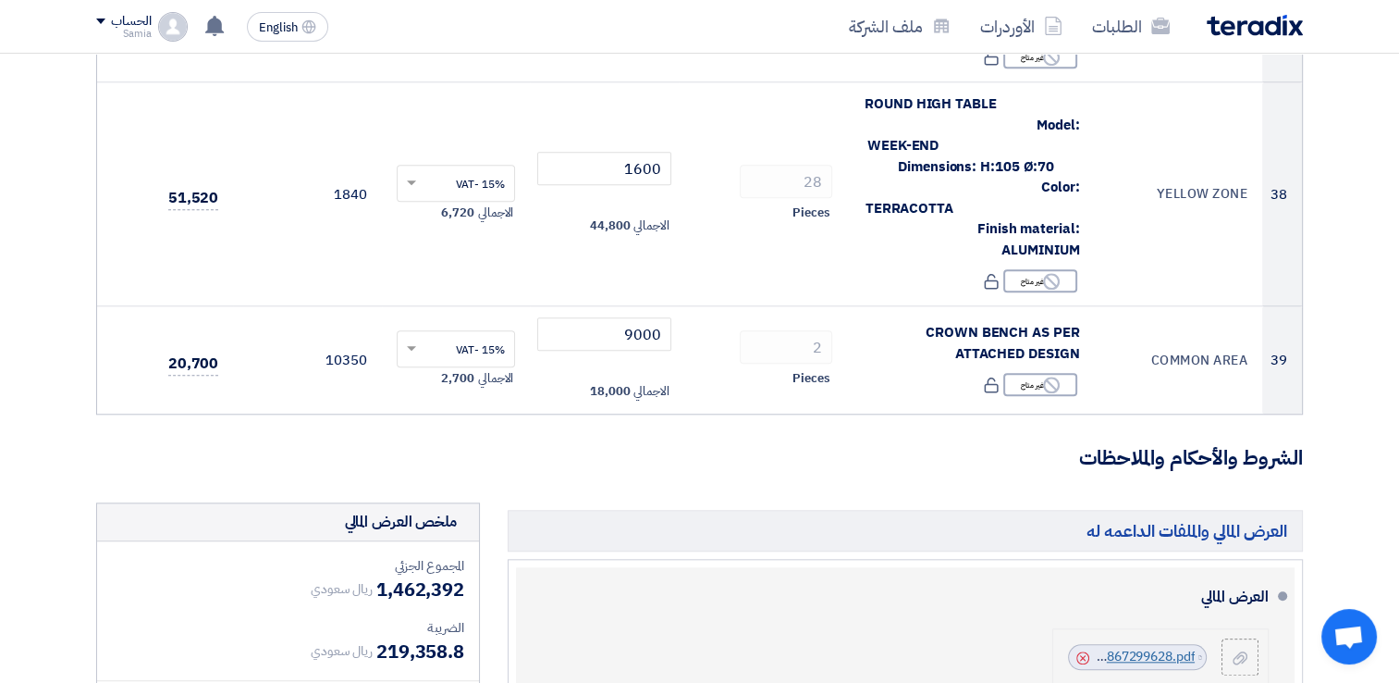
click at [1146, 647] on link "Food_Village_Furniture__Quotation_IN___Aug__1754867299628.pdf" at bounding box center [992, 656] width 406 height 19
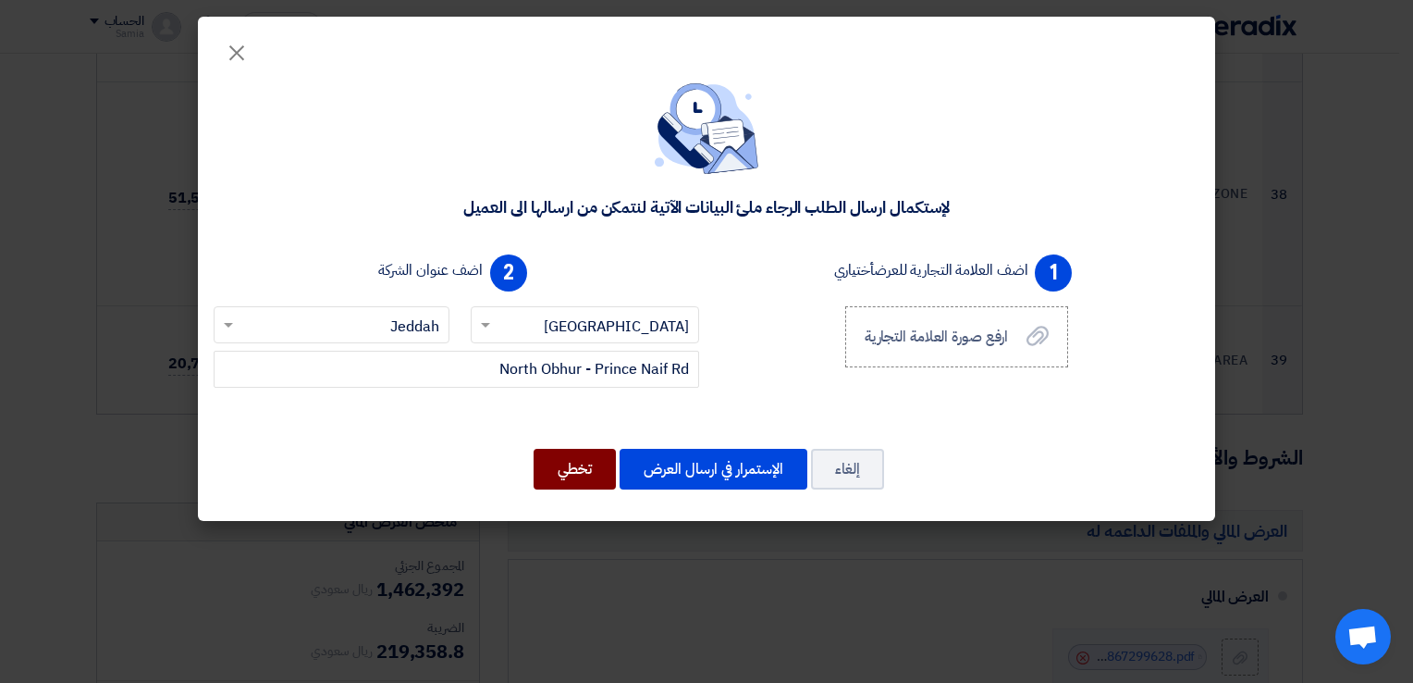
click at [568, 464] on button "تخطي" at bounding box center [575, 469] width 82 height 41
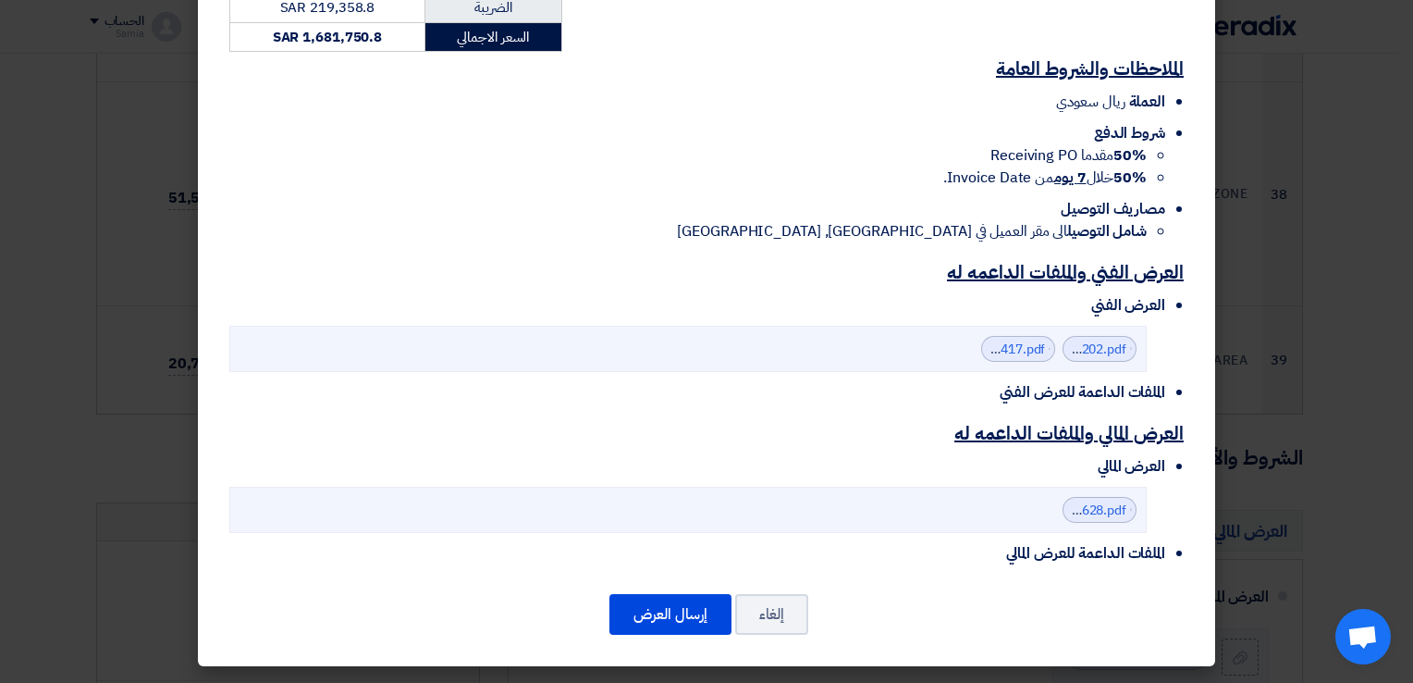
scroll to position [5357, 0]
click at [698, 626] on button "إرسال العرض" at bounding box center [671, 614] width 122 height 41
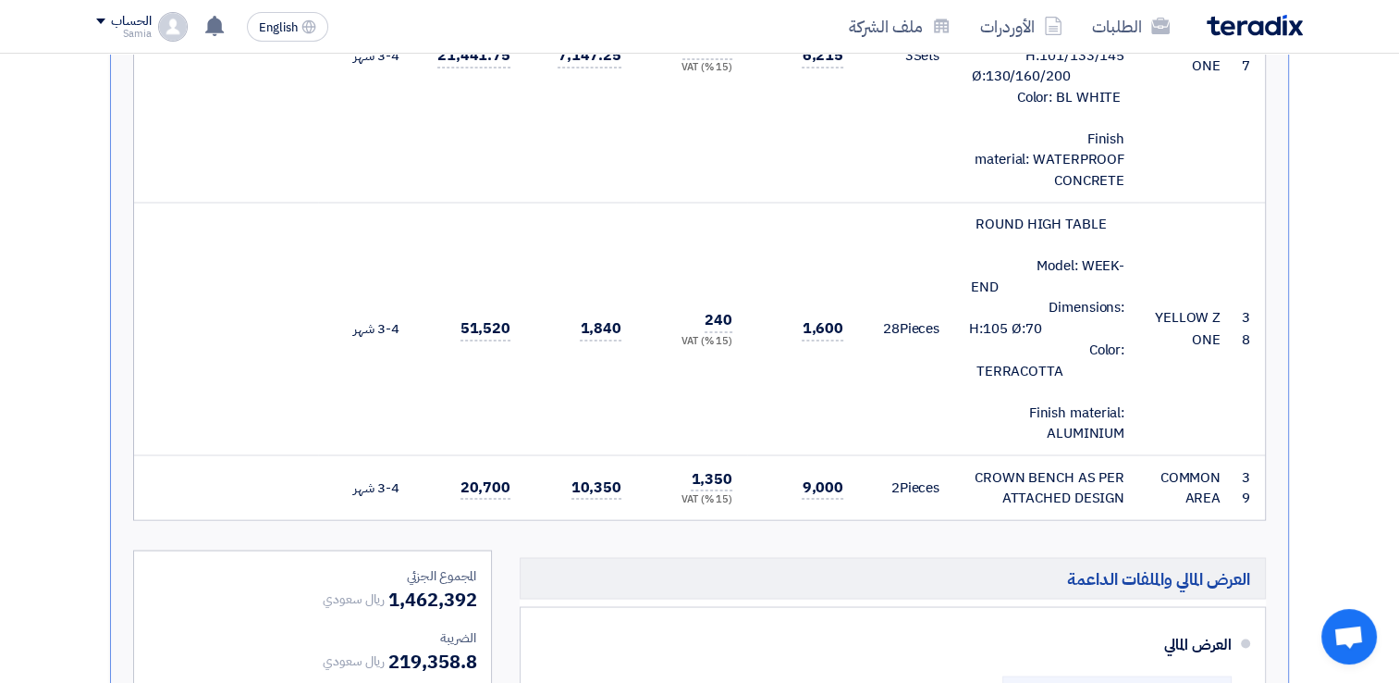
scroll to position [10141, 0]
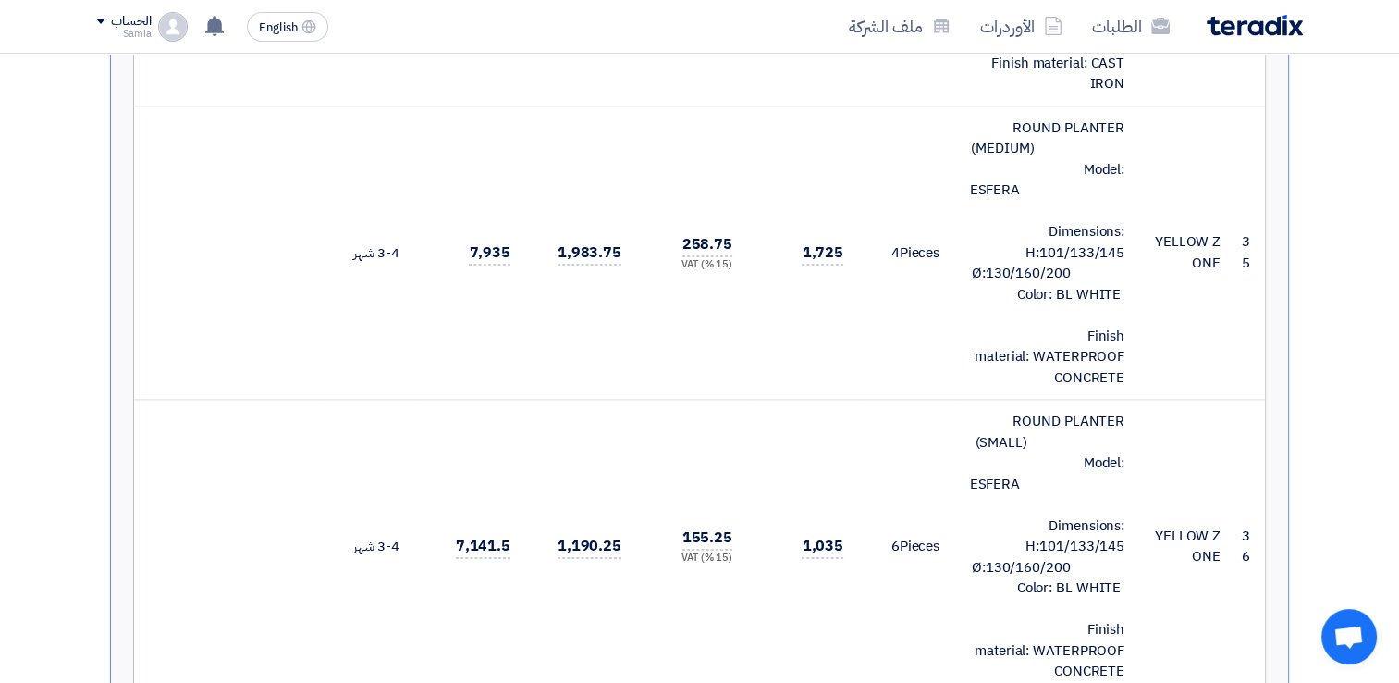
scroll to position [9350, 0]
